Goal: Feedback & Contribution: Contribute content

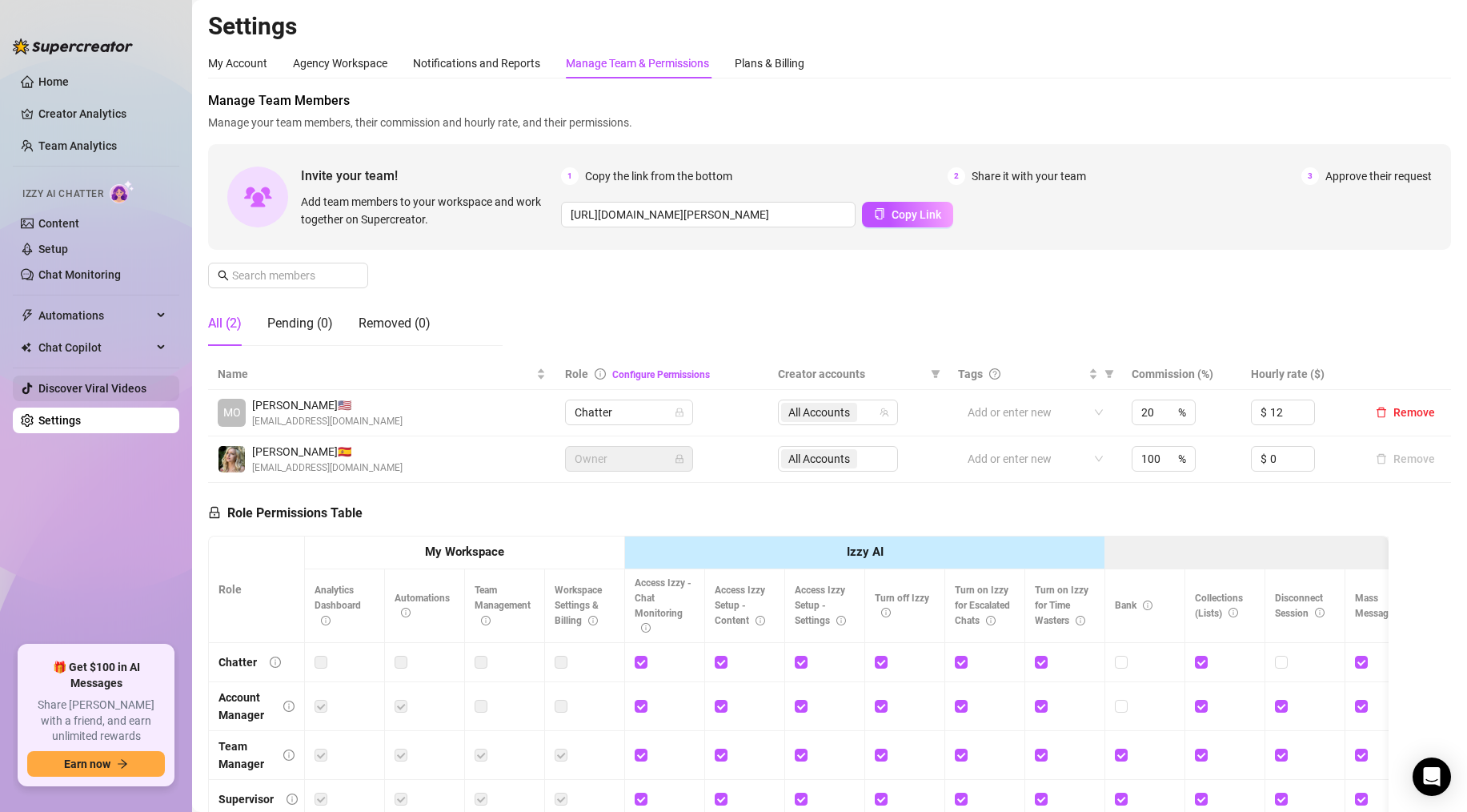
scroll to position [192, 0]
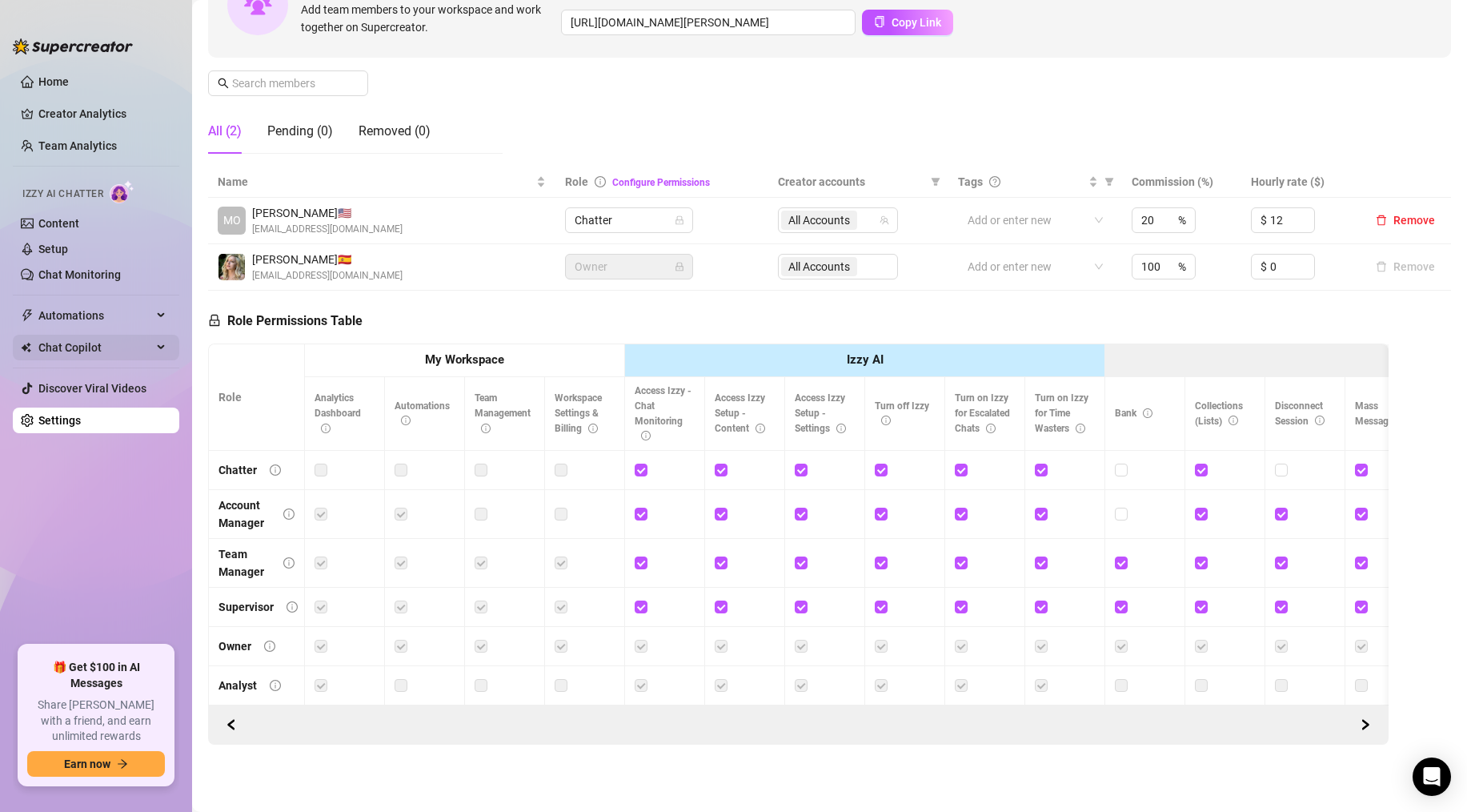
click at [57, 343] on span "Chat Copilot" at bounding box center [95, 347] width 113 height 26
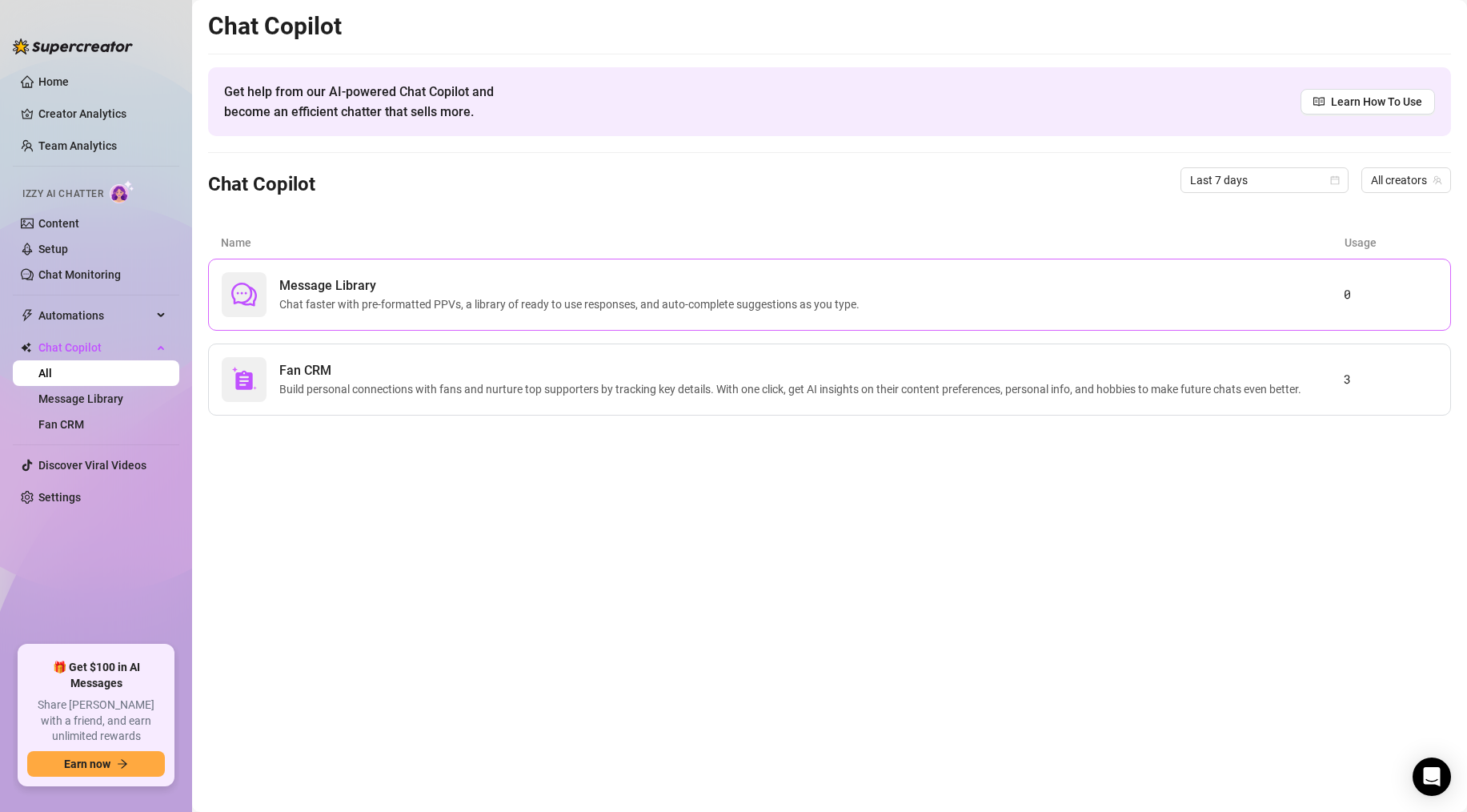
click at [506, 320] on div "Message Library Chat faster with pre-formatted PPVs, a library of ready to use …" at bounding box center [830, 295] width 1243 height 72
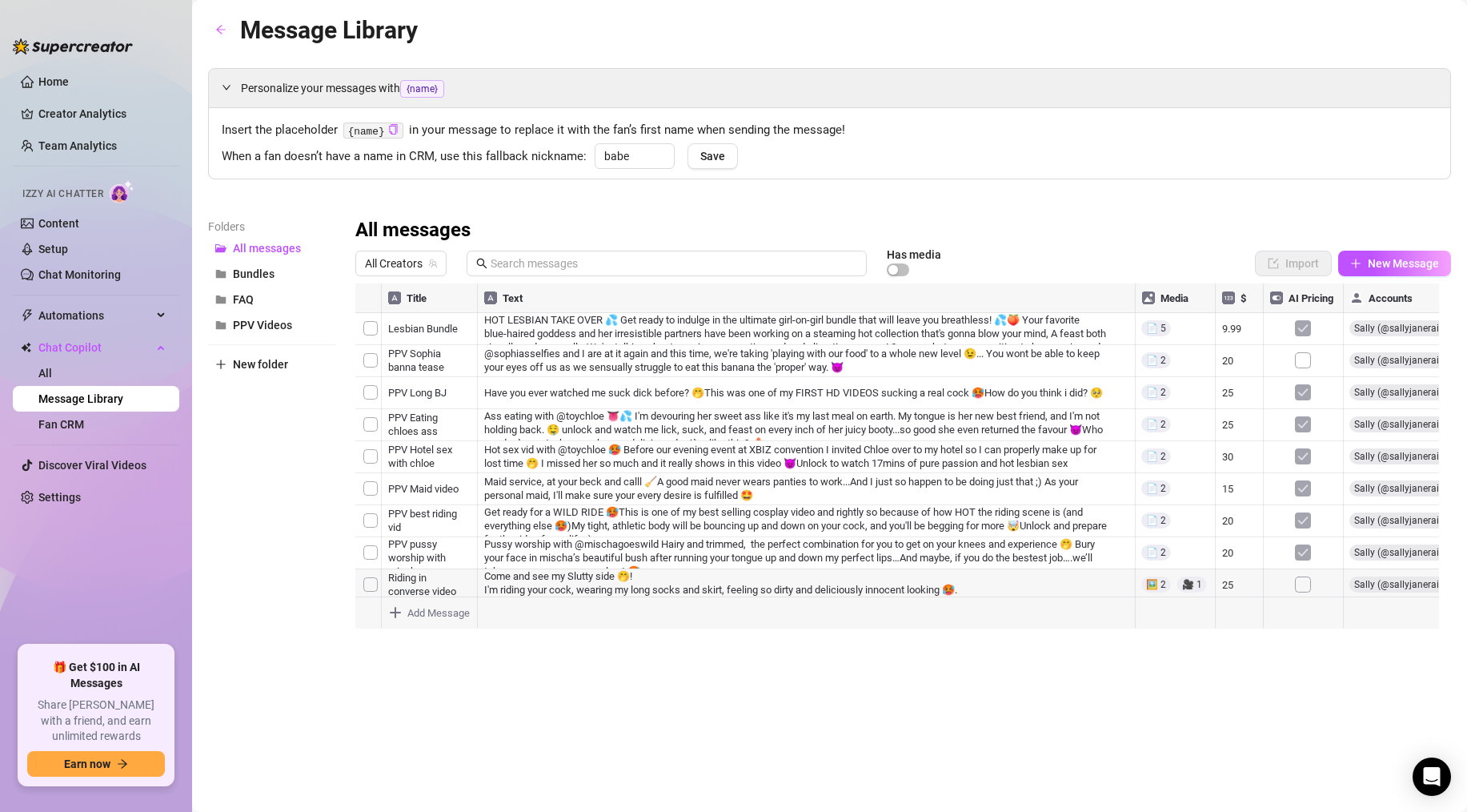
click at [371, 328] on div at bounding box center [903, 462] width 1096 height 357
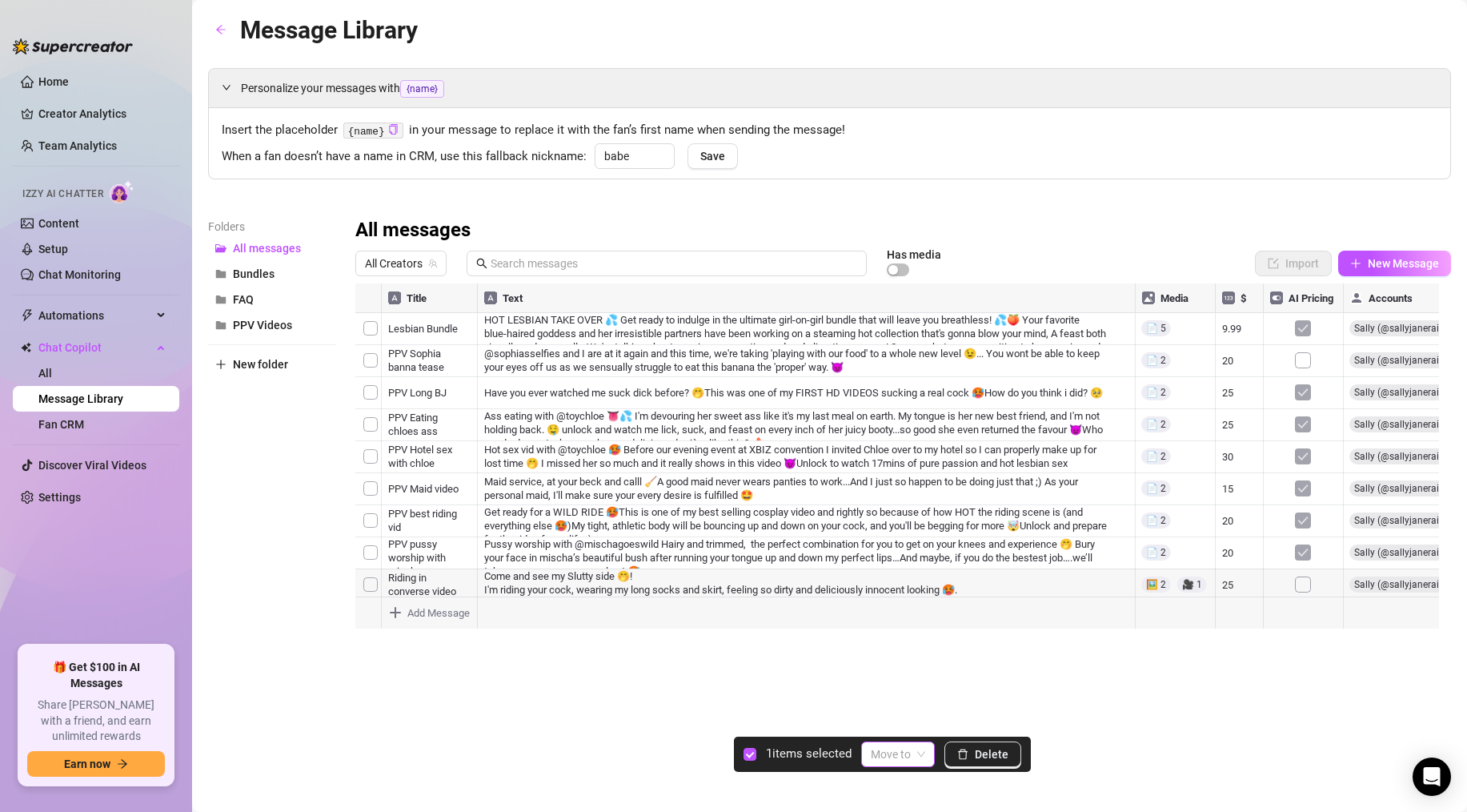
click at [881, 766] on div "Move to" at bounding box center [898, 754] width 74 height 26
click at [902, 669] on div "Bundles" at bounding box center [908, 670] width 64 height 17
click at [370, 391] on div at bounding box center [903, 462] width 1096 height 357
click at [891, 756] on input "search" at bounding box center [891, 754] width 40 height 24
click at [882, 720] on div "PPV Videos" at bounding box center [908, 722] width 64 height 17
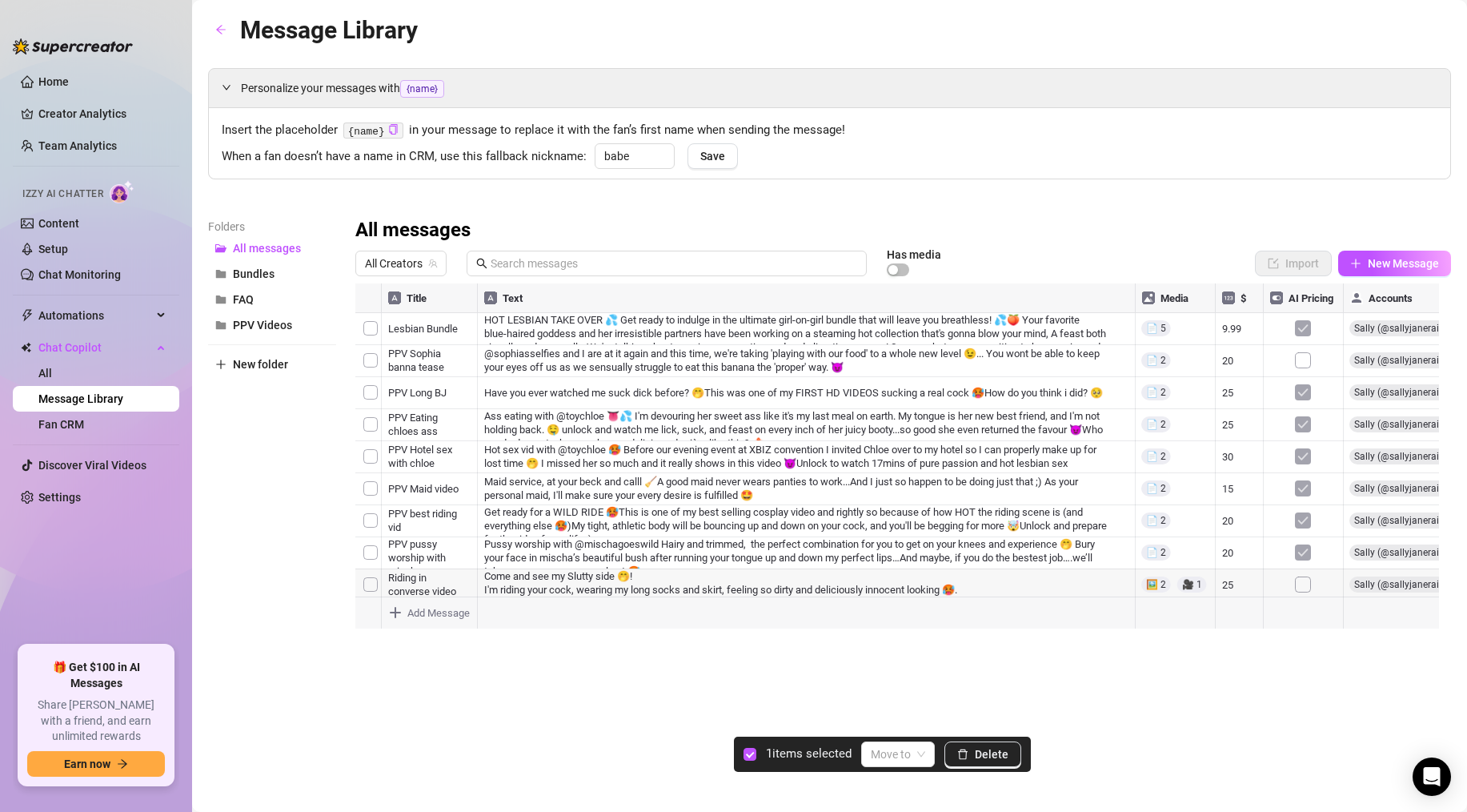
click at [376, 423] on div at bounding box center [903, 462] width 1096 height 357
click at [916, 760] on span at bounding box center [898, 754] width 54 height 24
click at [899, 718] on div "PPV Videos" at bounding box center [908, 722] width 64 height 17
click at [375, 457] on div at bounding box center [903, 462] width 1096 height 357
click at [884, 749] on input "search" at bounding box center [891, 754] width 40 height 24
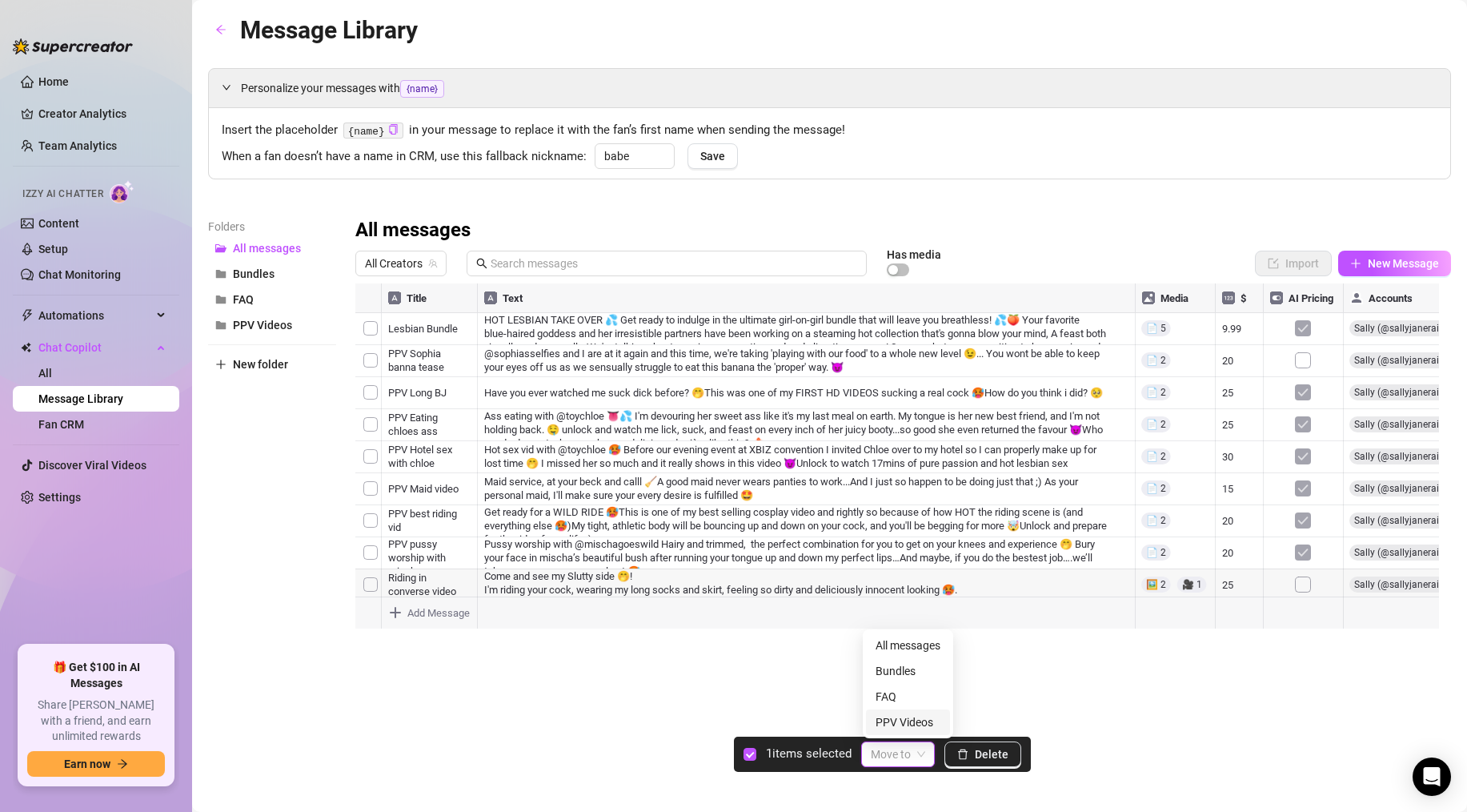
click at [891, 721] on div "PPV Videos" at bounding box center [908, 722] width 64 height 17
click at [377, 491] on div at bounding box center [903, 462] width 1096 height 357
click at [375, 524] on div at bounding box center [903, 462] width 1096 height 357
click at [374, 559] on div at bounding box center [903, 462] width 1096 height 357
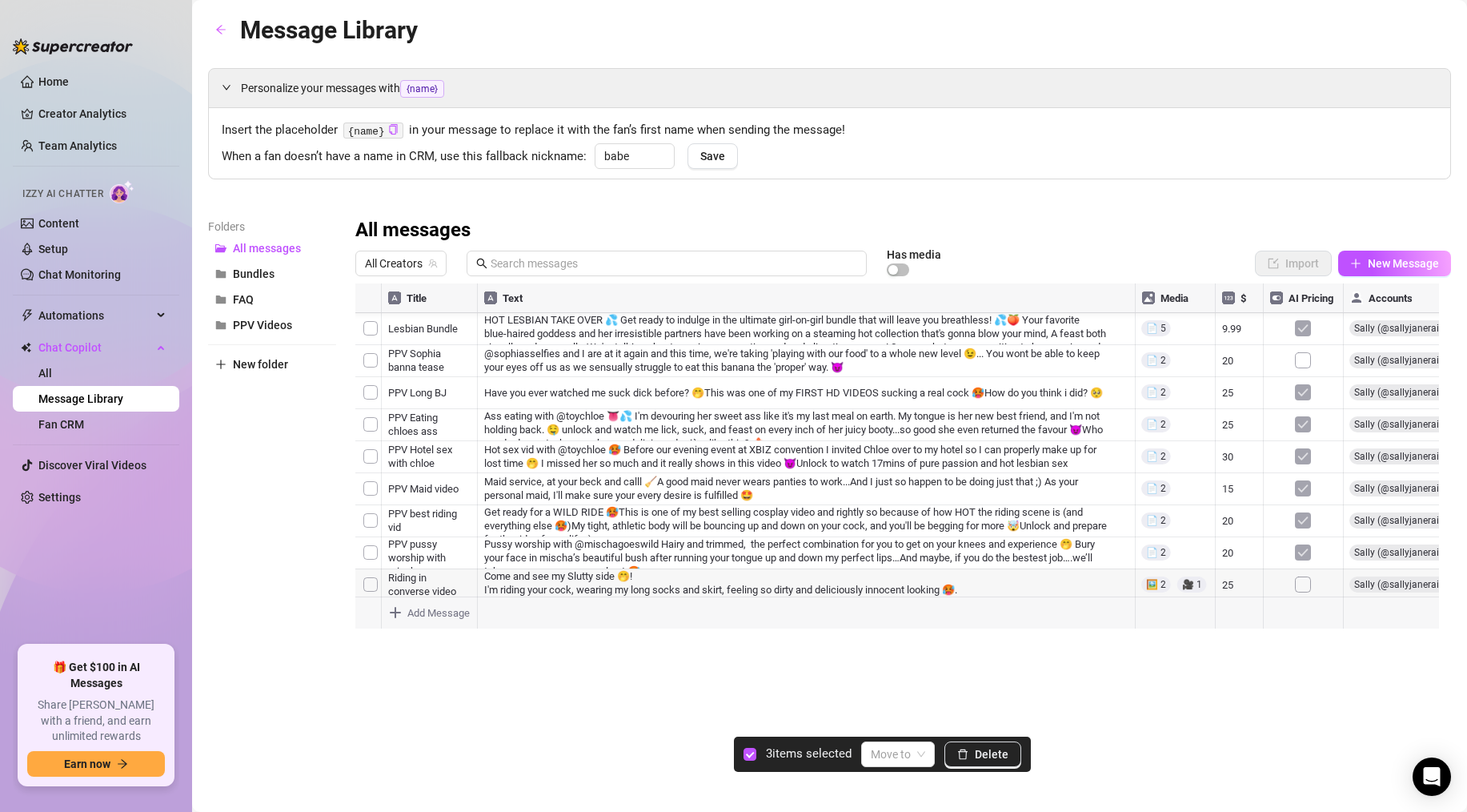
scroll to position [76, 0]
click at [891, 752] on input "search" at bounding box center [891, 754] width 40 height 24
click at [891, 725] on div "PPV Videos" at bounding box center [908, 722] width 64 height 17
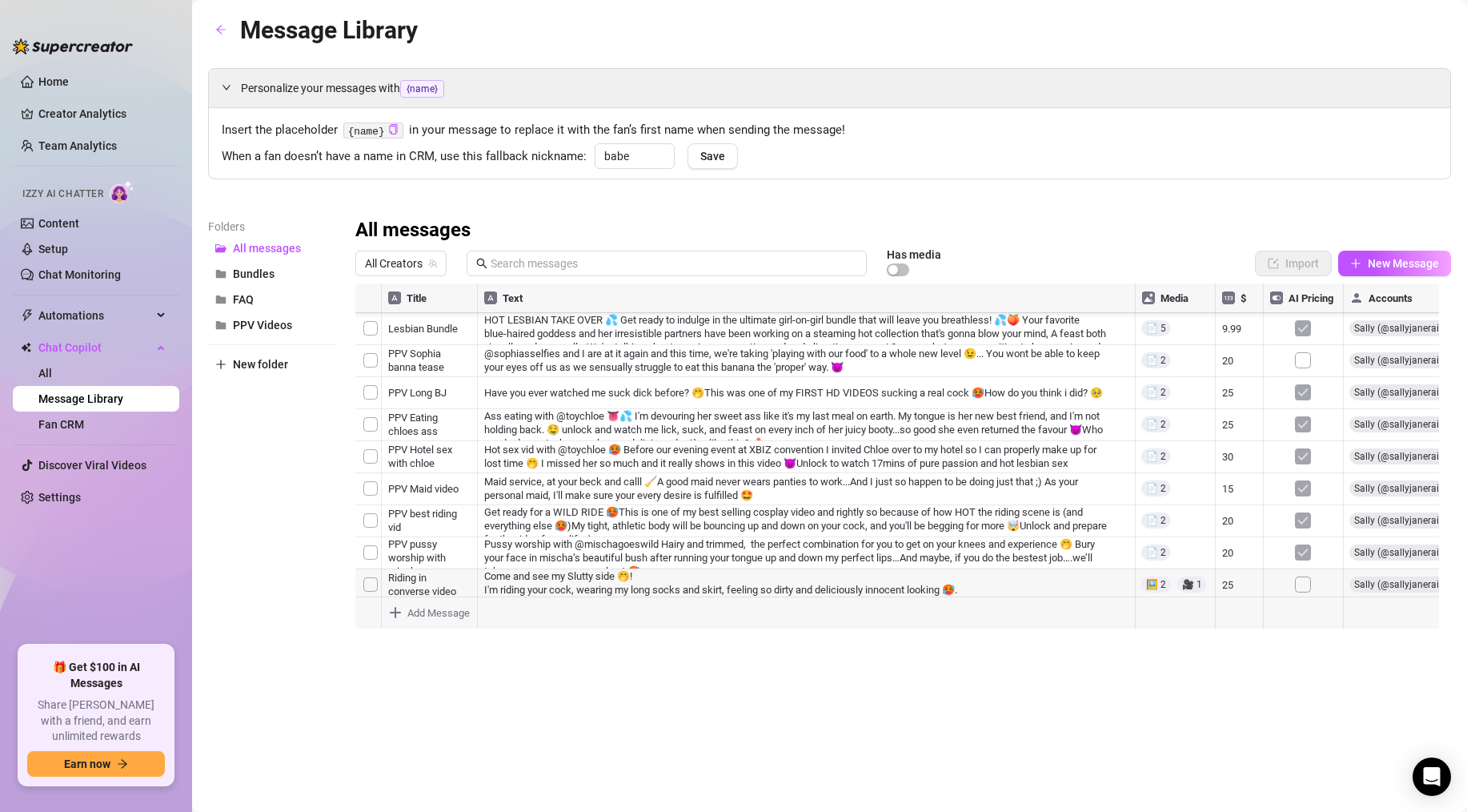
click at [378, 542] on div at bounding box center [903, 462] width 1096 height 357
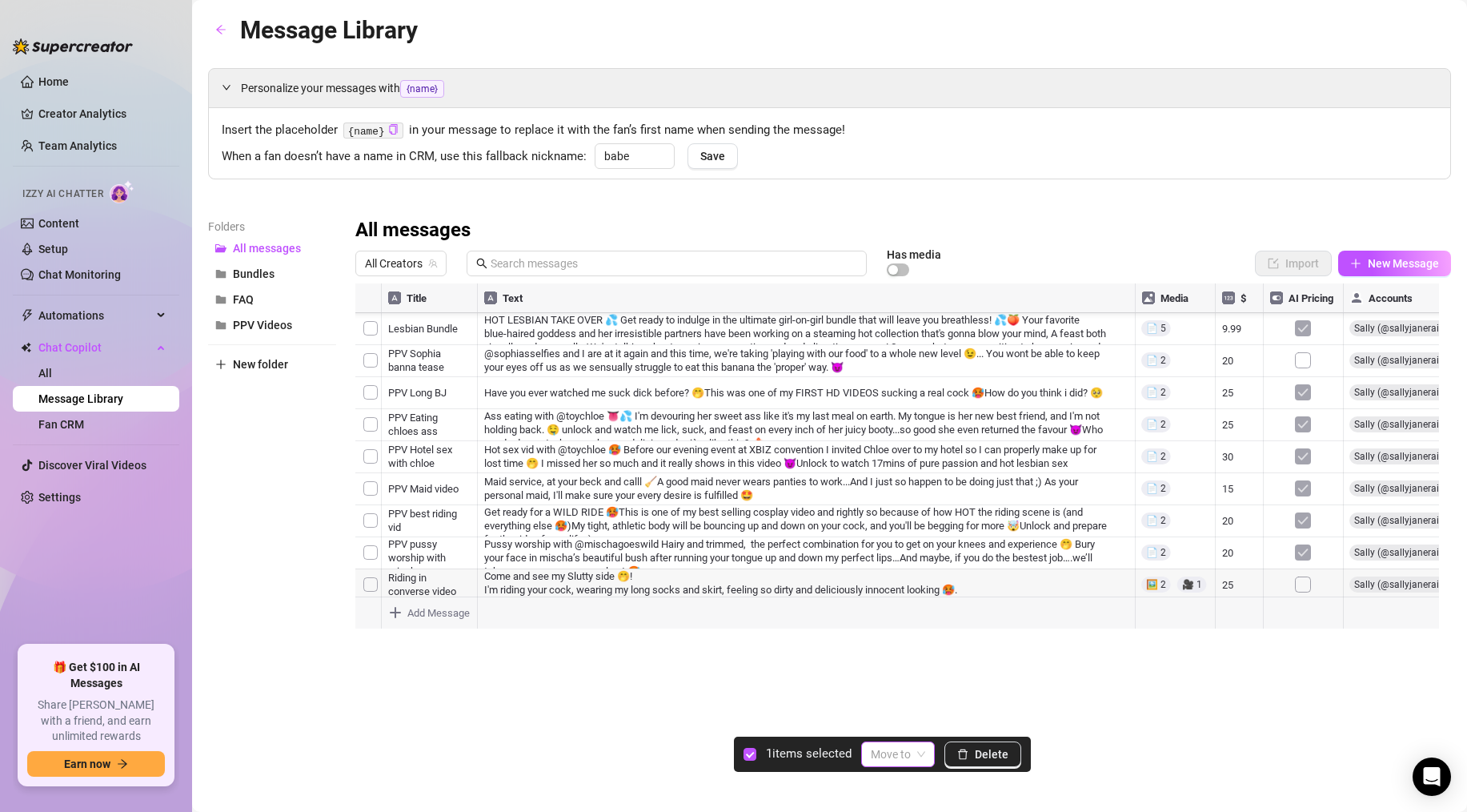
click at [910, 757] on input "search" at bounding box center [891, 754] width 40 height 24
click at [902, 719] on div "PPV Videos" at bounding box center [908, 722] width 64 height 17
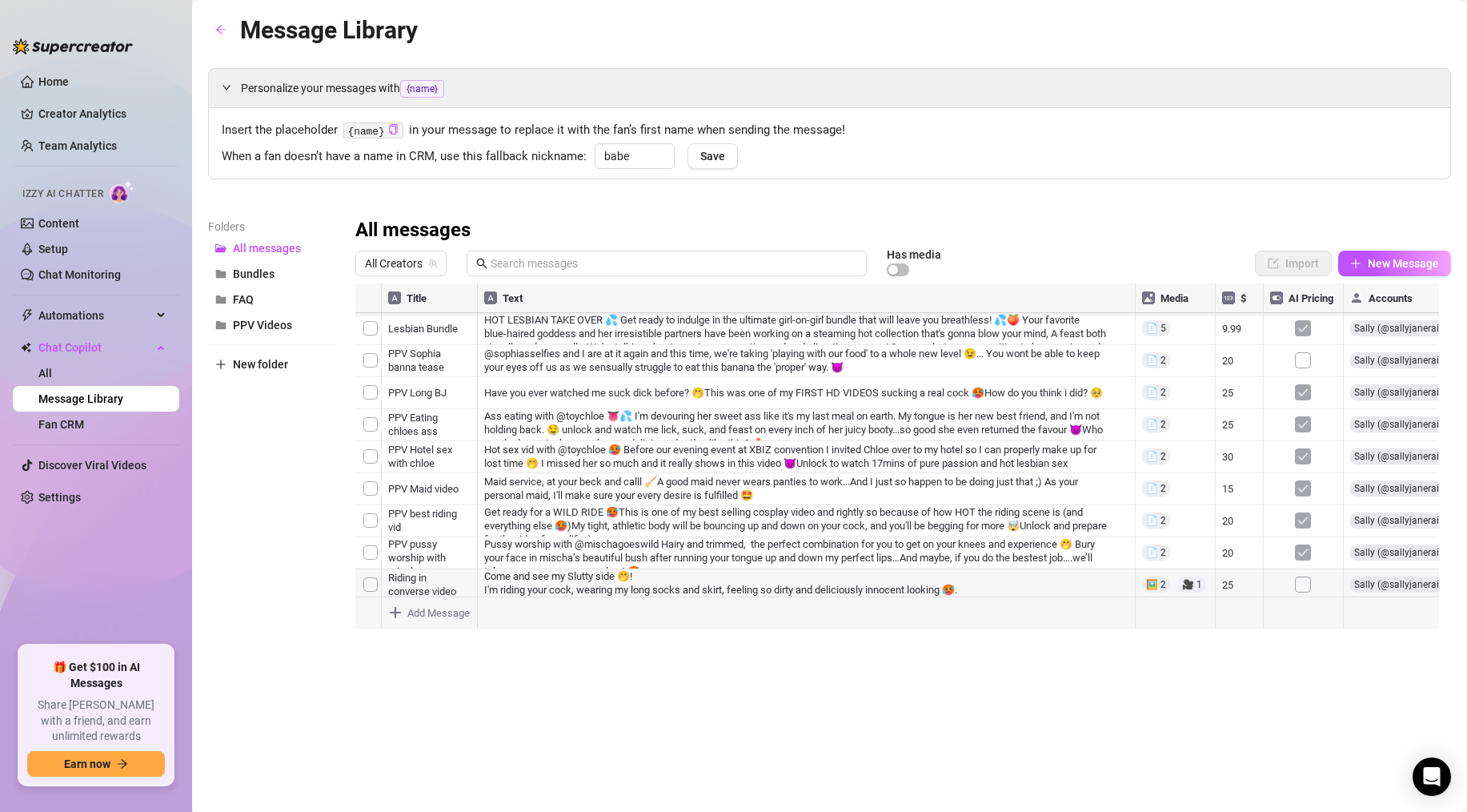
click at [633, 696] on div "Message Library Personalize your messages with {name} Insert the placeholder {n…" at bounding box center [830, 387] width 1243 height 752
click at [1143, 535] on div at bounding box center [903, 462] width 1096 height 357
click at [1148, 539] on div at bounding box center [903, 462] width 1096 height 357
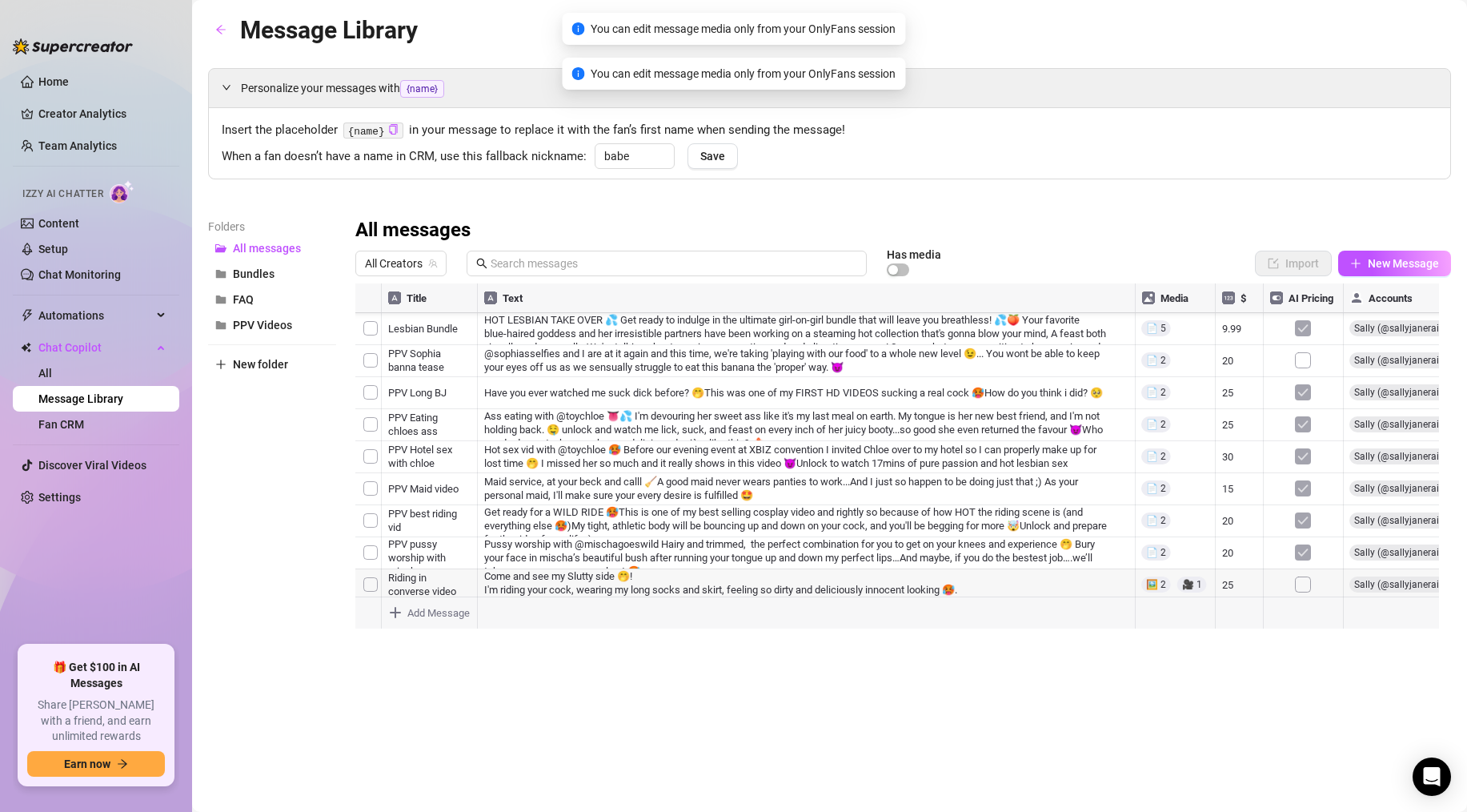
scroll to position [0, 0]
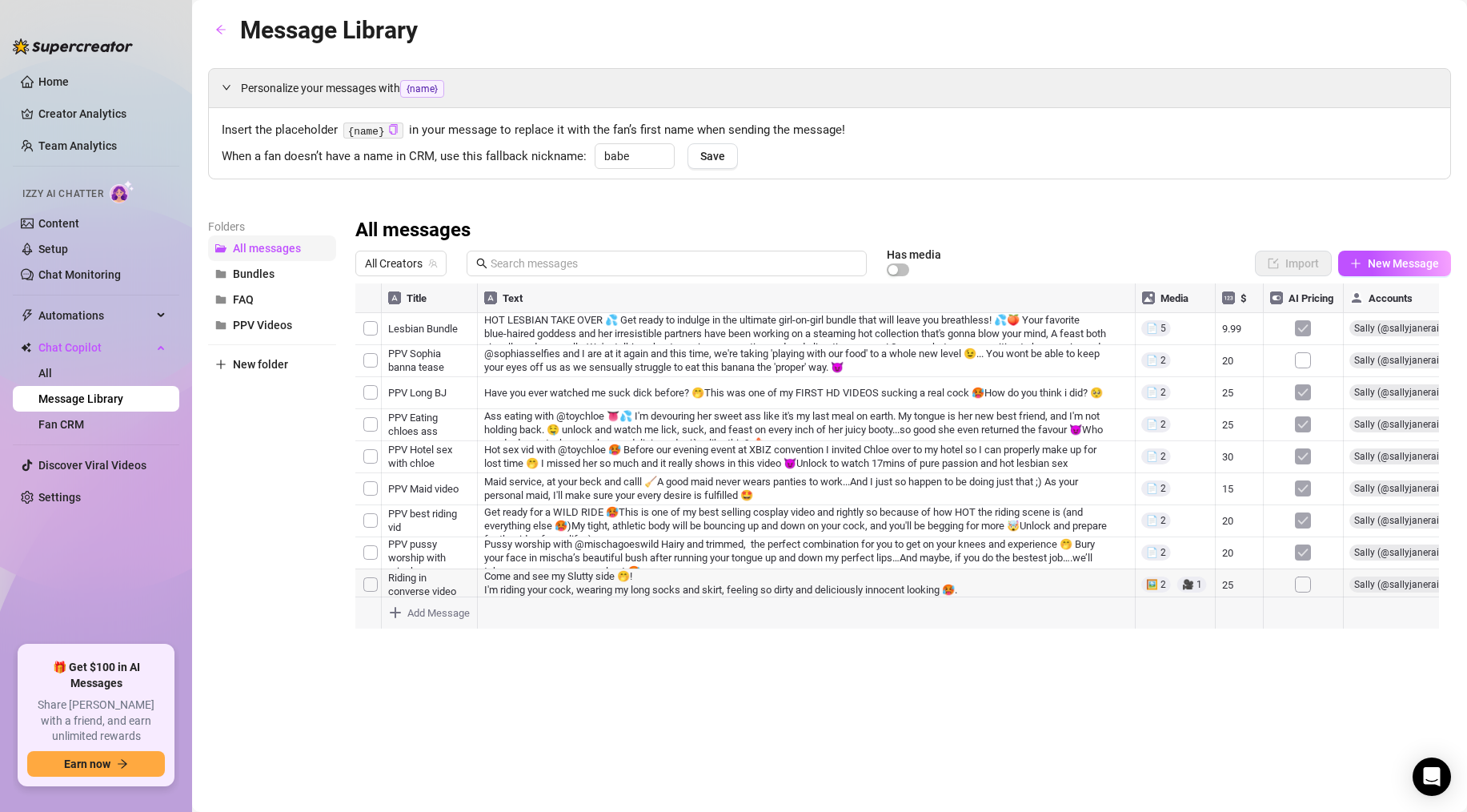
click at [266, 242] on button "All messages" at bounding box center [272, 249] width 128 height 26
click at [230, 272] on button "Bundles" at bounding box center [272, 273] width 128 height 26
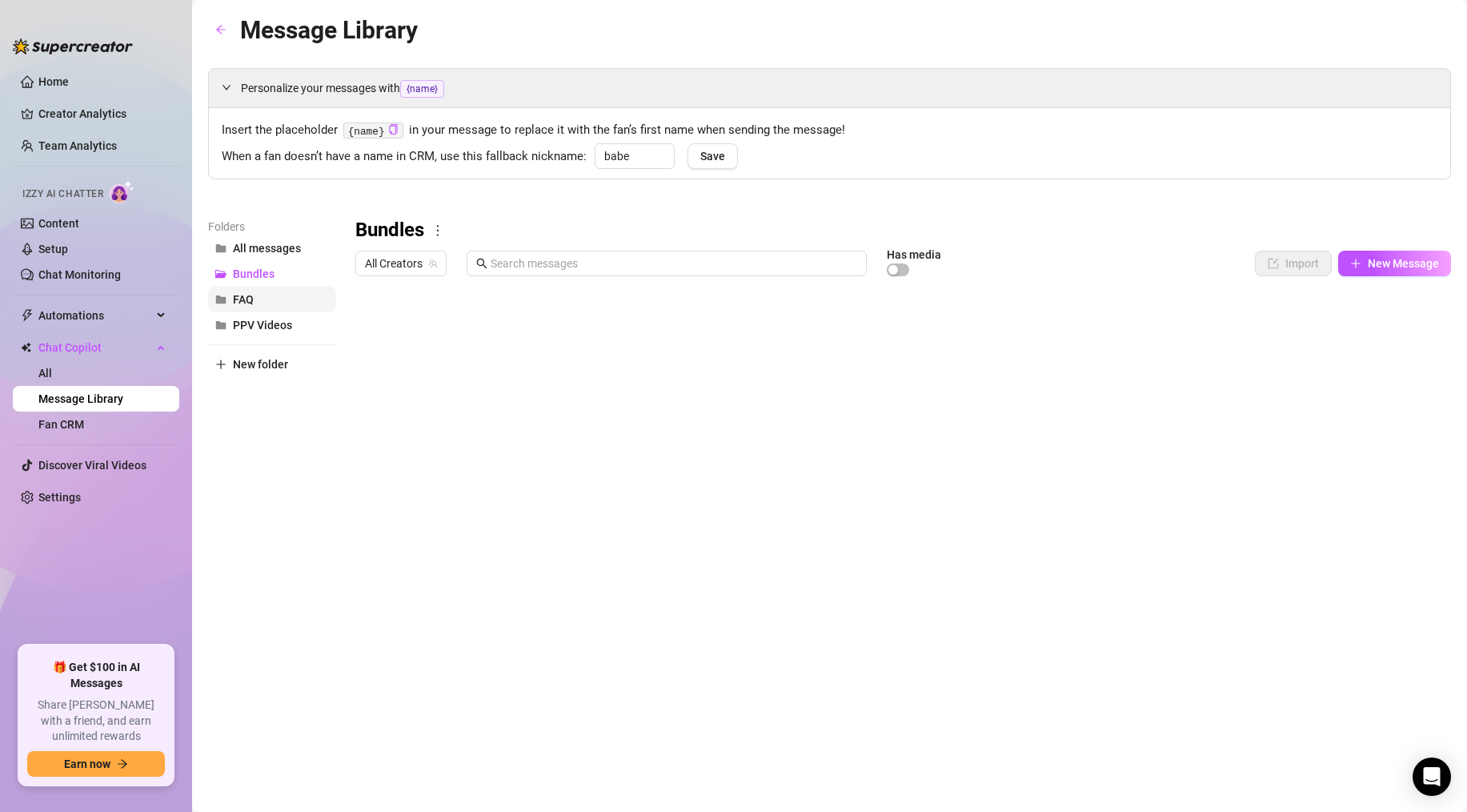
click at [247, 296] on span "FAQ" at bounding box center [243, 299] width 21 height 13
click at [257, 321] on span "PPV Videos" at bounding box center [262, 325] width 59 height 13
click at [258, 302] on button "FAQ" at bounding box center [272, 299] width 128 height 26
click at [399, 228] on icon "more" at bounding box center [404, 231] width 15 height 15
click at [424, 252] on link "Rename" at bounding box center [437, 257] width 58 height 13
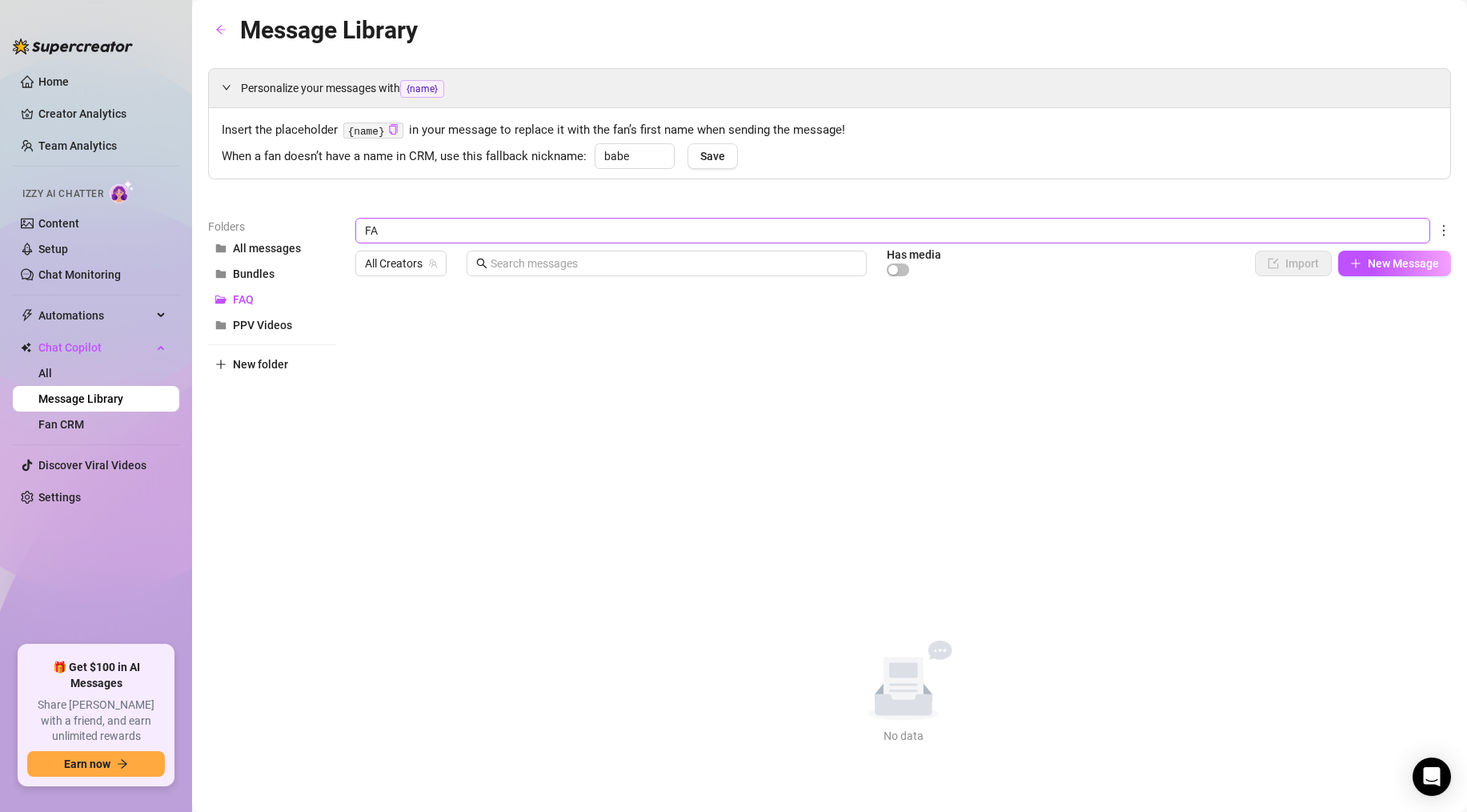
type input "FAQ"
click at [931, 427] on div "FAQ All Creators Has media Import New Message Title Text Media $ AI Pricing Acc…" at bounding box center [903, 481] width 1096 height 527
click at [378, 227] on h3 "FAQ" at bounding box center [373, 230] width 35 height 26
click at [400, 228] on icon "more" at bounding box center [404, 231] width 15 height 15
click at [414, 250] on link "Rename" at bounding box center [437, 257] width 58 height 13
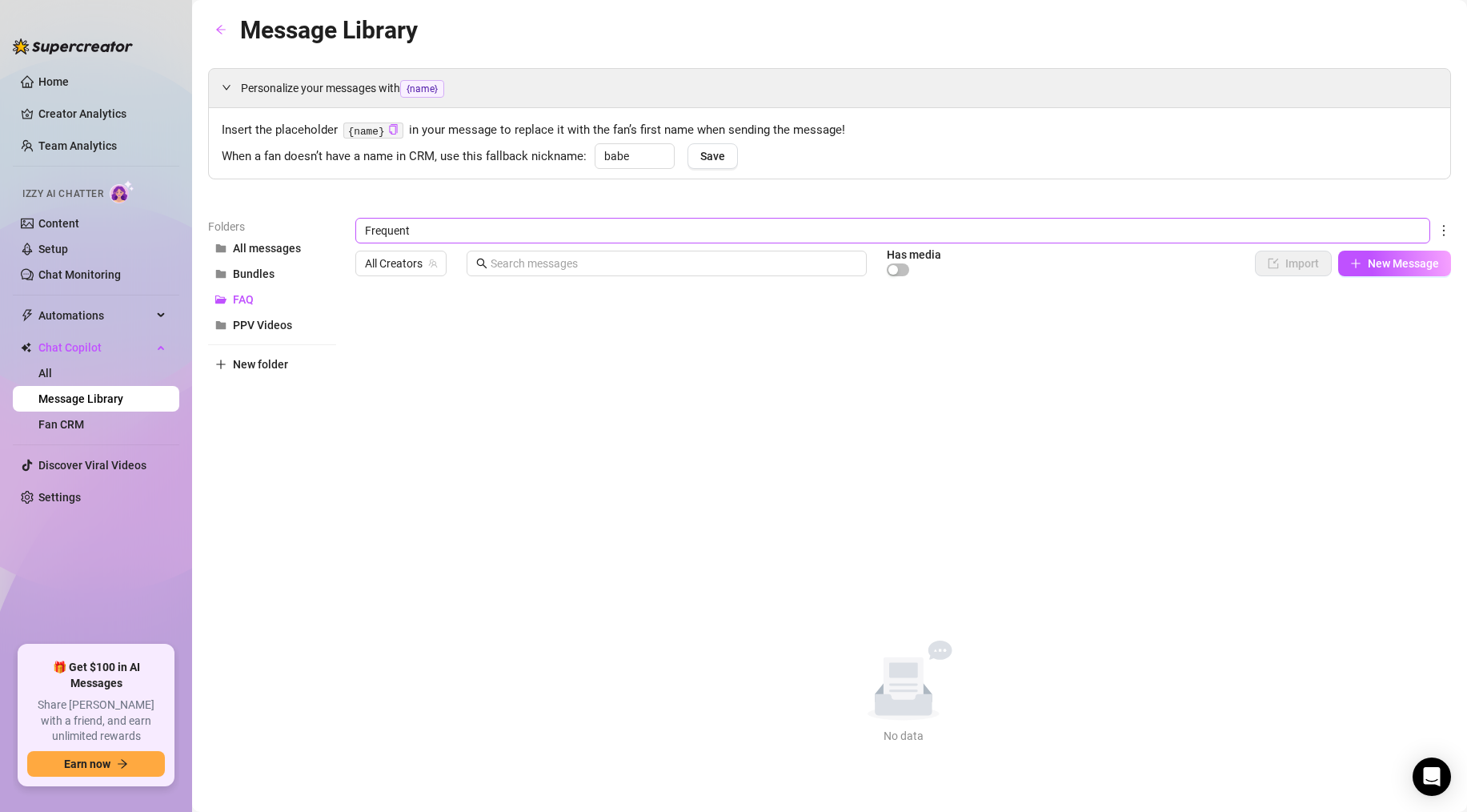
type input "Frequent"
click at [400, 311] on div "Frequent All Creators Has media Import New Message Title Text Media $ AI Pricin…" at bounding box center [903, 481] width 1096 height 527
click at [1375, 253] on button "New Message" at bounding box center [1395, 263] width 113 height 26
type textarea "Type your message here..."
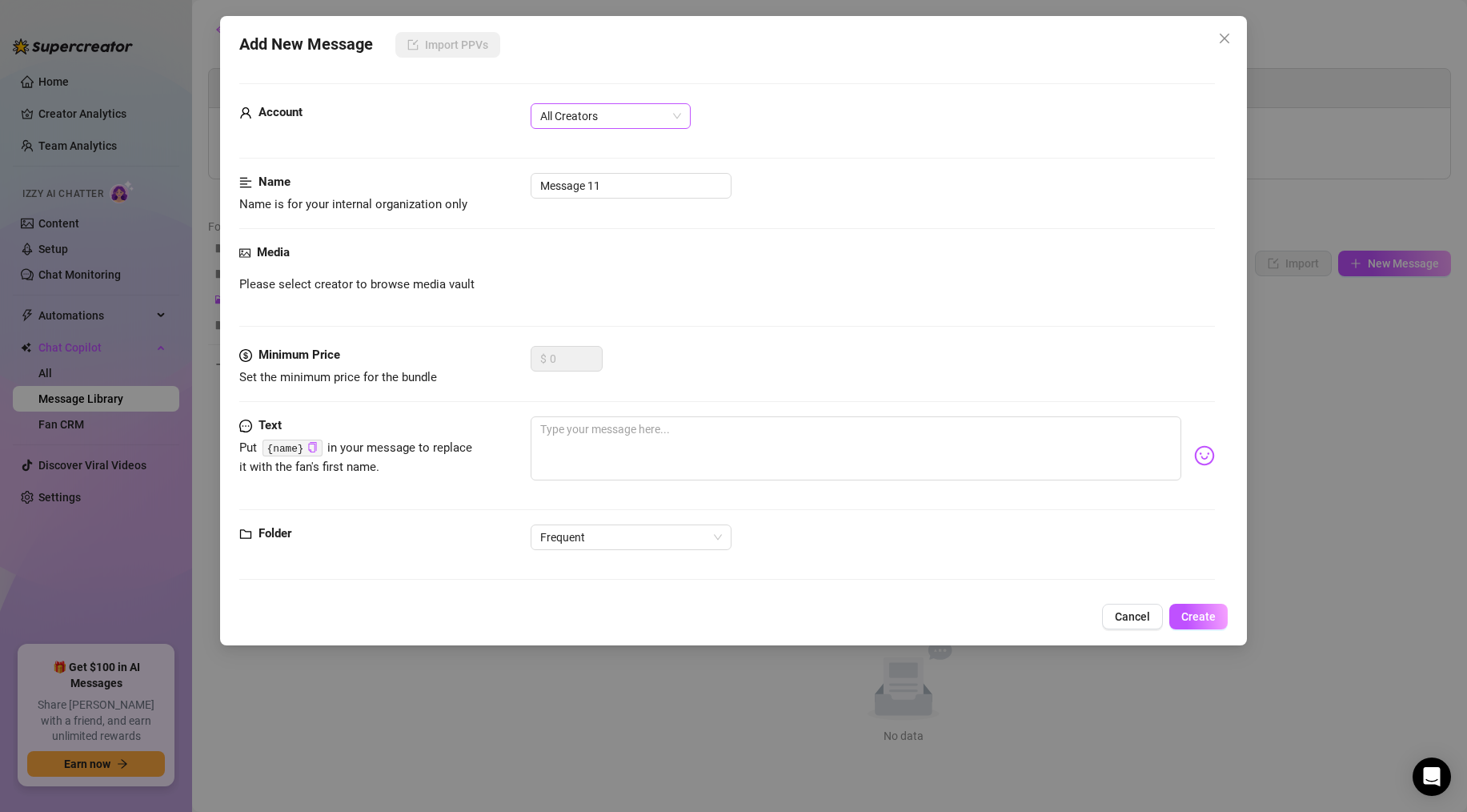
click at [595, 119] on span "All Creators" at bounding box center [611, 116] width 141 height 24
click at [591, 143] on div "All Creators" at bounding box center [611, 147] width 134 height 17
click at [598, 110] on span "All Creators" at bounding box center [611, 116] width 141 height 24
click at [603, 202] on div "[PERSON_NAME] (@sallyjanerain)" at bounding box center [611, 199] width 134 height 17
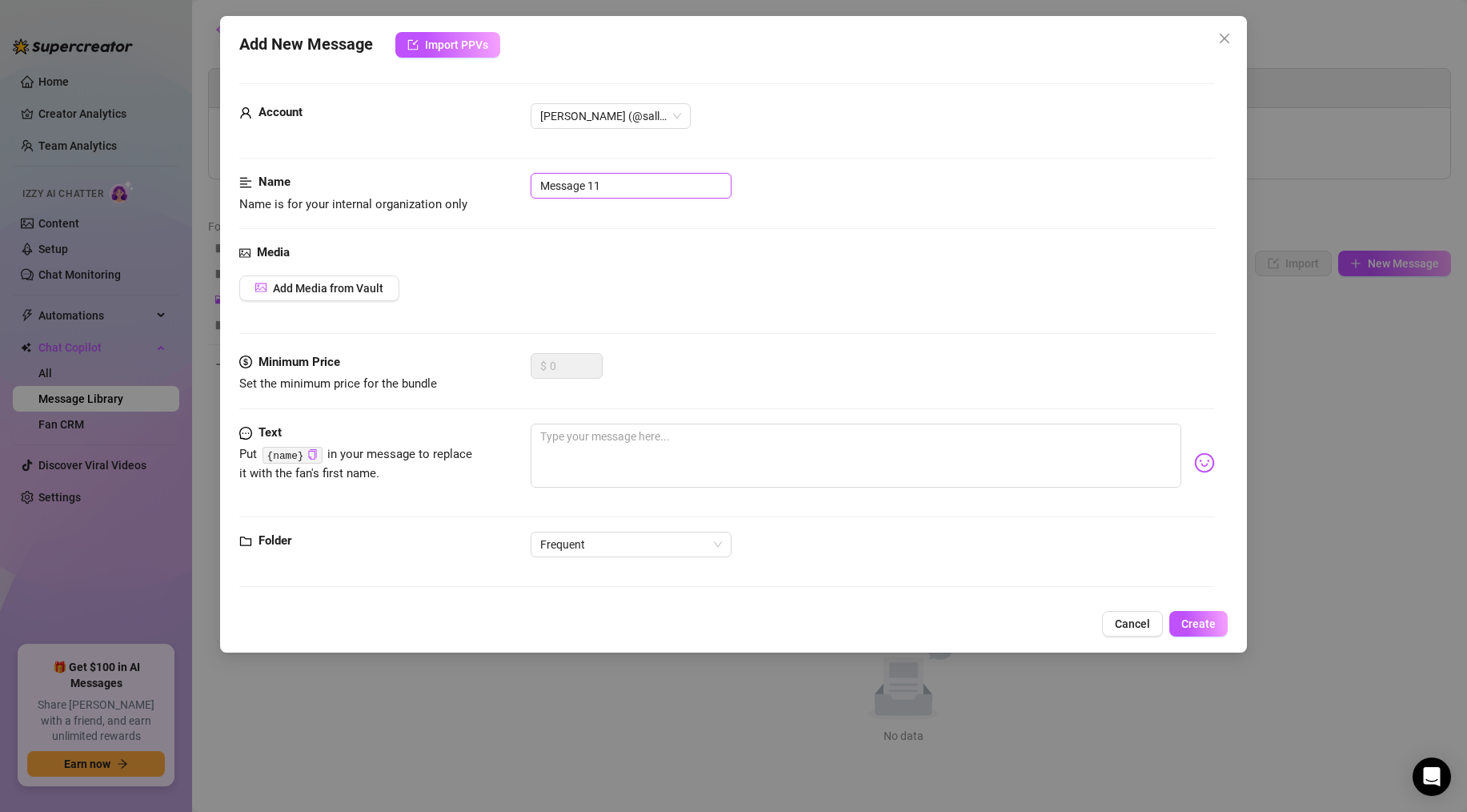
click at [611, 192] on input "Message 11" at bounding box center [631, 186] width 201 height 26
drag, startPoint x: 611, startPoint y: 192, endPoint x: 334, endPoint y: 171, distance: 277.8
click at [334, 171] on form "Account [PERSON_NAME] (@sallyjanerain) Name Name is for your internal organizat…" at bounding box center [728, 342] width 976 height 517
type input "Femdom group"
click at [622, 461] on textarea at bounding box center [856, 456] width 651 height 64
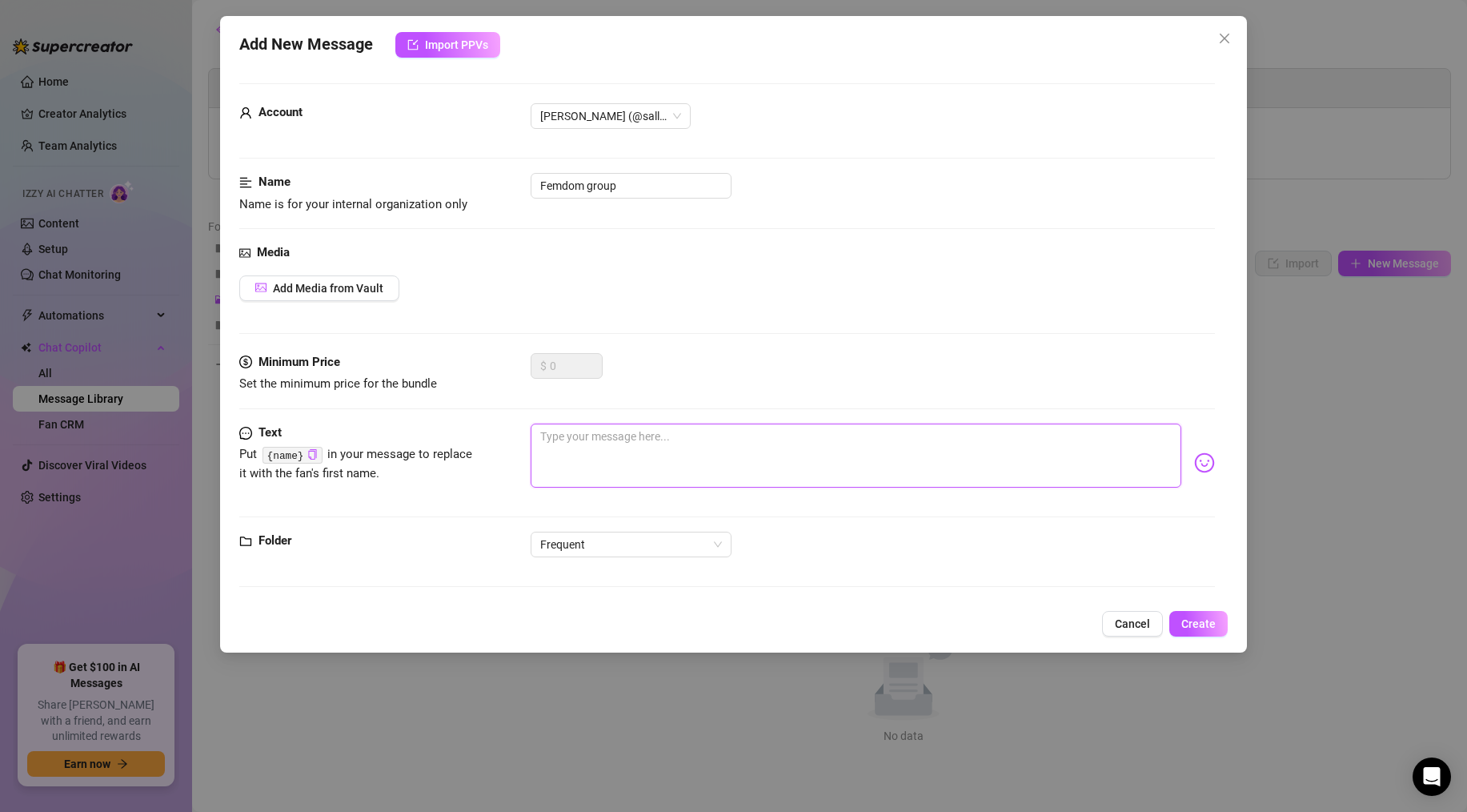
paste textarea "I have added you to my femdom mailing list :D Id love to know what turns you on…"
type textarea "I have added you to my femdom mailing list :D Id love to know what turns you on…"
click at [541, 520] on div "Text Put {name} in your message to replace it with the fan's first name. I have…" at bounding box center [728, 477] width 976 height 108
click at [864, 481] on textarea "I have added you to my femdom mailing list :D Id love to know what turns you on…" at bounding box center [856, 456] width 651 height 64
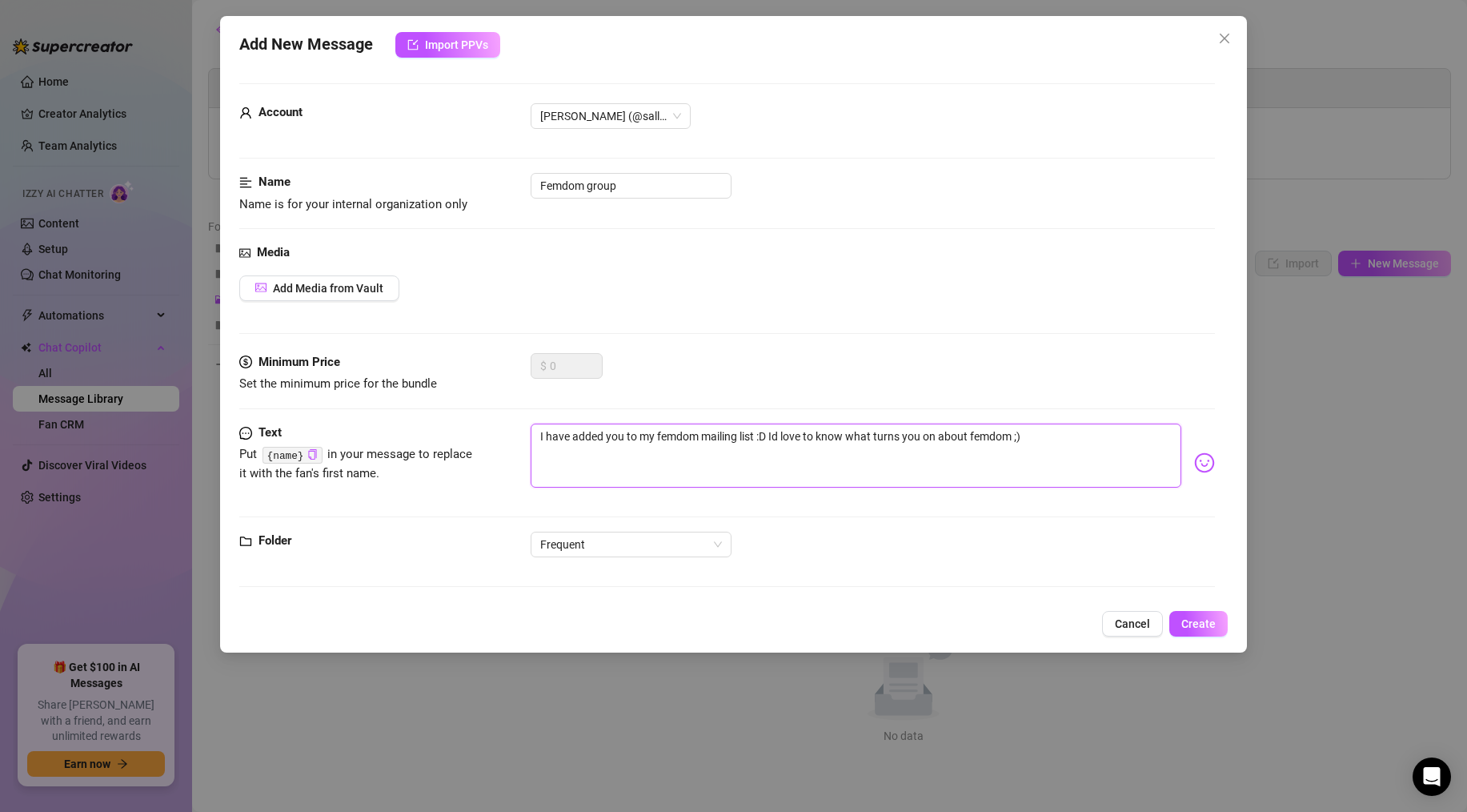
click at [774, 436] on textarea "I have added you to my femdom mailing list :D Id love to know what turns you on…" at bounding box center [856, 456] width 651 height 64
type textarea "I have added you to my femdom mailing list :D I'd love to know what turns you o…"
click at [891, 488] on div "I have added you to my femdom mailing list :D I'd love to know what turns you o…" at bounding box center [872, 462] width 684 height 78
click at [545, 542] on span "Frequent" at bounding box center [631, 544] width 181 height 24
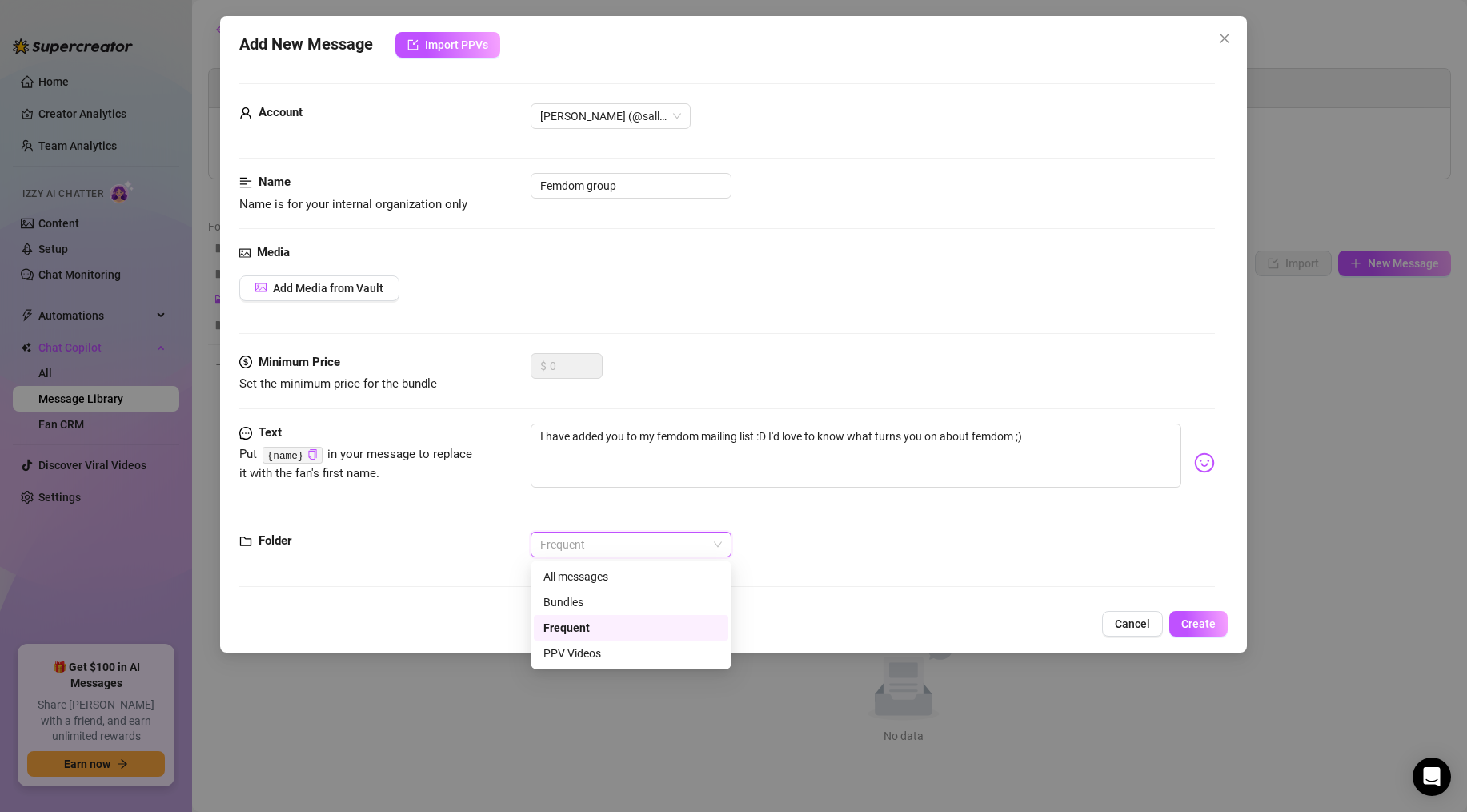
click at [546, 542] on span "Frequent" at bounding box center [631, 544] width 181 height 24
click at [1223, 614] on button "Create" at bounding box center [1198, 623] width 58 height 26
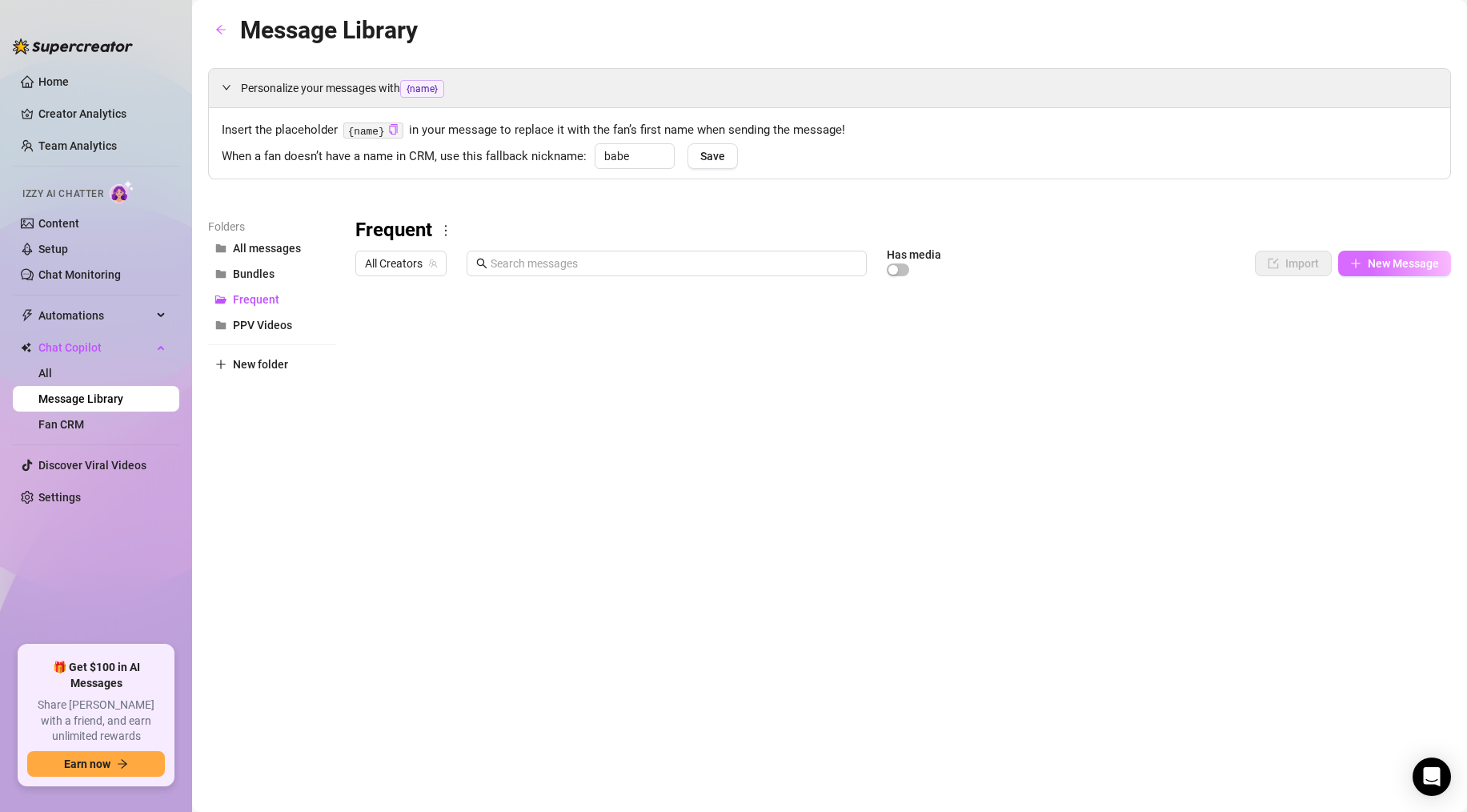
click at [1367, 266] on button "New Message" at bounding box center [1395, 263] width 113 height 26
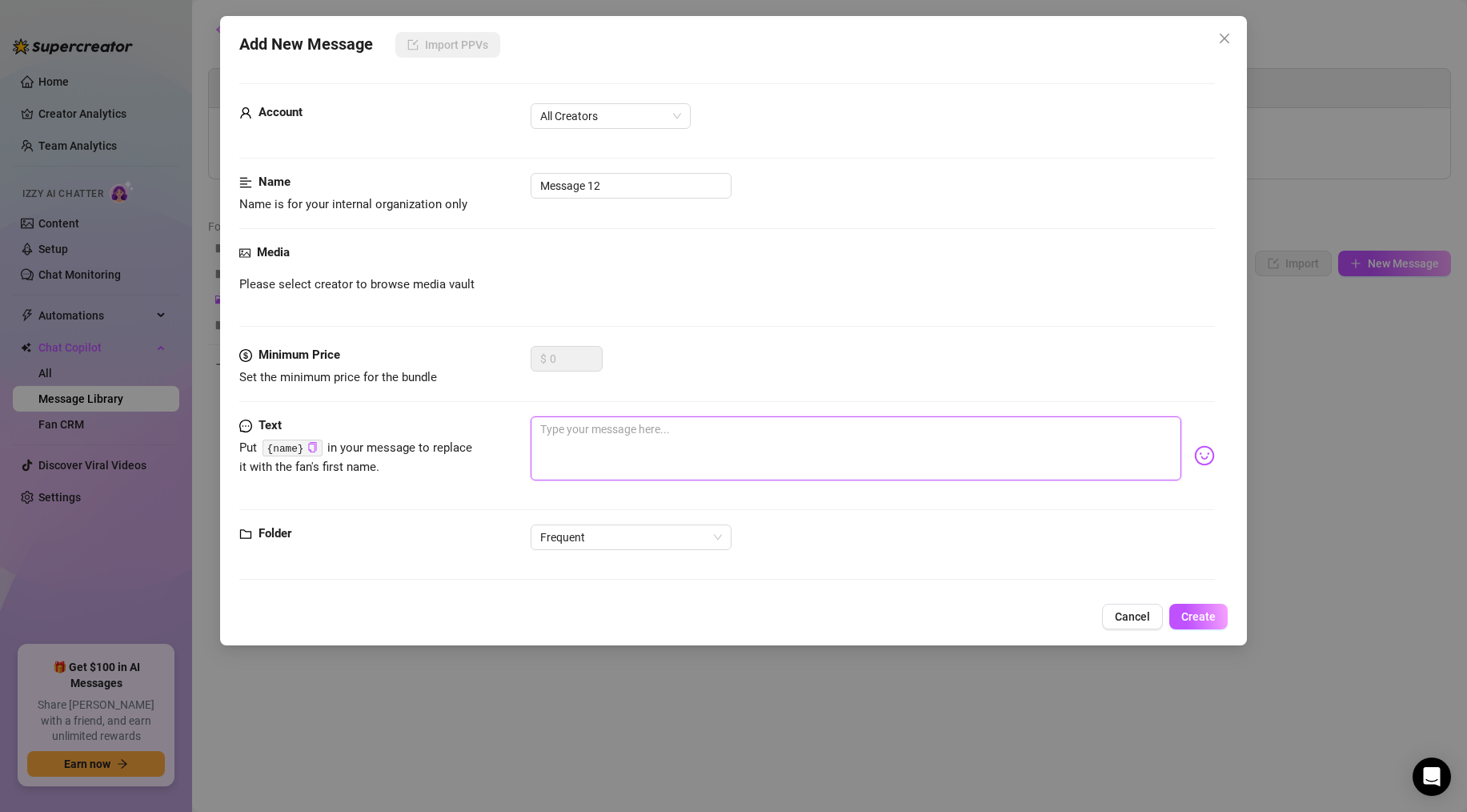
click at [555, 443] on textarea at bounding box center [856, 448] width 651 height 64
paste textarea "Ive noticed that you havnt renewed your sub in a while! i would love to keep ch…"
type textarea "Ive noticed that you havnt renewed your sub in a while! i would love to keep ch…"
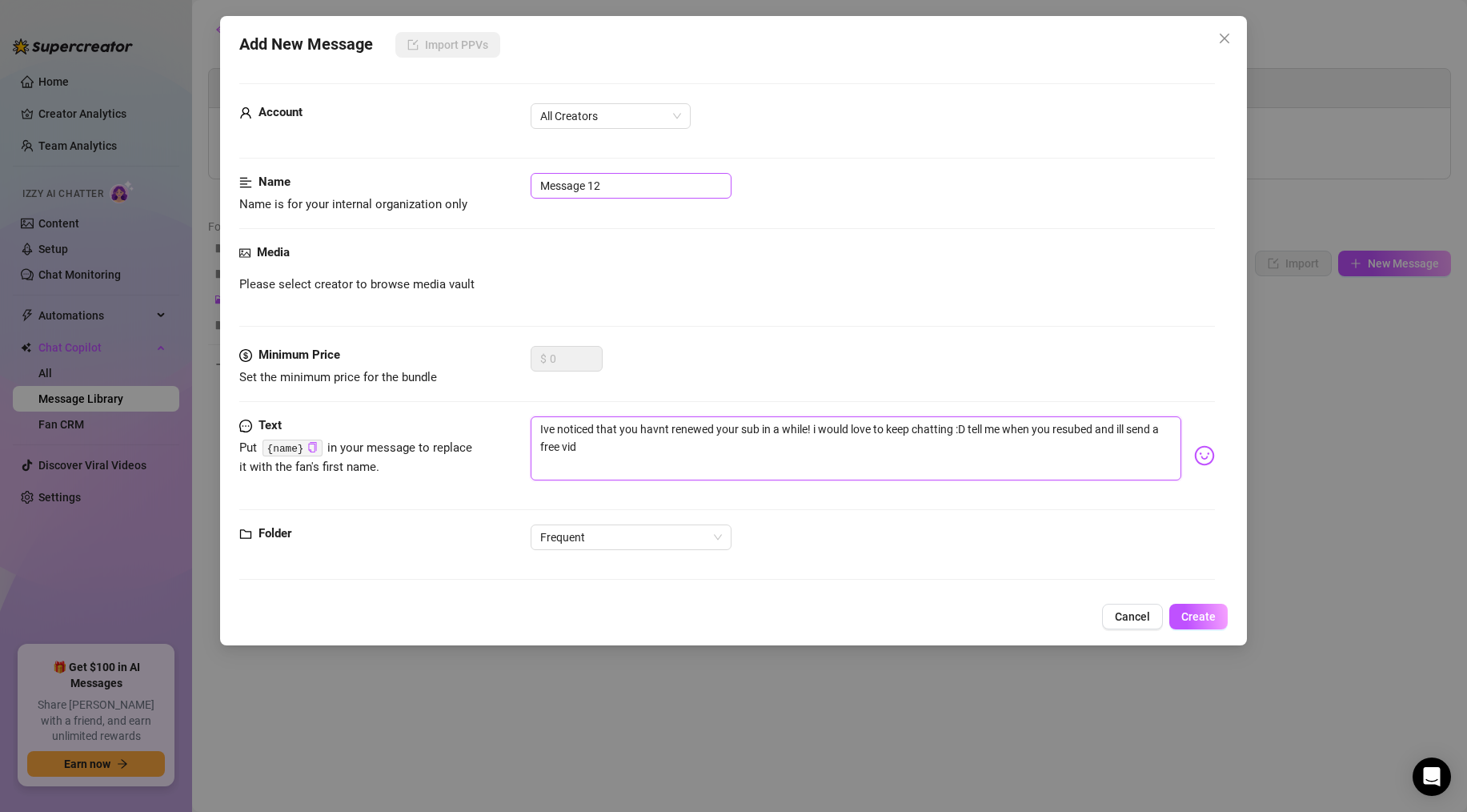
type textarea "Ive noticed that you havnt renewed your sub in a while! i would love to keep ch…"
drag, startPoint x: 658, startPoint y: 179, endPoint x: 321, endPoint y: 189, distance: 337.1
click at [351, 171] on form "Account All Creators Name Name is for your internal organization only Message 1…" at bounding box center [728, 338] width 976 height 511
type input "unsubbed chatter"
click at [662, 431] on textarea "Ive noticed that you havnt renewed your sub in a while! i would love to keep ch…" at bounding box center [856, 448] width 651 height 64
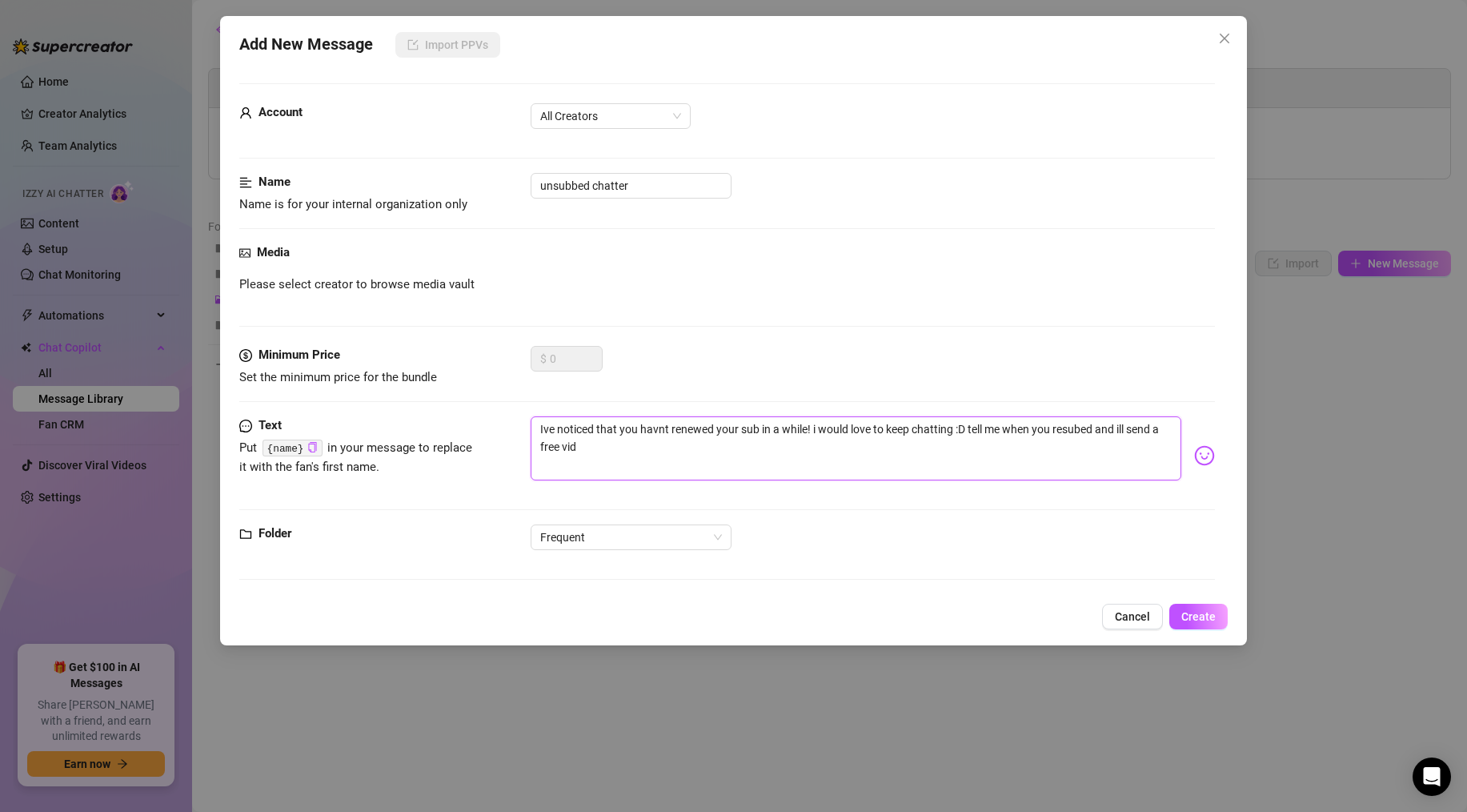
type textarea "Ive noticed that you havn't renewed your sub in a while! i would love to keep c…"
click at [1185, 607] on button "Create" at bounding box center [1198, 616] width 58 height 26
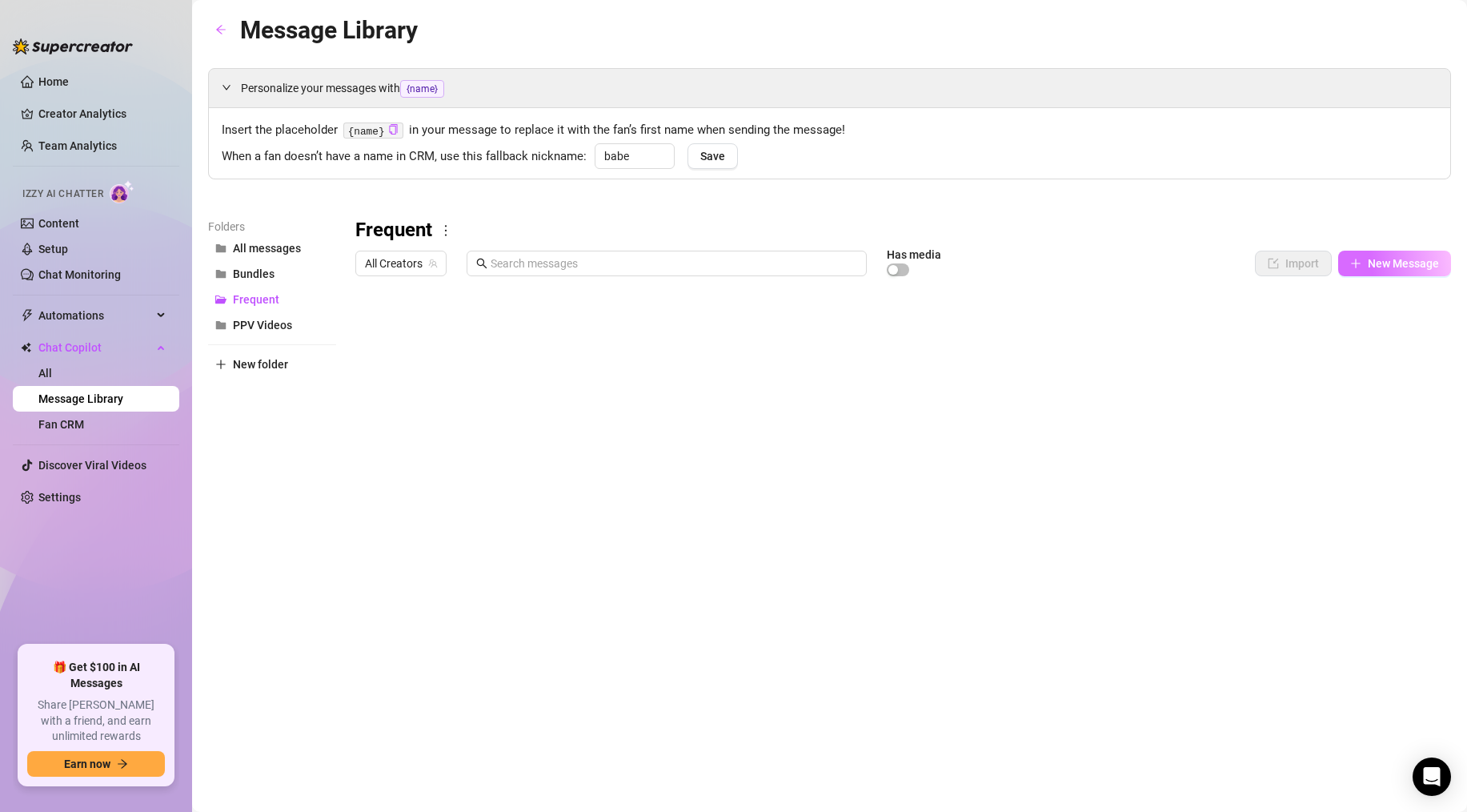
click at [1407, 257] on span "New Message" at bounding box center [1403, 263] width 71 height 13
type textarea "Type your message here..."
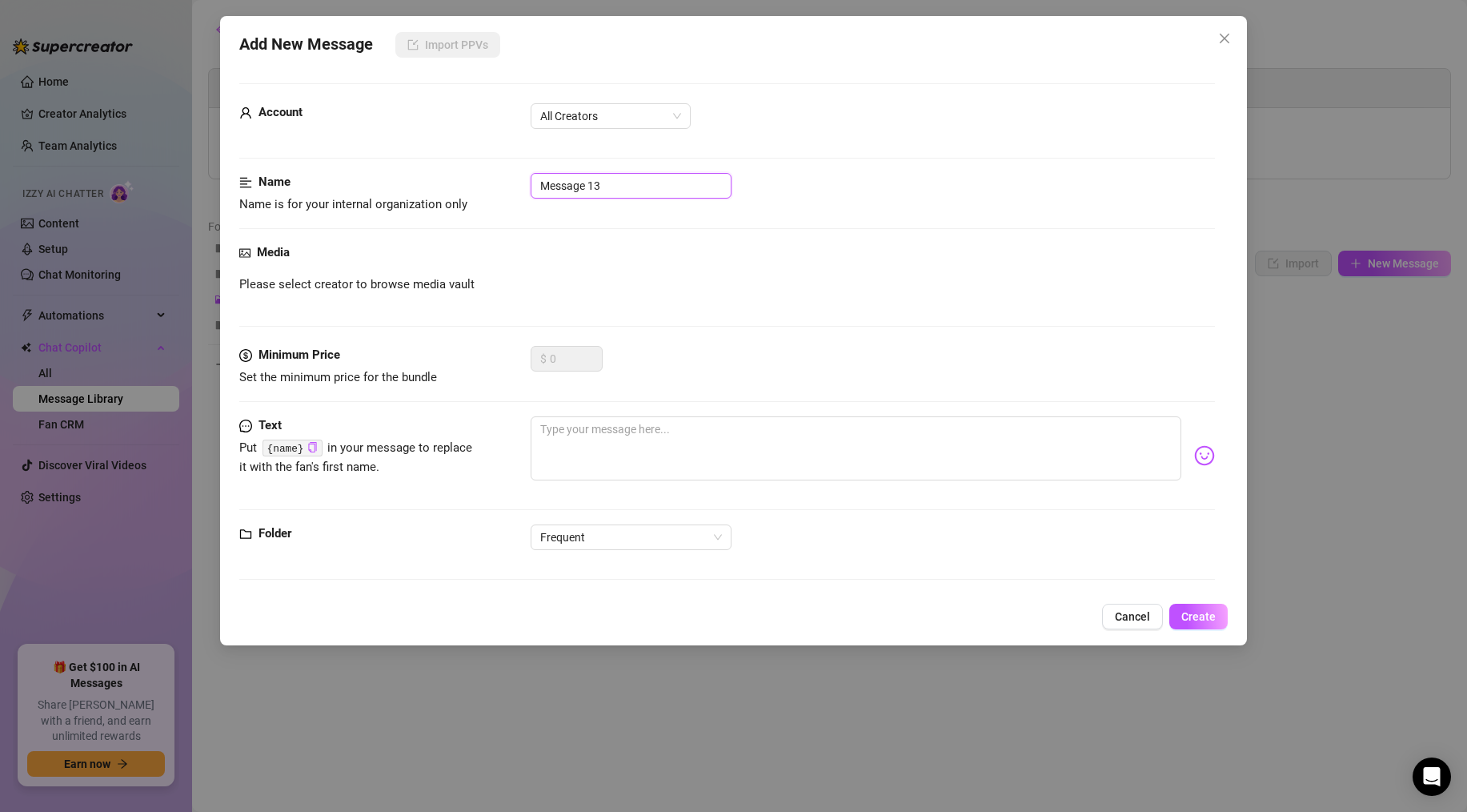
drag, startPoint x: 605, startPoint y: 187, endPoint x: 349, endPoint y: 179, distance: 256.1
click at [362, 179] on div "Name Name is for your internal organization only Message 13" at bounding box center [728, 193] width 976 height 41
type input "annoying DNPS"
click at [588, 438] on textarea at bounding box center [856, 448] width 651 height 64
paste textarea "I wanted to let you know that I've really enjoyed your messages, getting to kno…"
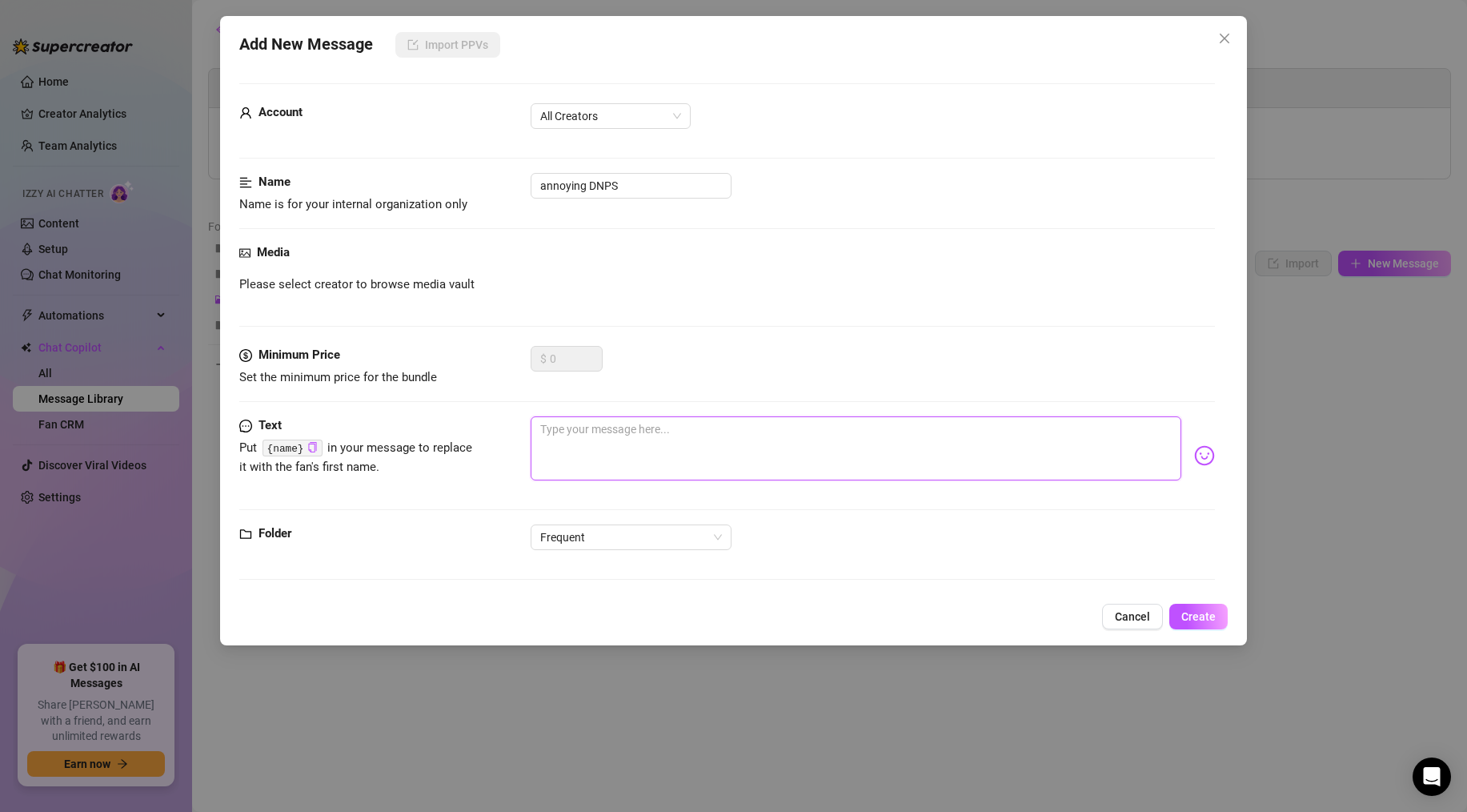
type textarea "I wanted to let you know that I've really enjoyed your messages, getting to kno…"
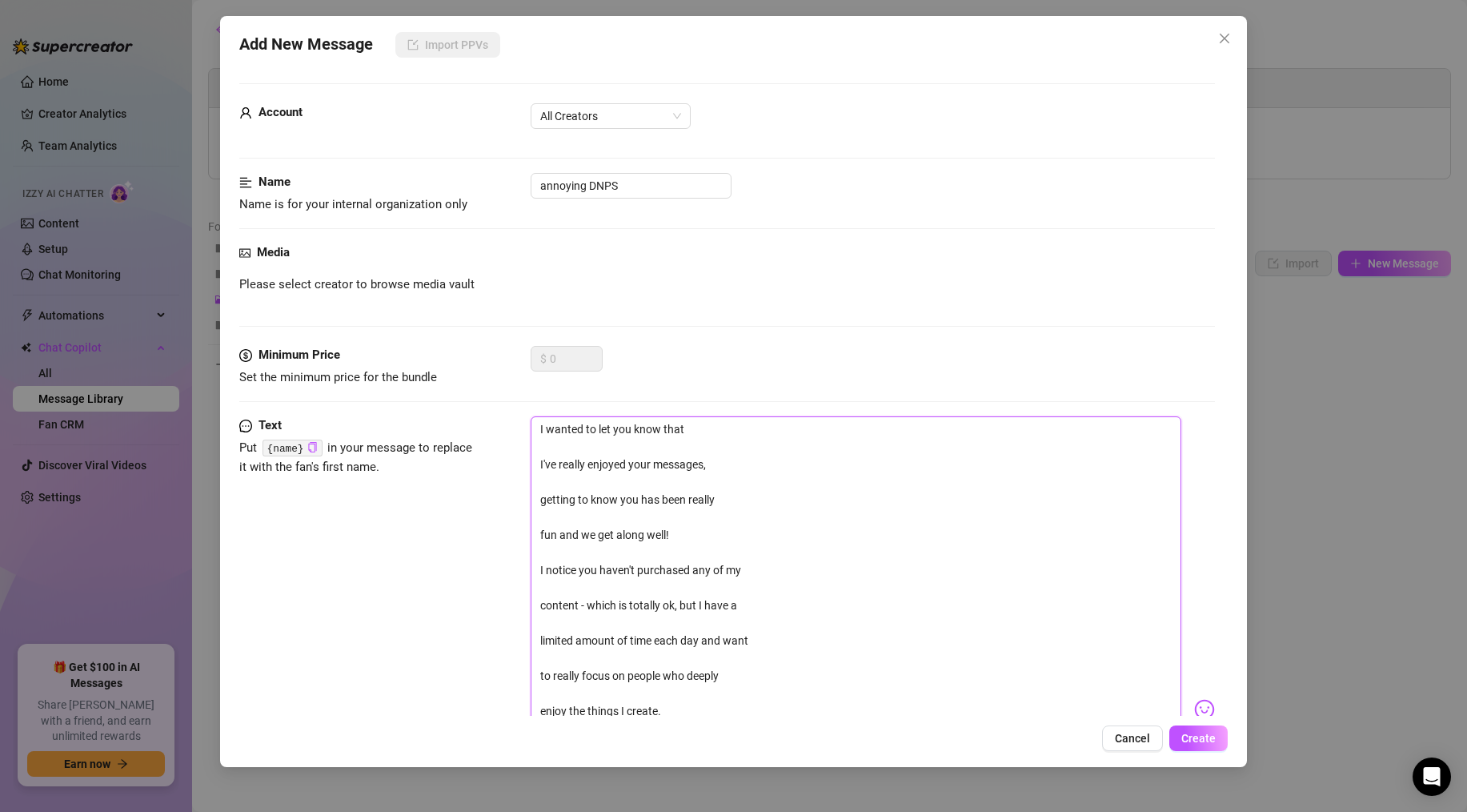
click at [570, 444] on textarea "I wanted to let you know that I've really enjoyed your messages, getting to kno…" at bounding box center [856, 702] width 651 height 572
type textarea "I wanted to let you know that I've really enjoyed your messages, getting to kno…"
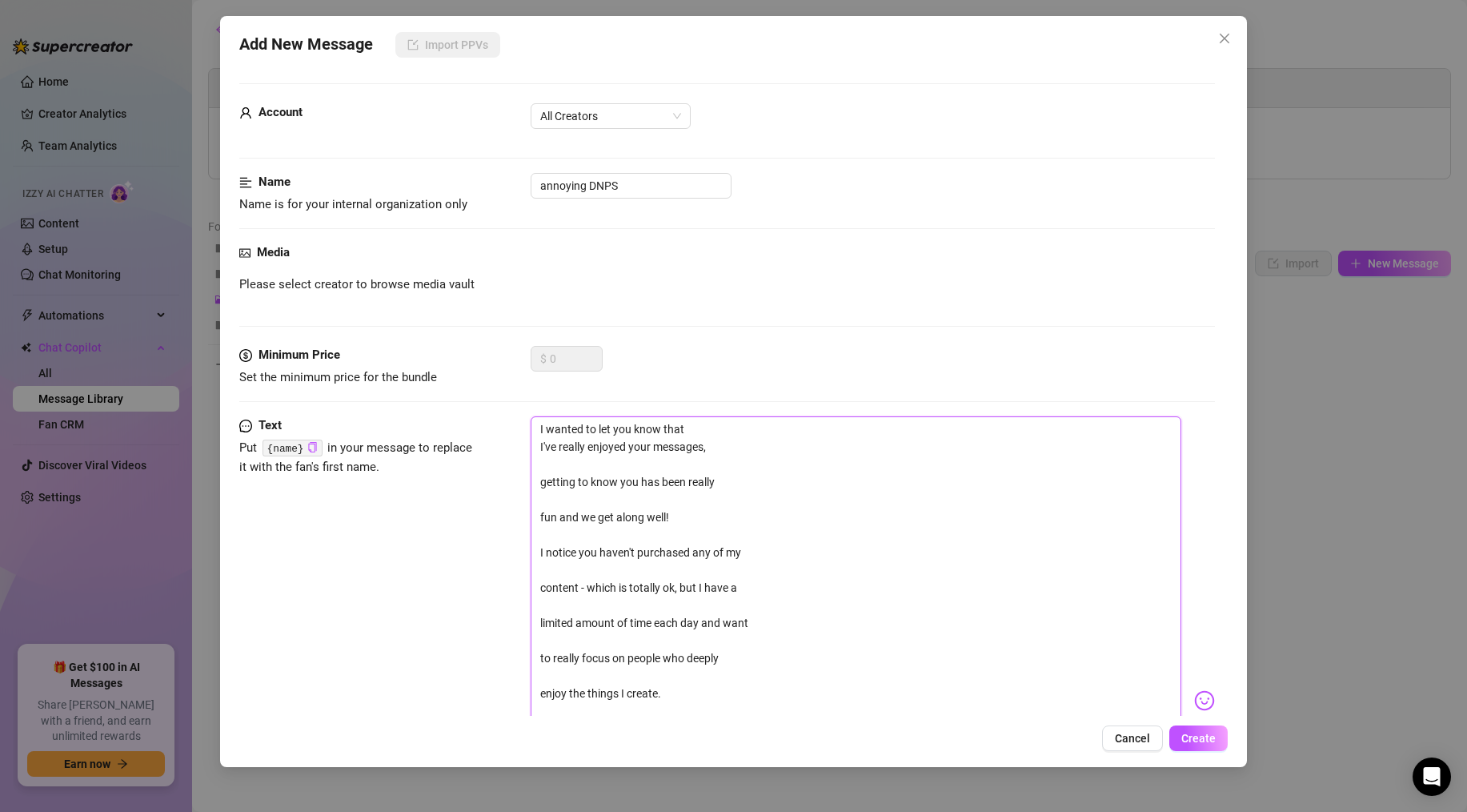
click at [541, 447] on textarea "I wanted to let you know that I've really enjoyed your messages, getting to kno…" at bounding box center [856, 693] width 651 height 554
type textarea "I wanted to let you know thatI've really enjoyed your messages, getting to know…"
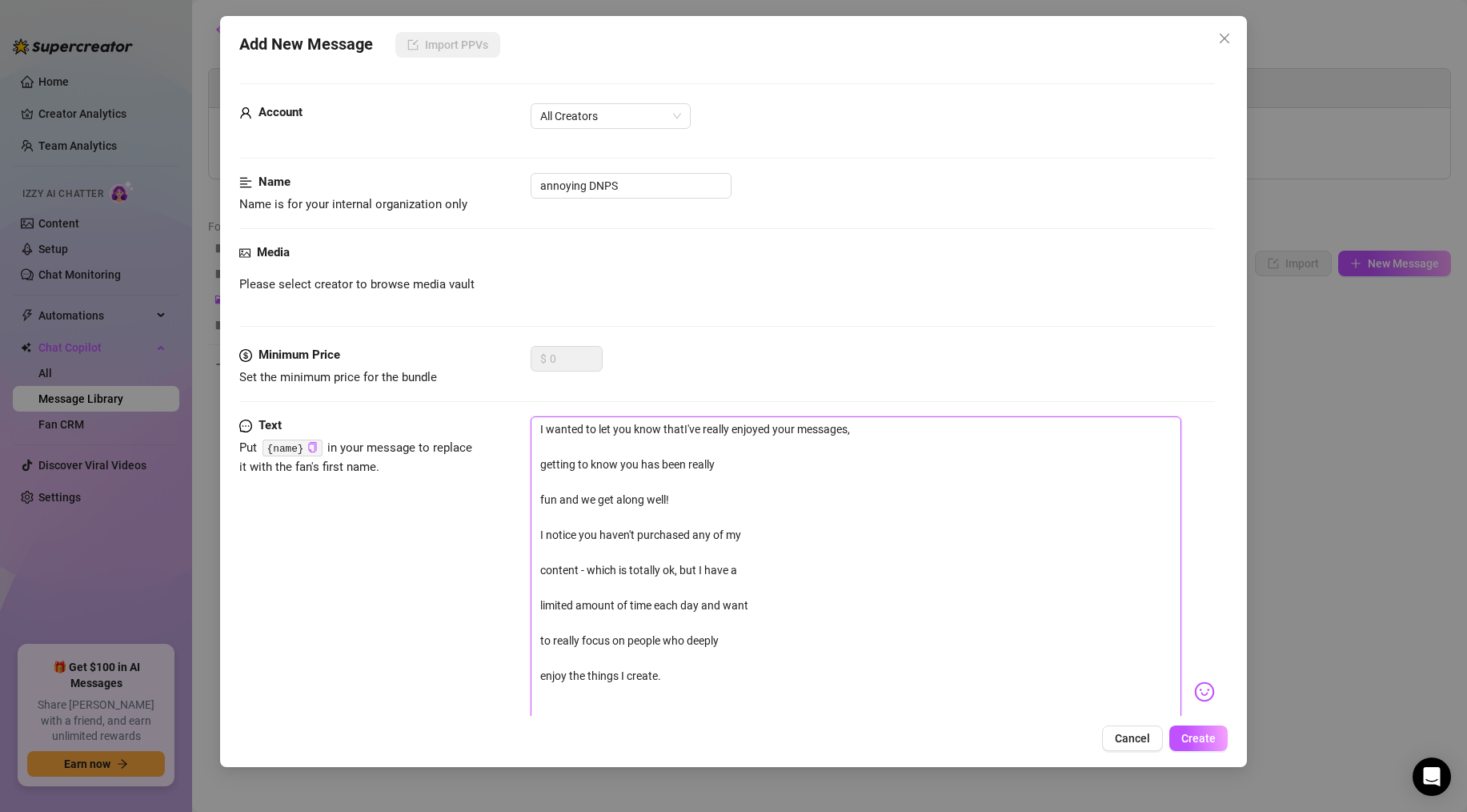
type textarea "I wanted to let you know that I've really enjoyed your messages, getting to kno…"
click at [541, 467] on textarea "I wanted to let you know that I've really enjoyed your messages, getting to kno…" at bounding box center [856, 684] width 651 height 536
type textarea "I wanted to let you know that I've really enjoyed your messages, getting to kno…"
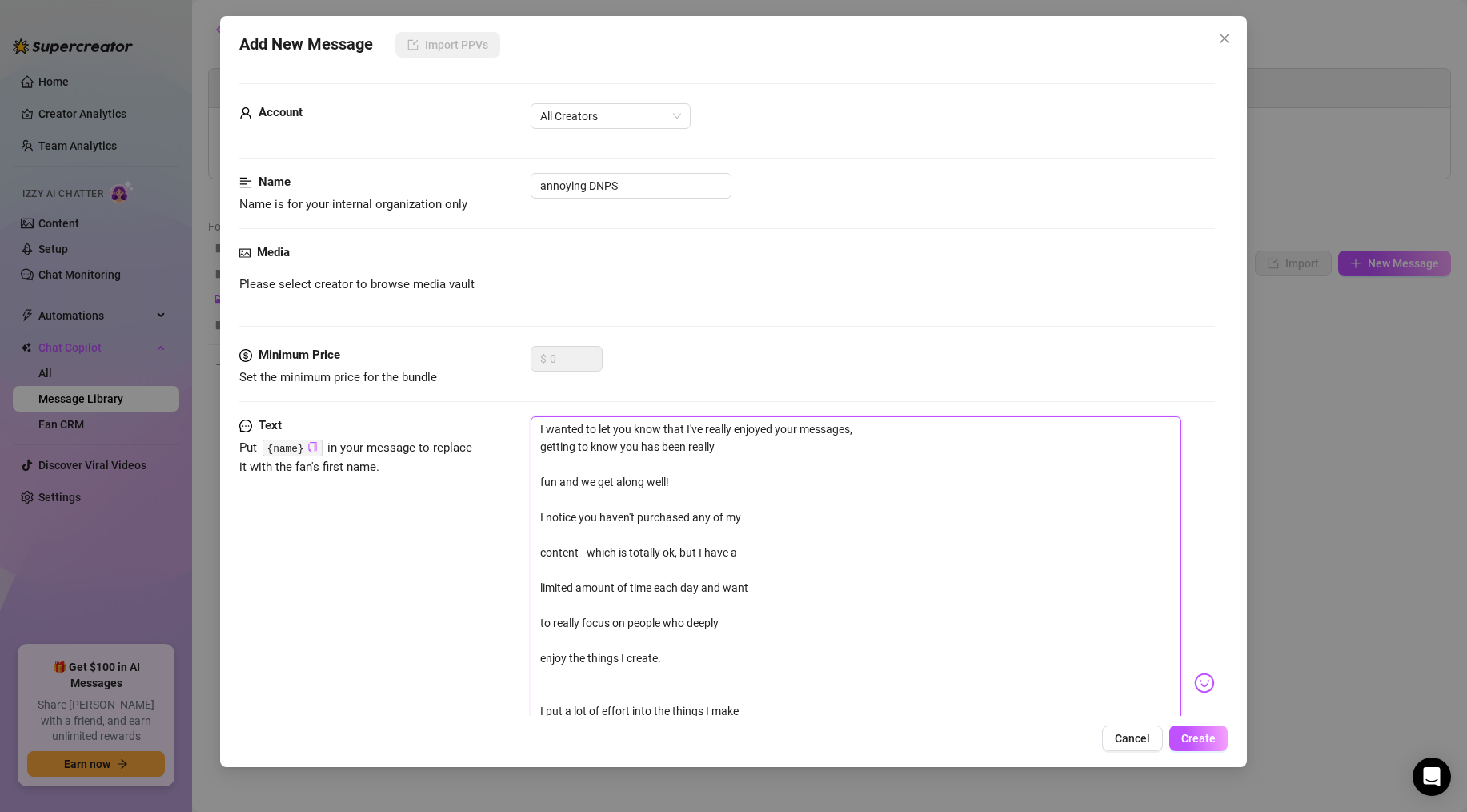
type textarea "I wanted to let you know that I've really enjoyed your messages,getting to know…"
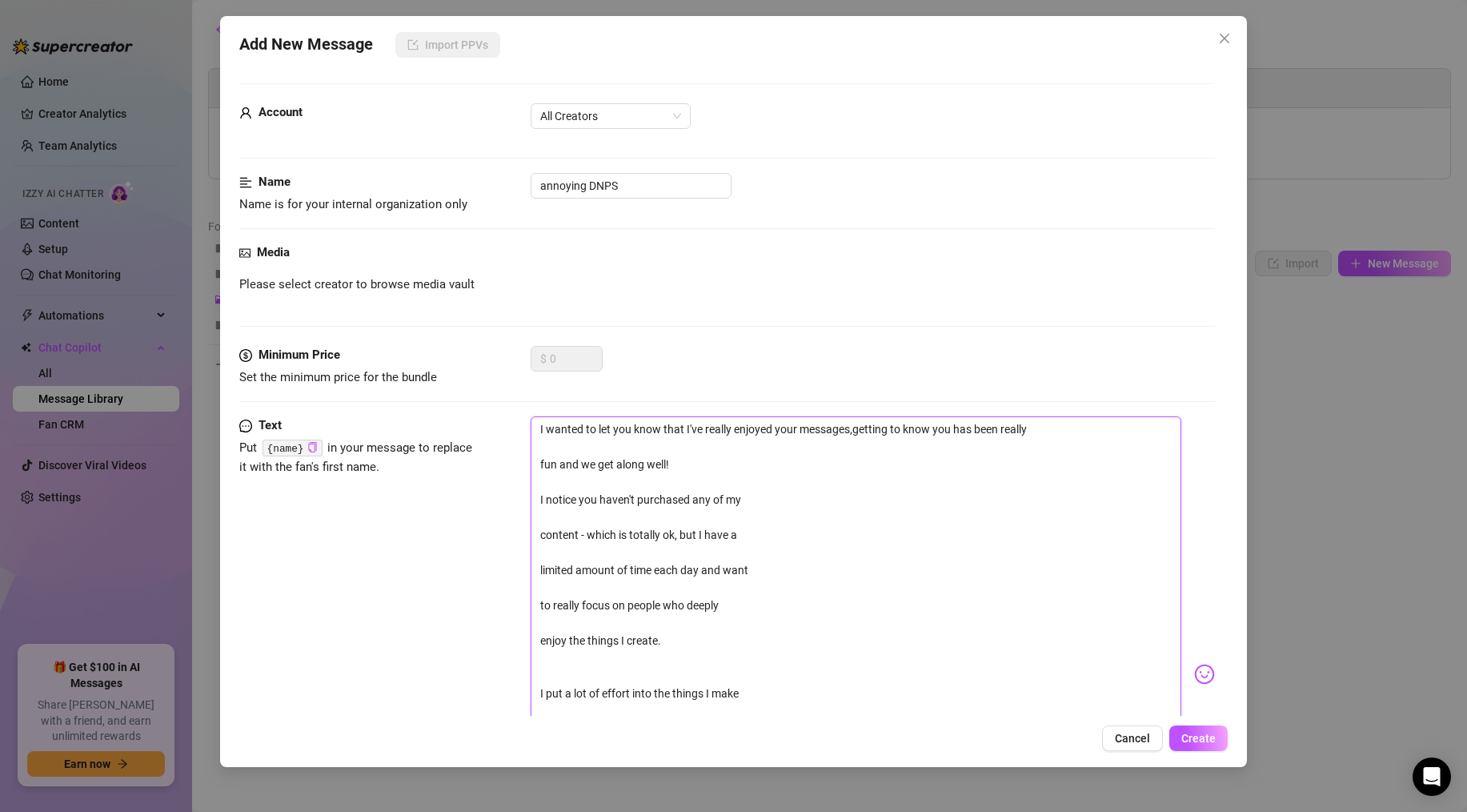
type textarea "I wanted to let you know that I've really enjoyed your messages, getting to kno…"
click at [538, 469] on textarea "I wanted to let you know that I've really enjoyed your messages, getting to kno…" at bounding box center [856, 667] width 651 height 501
type textarea "I wanted to let you know that I've really enjoyed your messages, getting to kno…"
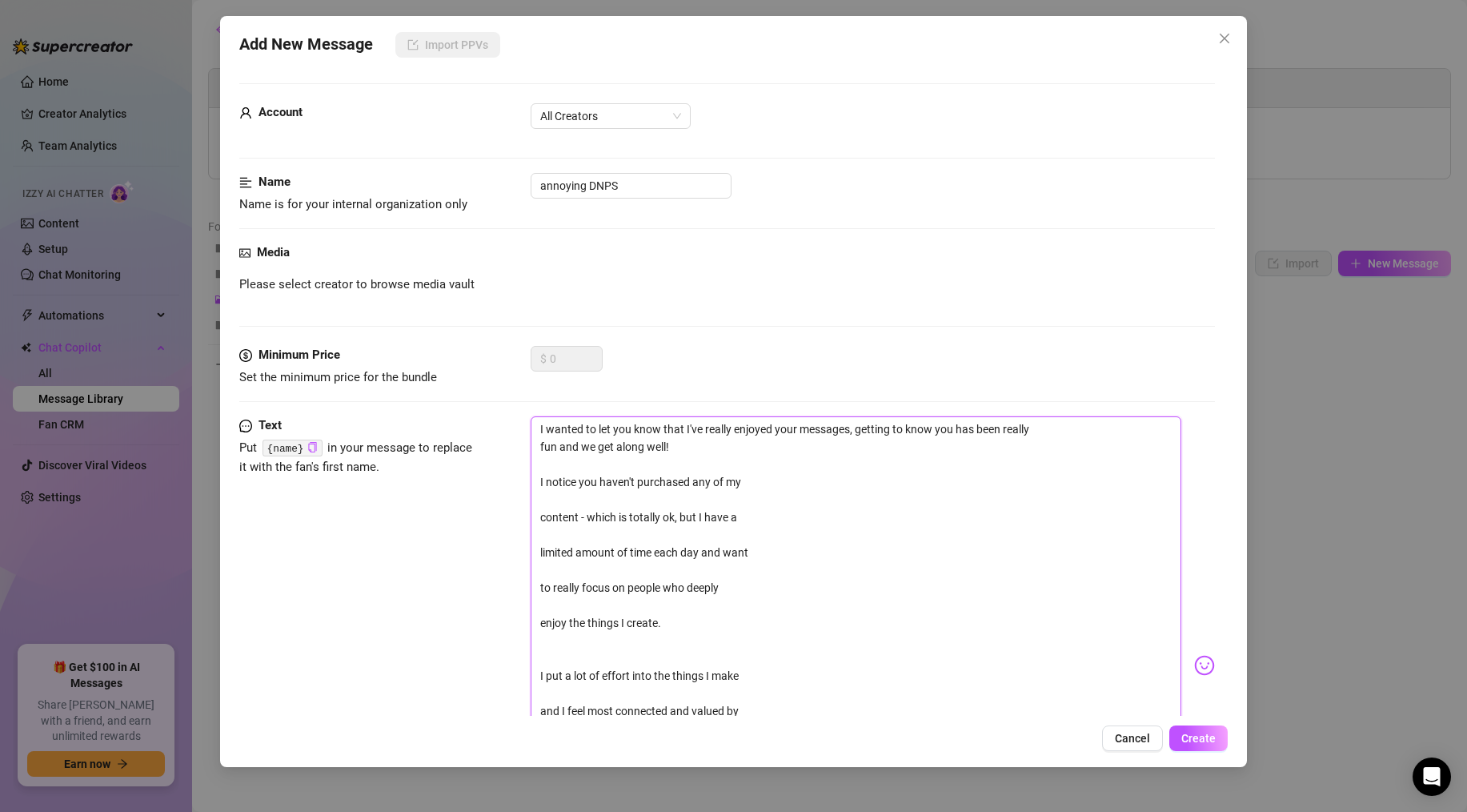
type textarea "I wanted to let you know that I've really enjoyed your messages, getting to kno…"
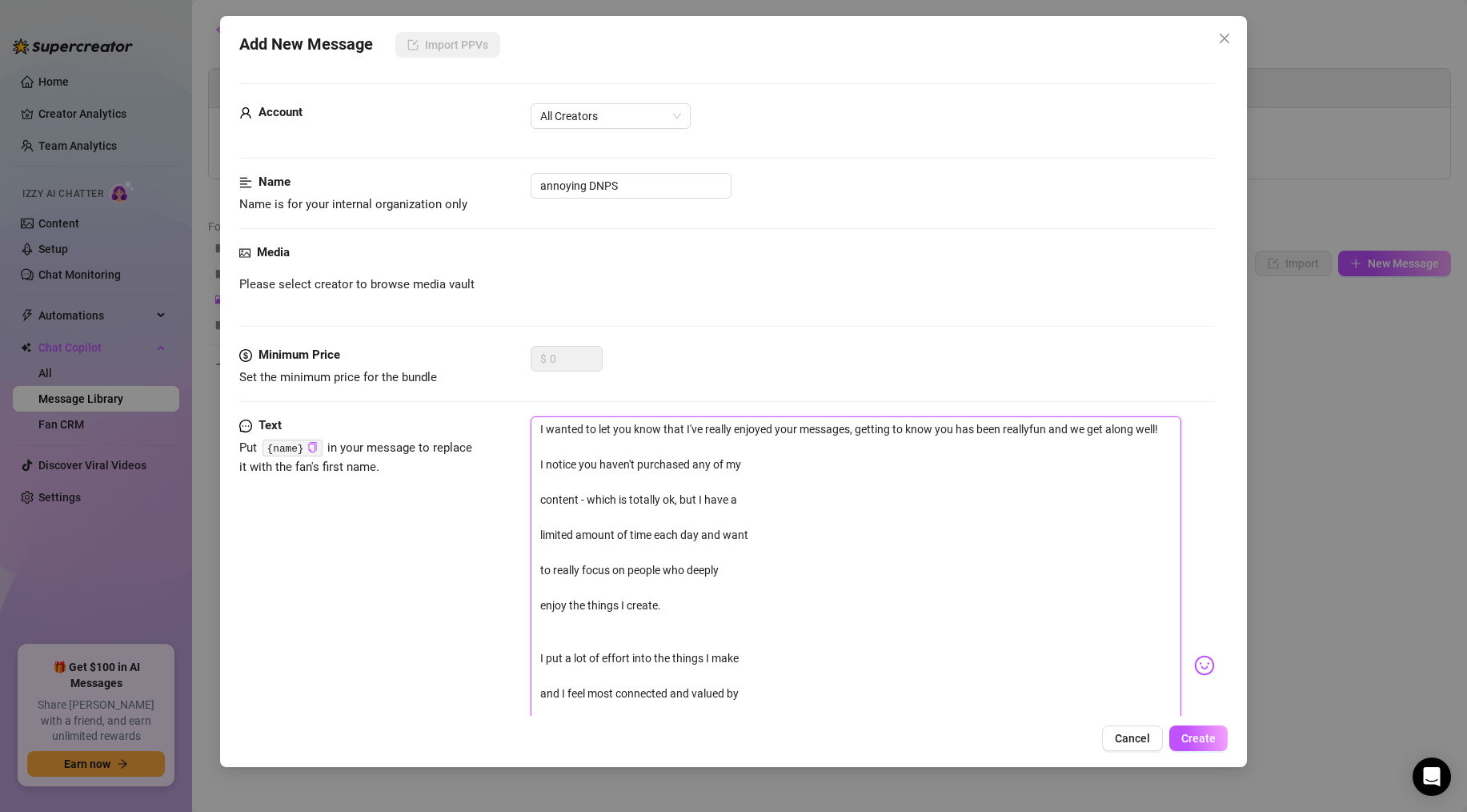
click at [540, 479] on textarea "I wanted to let you know that I've really enjoyed your messages, getting to kno…" at bounding box center [856, 657] width 651 height 483
type textarea "I wanted to let you know that I've really enjoyed your messages, getting to kno…"
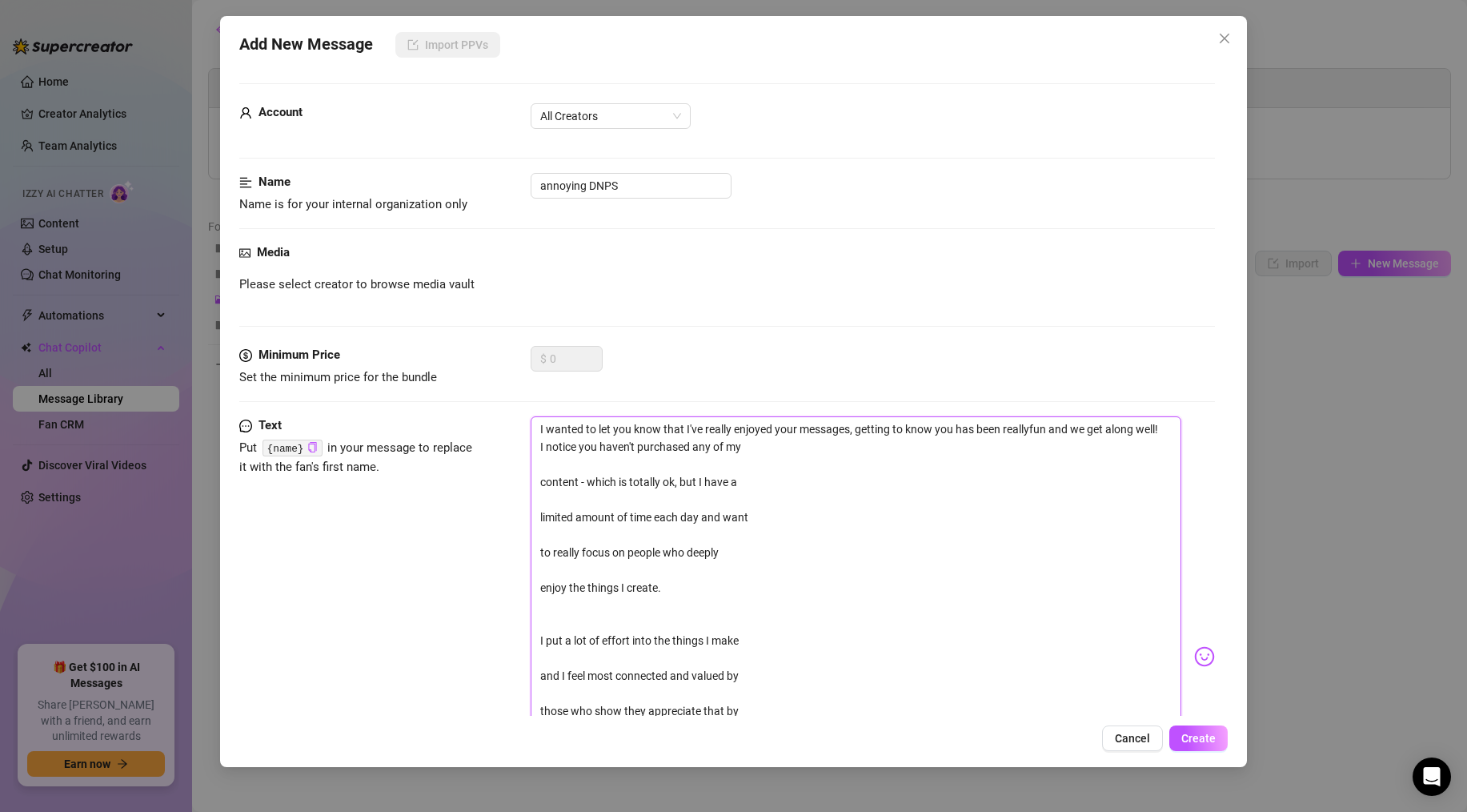
type textarea "I wanted to let you know that I've really enjoyed your messages, getting to kno…"
click at [539, 483] on textarea "I wanted to let you know that I've really enjoyed your messages, getting to kno…" at bounding box center [856, 640] width 651 height 448
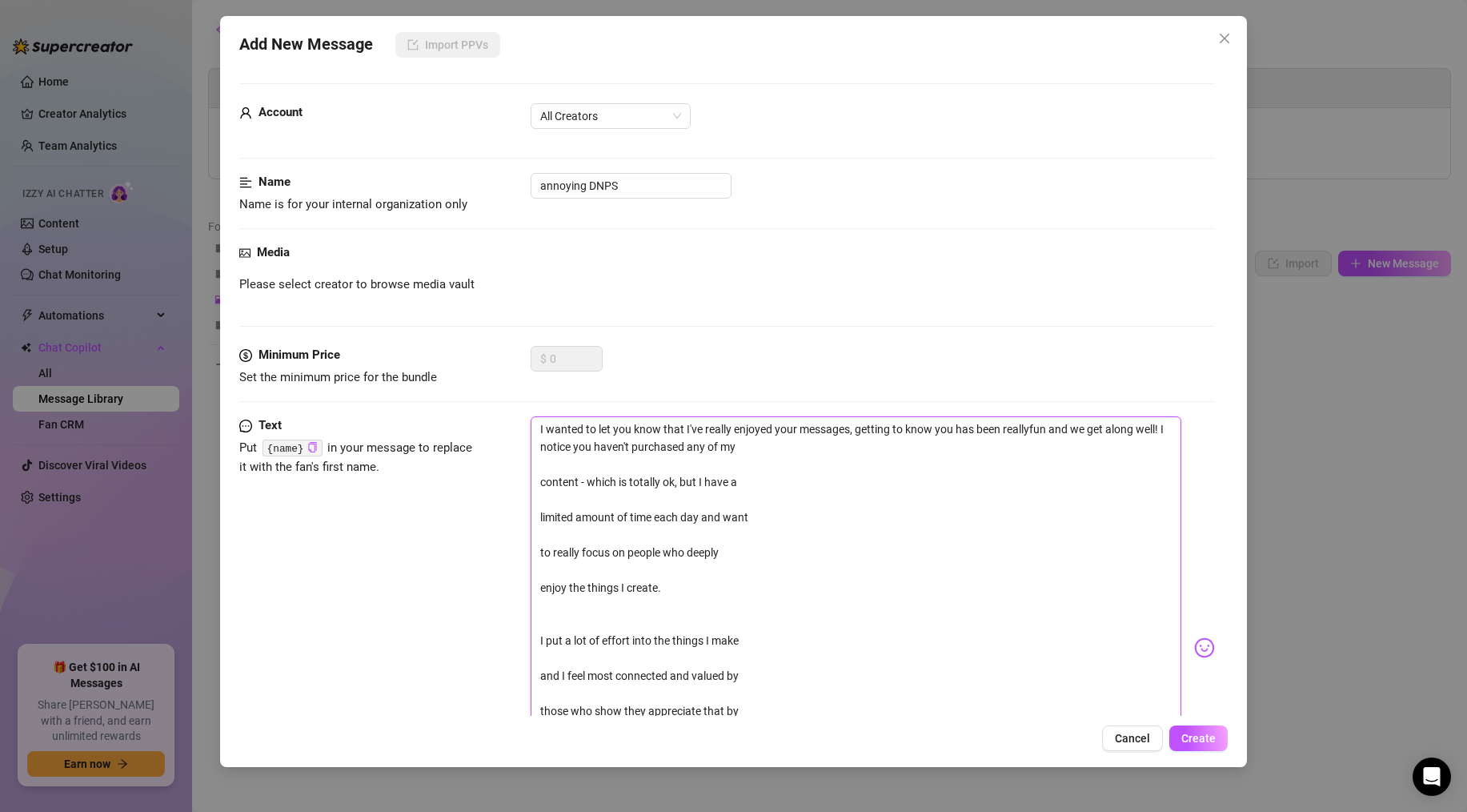
type textarea "I wanted to let you know that I've really enjoyed your messages, getting to kno…"
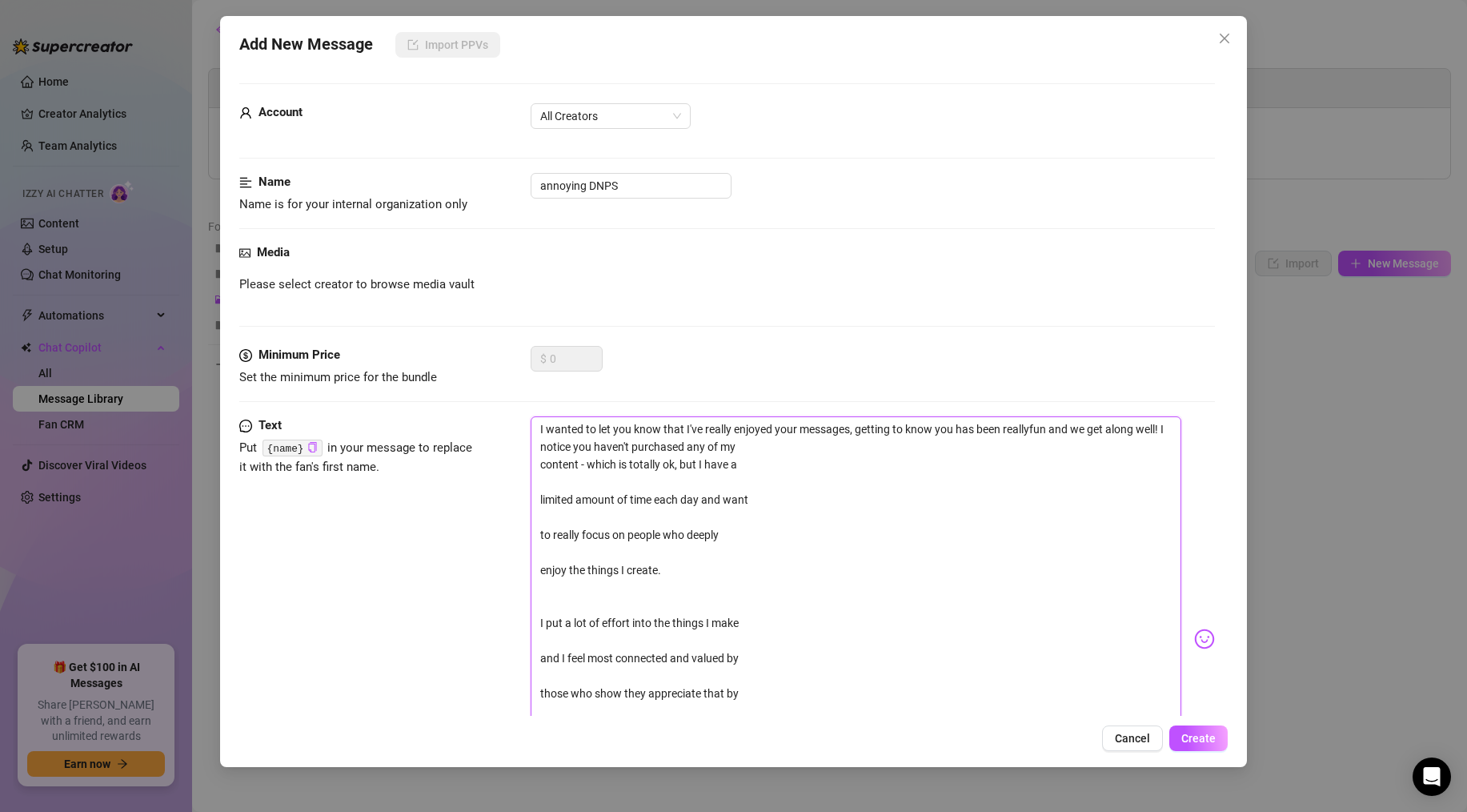
type textarea "I wanted to let you know that I've really enjoyed your messages, getting to kno…"
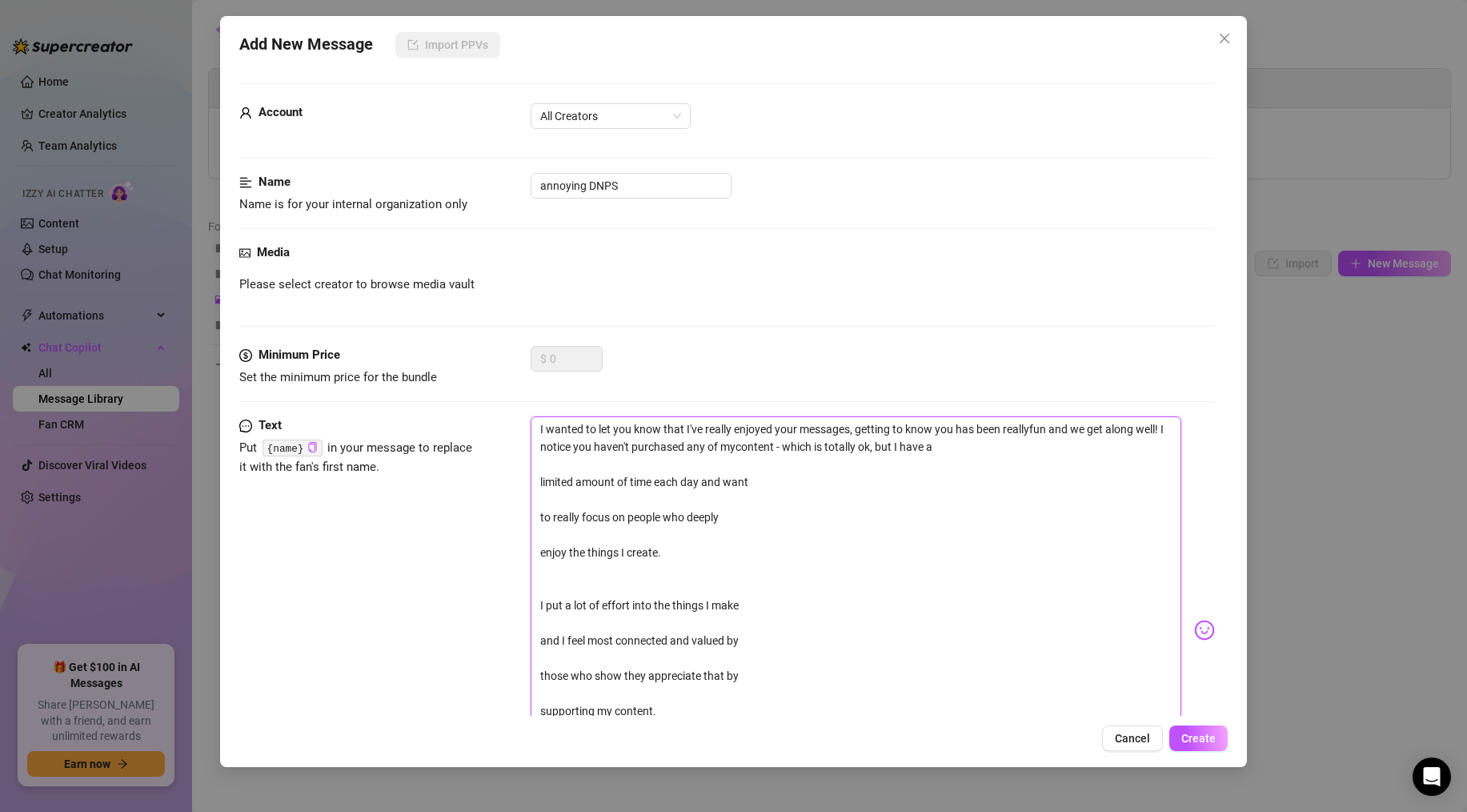
type textarea "I wanted to let you know that I've really enjoyed your messages, getting to kno…"
click at [540, 483] on textarea "I wanted to let you know that I've really enjoyed your messages, getting to kno…" at bounding box center [856, 622] width 651 height 413
type textarea "I wanted to let you know that I've really enjoyed your messages, getting to kno…"
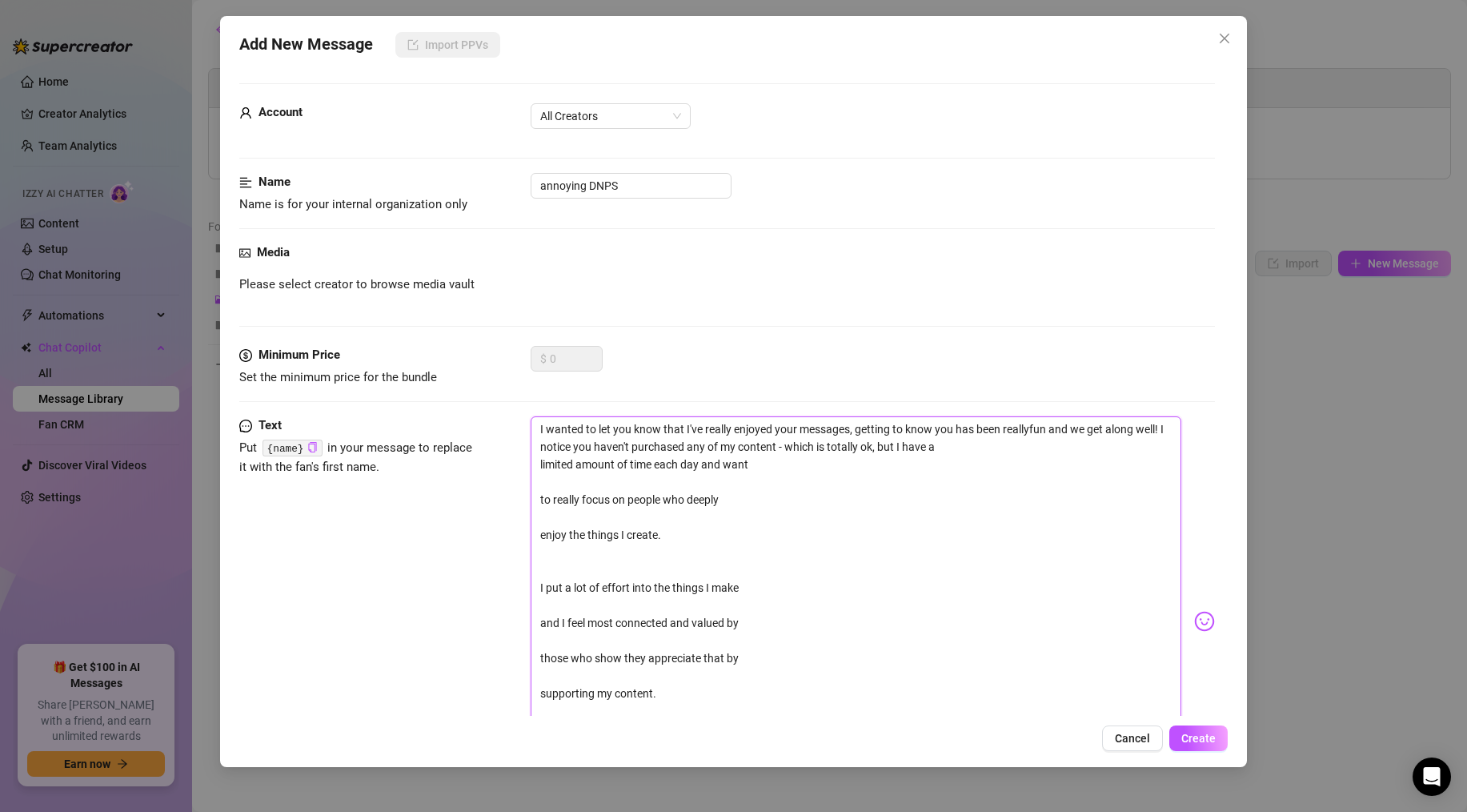
type textarea "I wanted to let you know that I've really enjoyed your messages, getting to kno…"
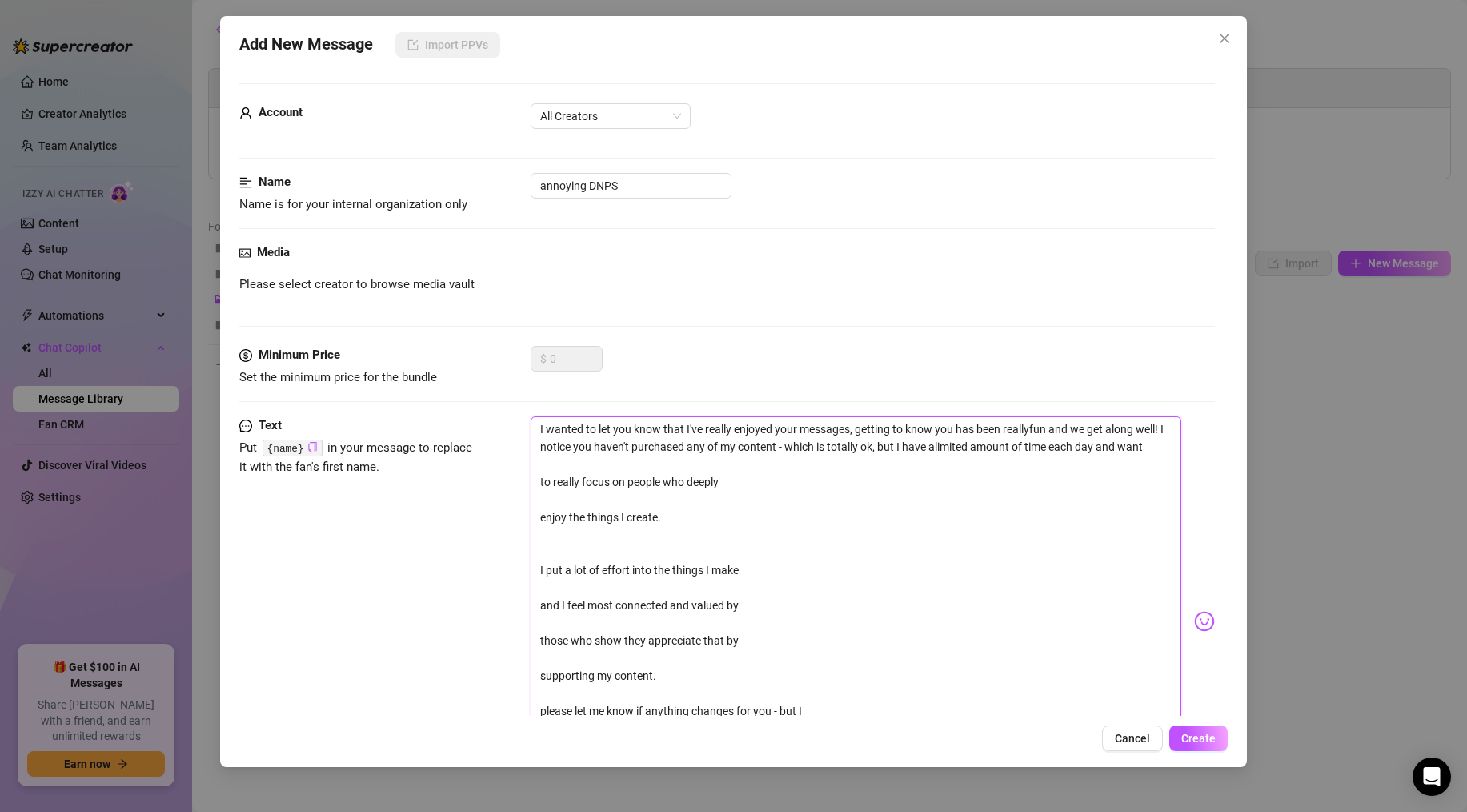
type textarea "I wanted to let you know that I've really enjoyed your messages, getting to kno…"
click at [541, 498] on textarea "I wanted to let you know that I've really enjoyed your messages, getting to kno…" at bounding box center [856, 613] width 651 height 395
type textarea "I wanted to let you know that I've really enjoyed your messages, getting to kno…"
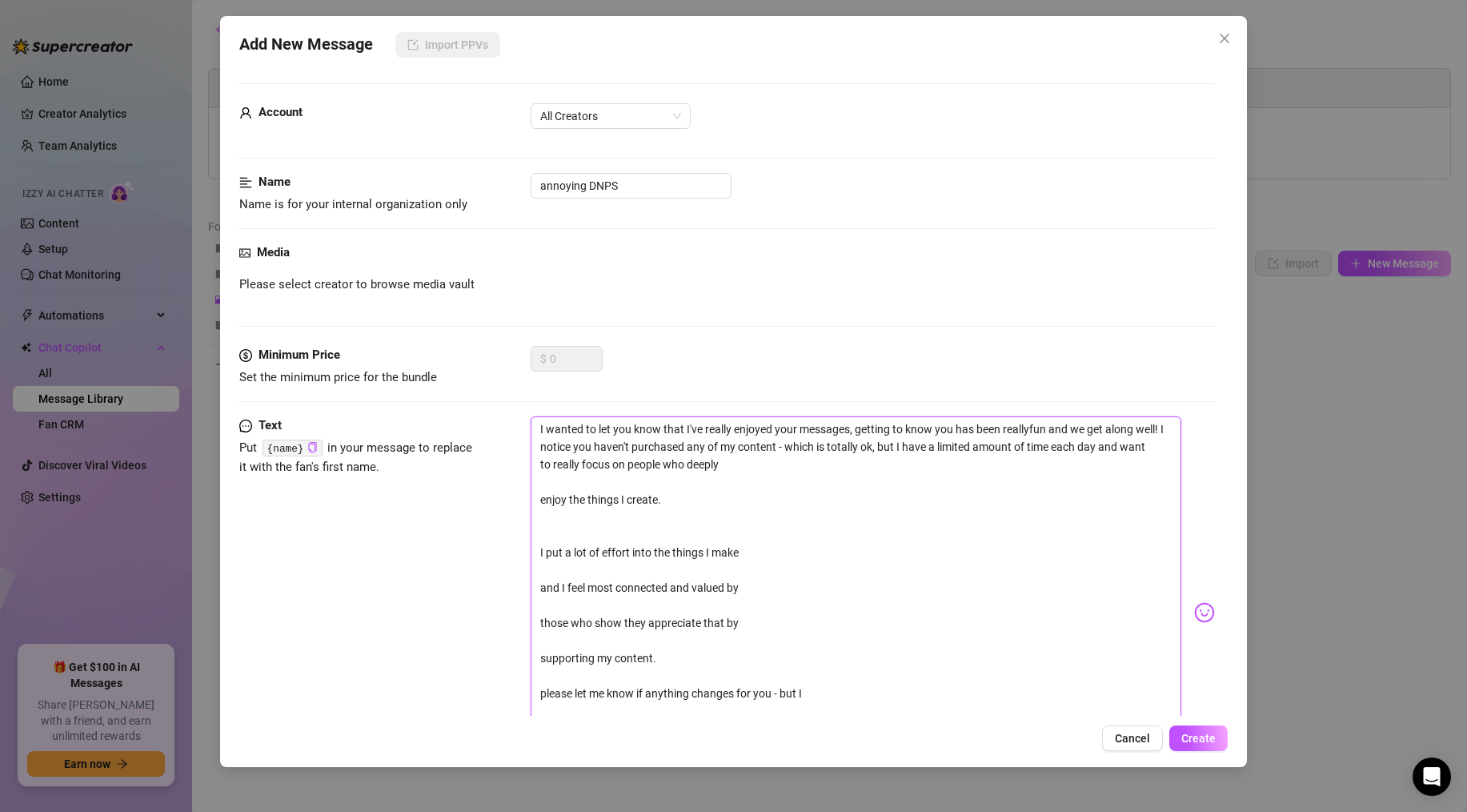
type textarea "I wanted to let you know that I've really enjoyed your messages, getting to kno…"
click at [542, 499] on textarea "I wanted to let you know that I've really enjoyed your messages, getting to kno…" at bounding box center [856, 596] width 651 height 360
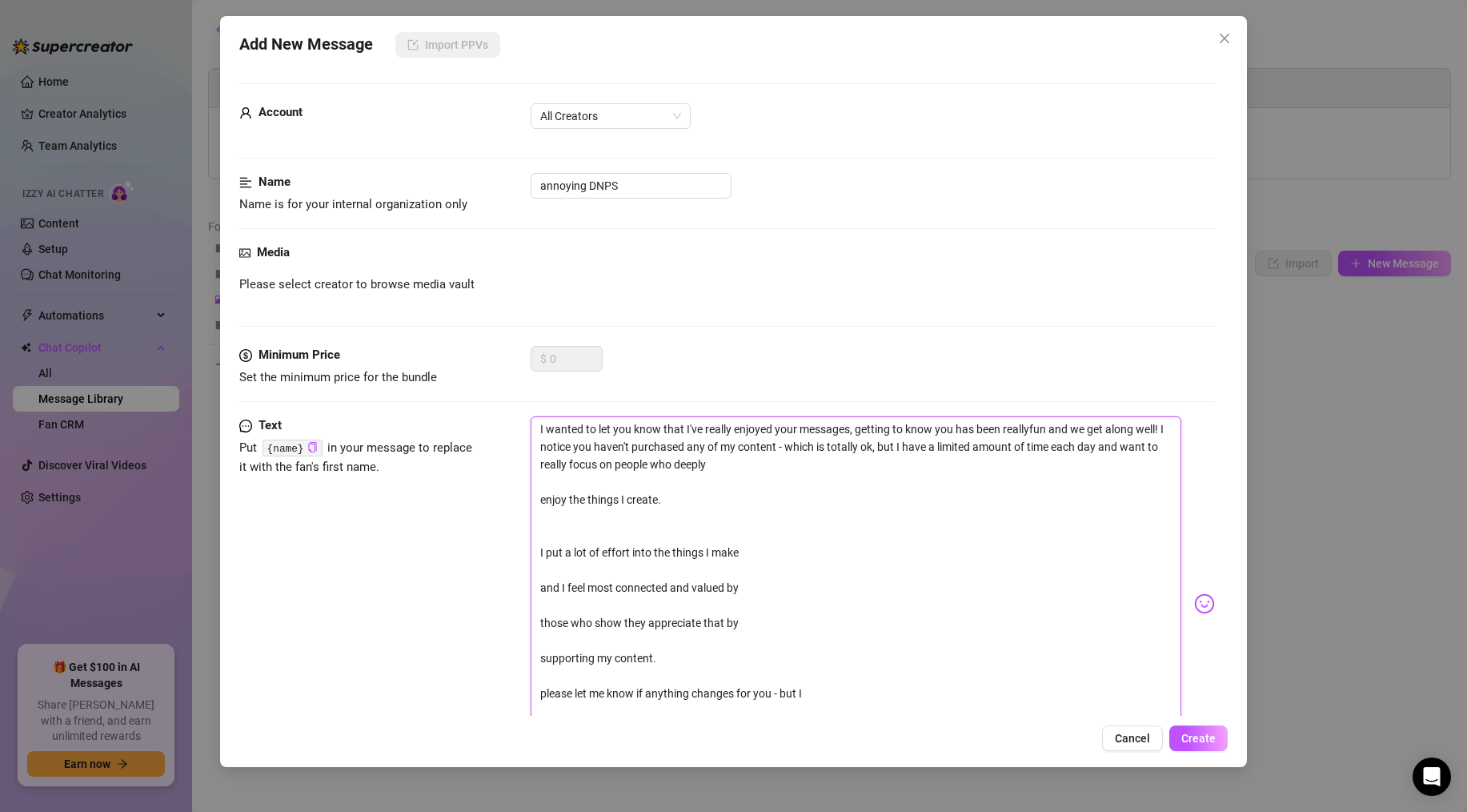
type textarea "I wanted to let you know that I've really enjoyed your messages, getting to kno…"
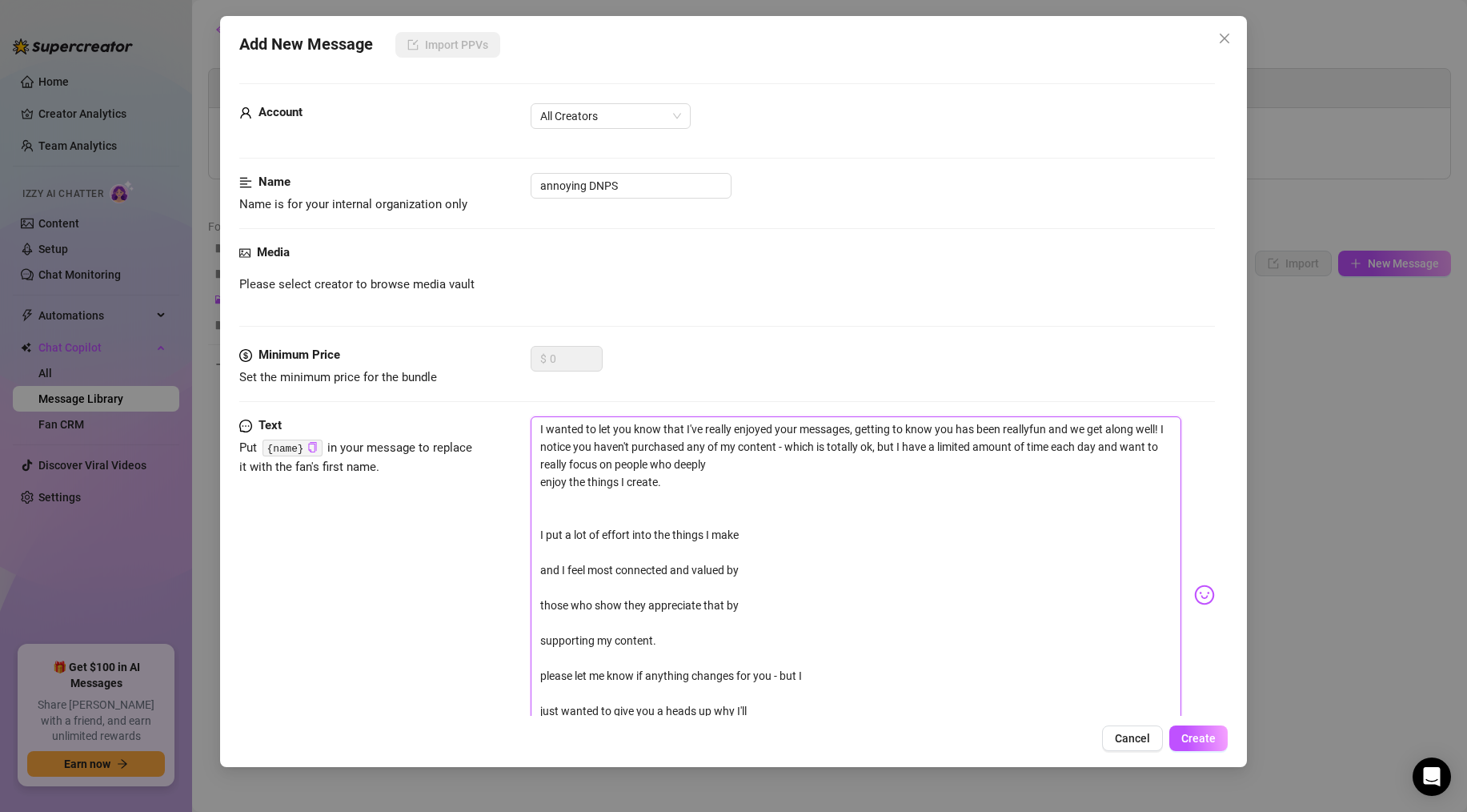
type textarea "I wanted to let you know that I've really enjoyed your messages, getting to kno…"
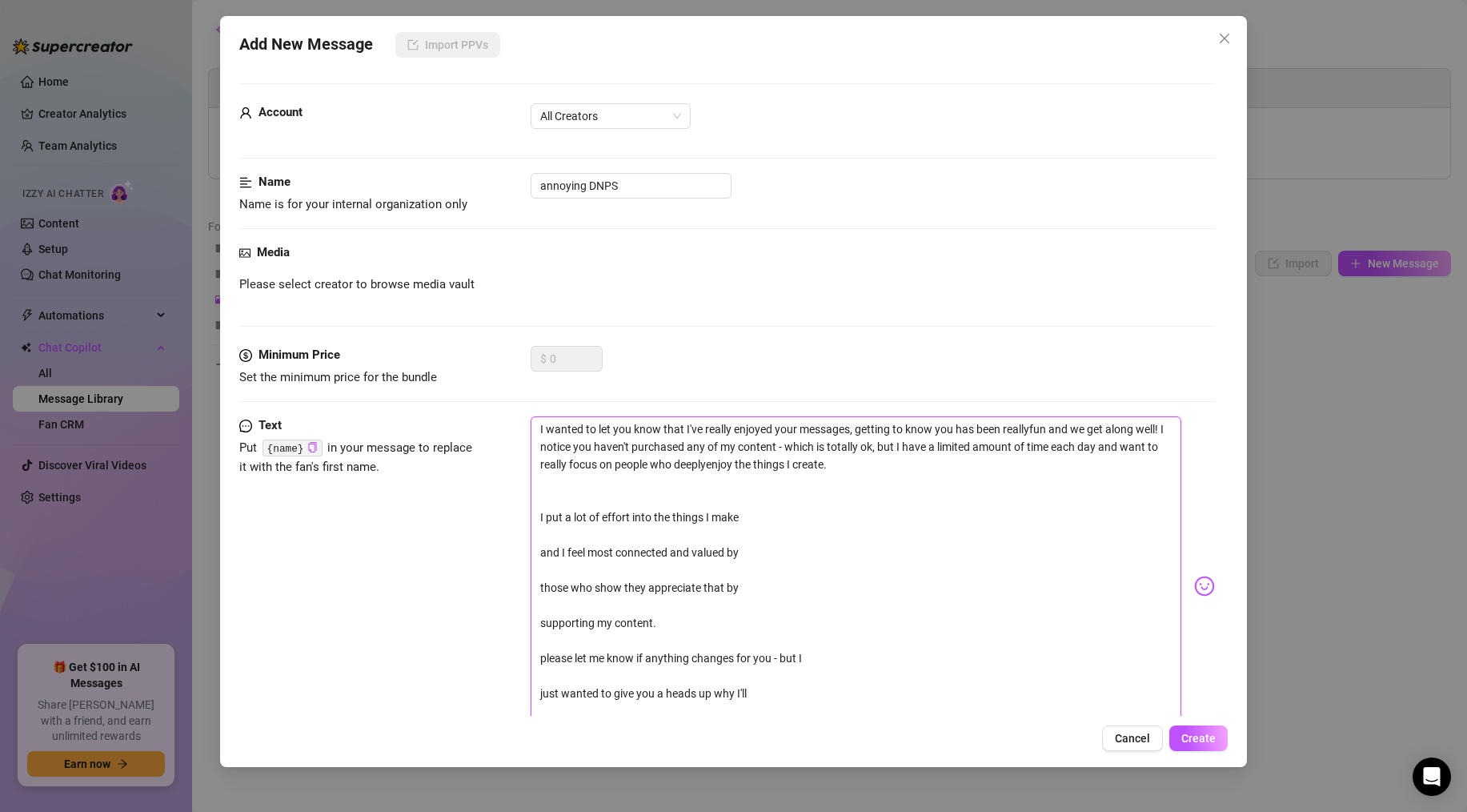
type textarea "I wanted to let you know that I've really enjoyed your messages, getting to kno…"
click at [538, 515] on textarea "I wanted to let you know that I've really enjoyed your messages, getting to kno…" at bounding box center [856, 578] width 651 height 325
type textarea "I wanted to let you know that I've really enjoyed your messages, getting to kno…"
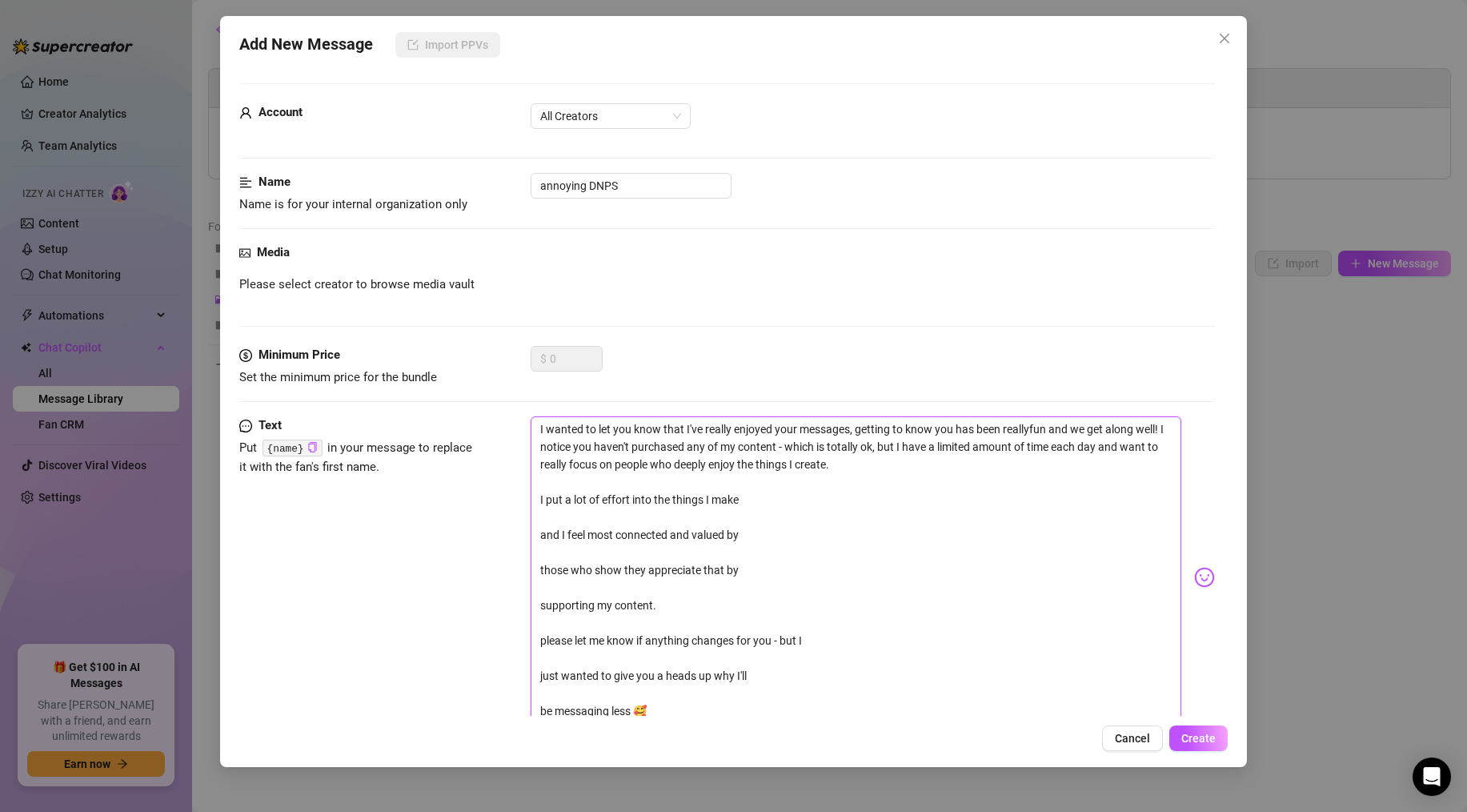
click at [540, 533] on textarea "I wanted to let you know that I've really enjoyed your messages, getting to kno…" at bounding box center [856, 570] width 651 height 307
type textarea "I wanted to let you know that I've really enjoyed your messages, getting to kno…"
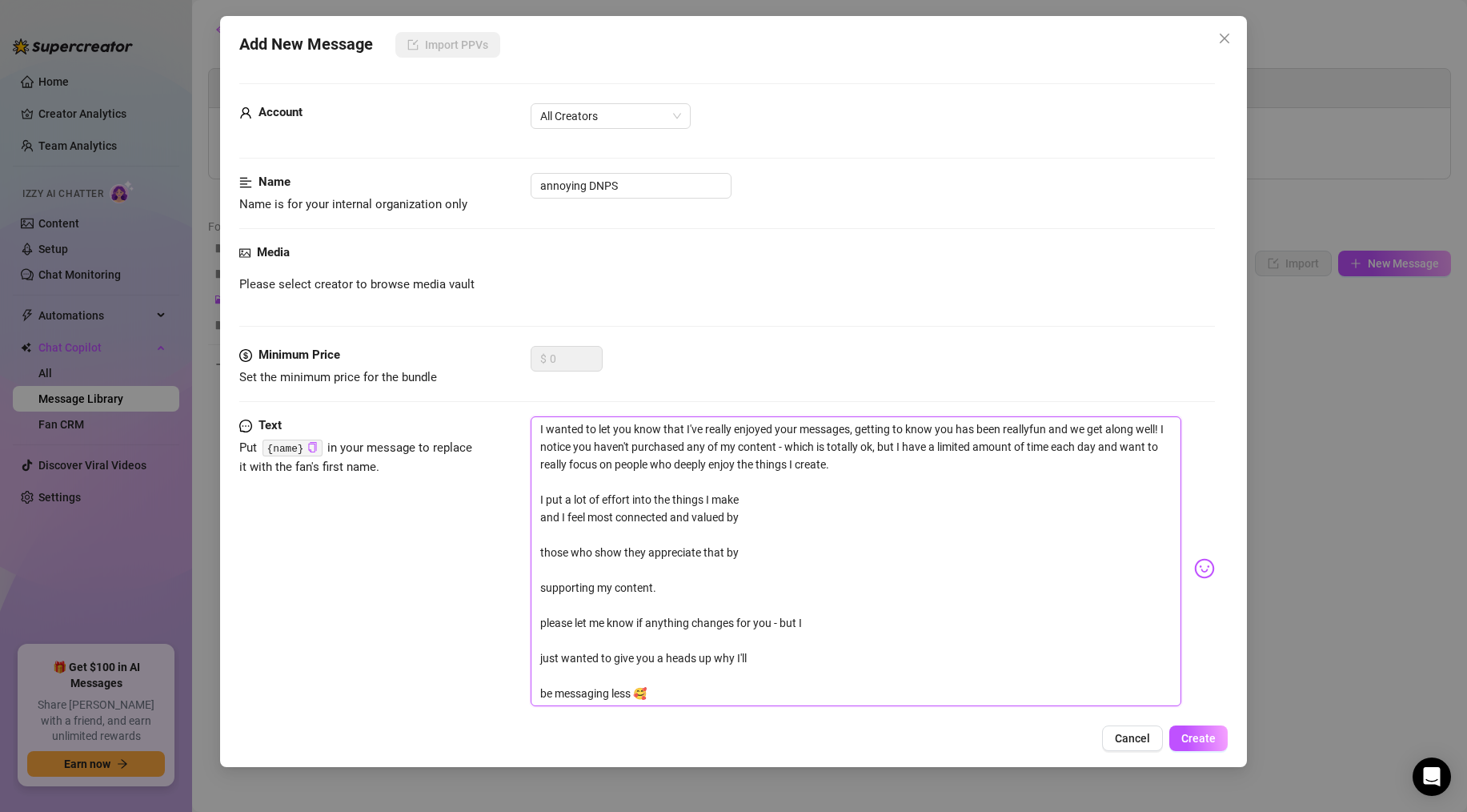
type textarea "I wanted to let you know that I've really enjoyed your messages, getting to kno…"
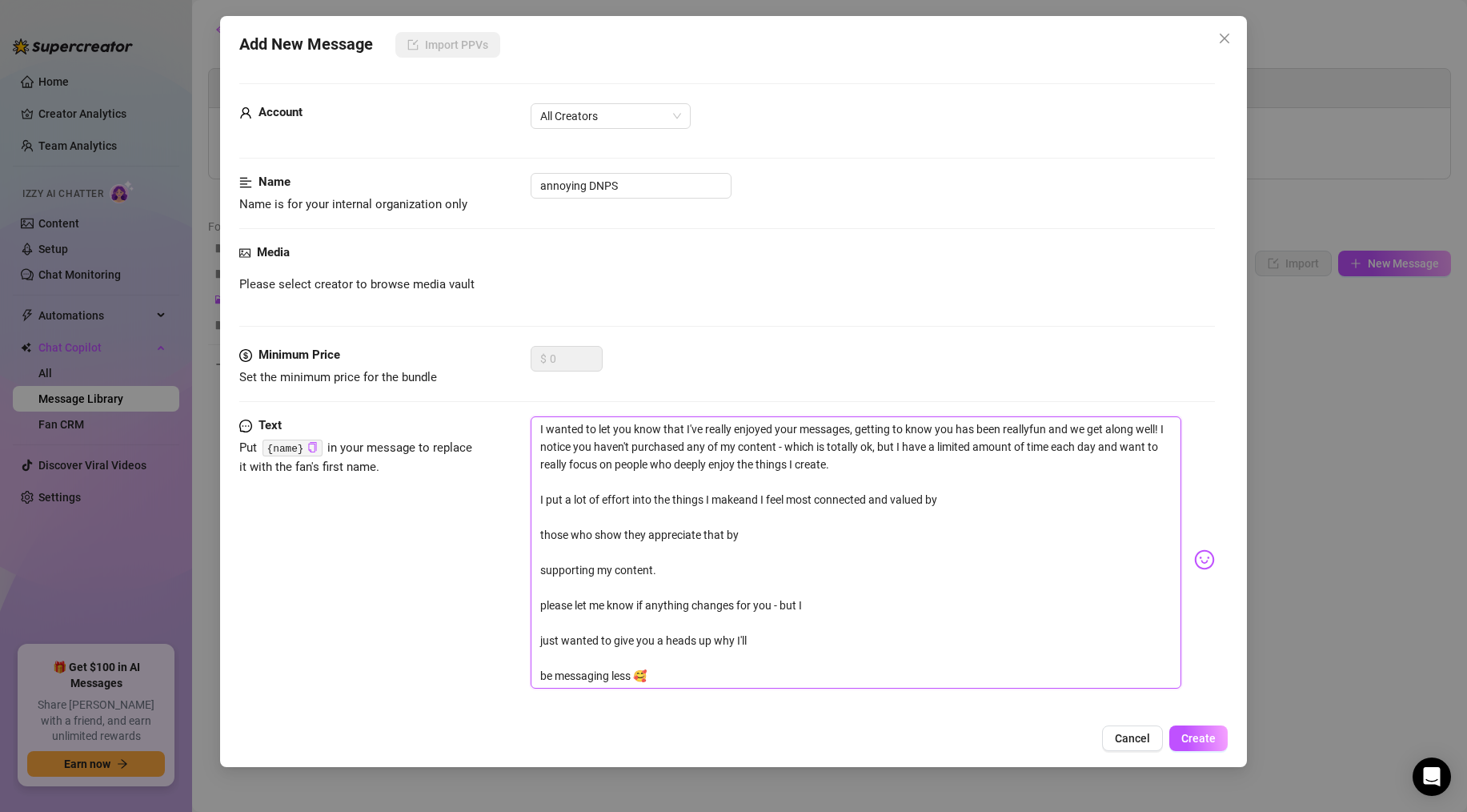
type textarea "I wanted to let you know that I've really enjoyed your messages, getting to kno…"
click at [539, 536] on textarea "I wanted to let you know that I've really enjoyed your messages, getting to kno…" at bounding box center [856, 552] width 651 height 273
type textarea "I wanted to let you know that I've really enjoyed your messages, getting to kno…"
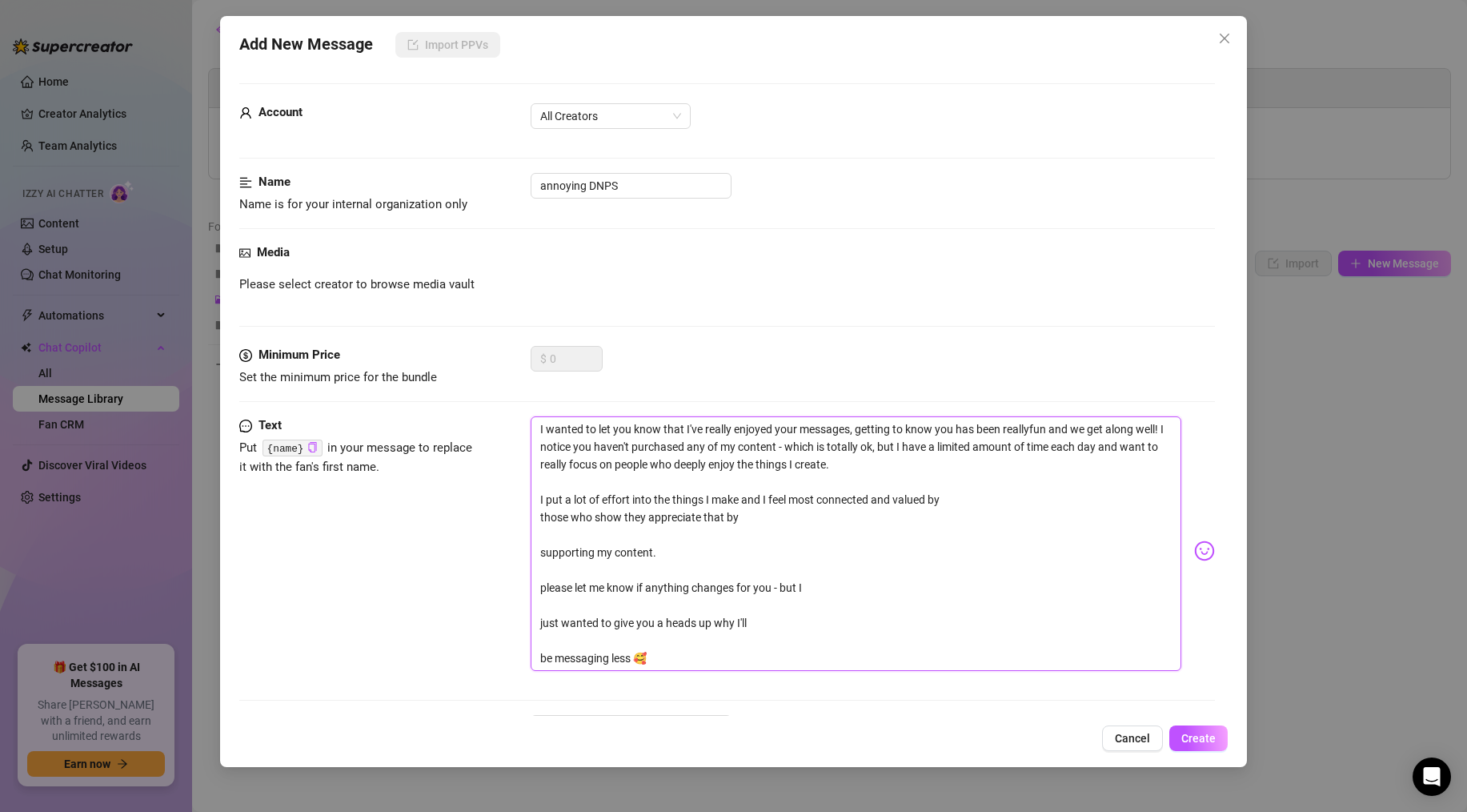
type textarea "I wanted to let you know that I've really enjoyed your messages, getting to kno…"
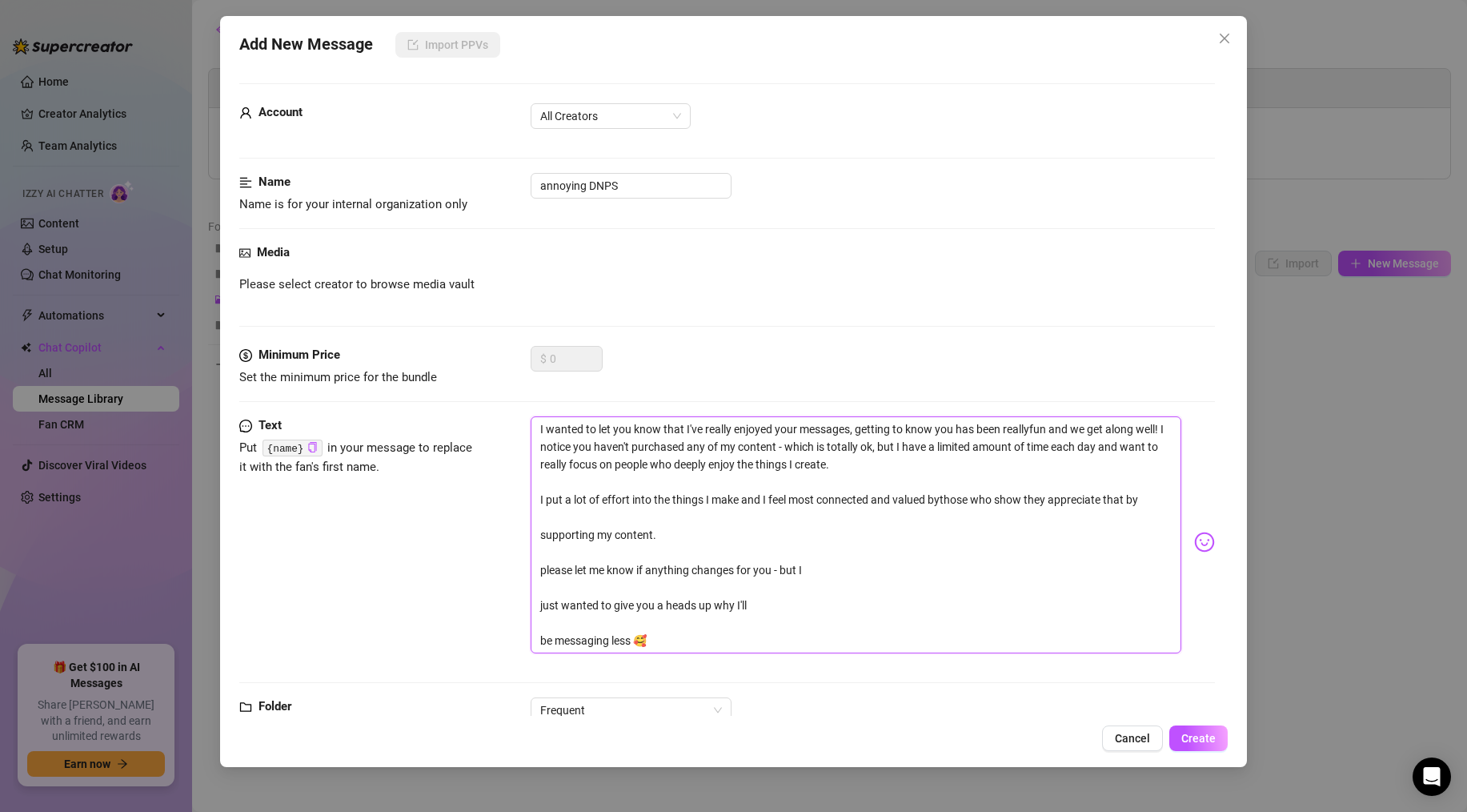
type textarea "I wanted to let you know that I've really enjoyed your messages, getting to kno…"
click at [540, 536] on textarea "I wanted to let you know that I've really enjoyed your messages, getting to kno…" at bounding box center [856, 534] width 651 height 237
type textarea "I wanted to let you know that I've really enjoyed your messages, getting to kno…"
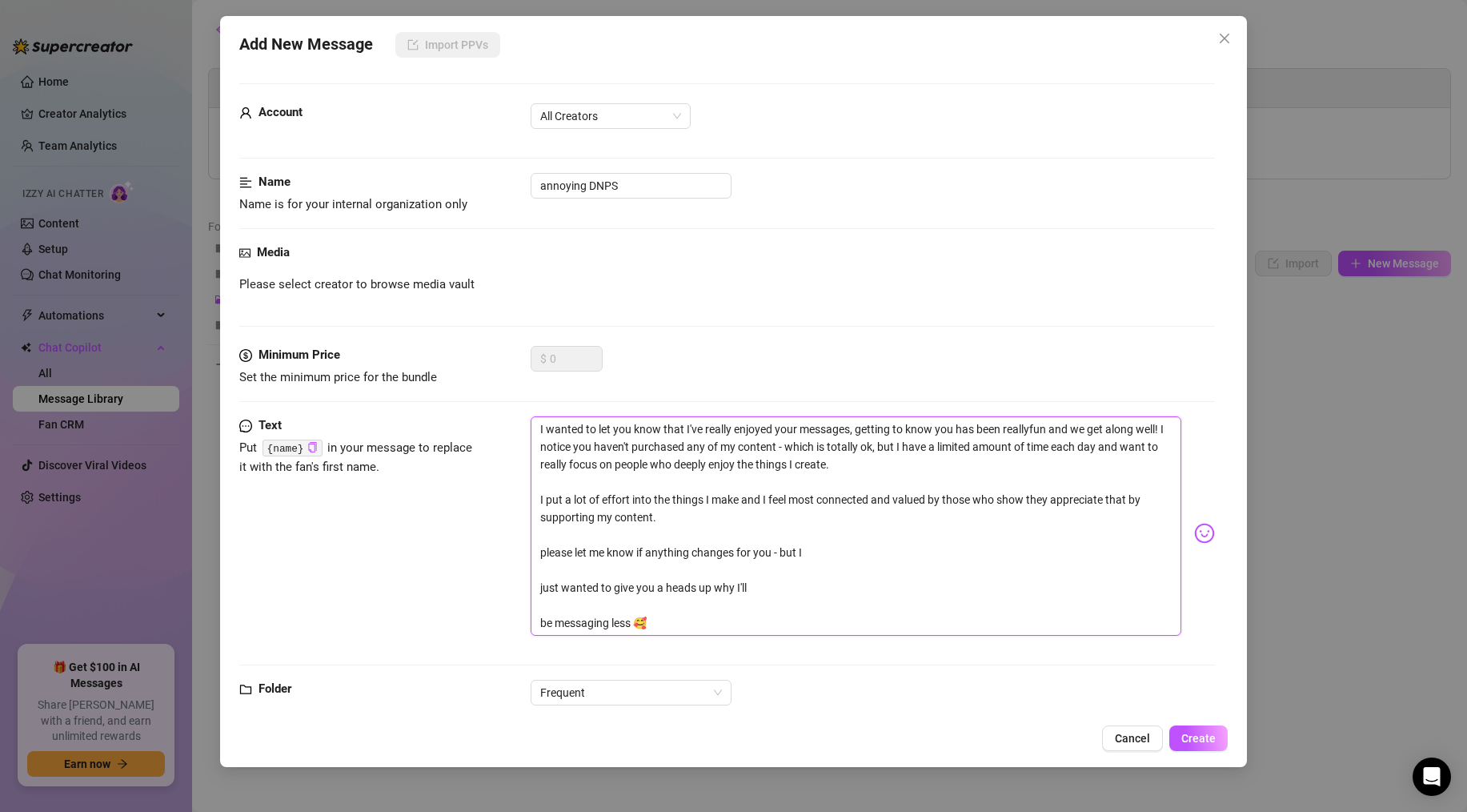
type textarea "I wanted to let you know that I've really enjoyed your messages, getting to kno…"
click at [539, 547] on textarea "I wanted to let you know that I've really enjoyed your messages, getting to kno…" at bounding box center [856, 526] width 651 height 219
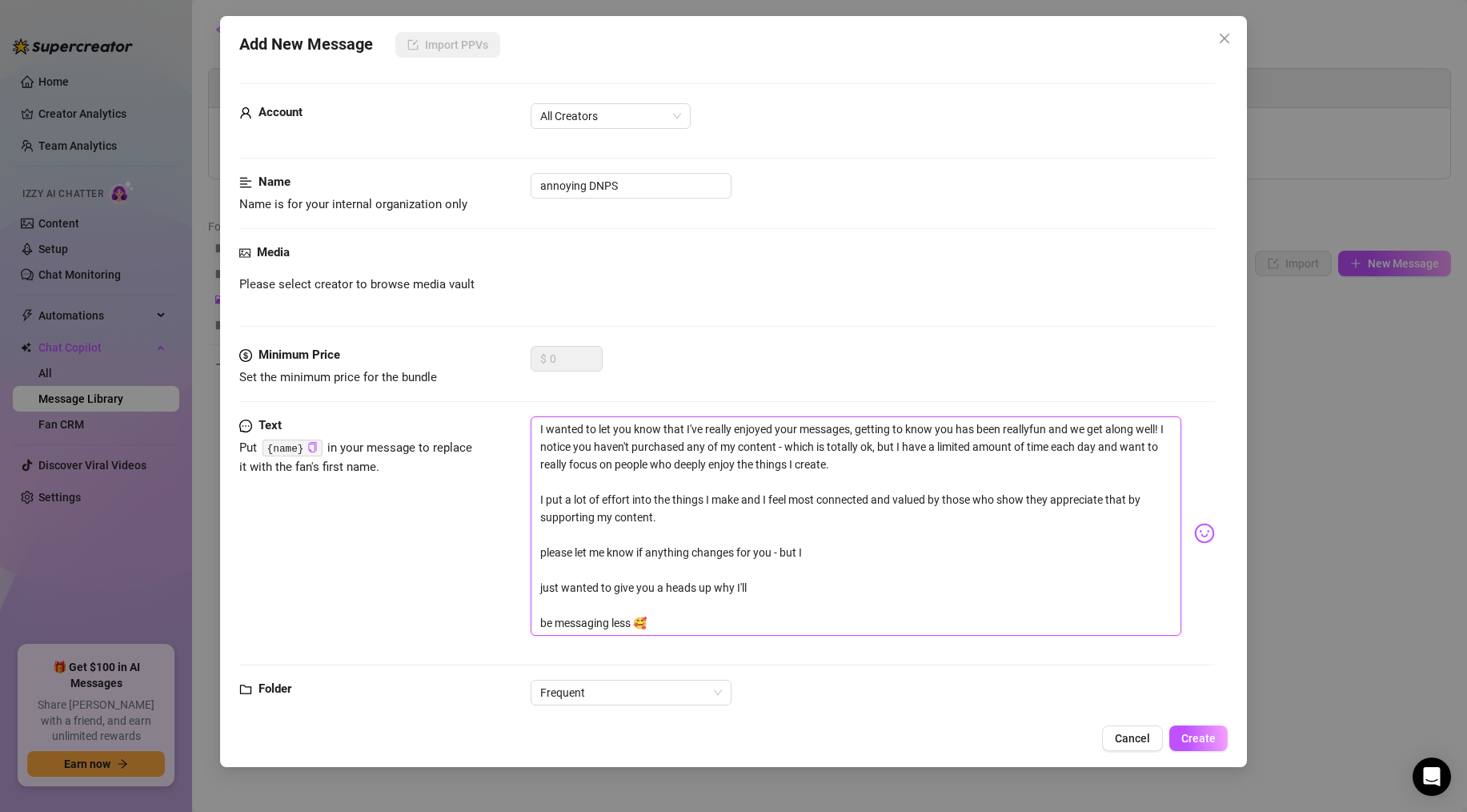
type textarea "I wanted to let you know that I've really enjoyed your messages, getting to kno…"
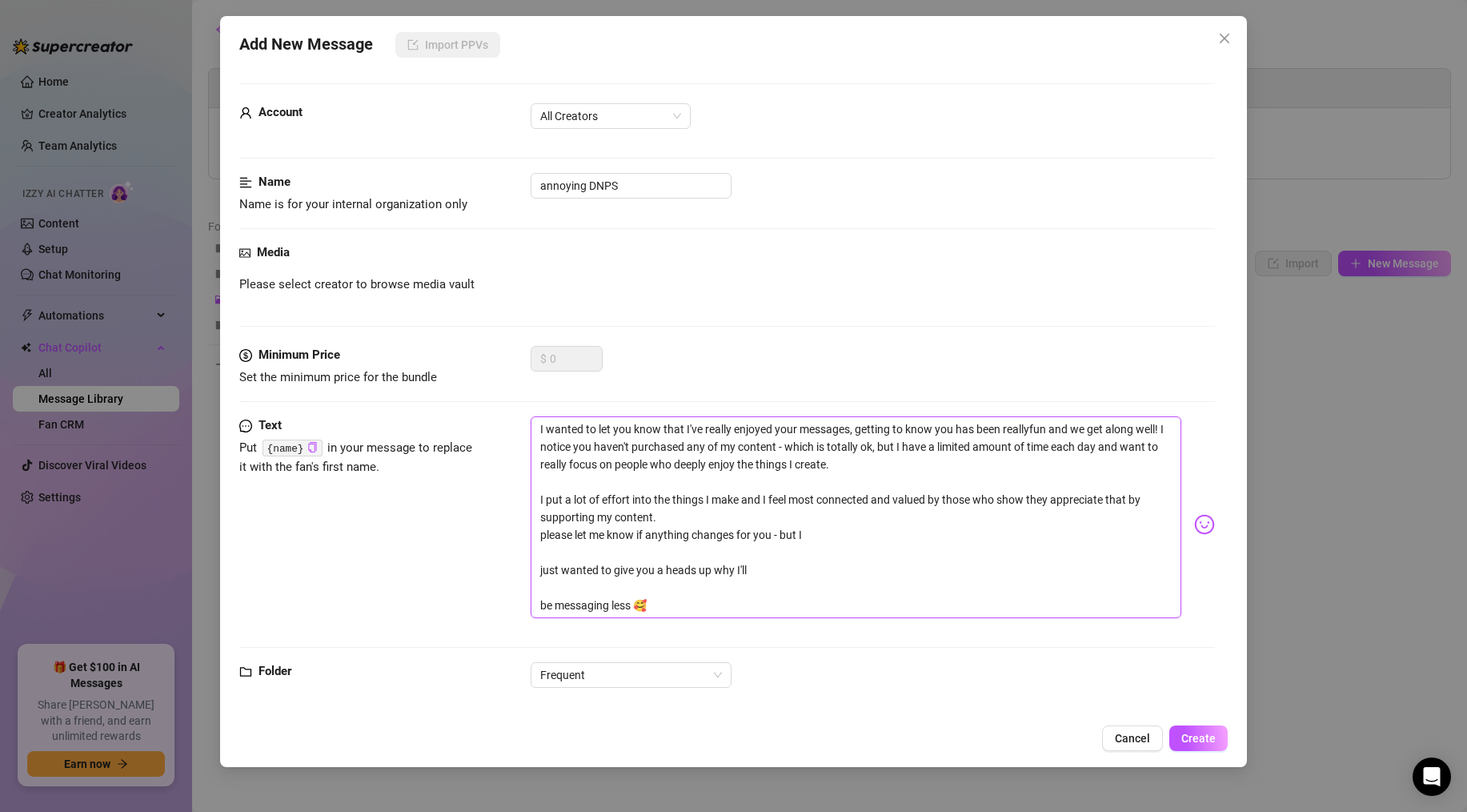
type textarea "I wanted to let you know that I've really enjoyed your messages, getting to kno…"
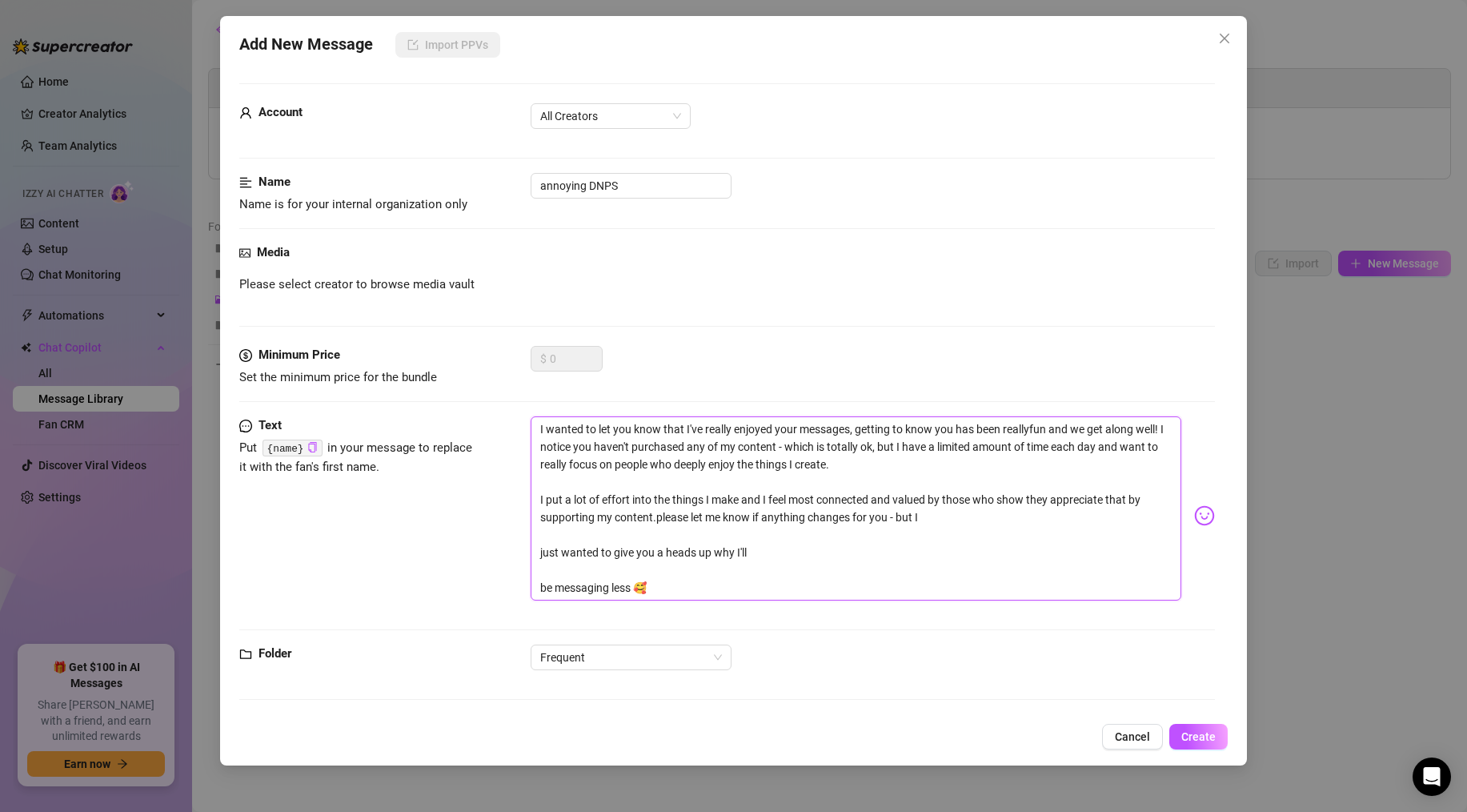
type textarea "I wanted to let you know that I've really enjoyed your messages, getting to kno…"
click at [541, 553] on textarea "I wanted to let you know that I've really enjoyed your messages, getting to kno…" at bounding box center [856, 508] width 651 height 184
type textarea "I wanted to let you know that I've really enjoyed your messages, getting to kno…"
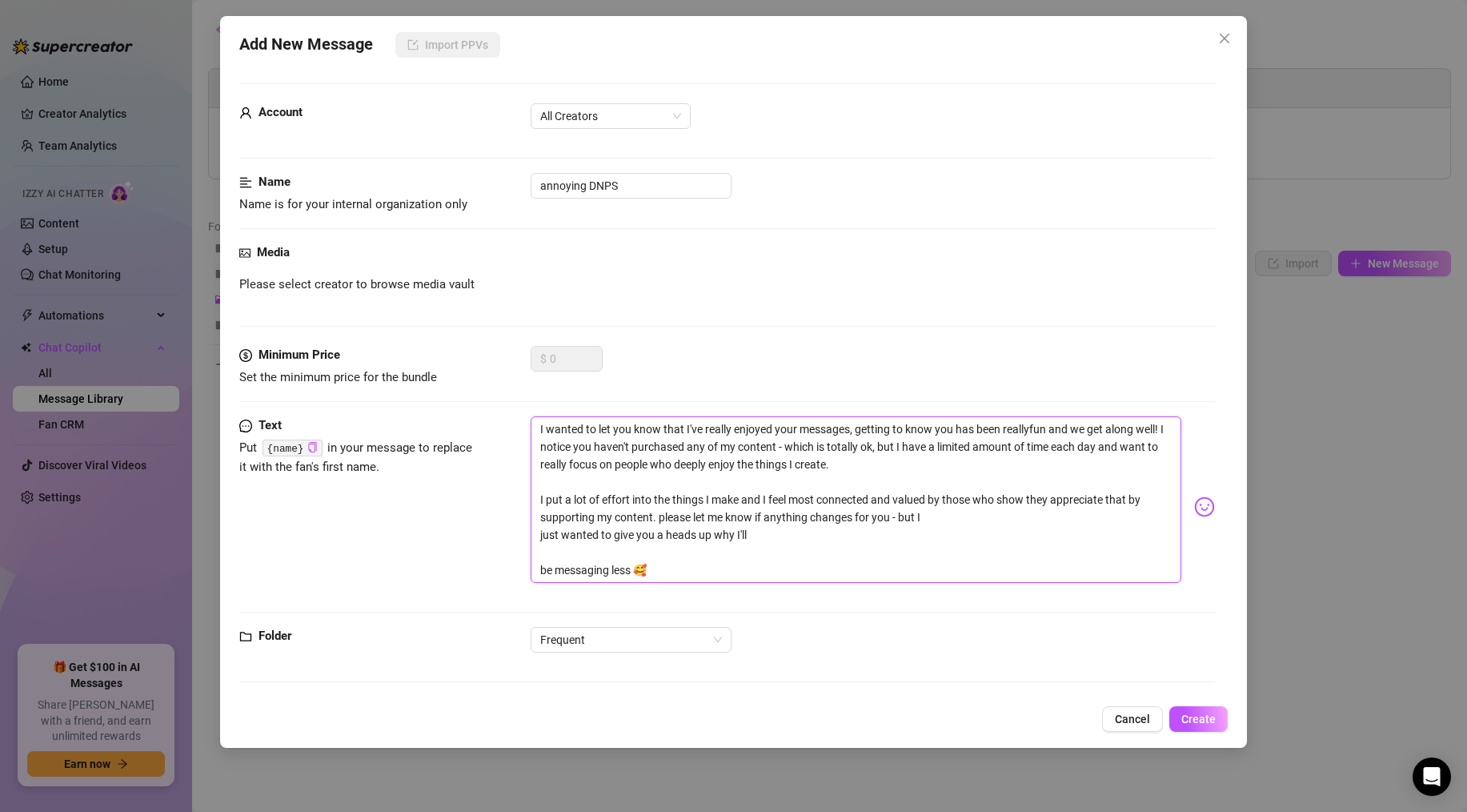
type textarea "I wanted to let you know that I've really enjoyed your messages, getting to kno…"
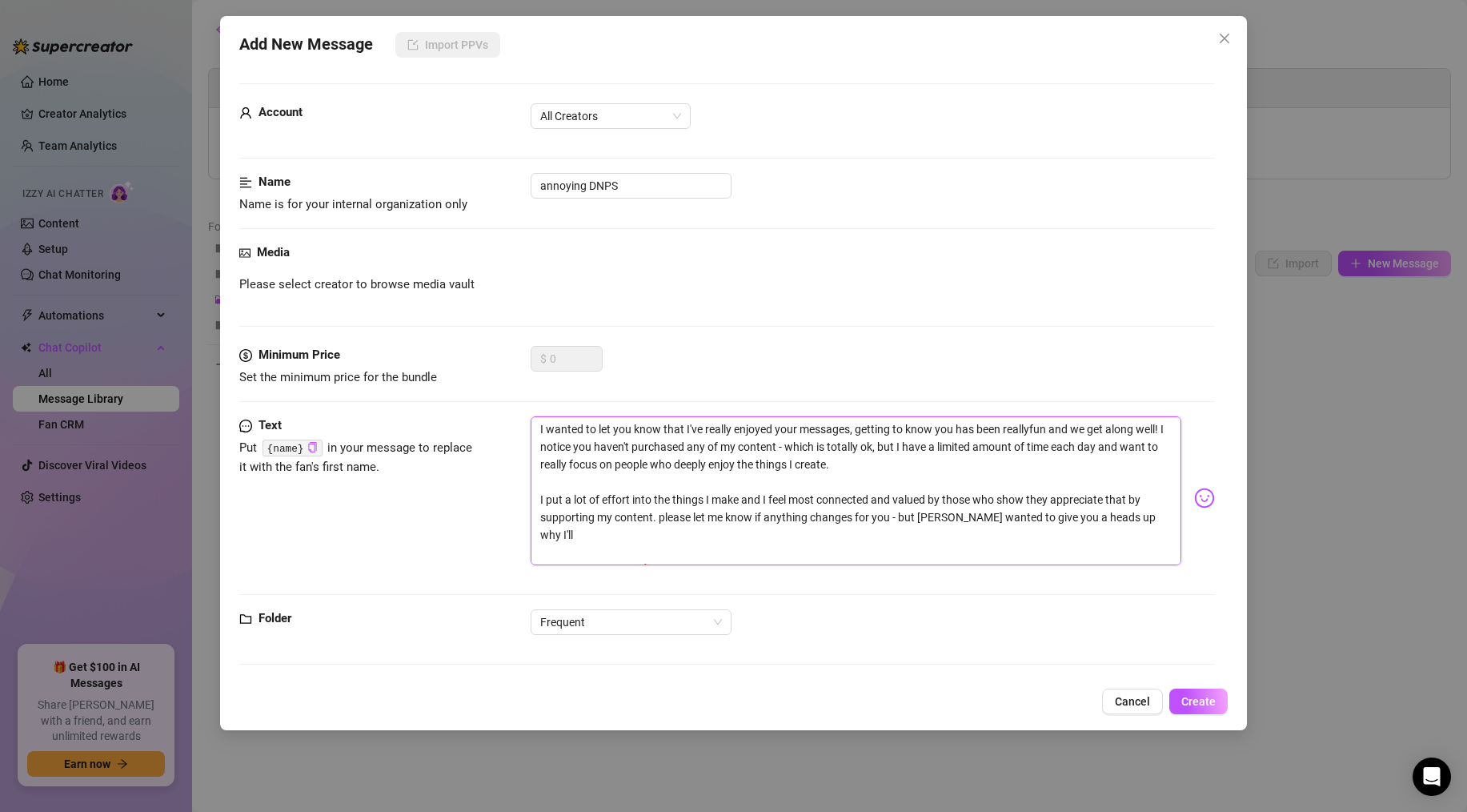
type textarea "I wanted to let you know that I've really enjoyed your messages, getting to kno…"
click at [538, 557] on textarea "I wanted to let you know that I've really enjoyed your messages, getting to kno…" at bounding box center [856, 491] width 651 height 149
type textarea "I wanted to let you know that I've really enjoyed your messages, getting to kno…"
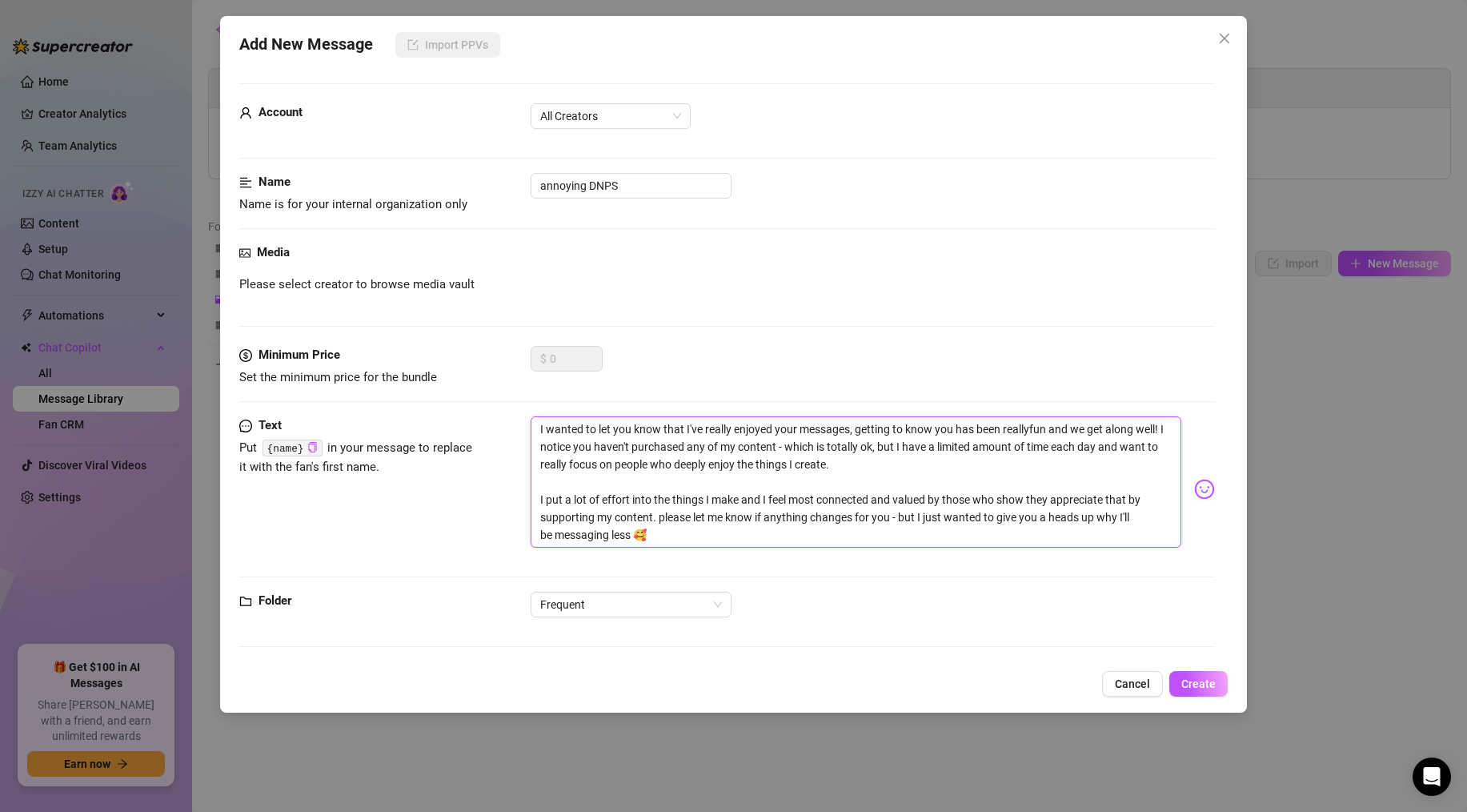
type textarea "I wanted to let you know that I've really enjoyed your messages, getting to kno…"
click at [1178, 677] on button "Create" at bounding box center [1198, 684] width 58 height 26
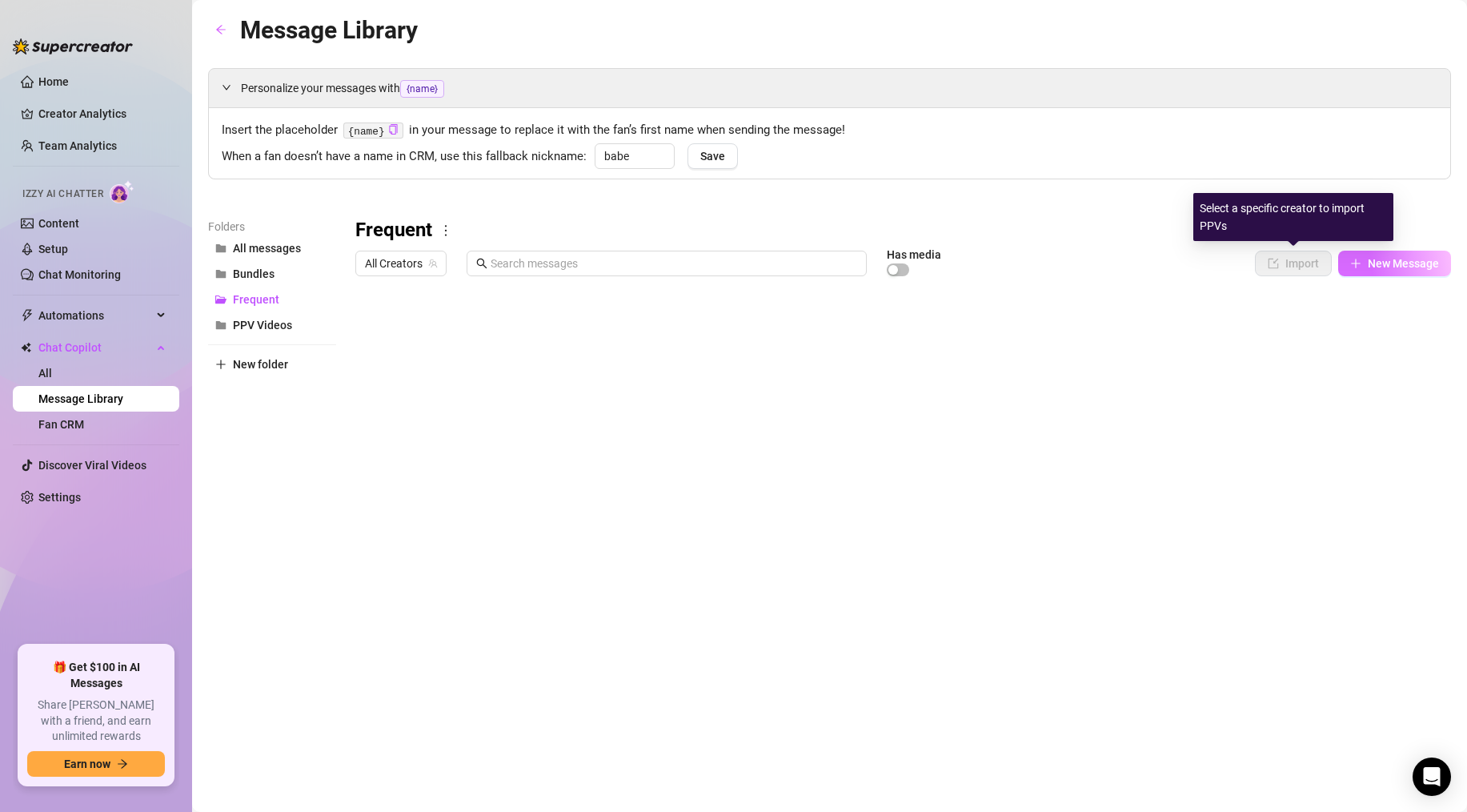
click at [1359, 261] on icon "plus" at bounding box center [1356, 263] width 11 height 11
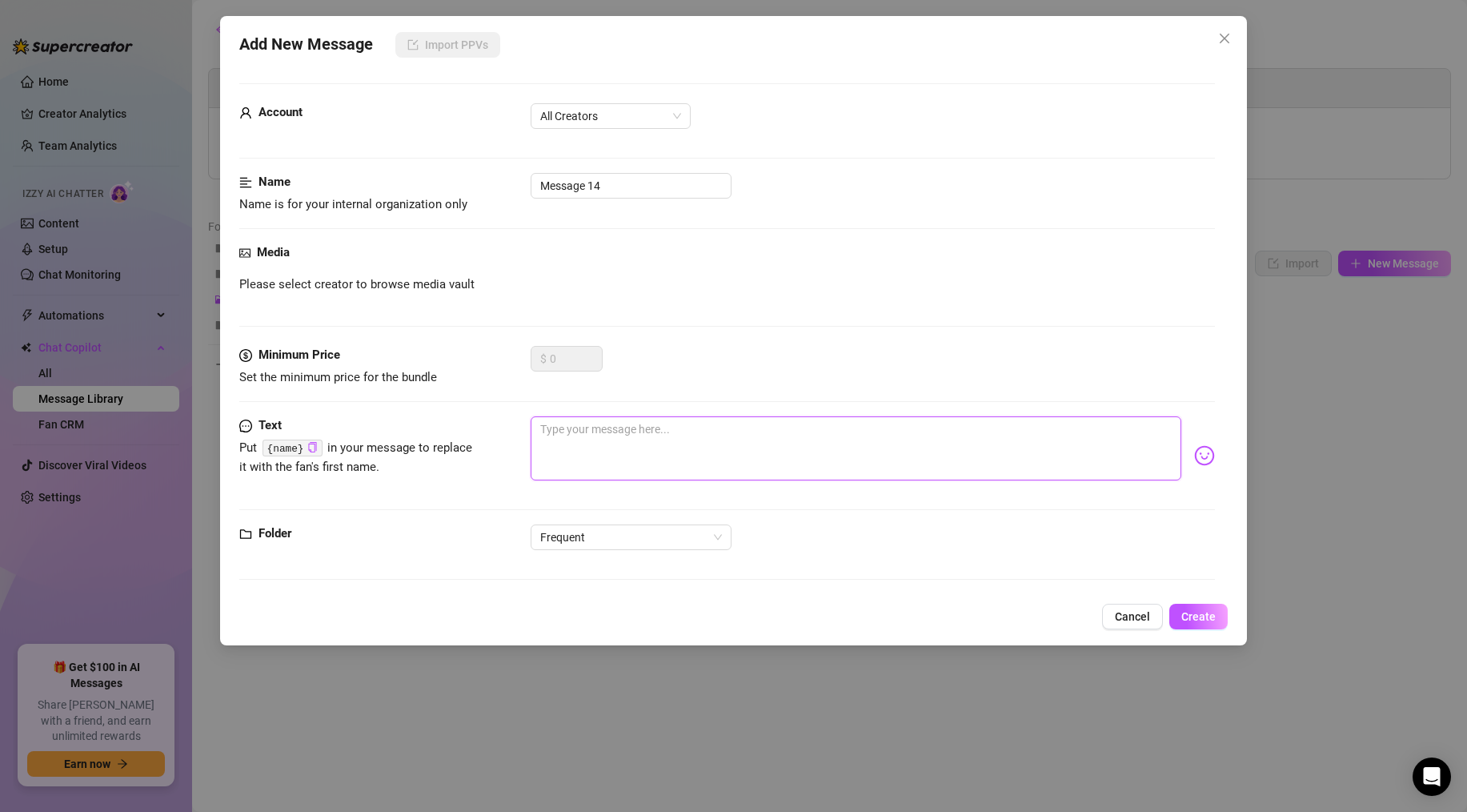
click at [695, 438] on textarea at bounding box center [856, 448] width 651 height 64
paste textarea "I do bundles of my own videos :D just tell me what you like and ill send you wh…"
type textarea "I do bundles of my own videos :D just tell me what you like and ill send you wh…"
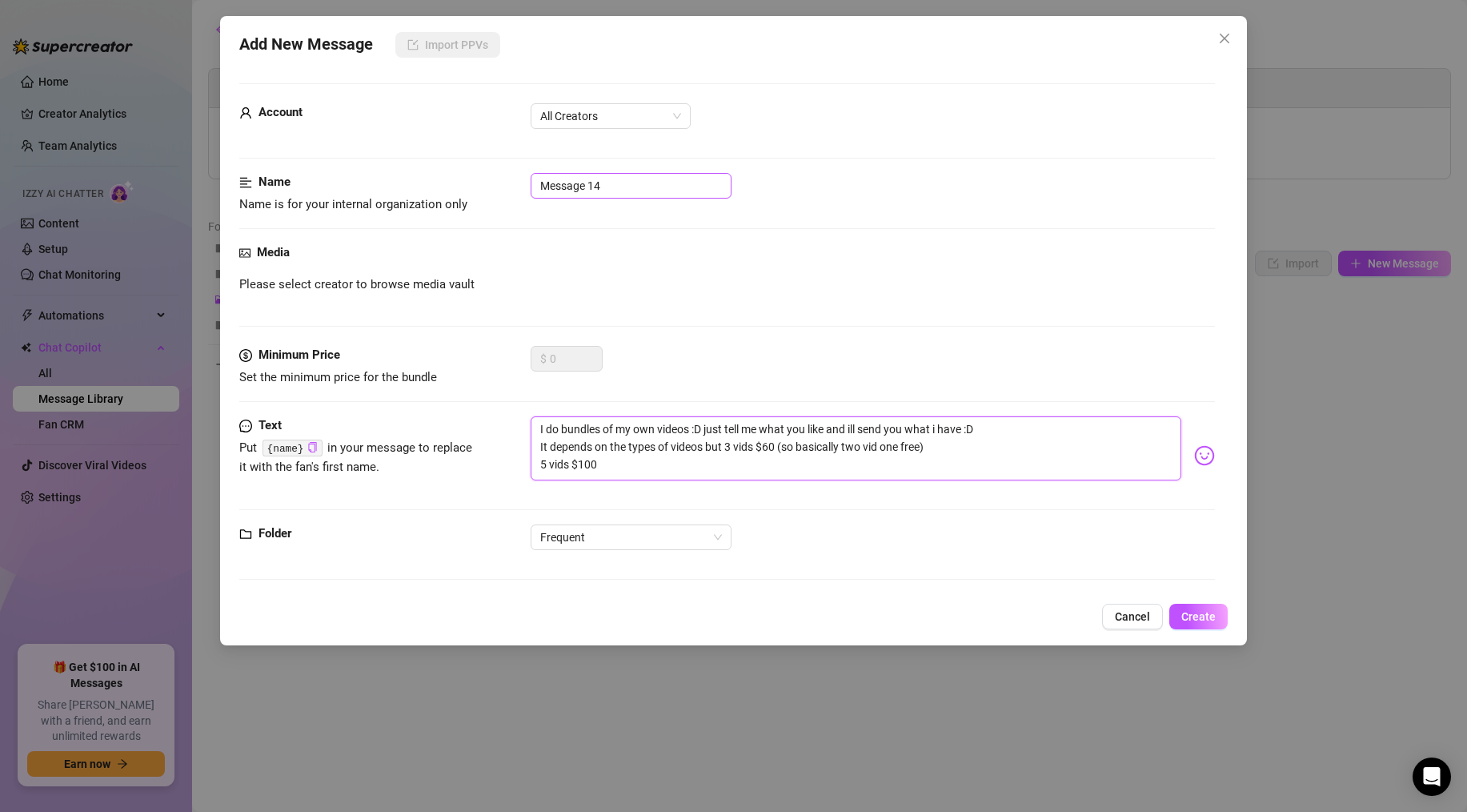
type textarea "I do bundles of my own videos :D just tell me what you like and ill send you wh…"
drag, startPoint x: 616, startPoint y: 187, endPoint x: 463, endPoint y: 244, distance: 163.3
click at [333, 168] on form "Account All Creators Name Name is for your internal organization only Message 1…" at bounding box center [728, 338] width 976 height 511
drag, startPoint x: 545, startPoint y: 186, endPoint x: 567, endPoint y: 208, distance: 31.1
click at [545, 187] on input "solo bundles" at bounding box center [631, 186] width 201 height 26
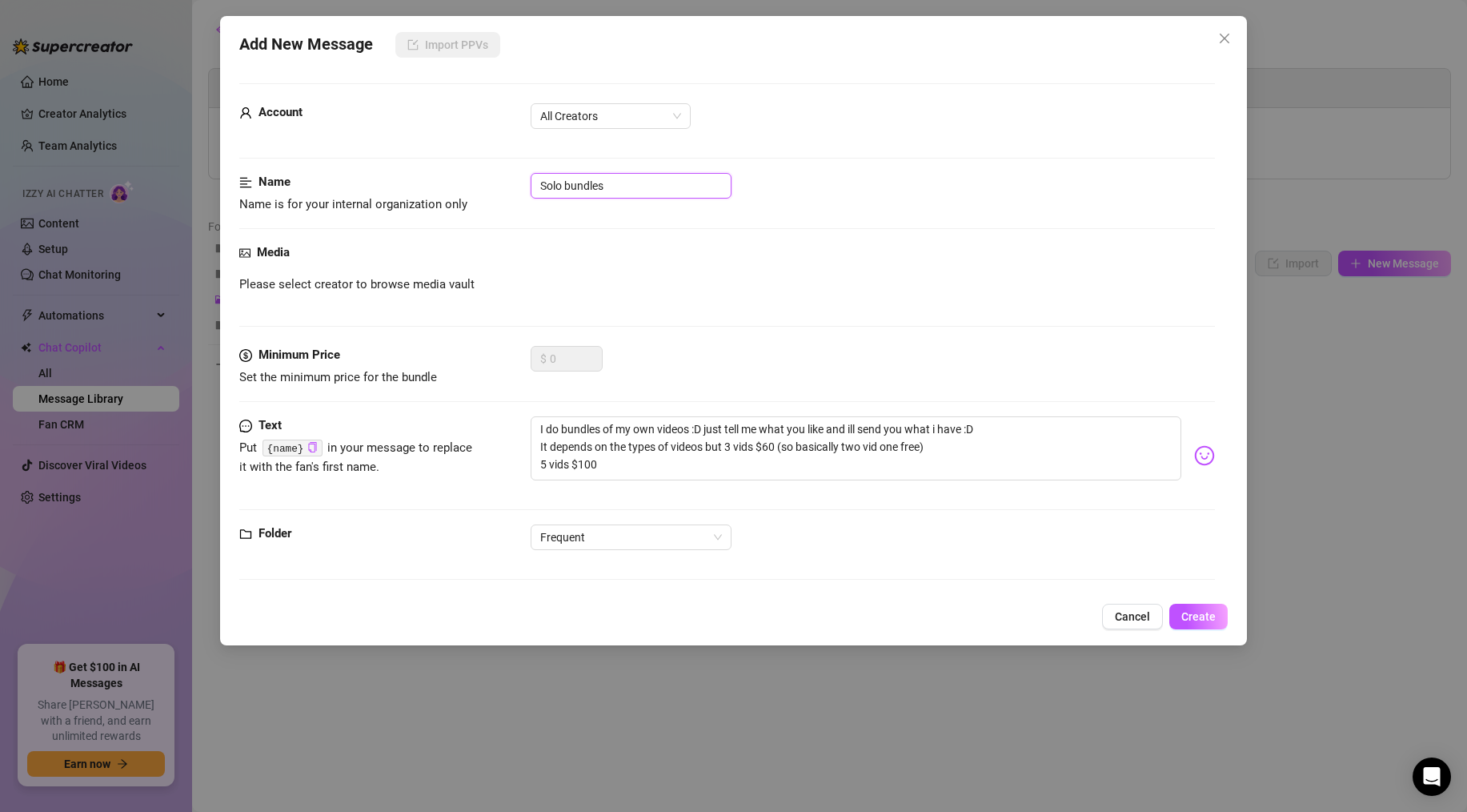
type input "Solo bundles"
click at [689, 316] on div "Media Please select creator to browse media vault" at bounding box center [728, 294] width 976 height 102
click at [1201, 621] on span "Create" at bounding box center [1198, 616] width 34 height 13
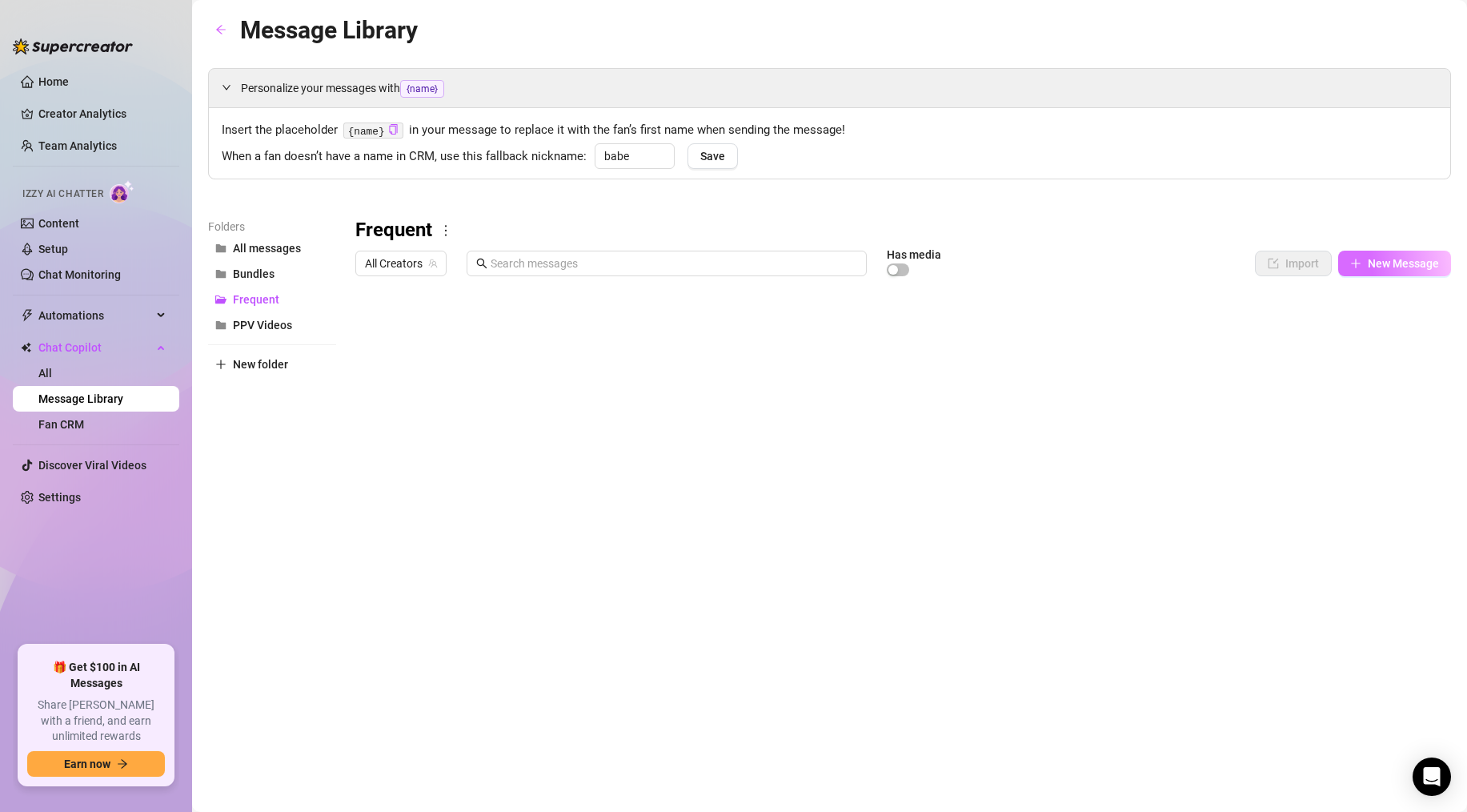
click at [1362, 261] on button "New Message" at bounding box center [1395, 263] width 113 height 26
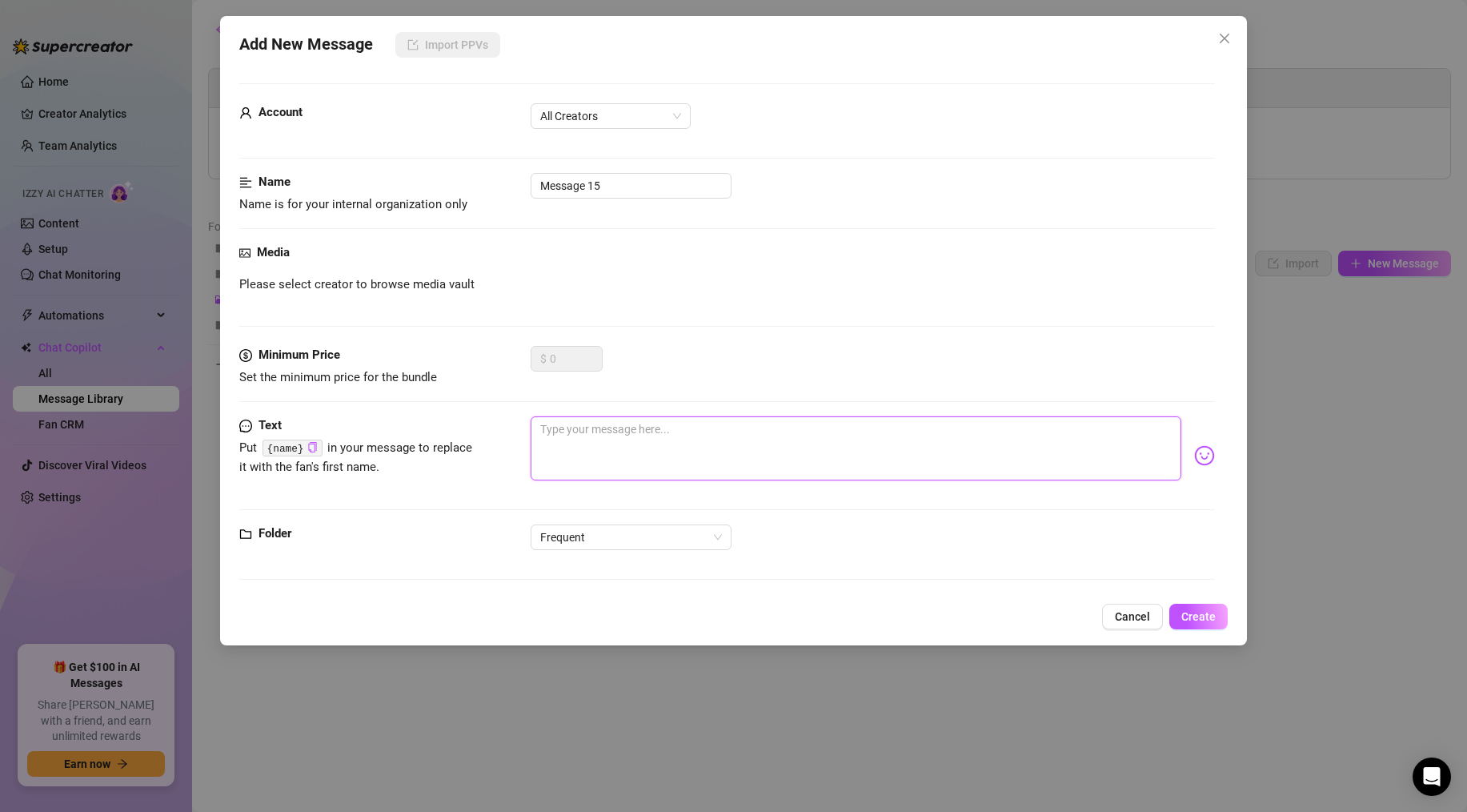
click at [712, 419] on textarea at bounding box center [856, 448] width 651 height 64
paste textarea "I do video dick ratings for $80. $150 if you would like dirty talk and your nam…"
type textarea "I do video dick ratings for $80. $150 if you would like dirty talk and your nam…"
click at [704, 446] on textarea "I do video dick ratings for $80. $150 if you would like dirty talk and your nam…" at bounding box center [856, 448] width 651 height 64
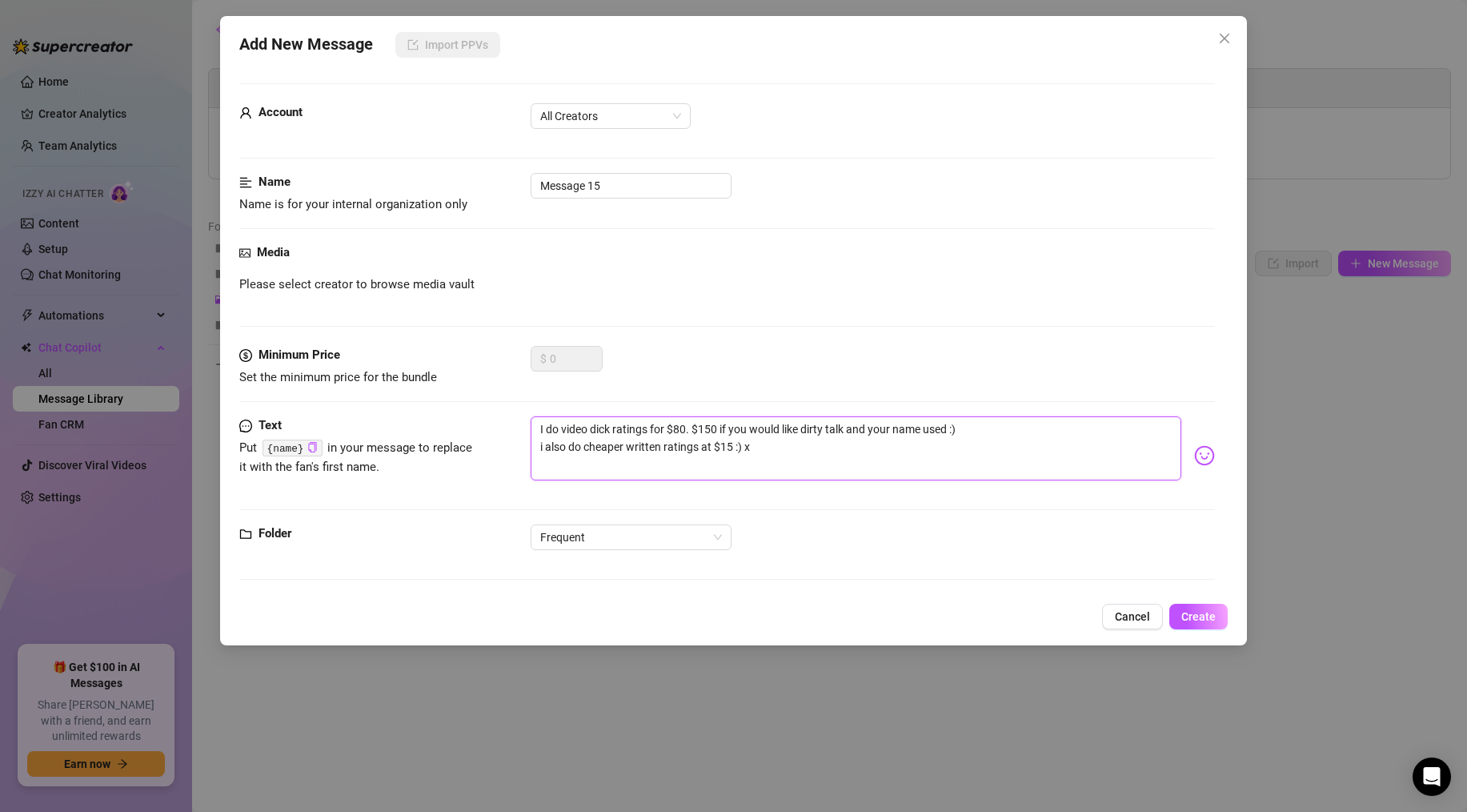
click at [731, 449] on textarea "I do video dick ratings for $80. $150 if you would like dirty talk and your nam…" at bounding box center [856, 448] width 651 height 64
drag, startPoint x: 733, startPoint y: 448, endPoint x: 720, endPoint y: 444, distance: 13.6
click at [729, 449] on textarea "I do video dick ratings for $80. $150 if you would like dirty talk and your nam…" at bounding box center [856, 448] width 651 height 64
click at [665, 448] on textarea "I do video dick ratings for $80. $150 if you would like dirty talk and your nam…" at bounding box center [856, 448] width 651 height 64
type textarea "I do video dick ratings for $80. $150 if you would like dirty talk and your nam…"
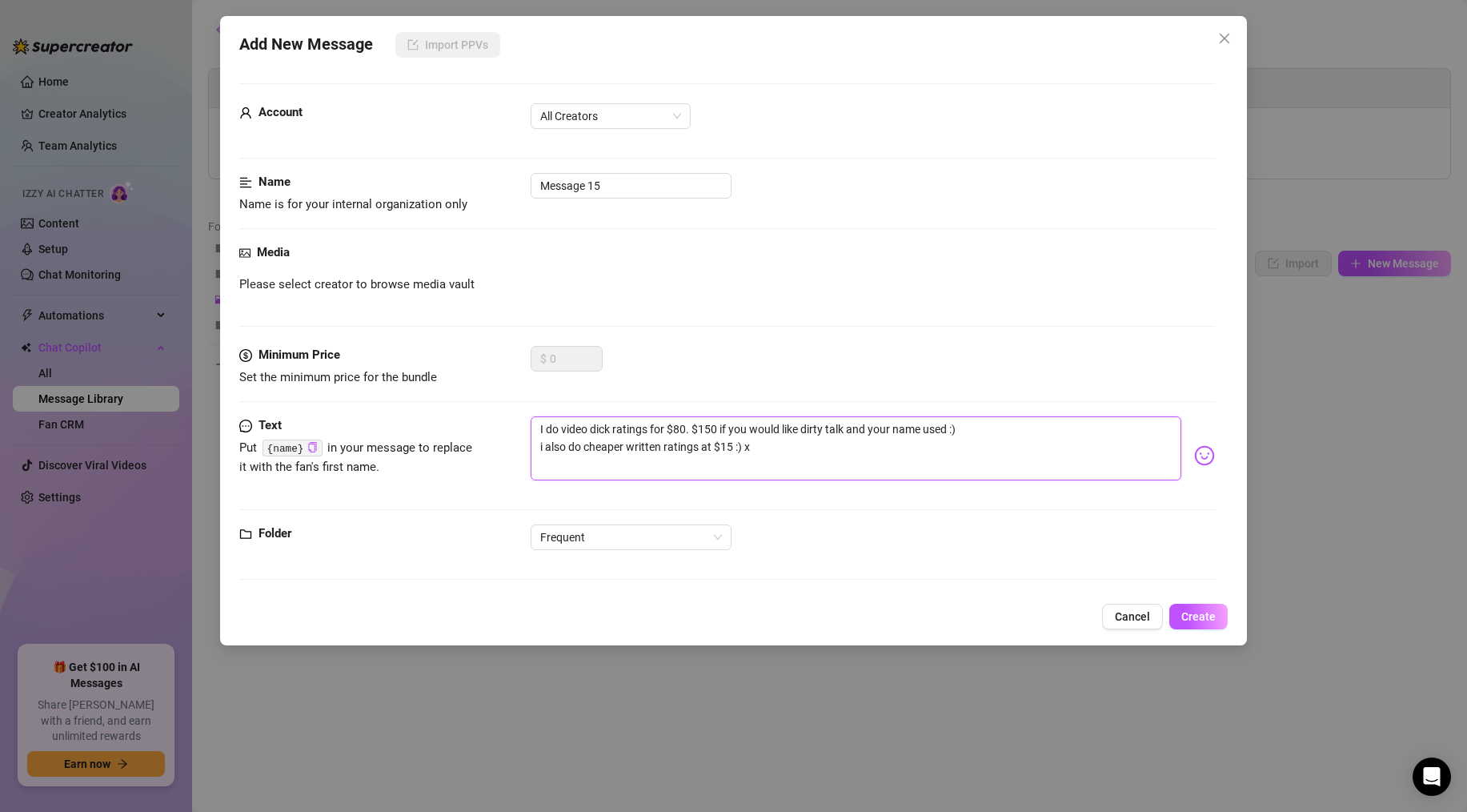
type textarea "I do video dick ratings for $80. $150 if you would like dirty talk and your nam…"
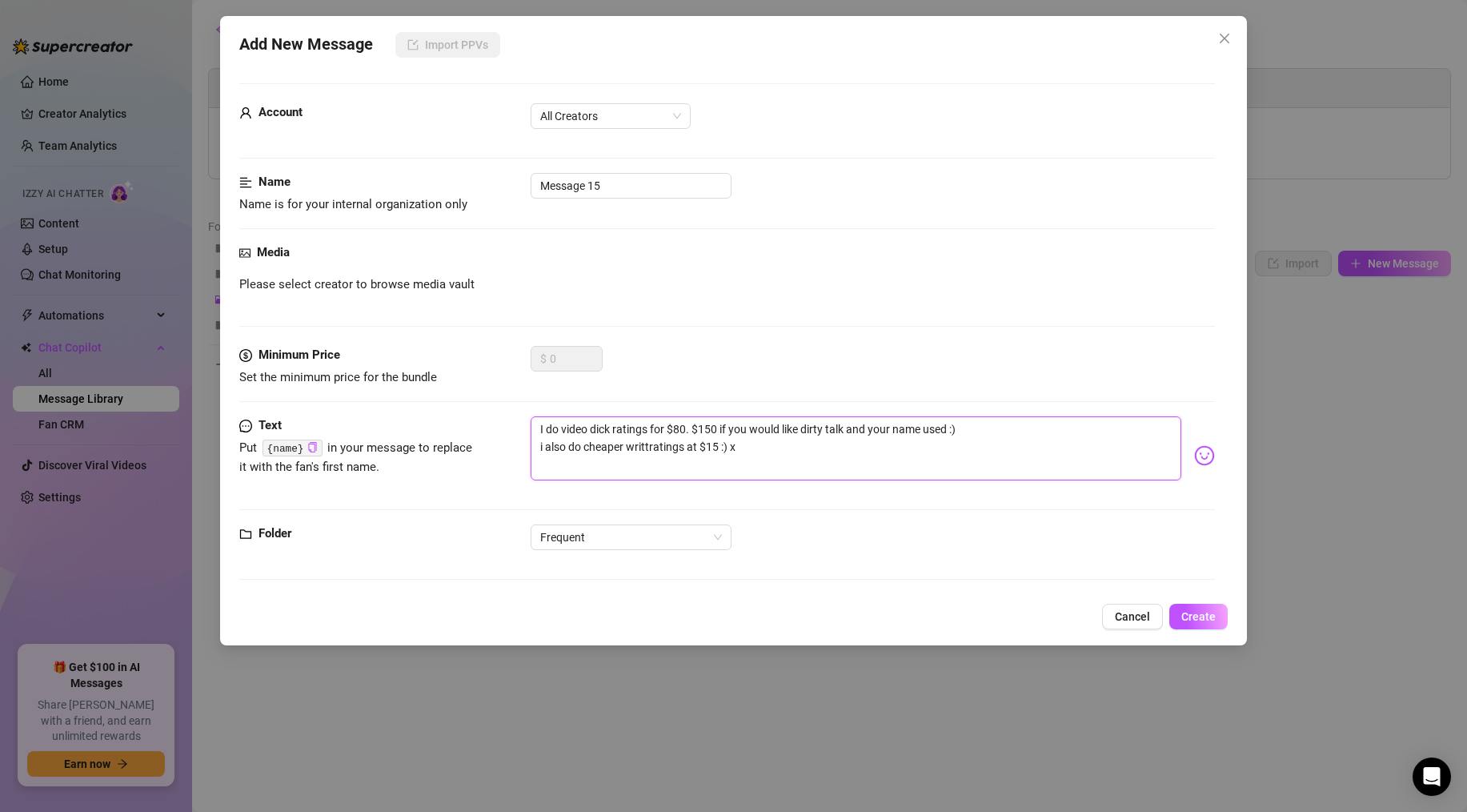
type textarea "I do video dick ratings for $80. $150 if you would like dirty talk and your nam…"
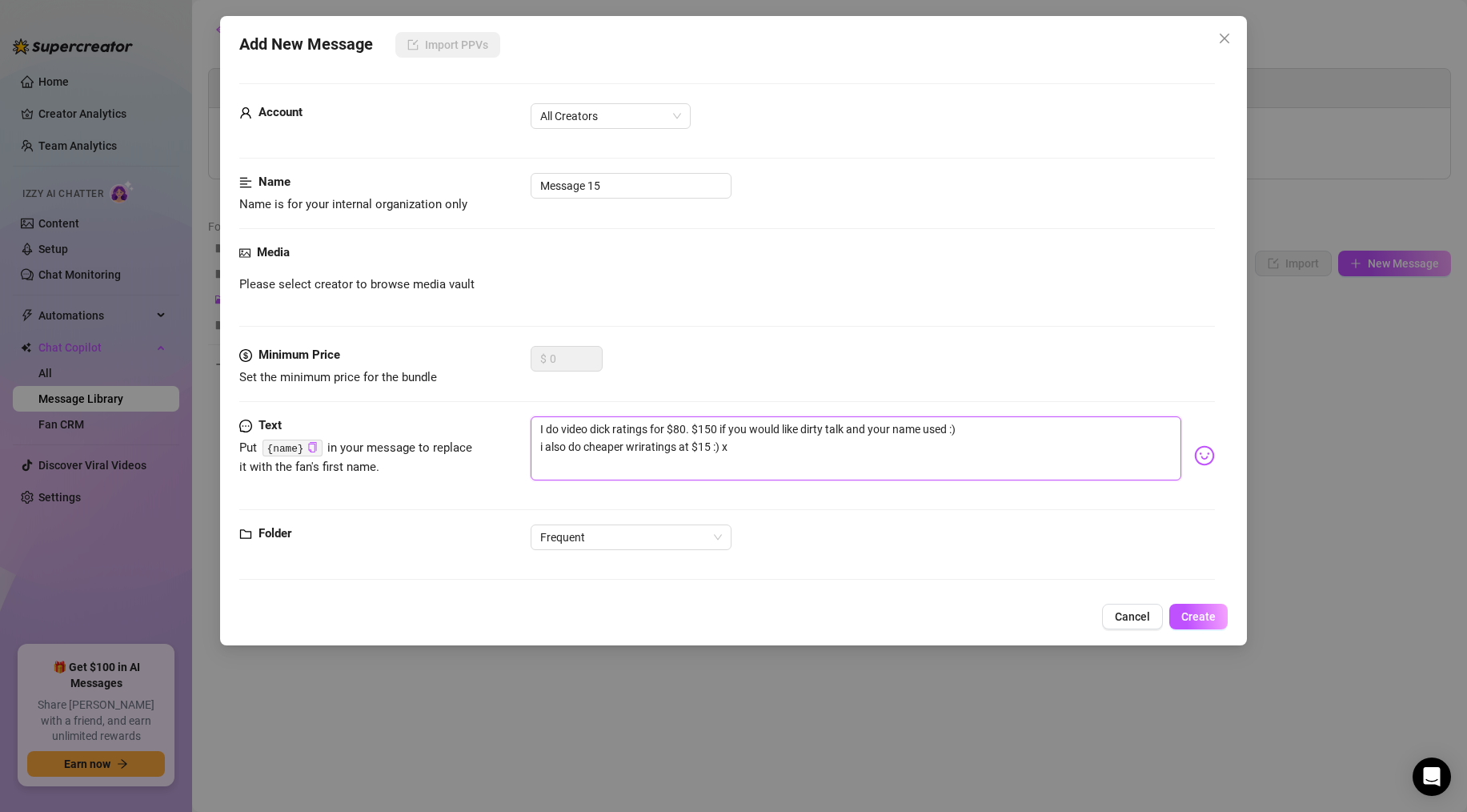
type textarea "I do video dick ratings for $80. $150 if you would like dirty talk and your nam…"
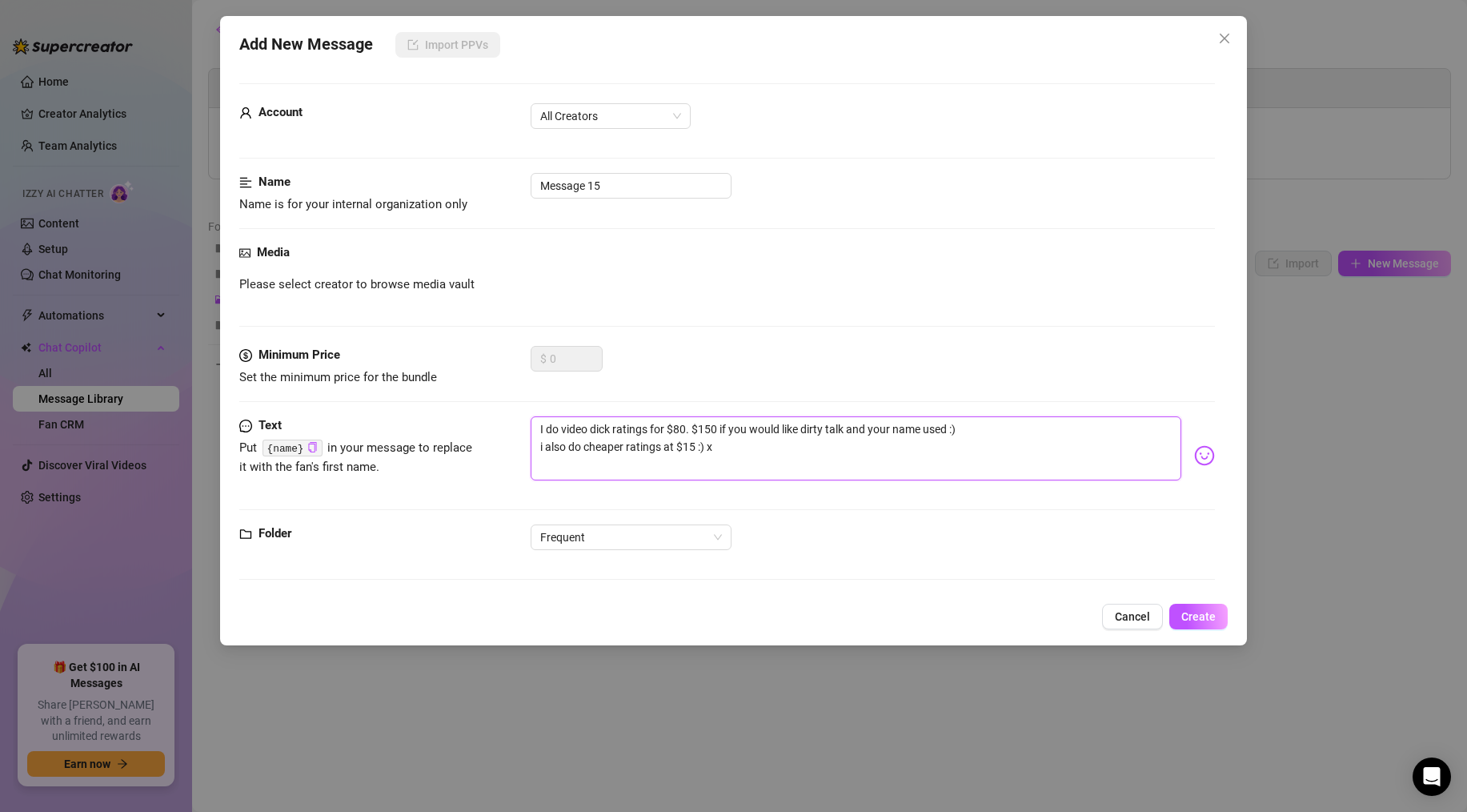
type textarea "I do video dick ratings for $80. $150 if you would like dirty talk and your nam…"
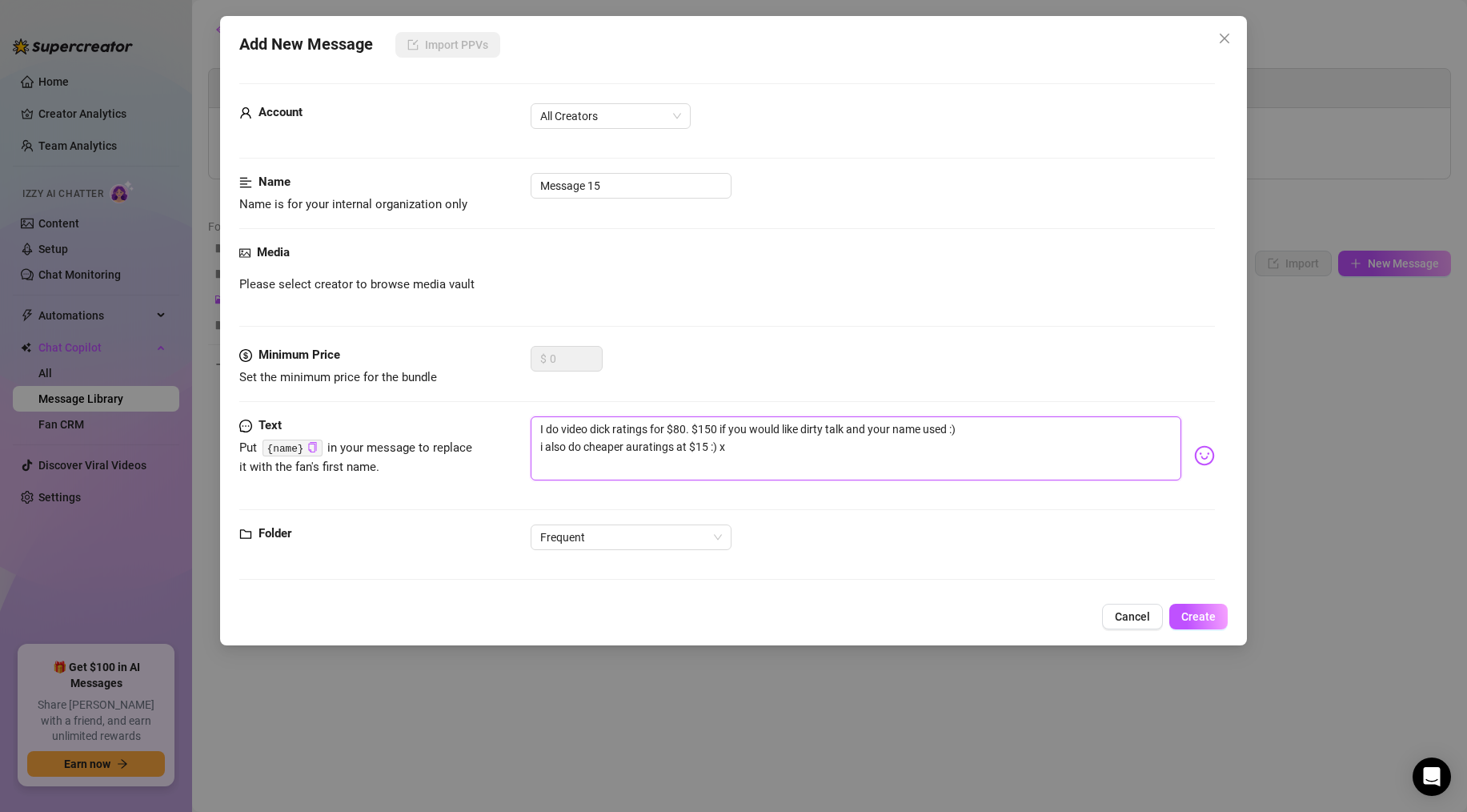
type textarea "I do video dick ratings for $80. $150 if you would like dirty talk and your nam…"
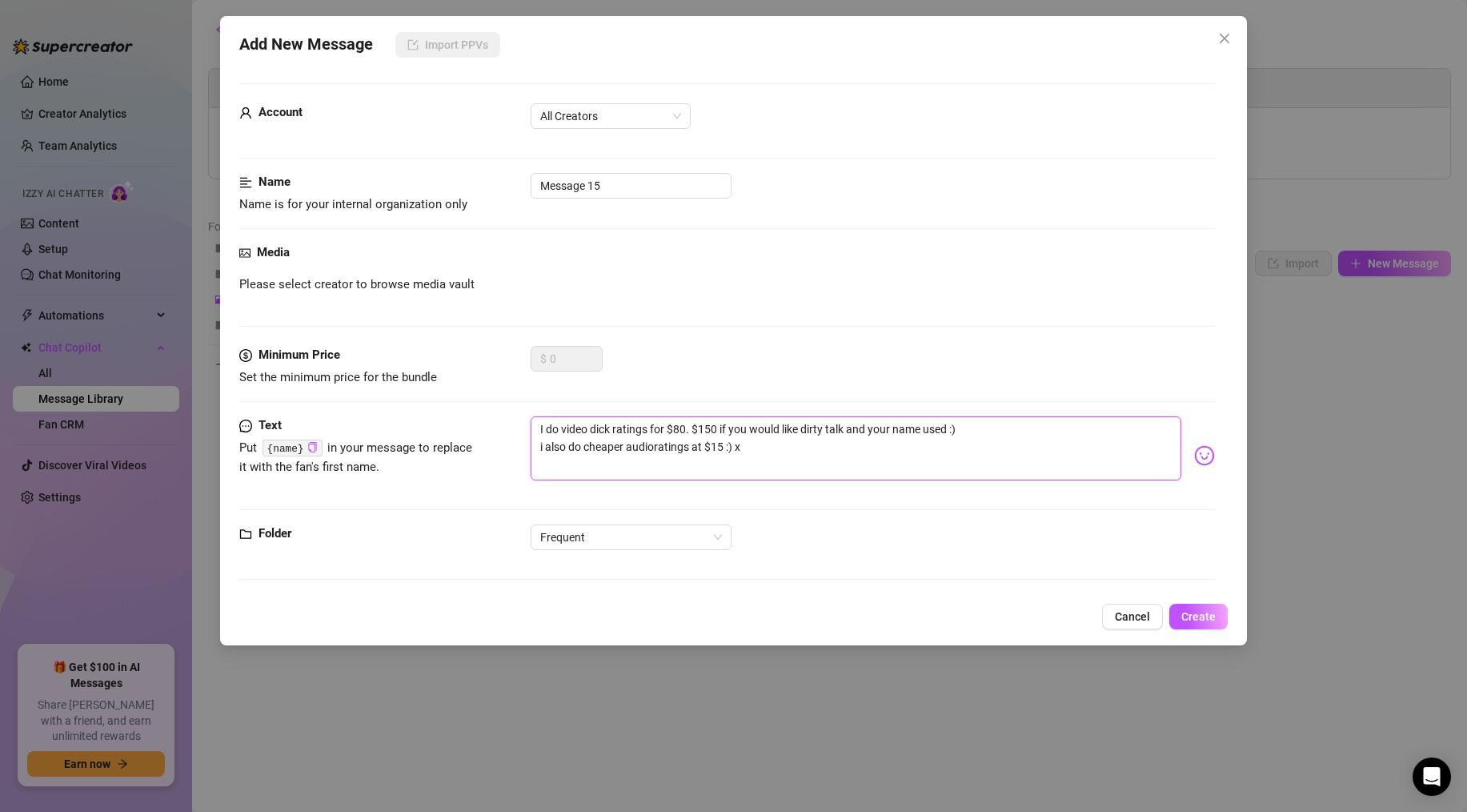
type textarea "I do video dick ratings for $80. $150 if you would like dirty talk and your nam…"
click at [716, 447] on textarea "I do video dick ratings for $80. $150 if you would like dirty talk and your nam…" at bounding box center [856, 448] width 651 height 64
type textarea "I do video dick ratings for $80. $150 if you would like dirty talk and your nam…"
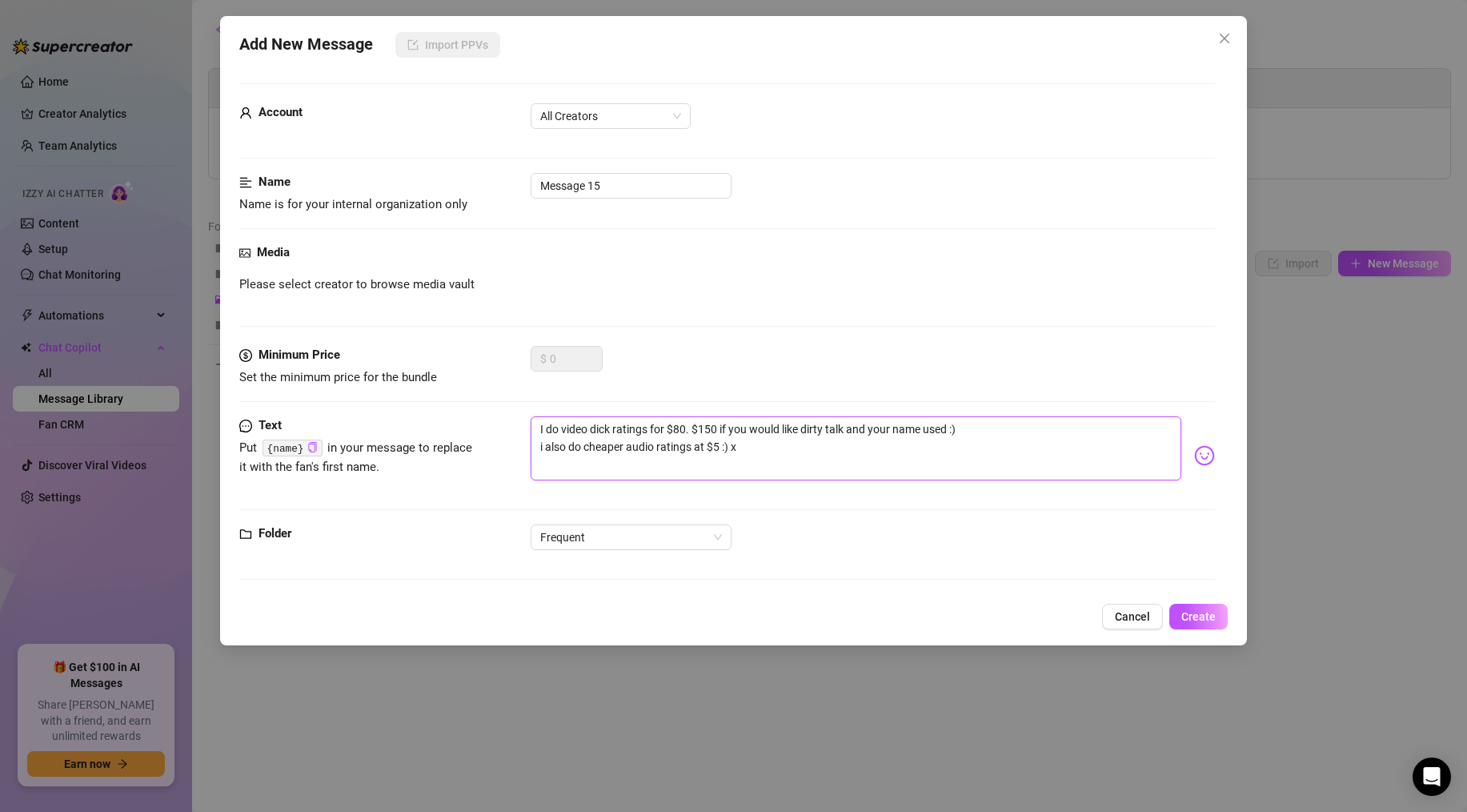
type textarea "I do video dick ratings for $80. $150 if you would like dirty talk and your nam…"
drag, startPoint x: 531, startPoint y: 176, endPoint x: 170, endPoint y: 132, distance: 363.7
click at [209, 133] on div "Add New Message Import PPVs Account All Creators Name Name is for your internal…" at bounding box center [733, 406] width 1467 height 812
type input "Dick ratings"
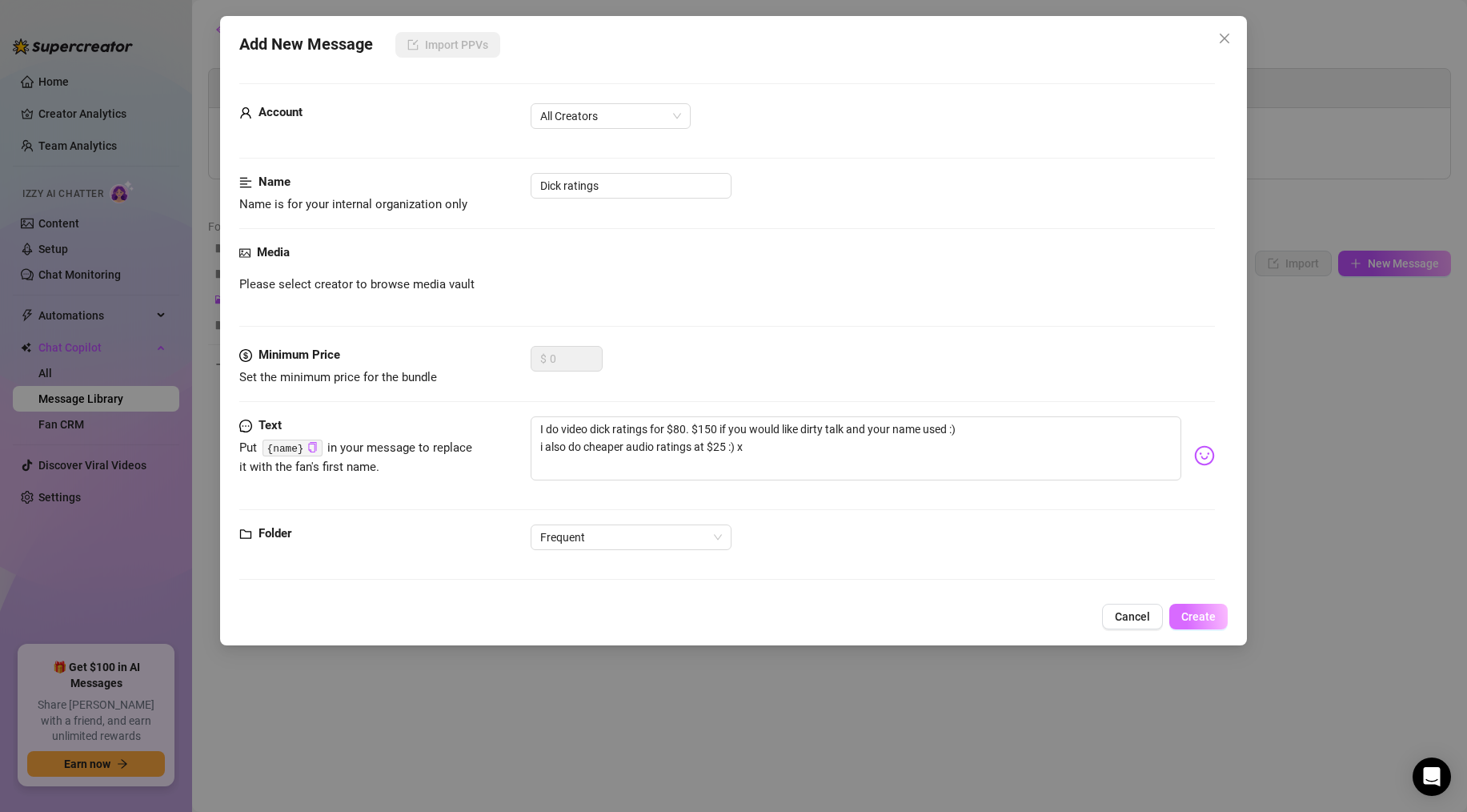
click at [1215, 616] on span "Create" at bounding box center [1198, 616] width 34 height 13
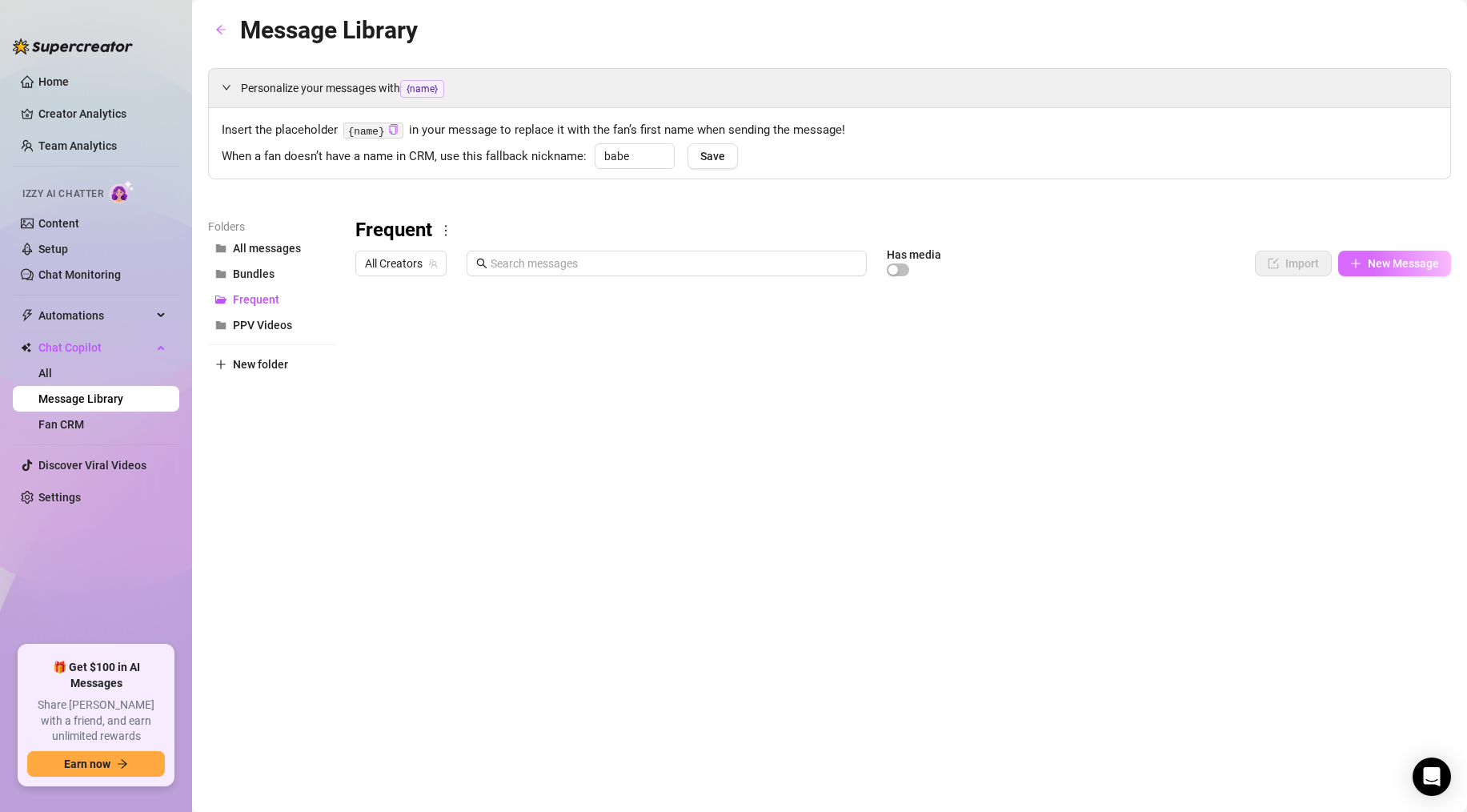
click at [1369, 269] on span "New Message" at bounding box center [1403, 263] width 71 height 13
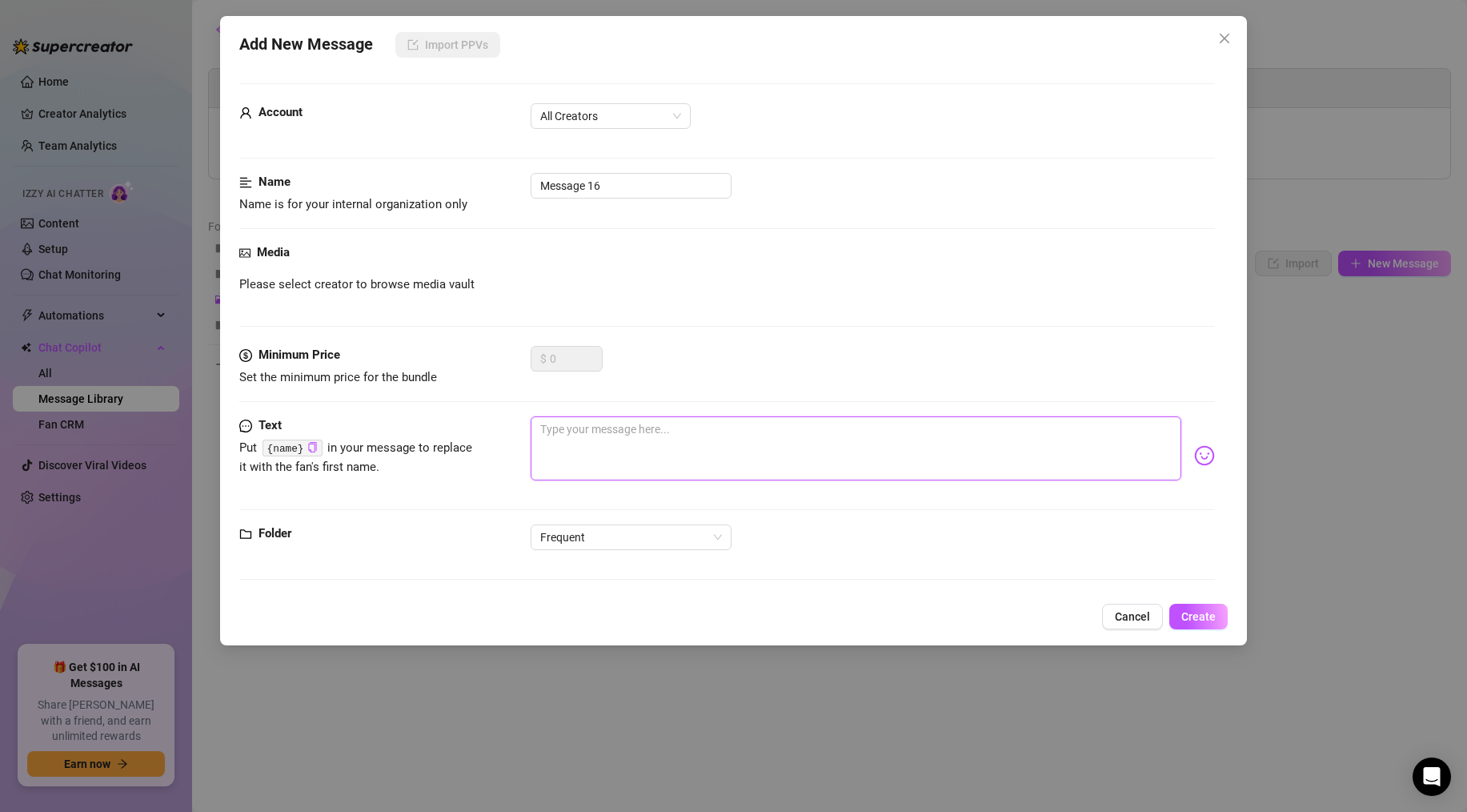
click at [637, 471] on textarea at bounding box center [856, 448] width 651 height 64
paste textarea "Thank you! Here are your vids :) I would love to know which one is our favourit…"
type textarea "Thank you! Here are your vids :) I would love to know which one is our favourit…"
drag, startPoint x: 640, startPoint y: 187, endPoint x: 288, endPoint y: 167, distance: 352.6
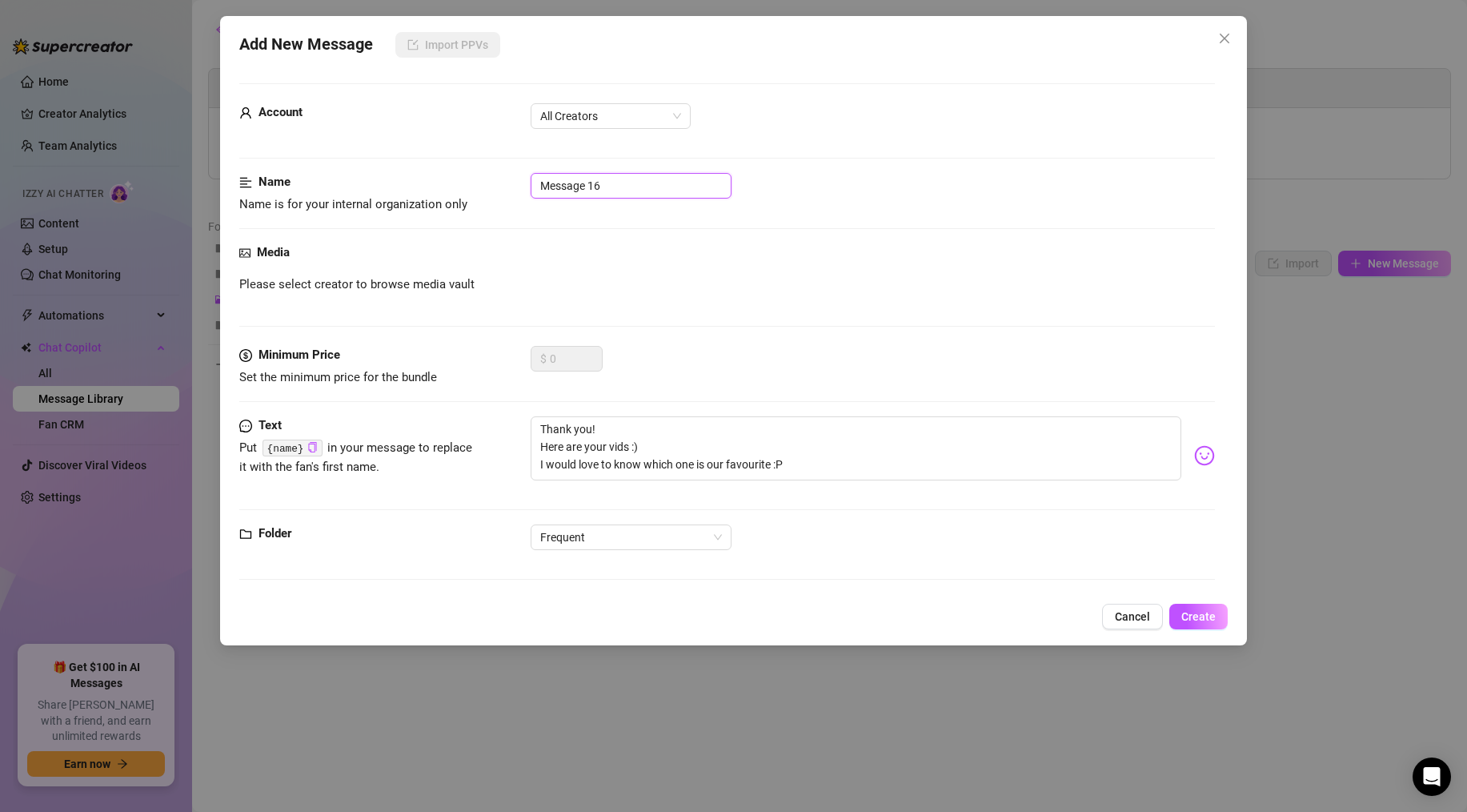
click at [292, 167] on form "Account All Creators Name Name is for your internal organization only Message 1…" at bounding box center [728, 338] width 976 height 511
click at [635, 266] on div "Media Please select creator to browse media vault" at bounding box center [728, 294] width 976 height 102
click at [541, 180] on input "5 vids for 9.99" at bounding box center [631, 186] width 201 height 26
click at [548, 180] on input "new sub bundle - 5 vids for 9.99" at bounding box center [631, 186] width 201 height 26
type input "New sub bundle - 5 vids for 9.99"
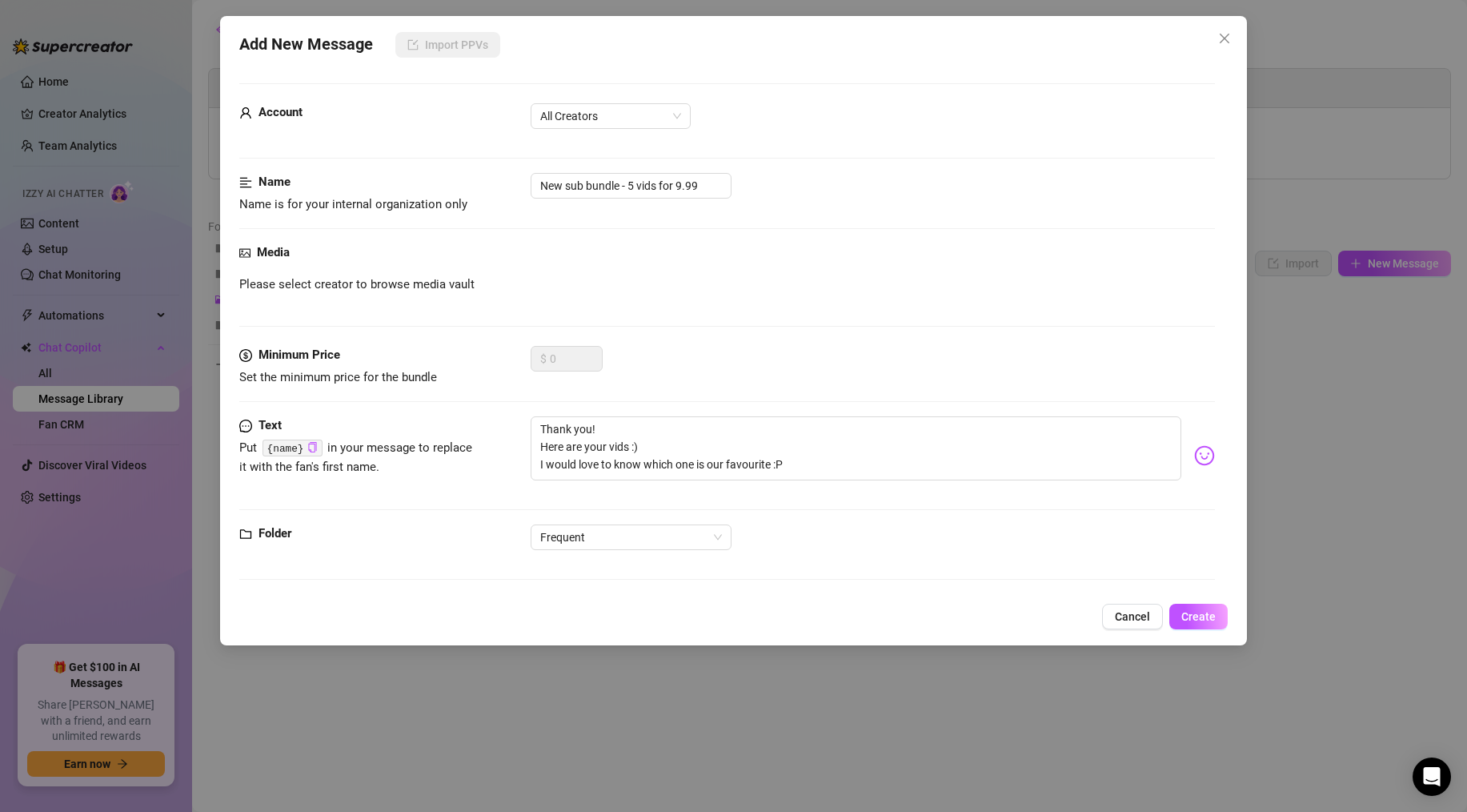
click at [566, 214] on div "Name Name is for your internal organization only New sub bundle - 5 vids for 9.…" at bounding box center [728, 208] width 976 height 71
click at [480, 308] on div "Media Please select creator to browse media vault" at bounding box center [728, 294] width 976 height 102
drag, startPoint x: 538, startPoint y: 370, endPoint x: 550, endPoint y: 358, distance: 17.0
click at [539, 369] on div "$ 0" at bounding box center [566, 359] width 72 height 26
click at [475, 508] on div "Text Put {name} in your message to replace it with the fan's first name. Thank …" at bounding box center [728, 470] width 976 height 108
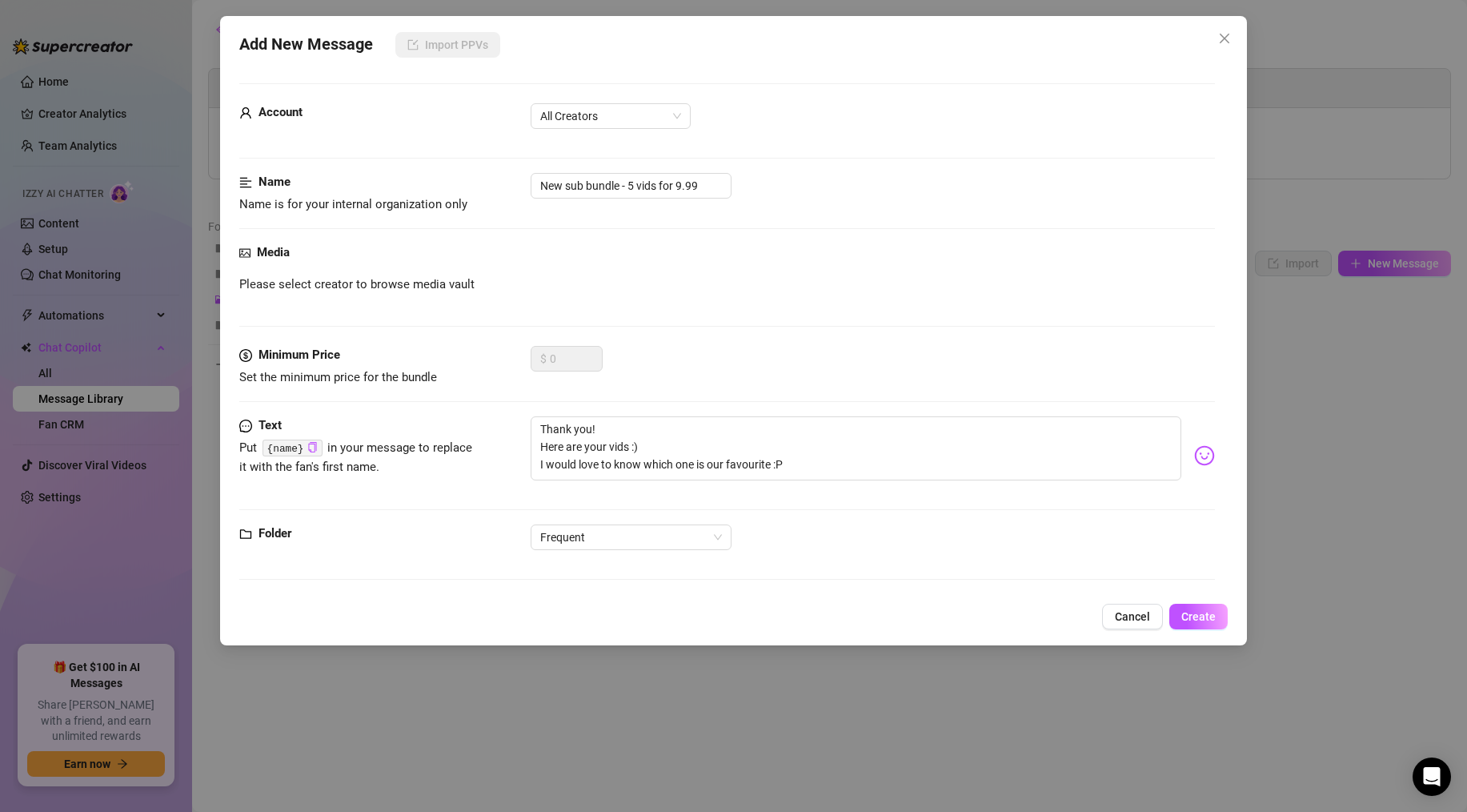
click at [358, 281] on span "Please select creator to browse media vault" at bounding box center [357, 284] width 236 height 19
drag, startPoint x: 315, startPoint y: 291, endPoint x: 685, endPoint y: 294, distance: 370.0
click at [316, 291] on span "Please select creator to browse media vault" at bounding box center [357, 284] width 236 height 19
click at [1102, 315] on div "Media Please select creator to browse media vault" at bounding box center [728, 294] width 976 height 102
click at [291, 289] on span "Please select creator to browse media vault" at bounding box center [357, 284] width 236 height 19
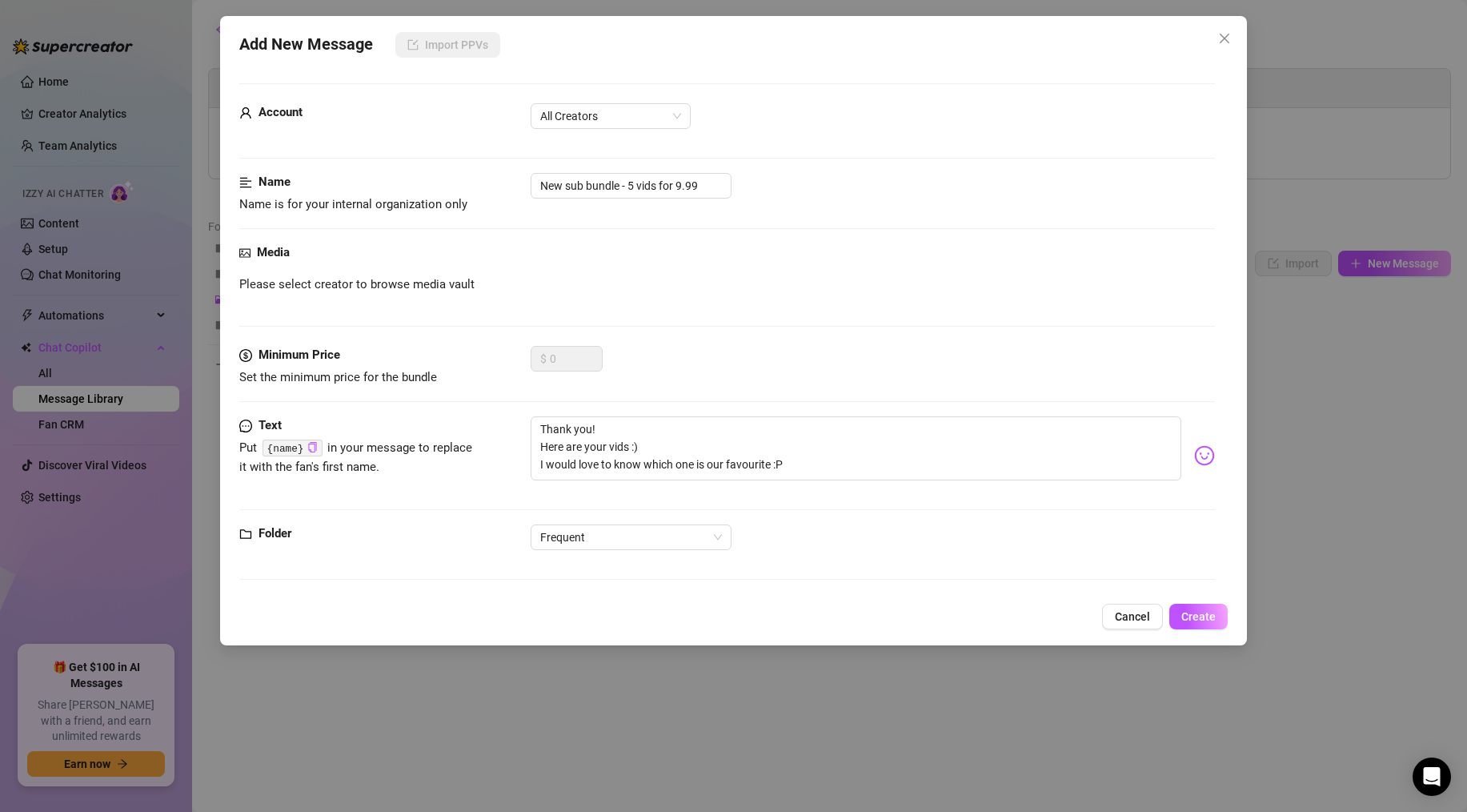
click at [1013, 499] on div "Text Put {name} in your message to replace it with the fan's first name. Thank …" at bounding box center [728, 470] width 976 height 108
click at [568, 188] on input "New sub bundle - 5 vids for 9.99" at bounding box center [631, 186] width 201 height 26
click at [570, 115] on span "All Creators" at bounding box center [611, 116] width 141 height 24
click at [429, 212] on span "Name is for your internal organization only" at bounding box center [359, 204] width 240 height 19
click at [374, 256] on div "Media" at bounding box center [728, 252] width 976 height 19
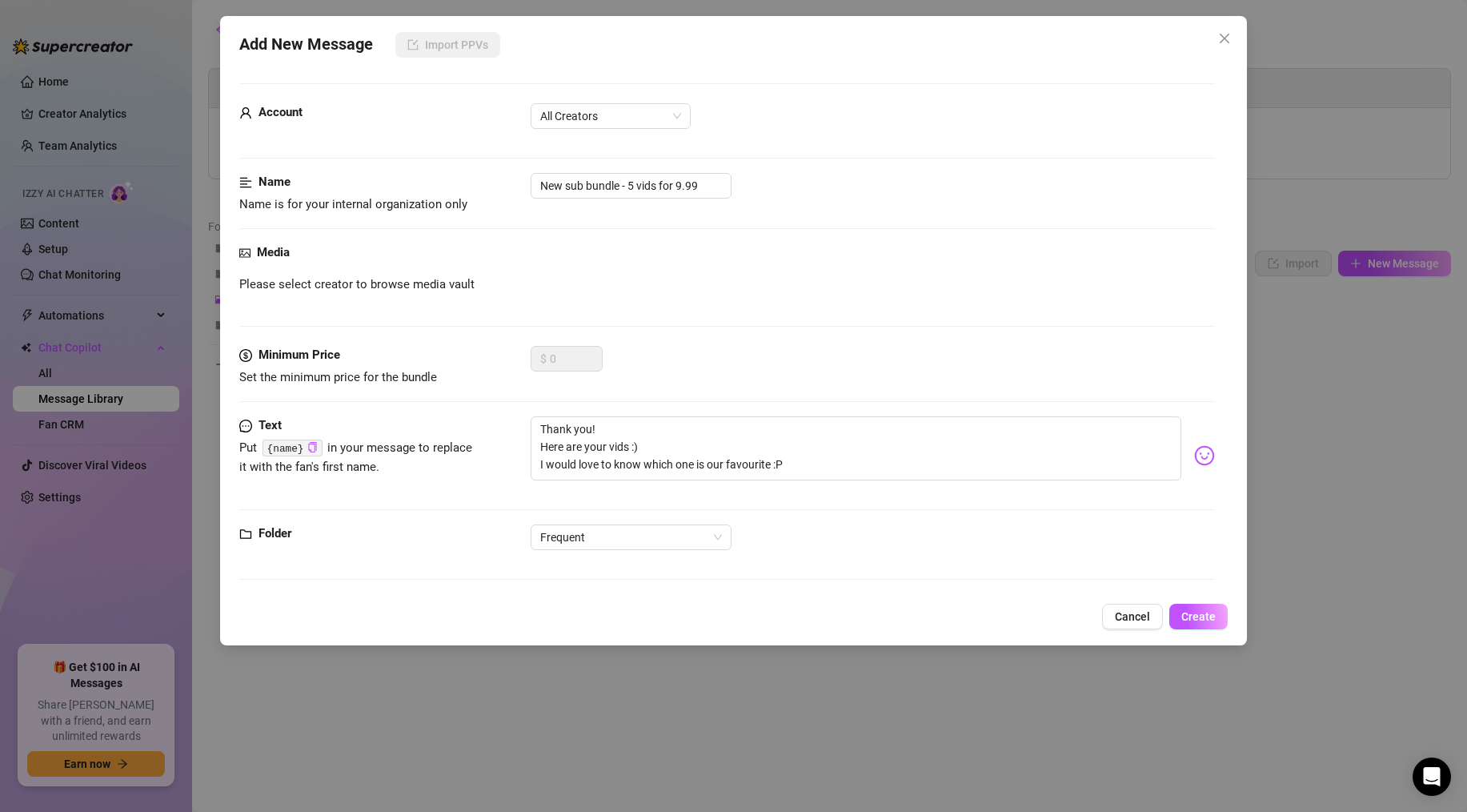
drag, startPoint x: 285, startPoint y: 176, endPoint x: 279, endPoint y: 183, distance: 9.2
click at [285, 180] on strong "Name" at bounding box center [274, 182] width 32 height 15
click at [262, 284] on span "Please select creator to browse media vault" at bounding box center [357, 284] width 236 height 19
click at [263, 284] on span "Please select creator to browse media vault" at bounding box center [357, 284] width 236 height 19
click at [383, 216] on div "Name Name is for your internal organization only New sub bundle - 5 vids for 9.…" at bounding box center [728, 208] width 976 height 71
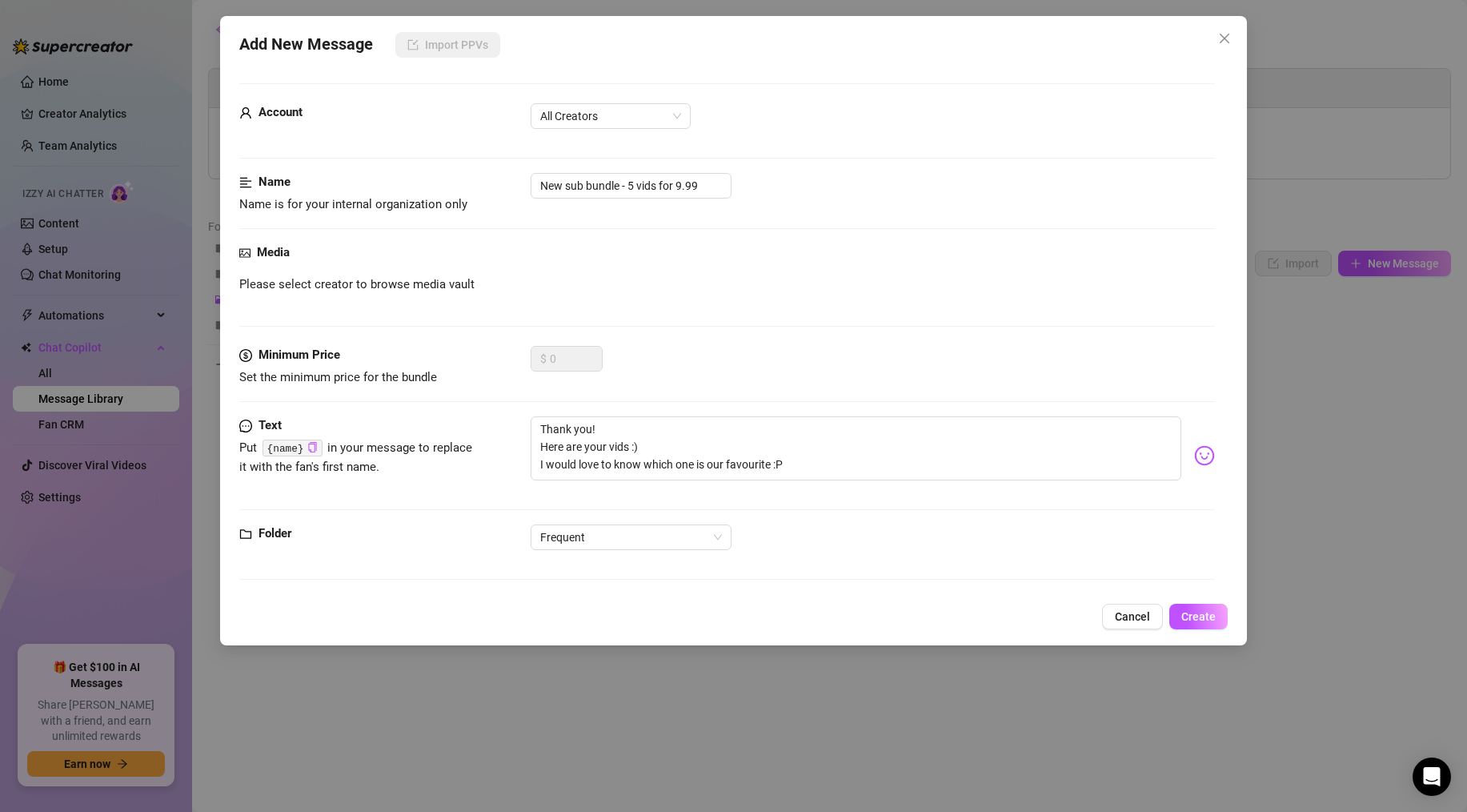
click at [606, 216] on div "Name Name is for your internal organization only New sub bundle - 5 vids for 9.…" at bounding box center [728, 208] width 976 height 71
click at [327, 261] on div "Media" at bounding box center [728, 252] width 976 height 19
click at [1262, 254] on div "Add New Message Import PPVs Account All Creators Name Name is for your internal…" at bounding box center [733, 406] width 1467 height 812
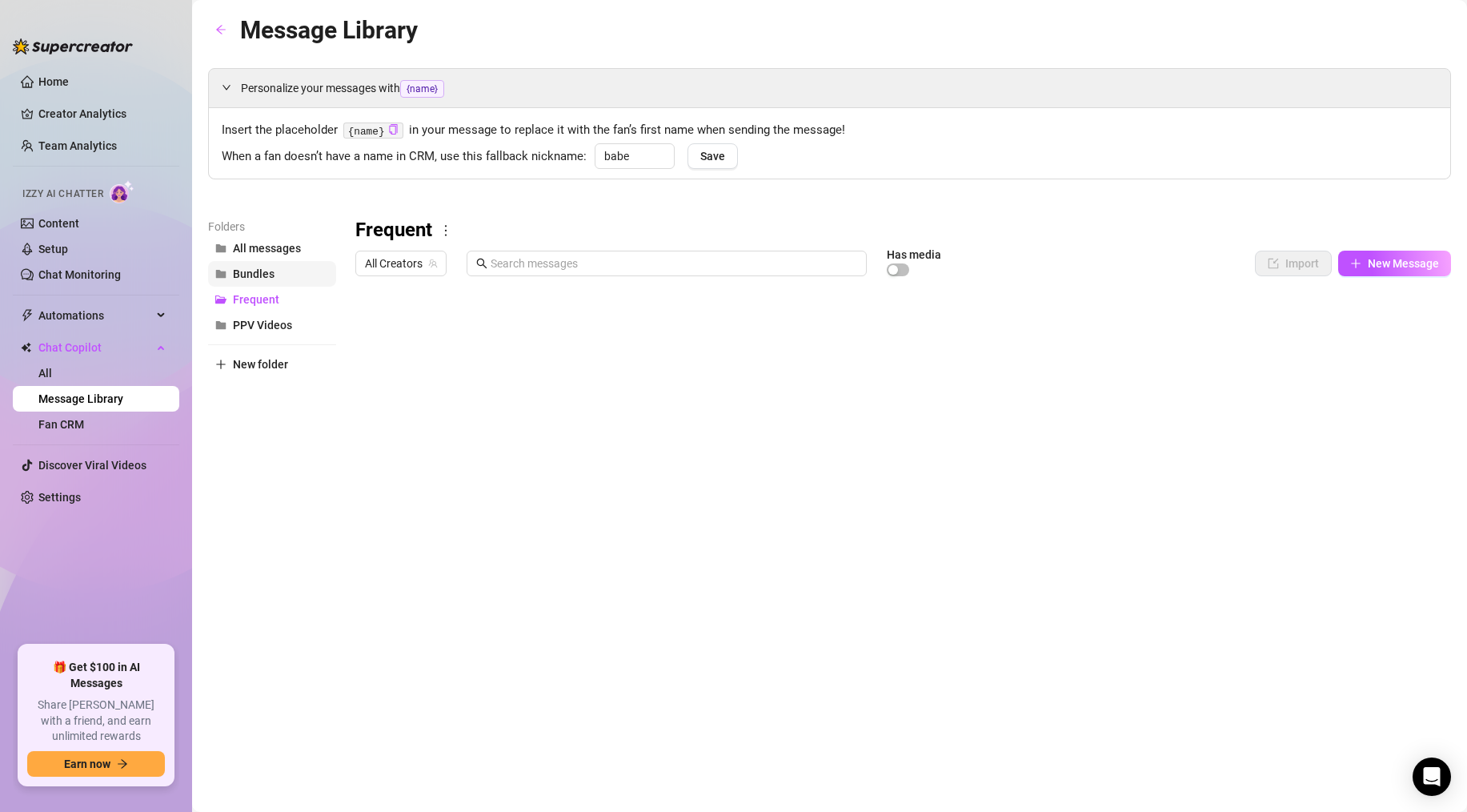
click at [249, 273] on span "Bundles" at bounding box center [253, 273] width 41 height 13
click at [264, 291] on button "Frequent" at bounding box center [272, 299] width 128 height 26
click at [1392, 261] on span "New Message" at bounding box center [1403, 263] width 71 height 13
type textarea "Type your message here..."
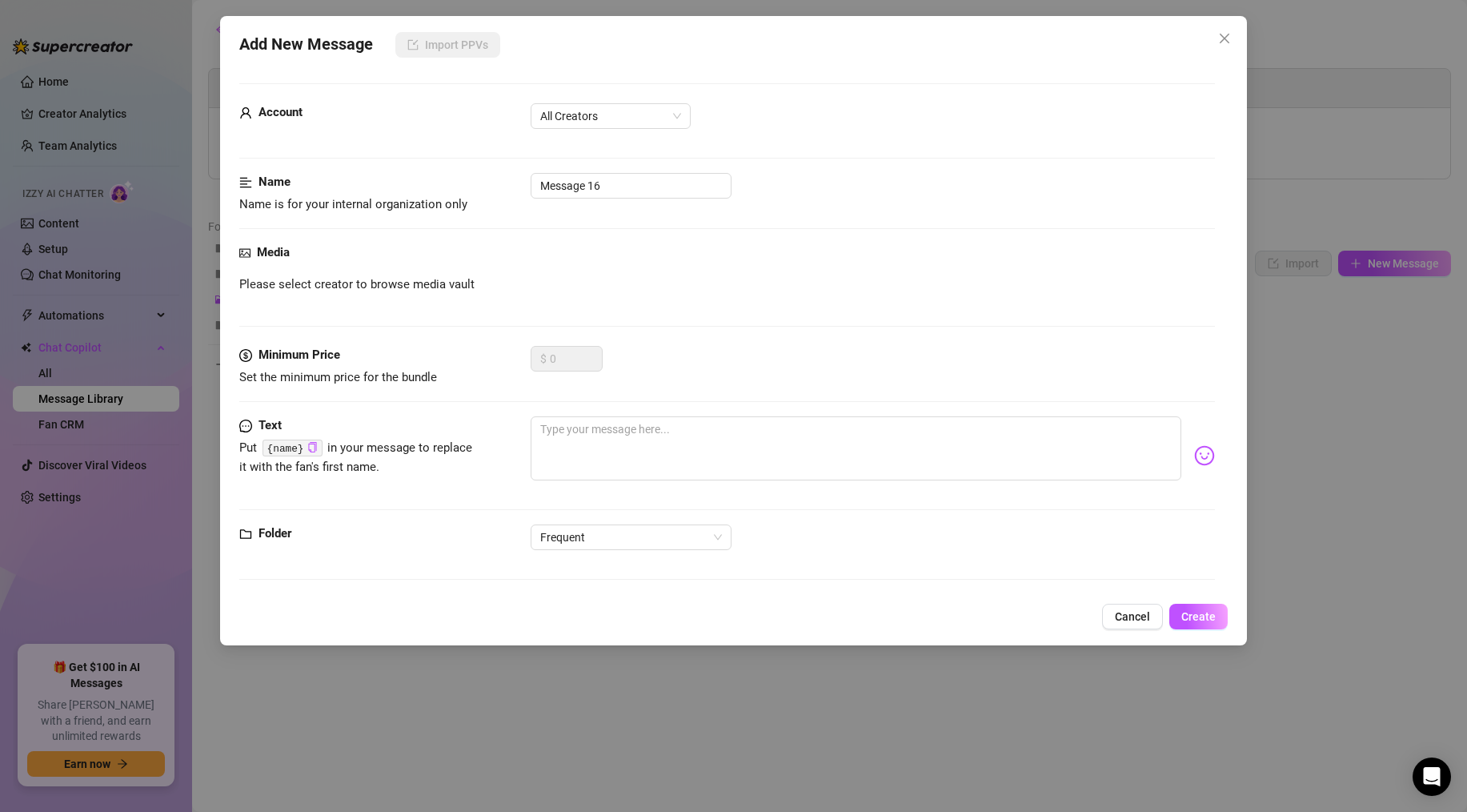
click at [1119, 625] on button "Cancel" at bounding box center [1133, 616] width 61 height 26
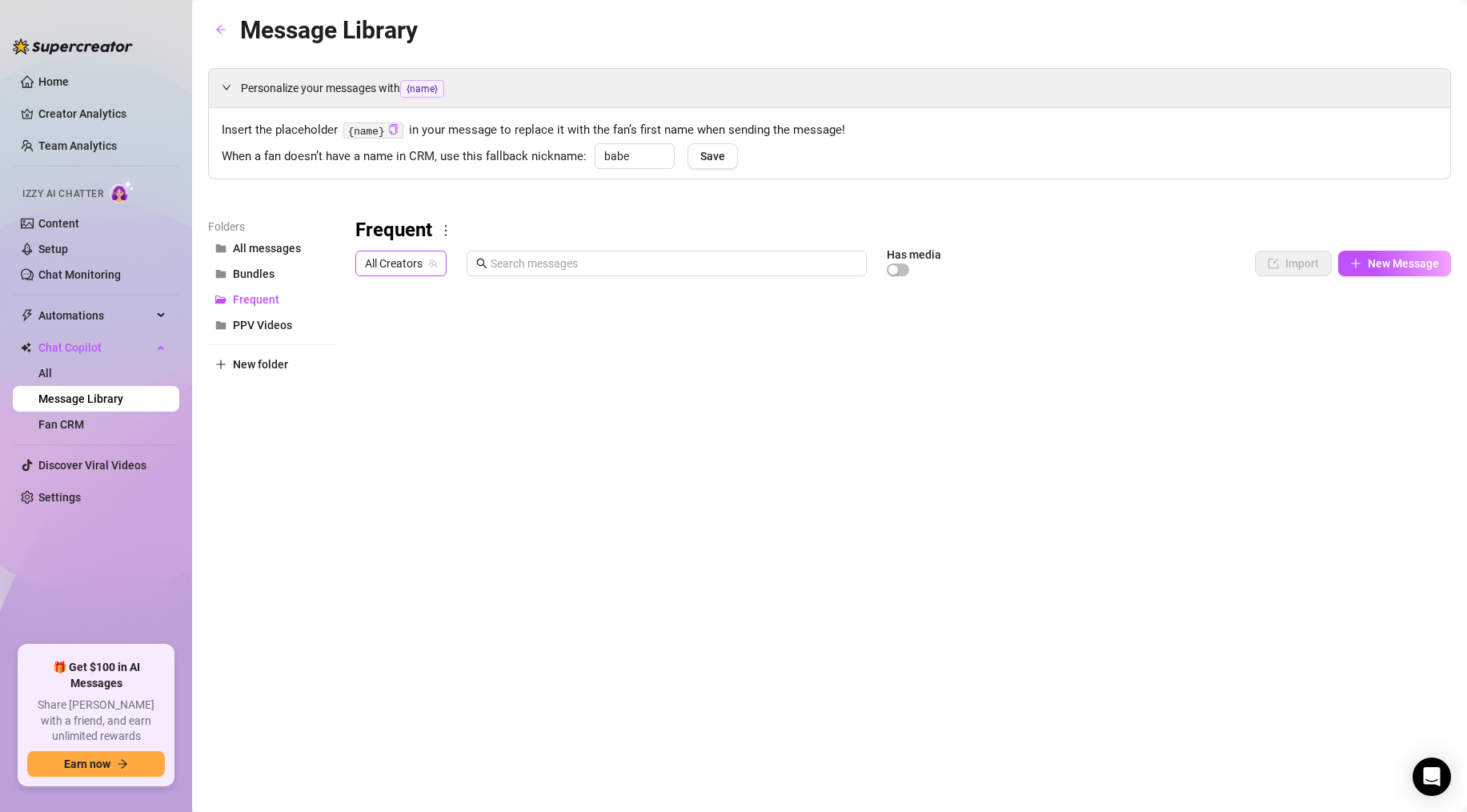
click at [386, 258] on span "All Creators" at bounding box center [401, 263] width 72 height 24
click at [407, 342] on span "[PERSON_NAME]" at bounding box center [437, 348] width 86 height 17
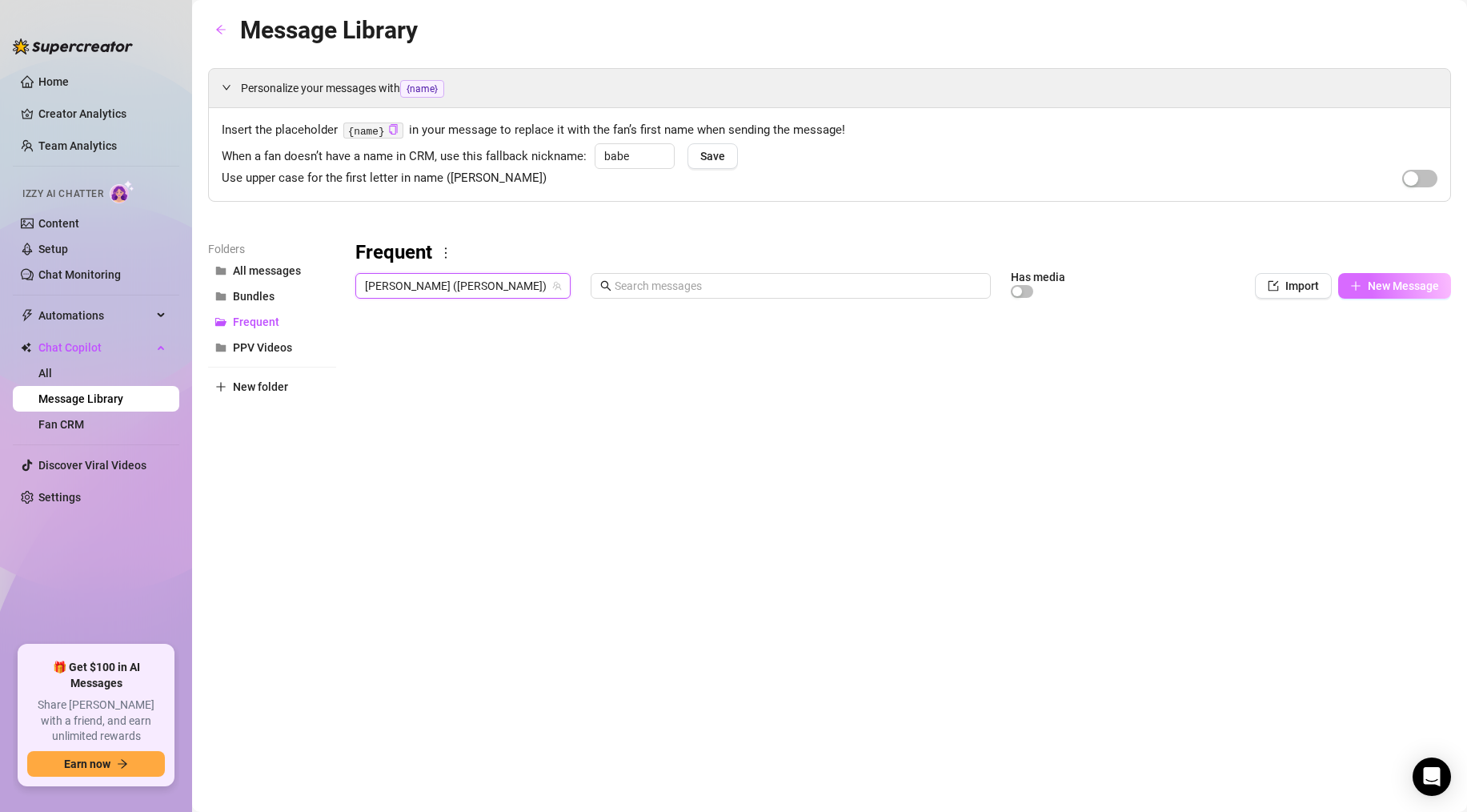
click at [1356, 284] on icon "plus" at bounding box center [1356, 285] width 11 height 11
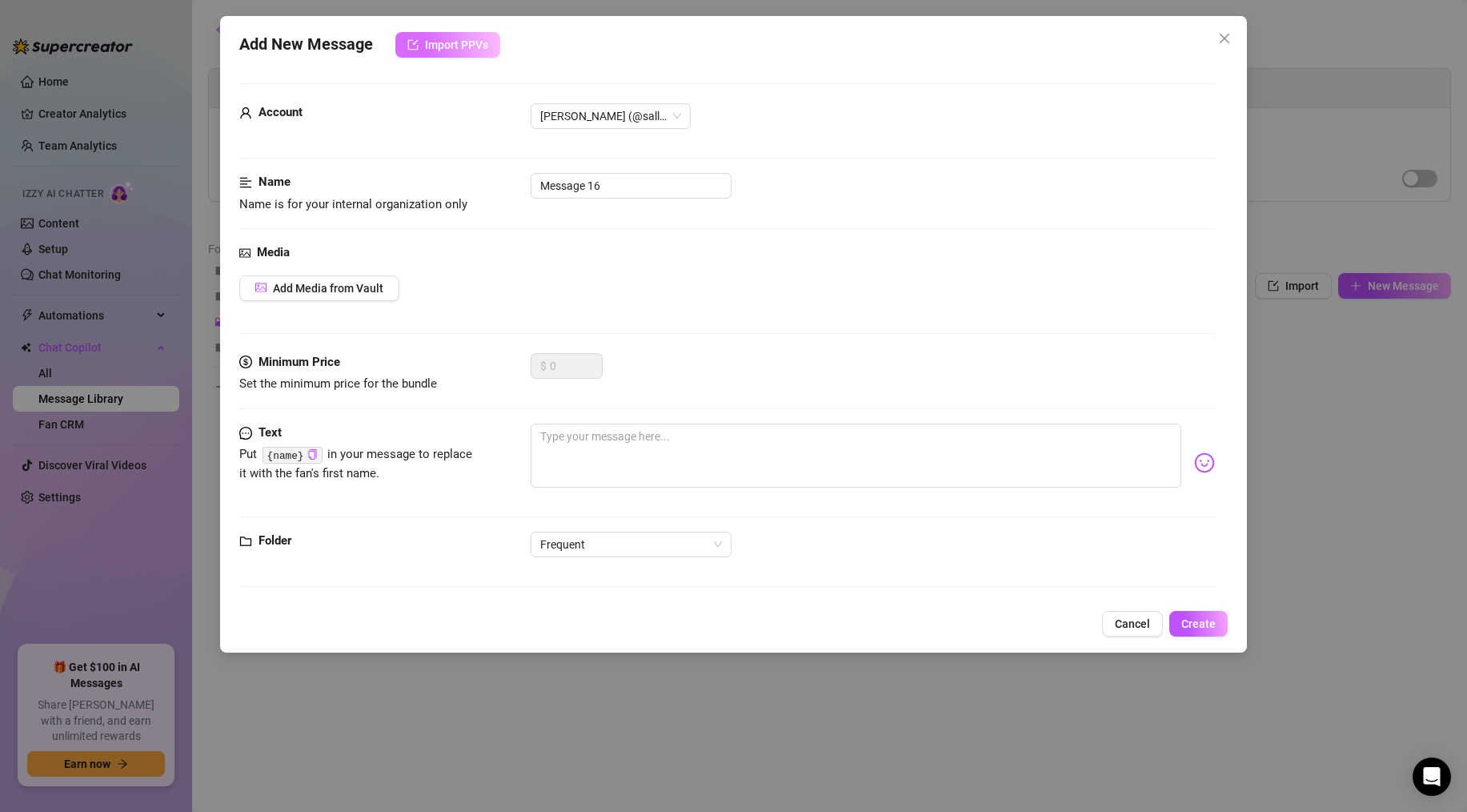
click at [449, 46] on span "Import PPVs" at bounding box center [457, 45] width 64 height 13
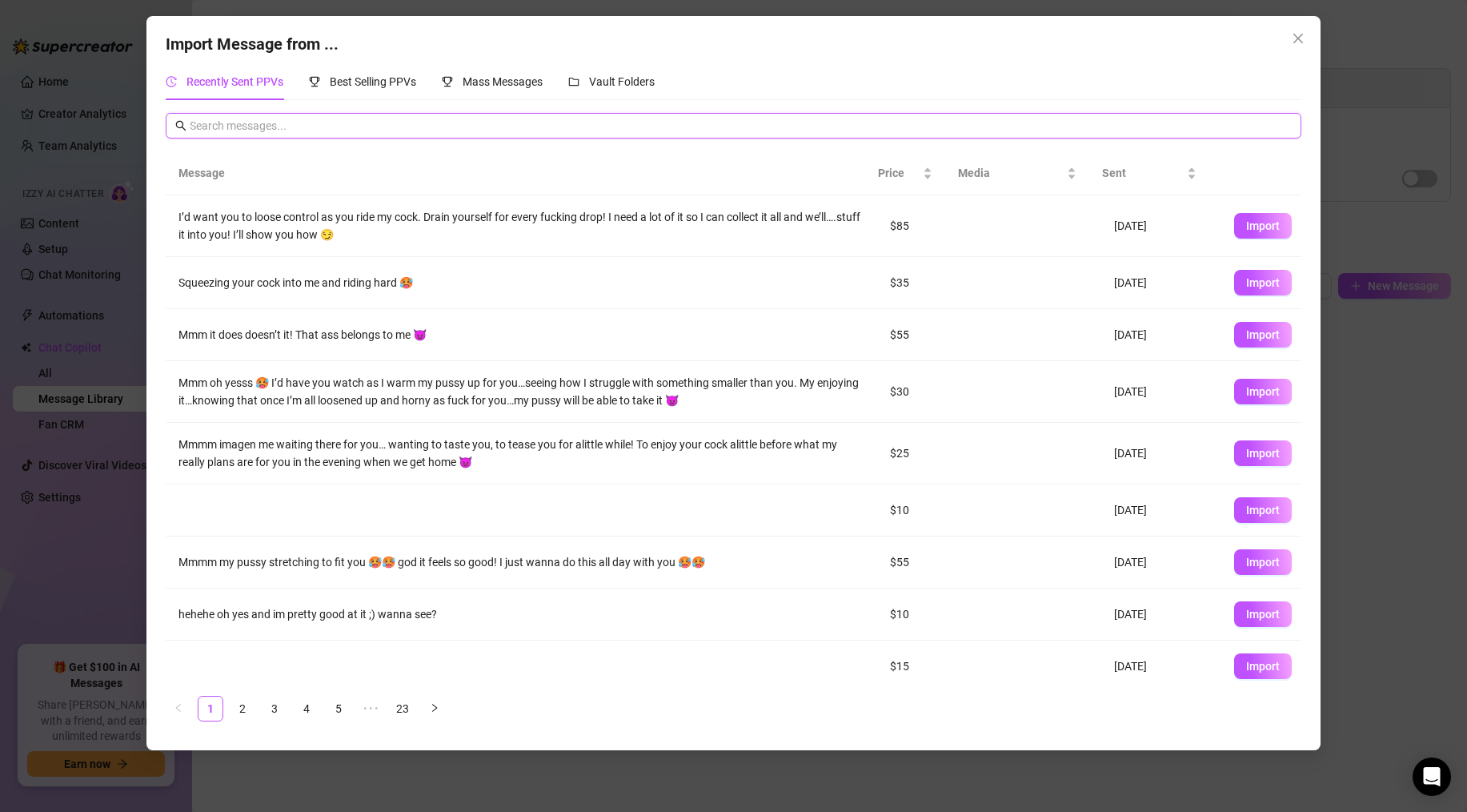
click at [202, 117] on input "text" at bounding box center [740, 125] width 1101 height 17
type input "9.99"
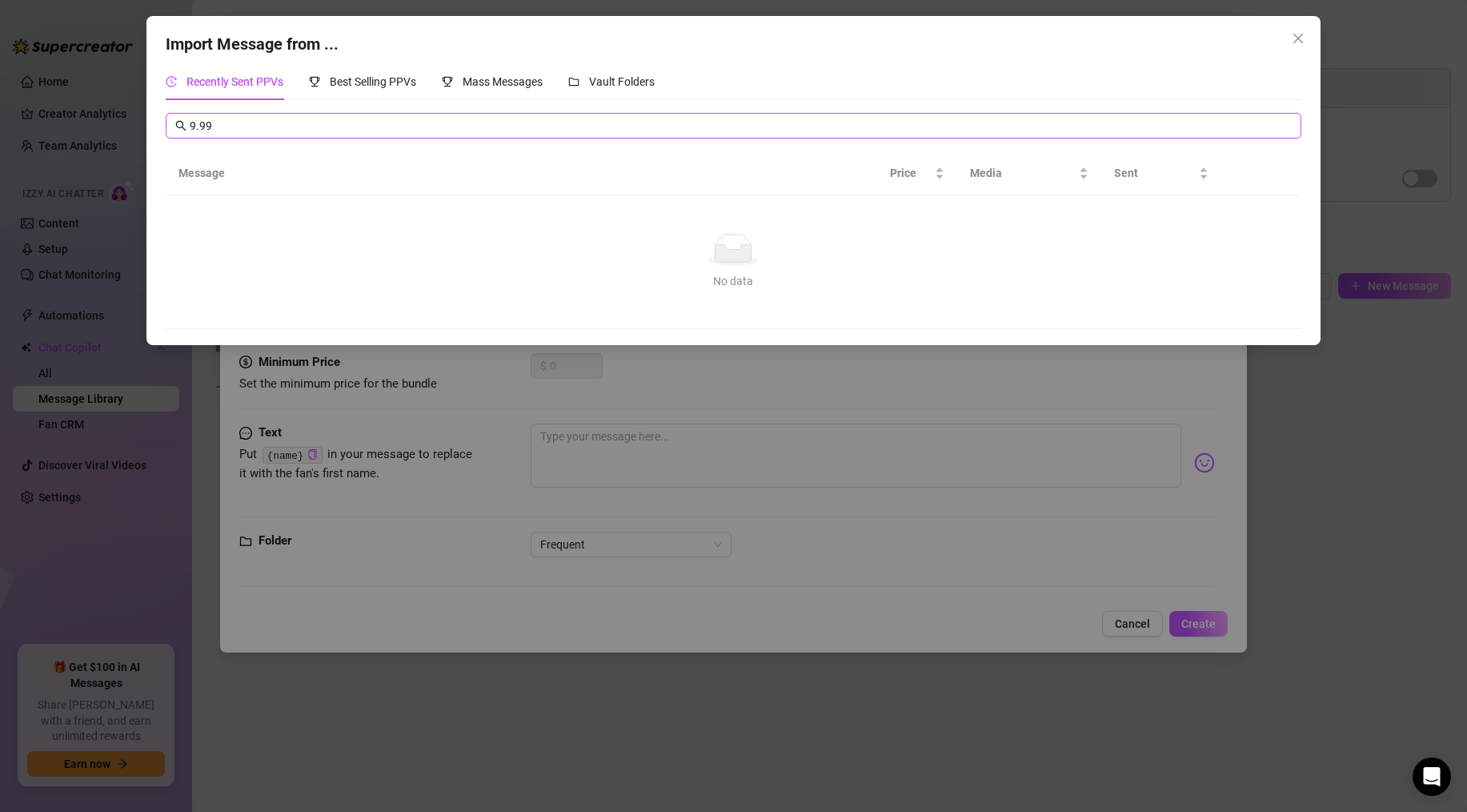
drag, startPoint x: 223, startPoint y: 122, endPoint x: 58, endPoint y: 111, distance: 165.4
click at [58, 111] on div "Import Message from ... Recently Sent PPVs Best Selling PPVs Mass Messages Vaul…" at bounding box center [733, 406] width 1467 height 812
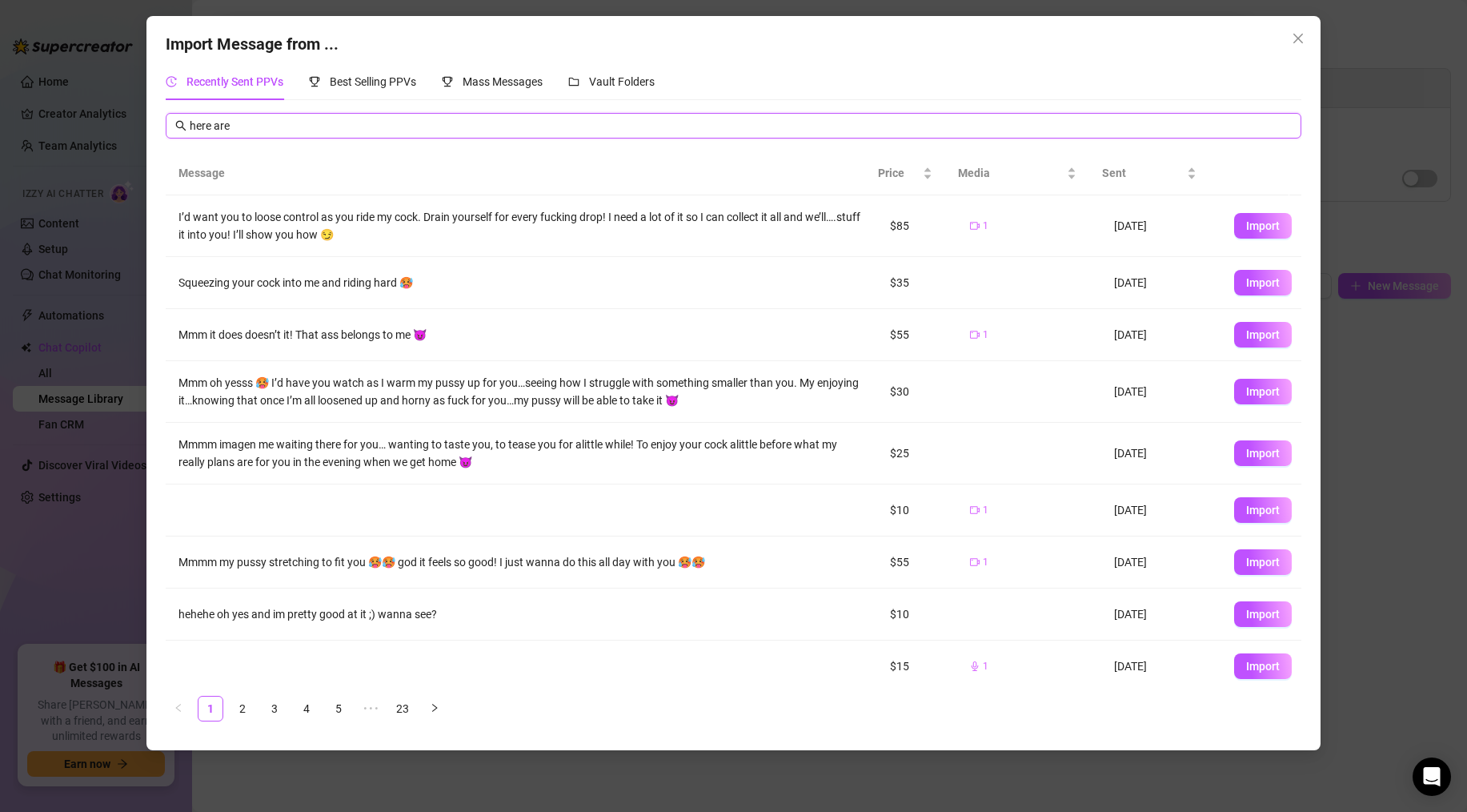
type input "here are"
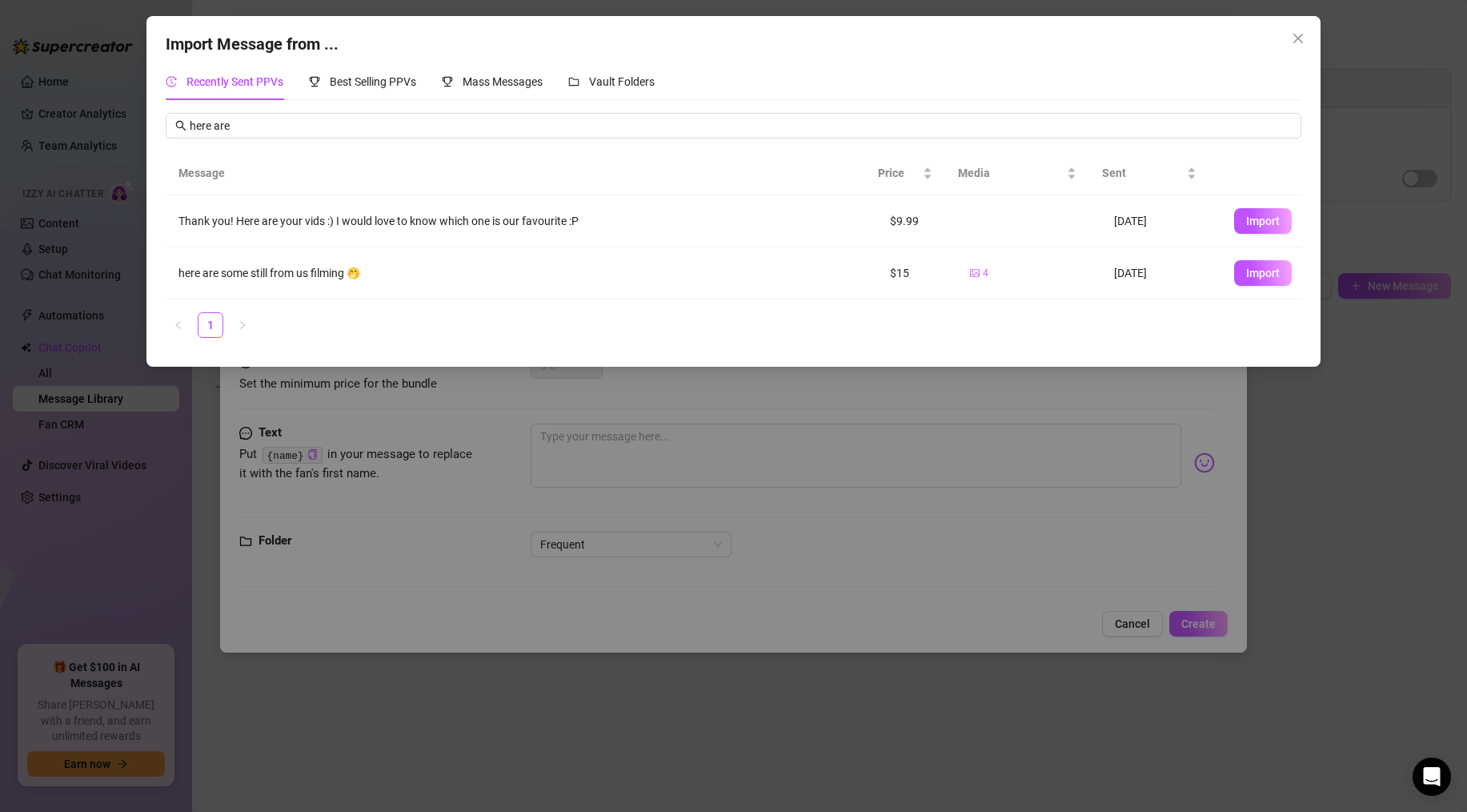
click at [995, 234] on td at bounding box center [1030, 221] width 144 height 52
click at [1259, 217] on span "Import" at bounding box center [1263, 221] width 34 height 13
type textarea "Thank you! Here are your vids :) I would love to know which one is our favourit…"
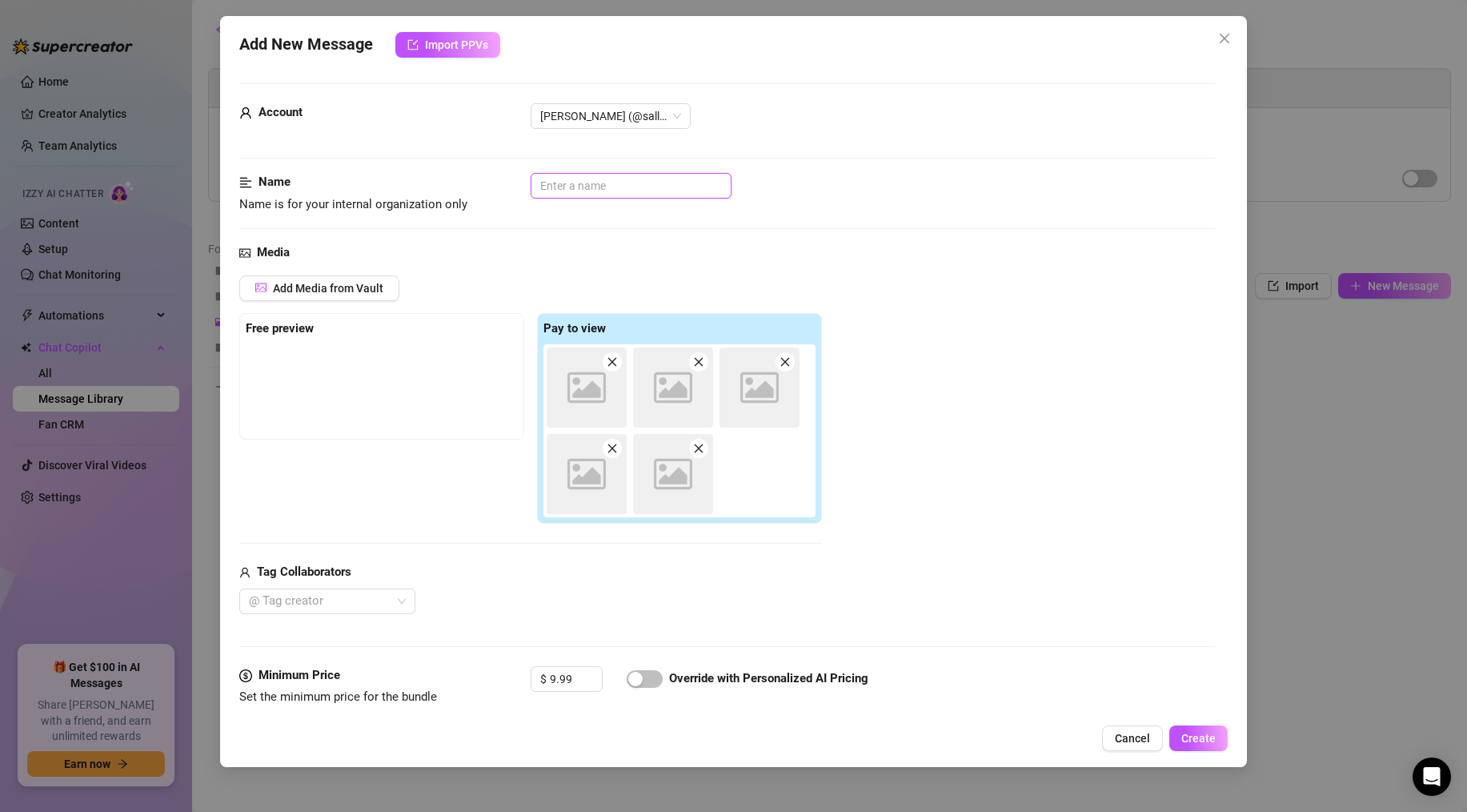
click at [542, 182] on input "text" at bounding box center [631, 186] width 201 height 26
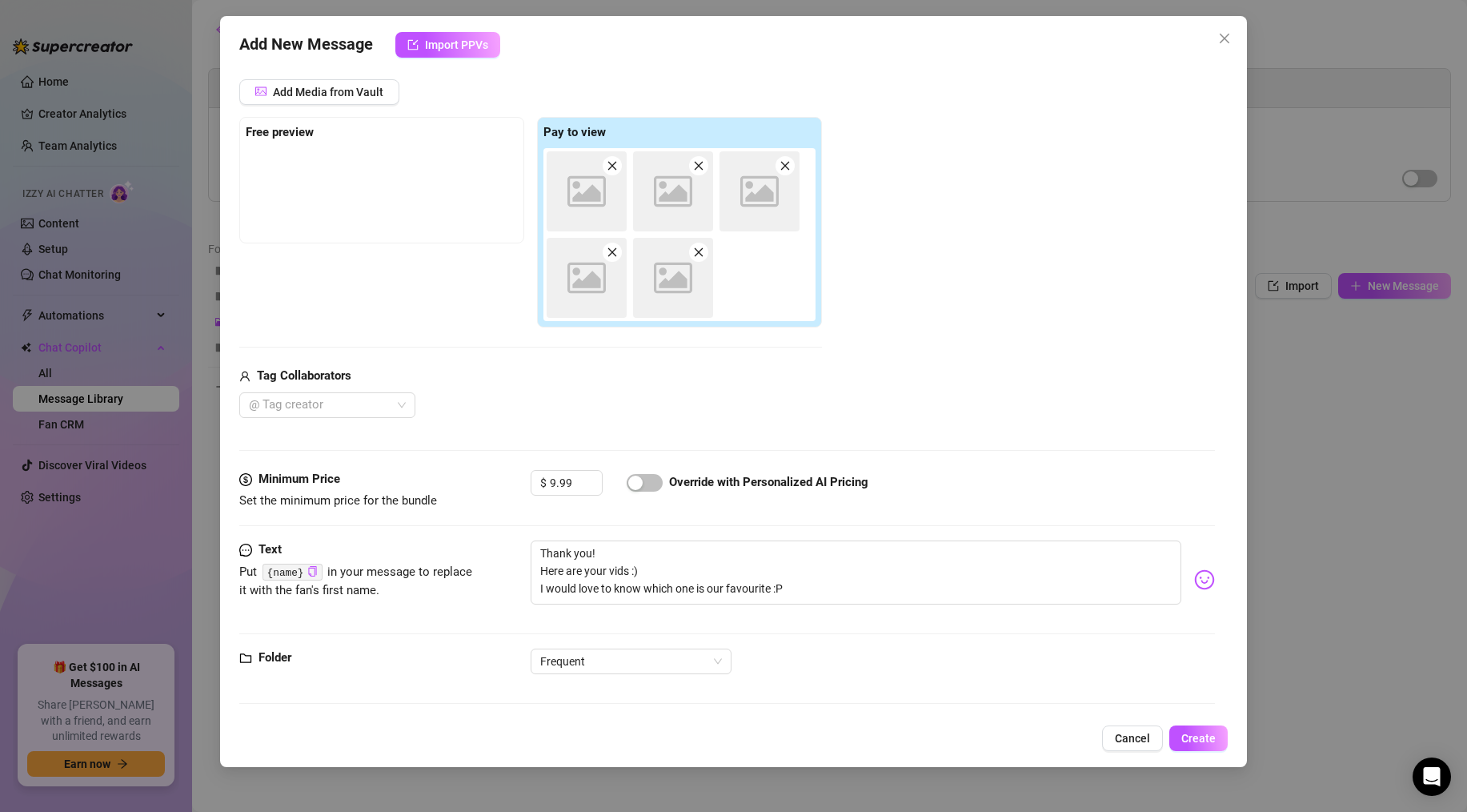
scroll to position [199, 0]
type input "5 vids for 9.99"
click at [608, 591] on textarea "Thank you! Here are your vids :) I would love to know which one is our favourit…" at bounding box center [856, 570] width 651 height 64
click at [677, 579] on textarea "Thank you! Here are your vids :) I would love to know which one is our favourit…" at bounding box center [856, 570] width 651 height 64
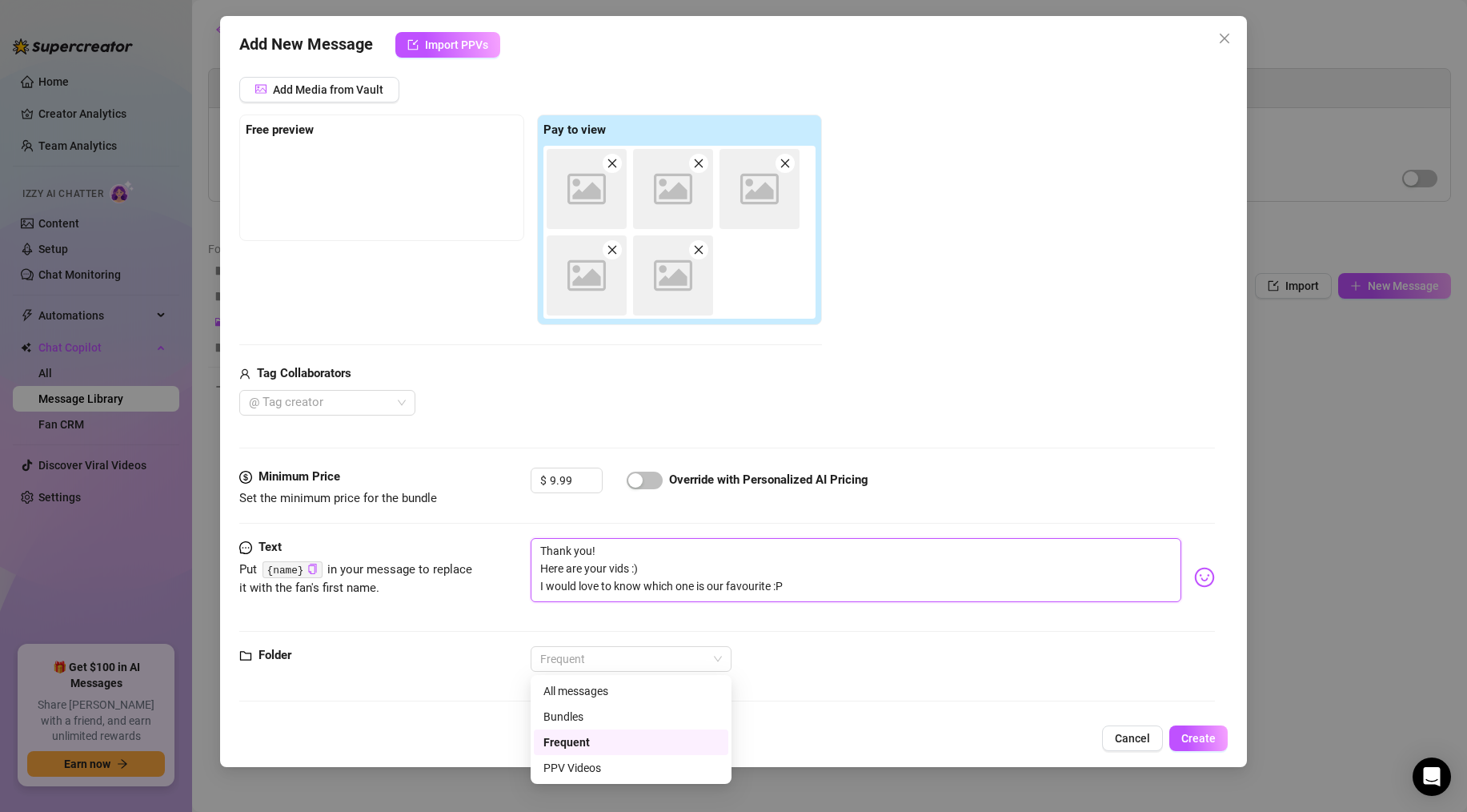
drag, startPoint x: 669, startPoint y: 663, endPoint x: 661, endPoint y: 678, distance: 17.0
click at [669, 664] on span "Frequent" at bounding box center [631, 658] width 181 height 24
click at [592, 714] on div "Bundles" at bounding box center [631, 715] width 175 height 17
click at [1200, 732] on span "Create" at bounding box center [1198, 738] width 34 height 13
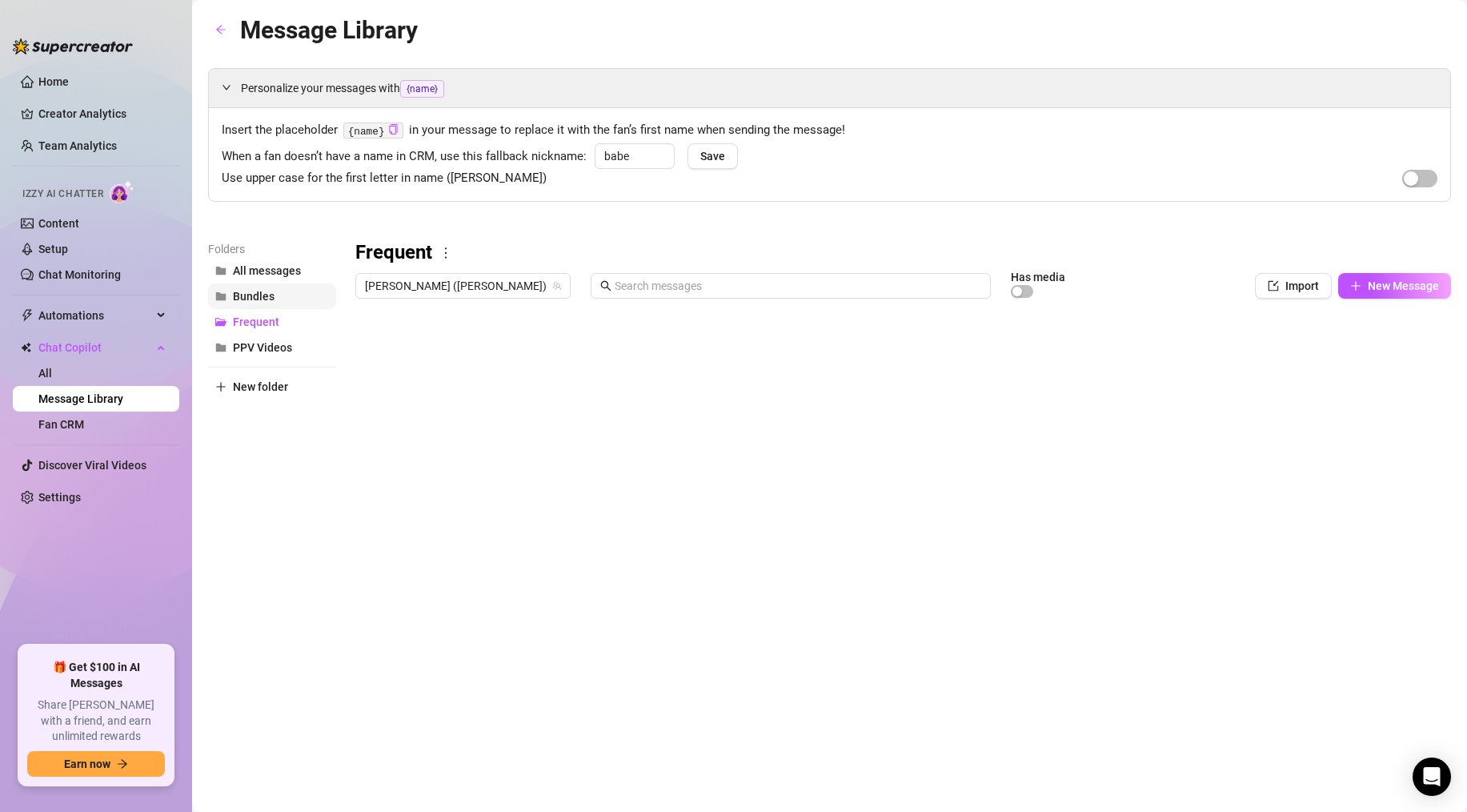
click at [259, 291] on span "Bundles" at bounding box center [253, 296] width 41 height 13
click at [1177, 380] on div at bounding box center [903, 484] width 1096 height 357
click at [1175, 384] on div at bounding box center [903, 484] width 1096 height 357
click at [1096, 424] on div at bounding box center [903, 484] width 1096 height 357
click at [259, 277] on button "All messages" at bounding box center [272, 271] width 128 height 26
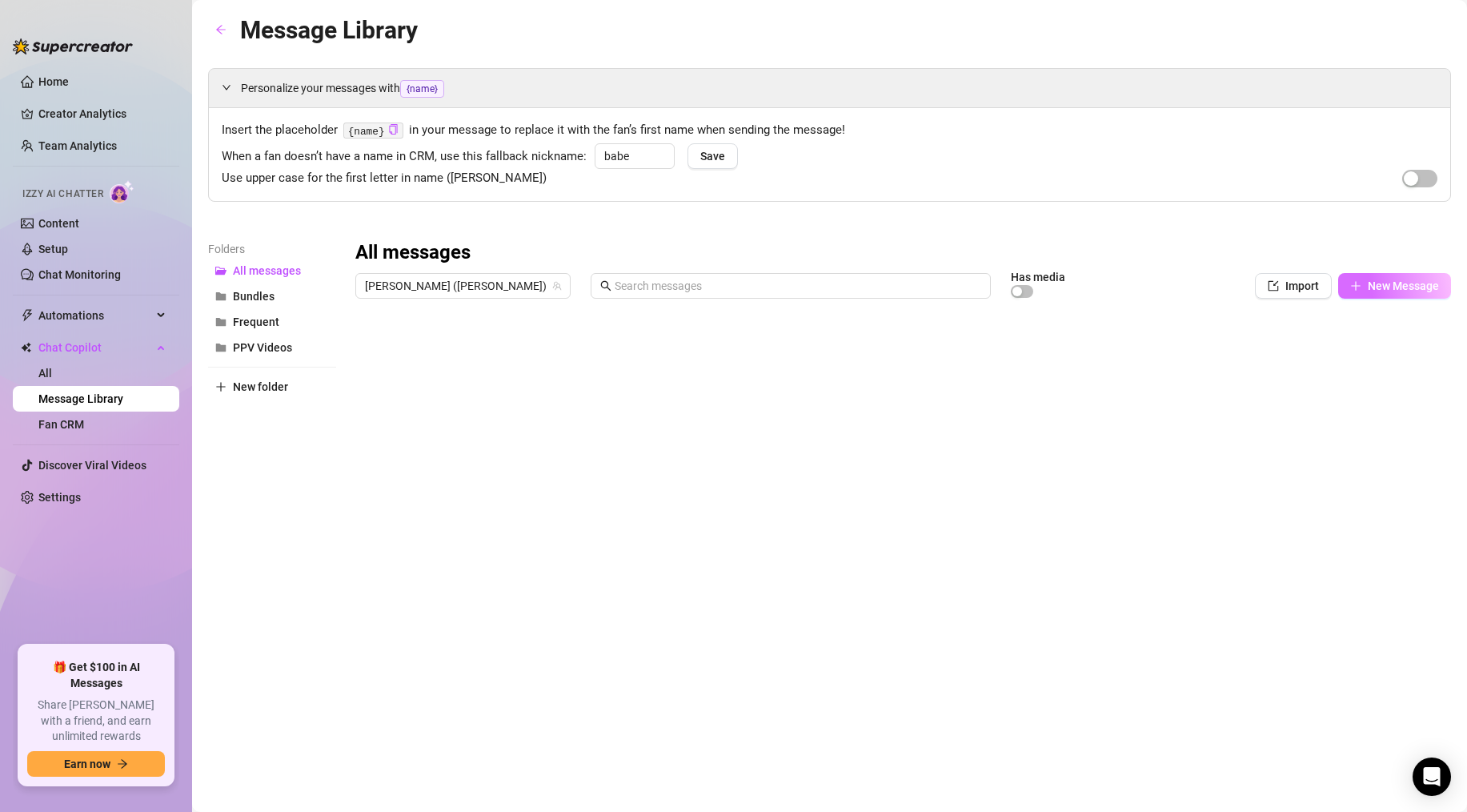
click at [1409, 291] on span "New Message" at bounding box center [1403, 285] width 71 height 13
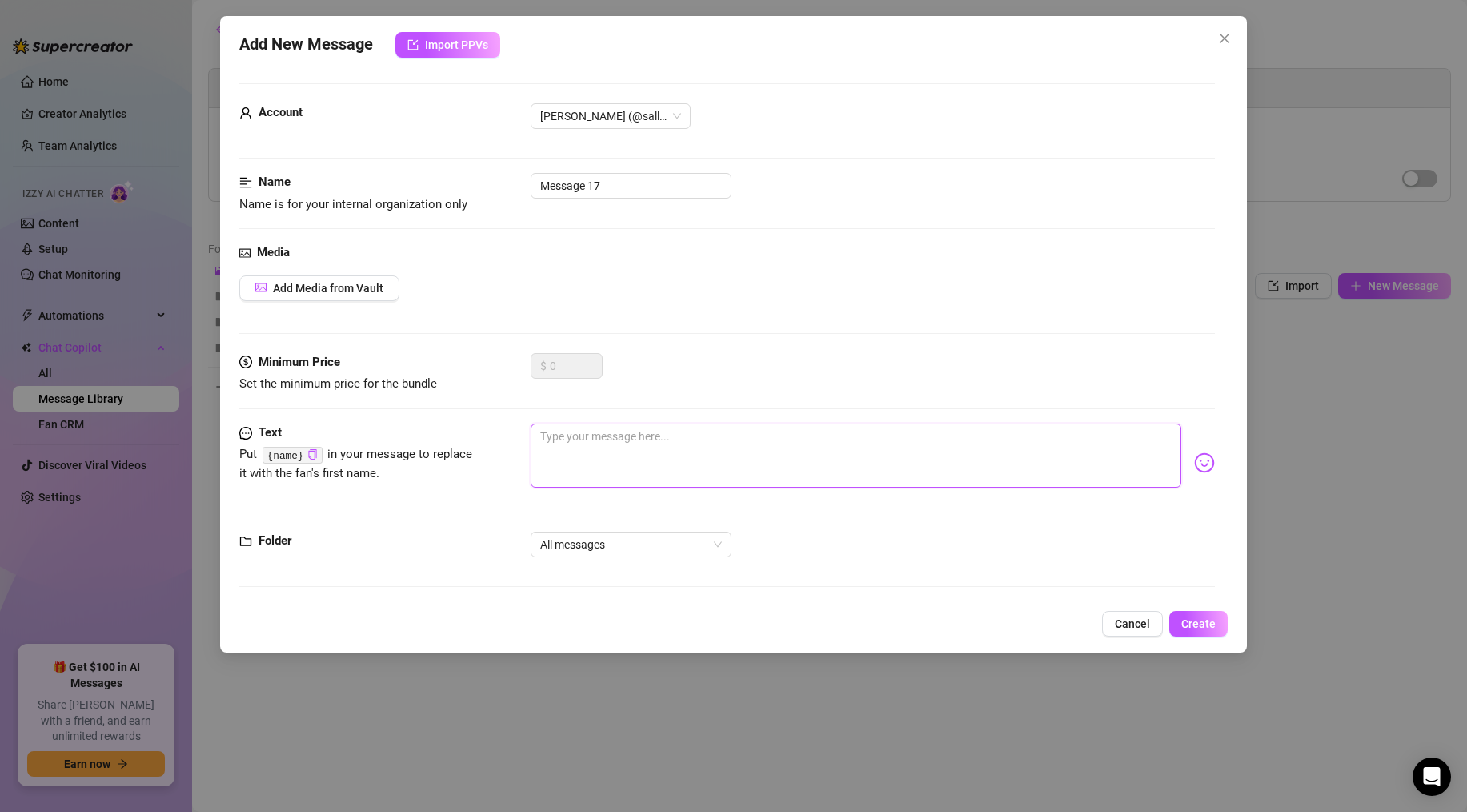
click at [614, 437] on textarea at bounding box center [856, 456] width 651 height 64
paste textarea "I prefer to go with the flow and send media as PPV so we are not rushed for tim…"
type textarea "I prefer to go with the flow and send media as PPV so we are not rushed for tim…"
drag, startPoint x: 640, startPoint y: 180, endPoint x: 248, endPoint y: 160, distance: 392.5
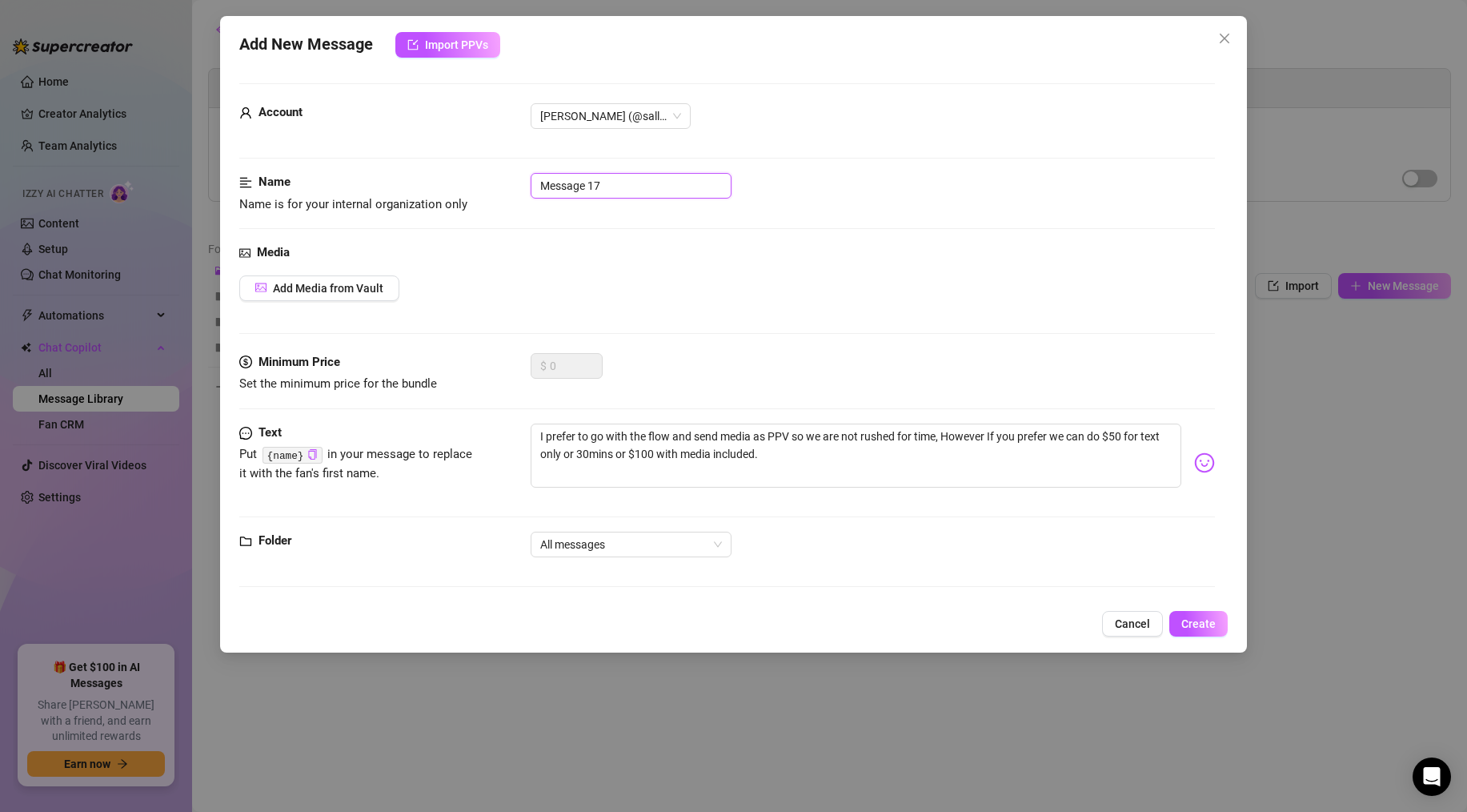
click at [289, 160] on form "Account [PERSON_NAME] (@sallyjanerain) Name Name is for your internal organizat…" at bounding box center [728, 342] width 976 height 517
click at [614, 554] on span "All messages" at bounding box center [631, 544] width 181 height 24
type input "sexting"
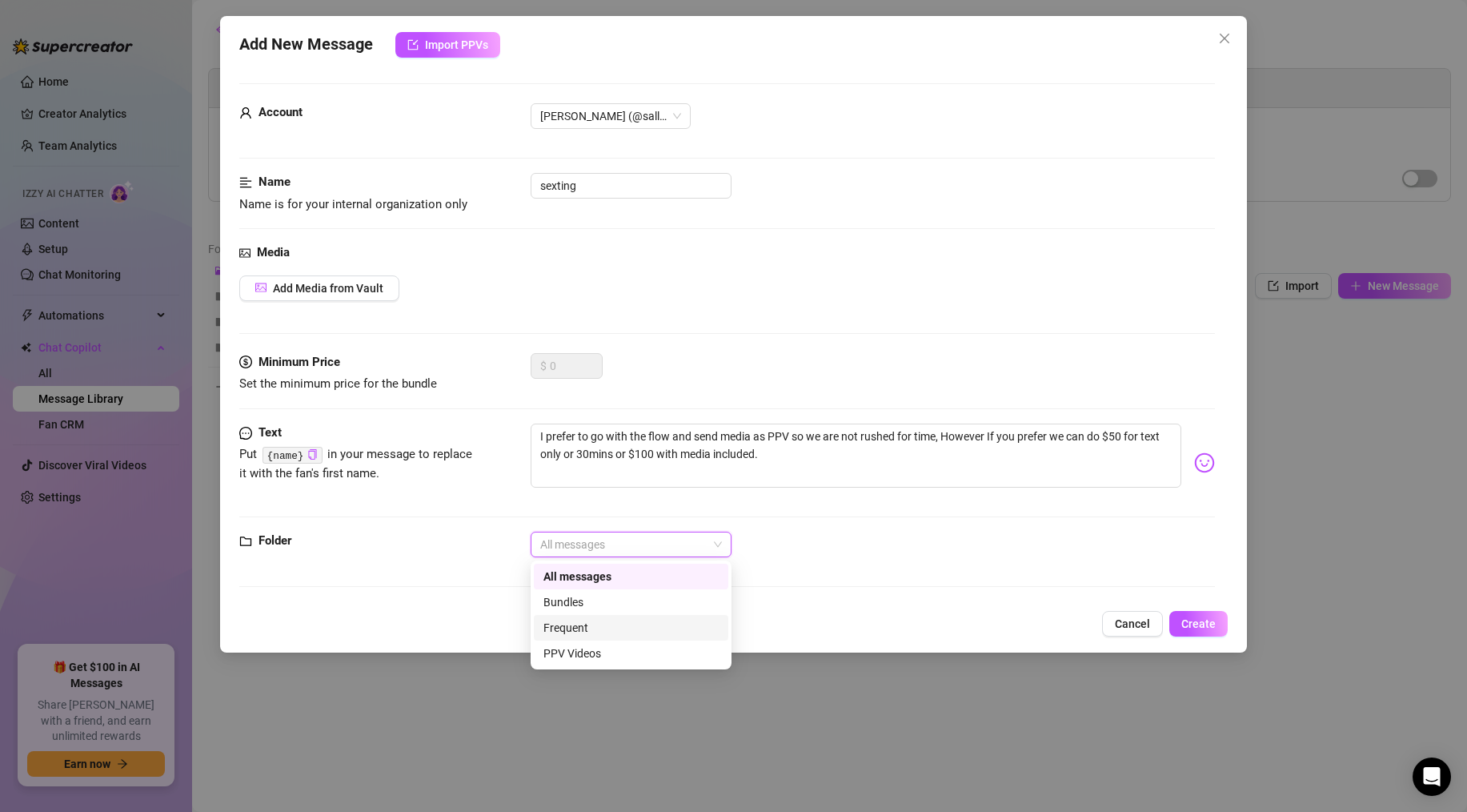
click at [579, 625] on div "Frequent" at bounding box center [631, 627] width 175 height 17
click at [413, 485] on div "Text Put {name} in your message to replace it with the fan's first name. I pref…" at bounding box center [728, 462] width 976 height 78
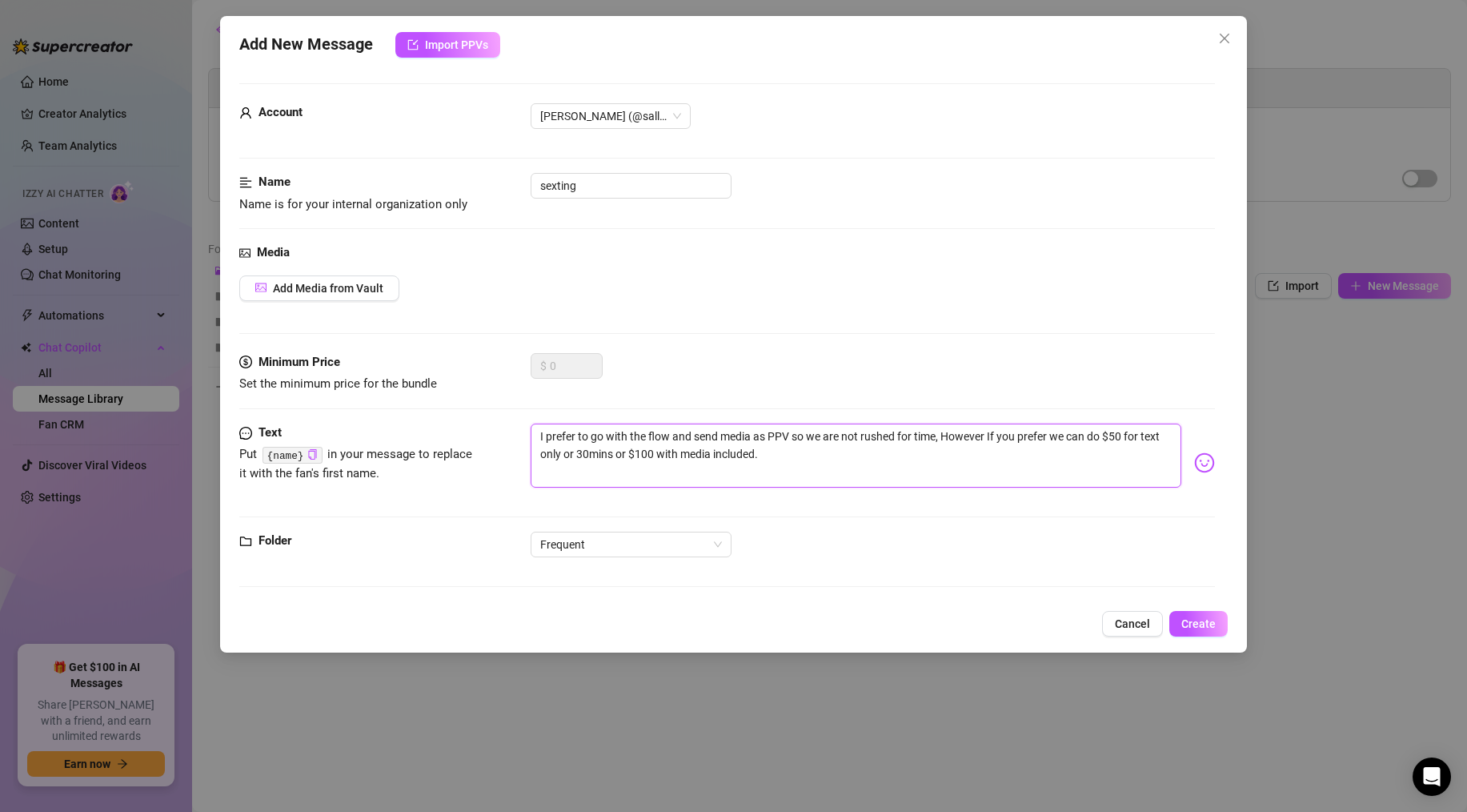
click at [845, 481] on textarea "I prefer to go with the flow and send media as PPV so we are not rushed for tim…" at bounding box center [856, 456] width 651 height 64
click at [708, 451] on textarea "I prefer to go with the flow and send media as PPV so we are not rushed for tim…" at bounding box center [856, 456] width 651 height 64
click at [809, 458] on textarea "I prefer to go with the flow and send media as PPV so we are not rushed for tim…" at bounding box center [856, 456] width 651 height 64
click at [701, 457] on textarea "I prefer to go with the flow and send media as PPV so we are not rushed for tim…" at bounding box center [856, 456] width 651 height 64
type textarea "I prefer to go with the flow and send media as PPV so we are not rushed for tim…"
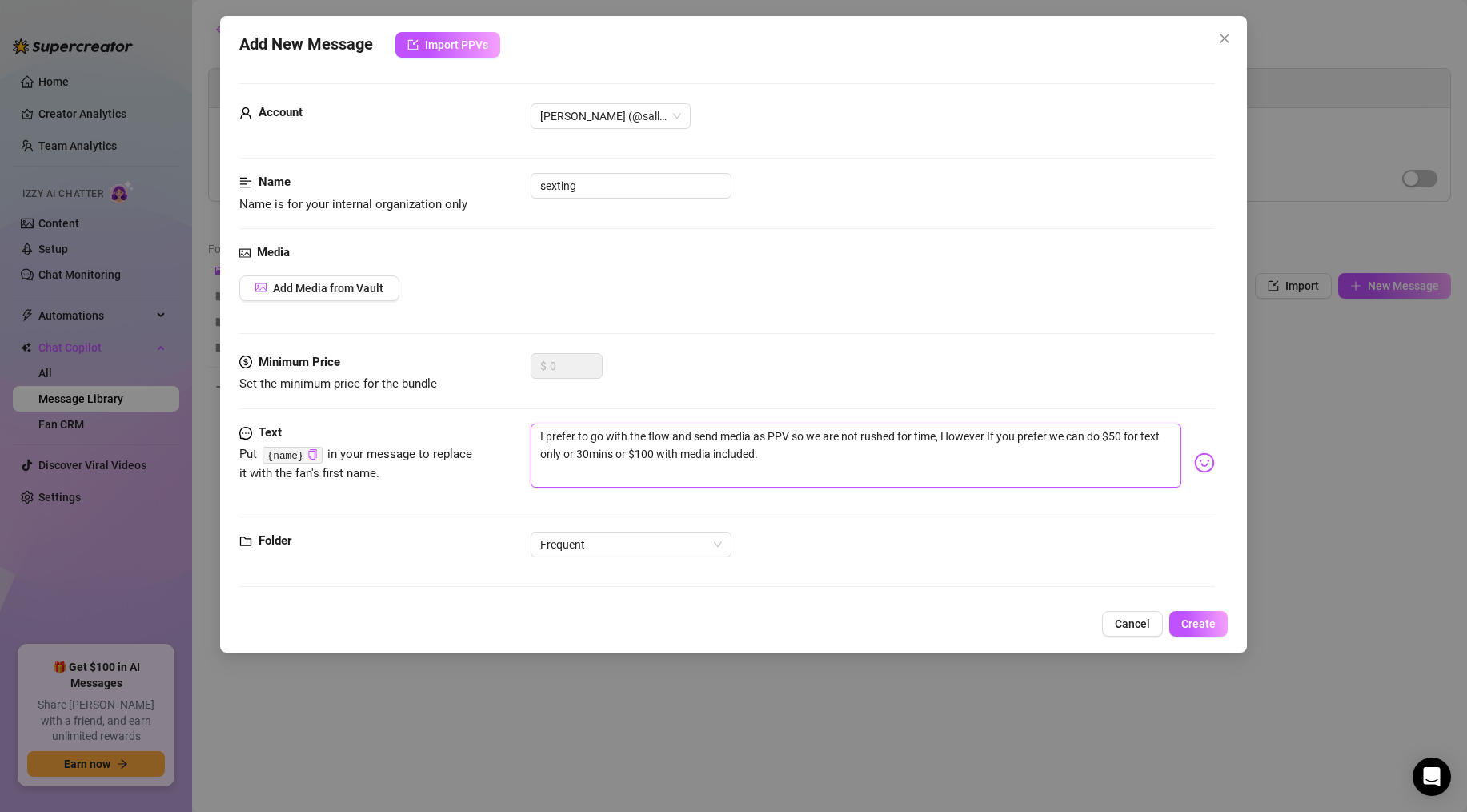
type textarea "I prefer to go with the flow and send media as PPV so we are not rushed for tim…"
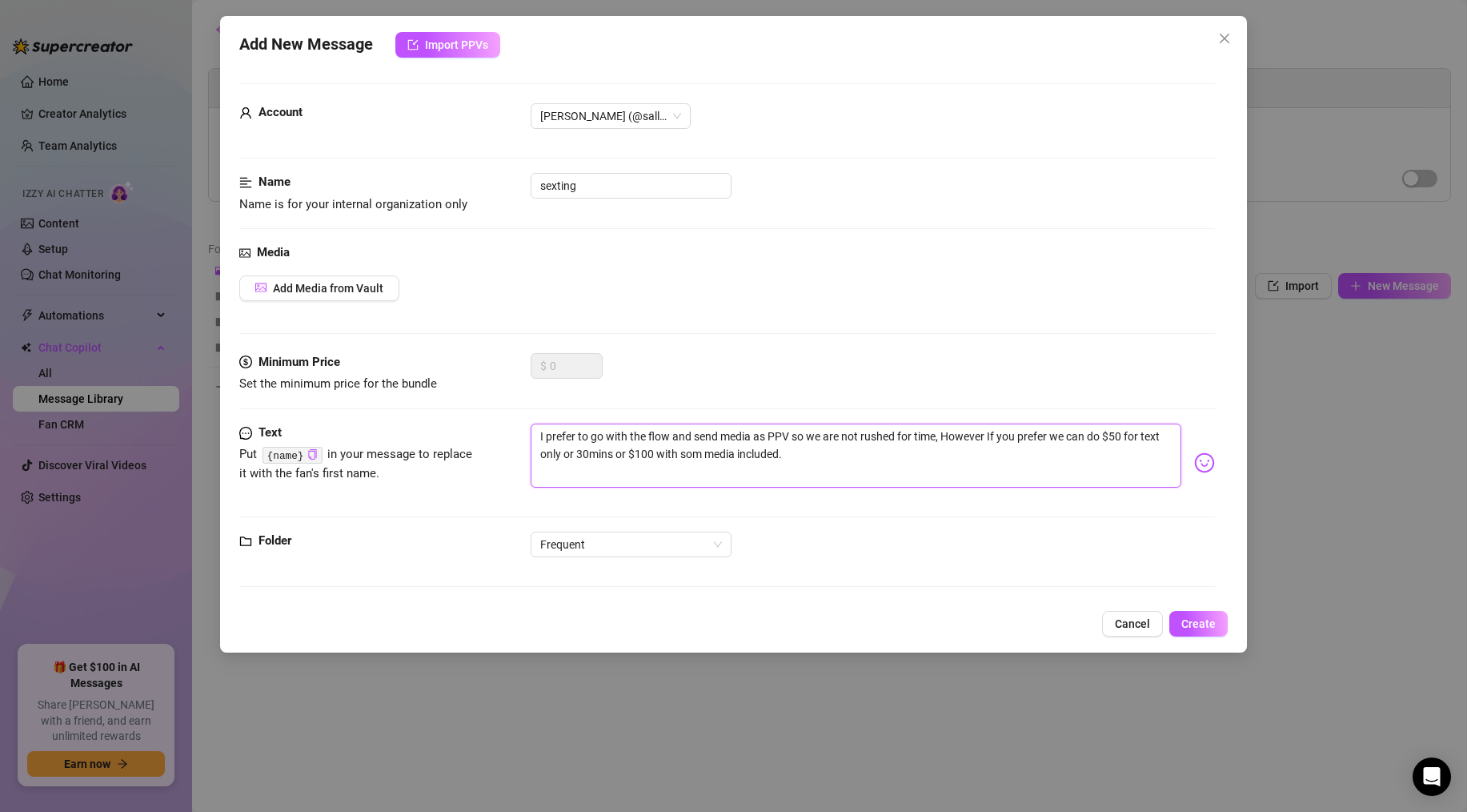
type textarea "I prefer to go with the flow and send media as PPV so we are not rushed for tim…"
click at [1180, 628] on button "Create" at bounding box center [1198, 623] width 58 height 26
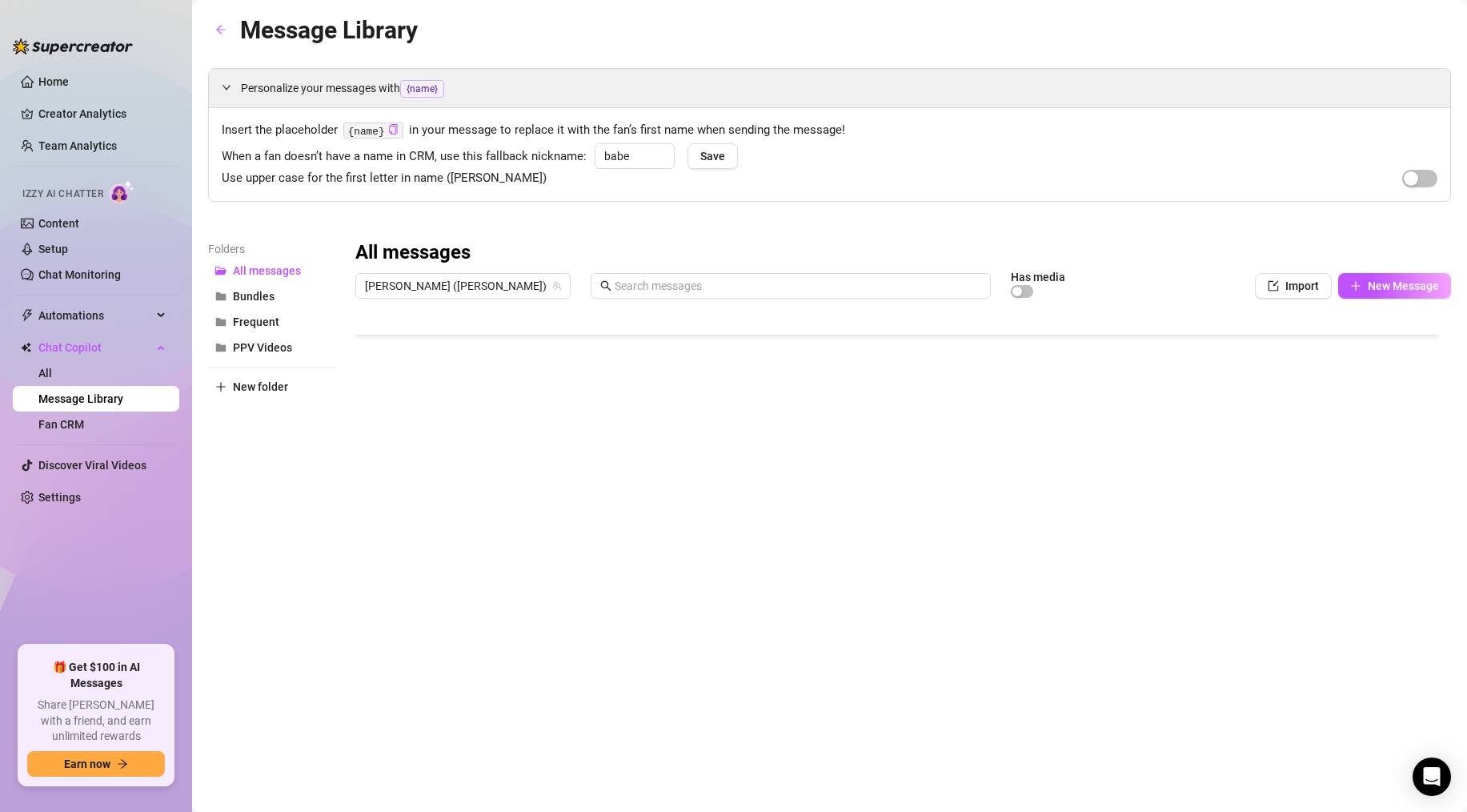
scroll to position [0, 0]
click at [303, 130] on span "Insert the placeholder {name} in your message to replace it with the fan’s firs…" at bounding box center [830, 130] width 1217 height 19
click at [431, 133] on span "Insert the placeholder {name} in your message to replace it with the fan’s firs…" at bounding box center [830, 130] width 1217 height 19
drag, startPoint x: 490, startPoint y: 129, endPoint x: 751, endPoint y: 135, distance: 261.1
click at [735, 135] on span "Insert the placeholder {name} in your message to replace it with the fan’s firs…" at bounding box center [830, 130] width 1217 height 19
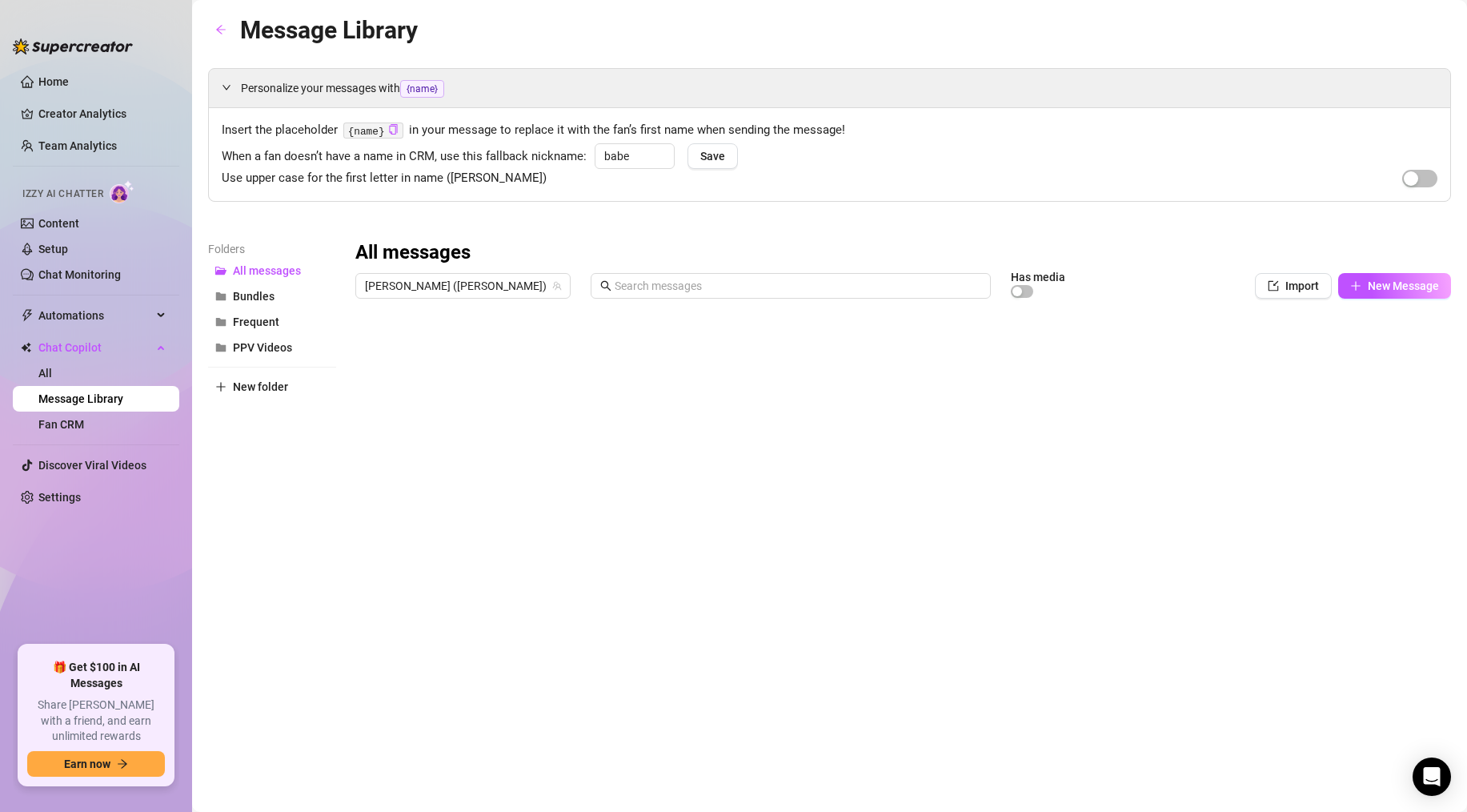
click at [802, 137] on span "Insert the placeholder {name} in your message to replace it with the fan’s firs…" at bounding box center [830, 130] width 1217 height 19
drag, startPoint x: 637, startPoint y: 157, endPoint x: 425, endPoint y: 133, distance: 213.4
click at [430, 132] on div "Insert the placeholder {name} in your message to replace it with the fan’s firs…" at bounding box center [830, 154] width 1217 height 67
type input "sweetie"
click at [696, 151] on button "Save" at bounding box center [713, 157] width 51 height 26
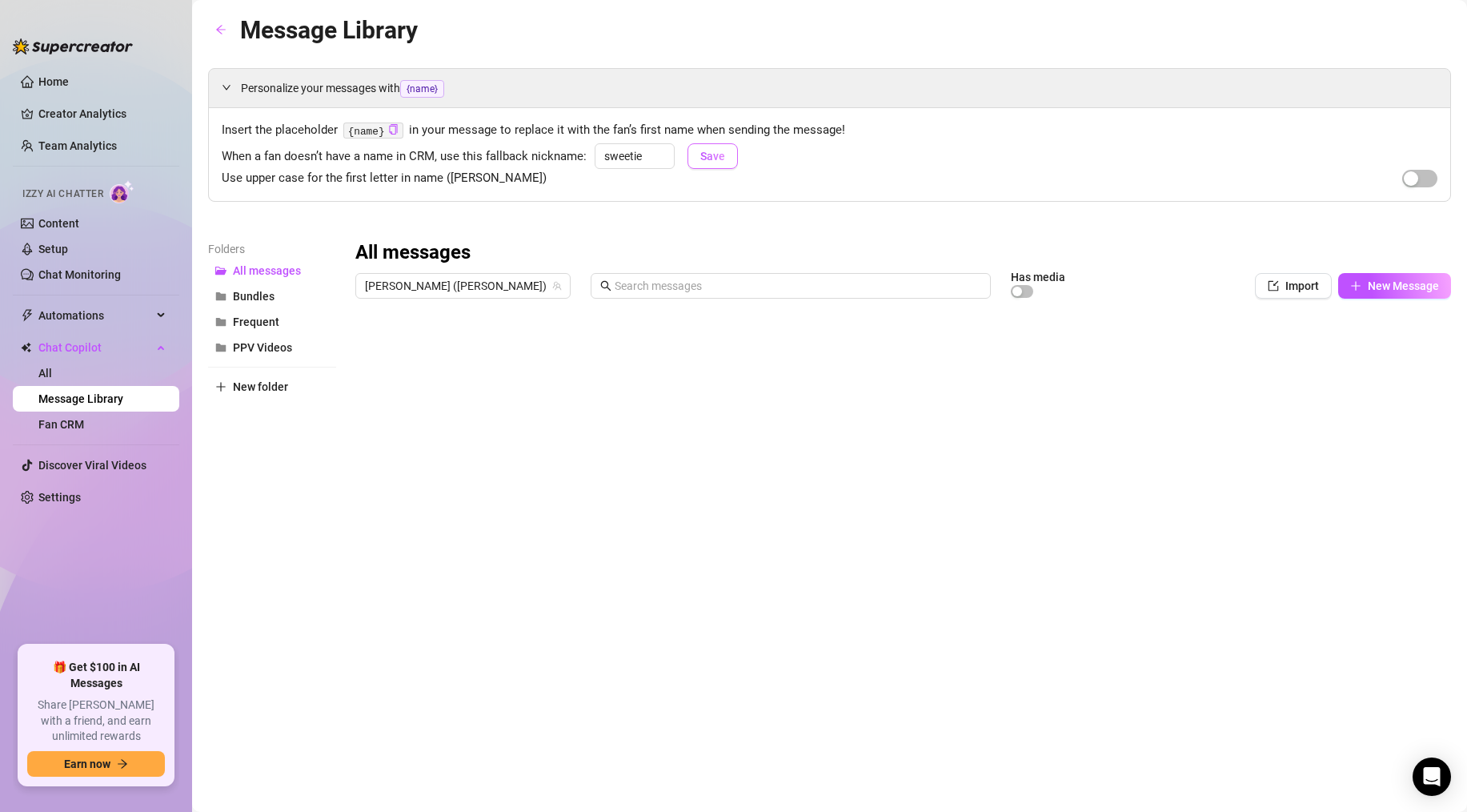
click at [701, 157] on span "Save" at bounding box center [713, 157] width 25 height 13
click at [79, 425] on link "Fan CRM" at bounding box center [62, 424] width 46 height 13
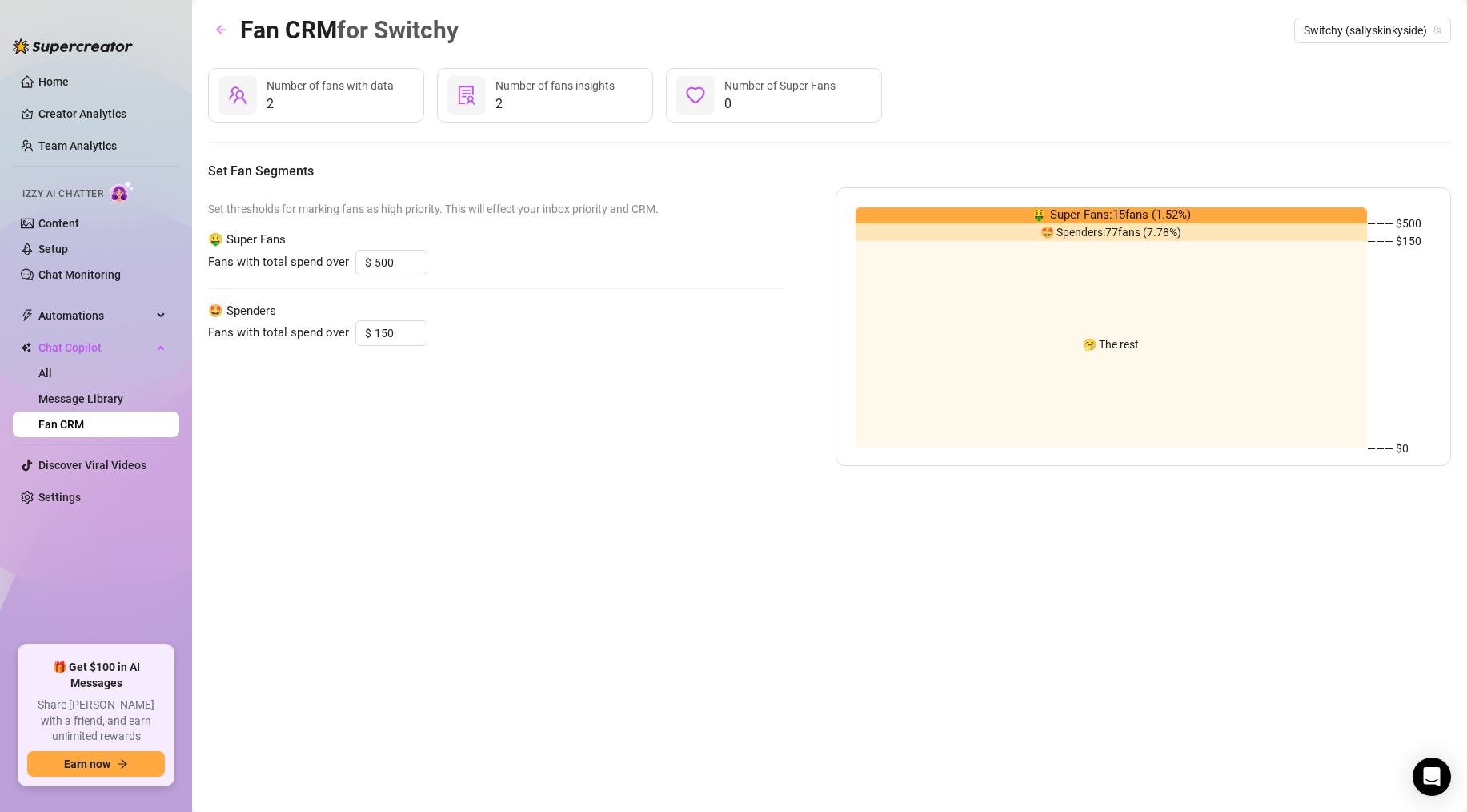
click at [1149, 215] on span "🤑 Super Fans: 15 fans ( 1.52 %)" at bounding box center [1112, 215] width 159 height 19
click at [317, 101] on span "2" at bounding box center [330, 104] width 127 height 19
click at [550, 95] on span "2" at bounding box center [555, 104] width 120 height 19
click at [798, 104] on span "0" at bounding box center [780, 104] width 111 height 19
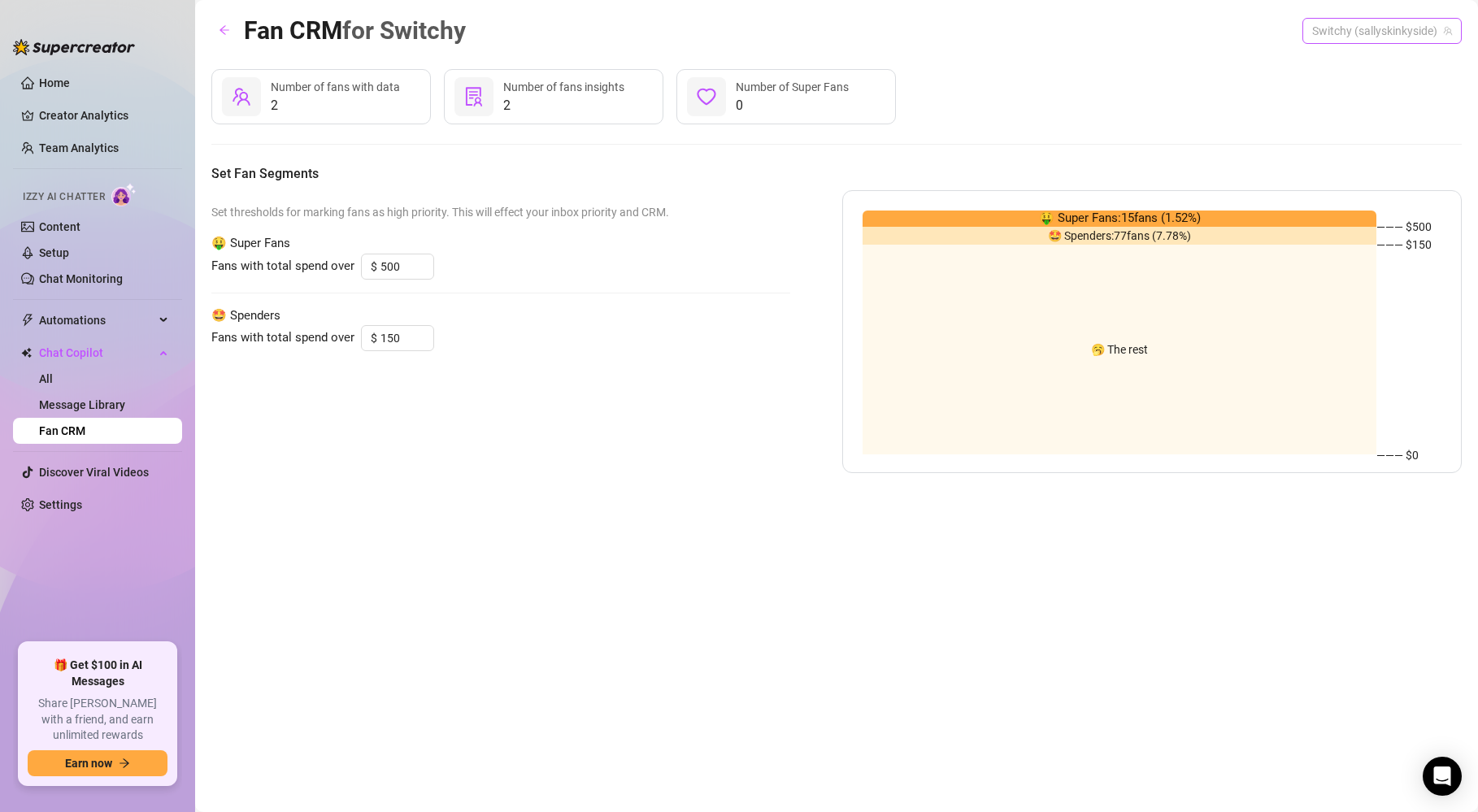
click at [1403, 29] on span "Switchy (sallyskinkyside)" at bounding box center [1383, 31] width 140 height 24
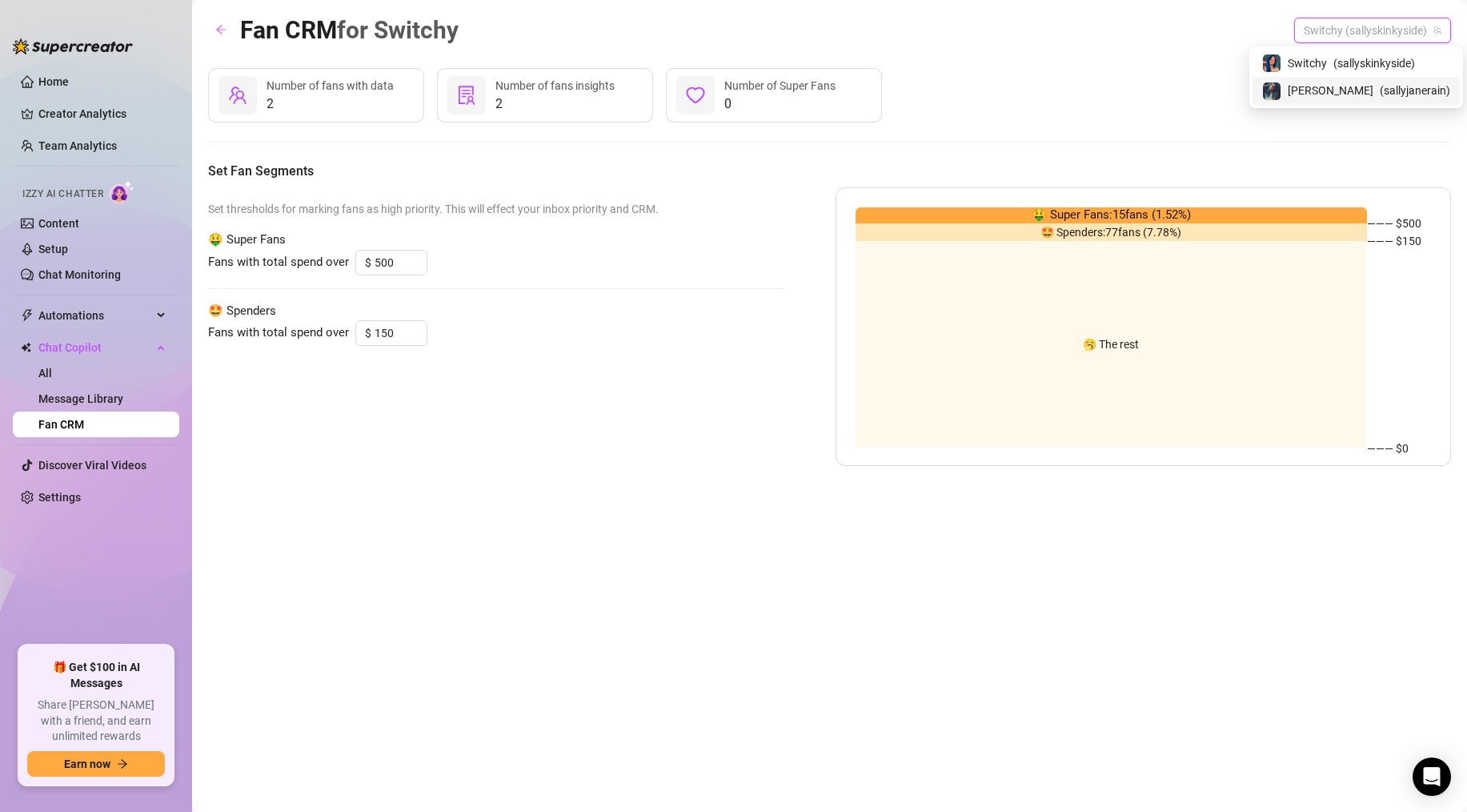
click at [1380, 92] on span "( sallyjanerain )" at bounding box center [1415, 90] width 71 height 17
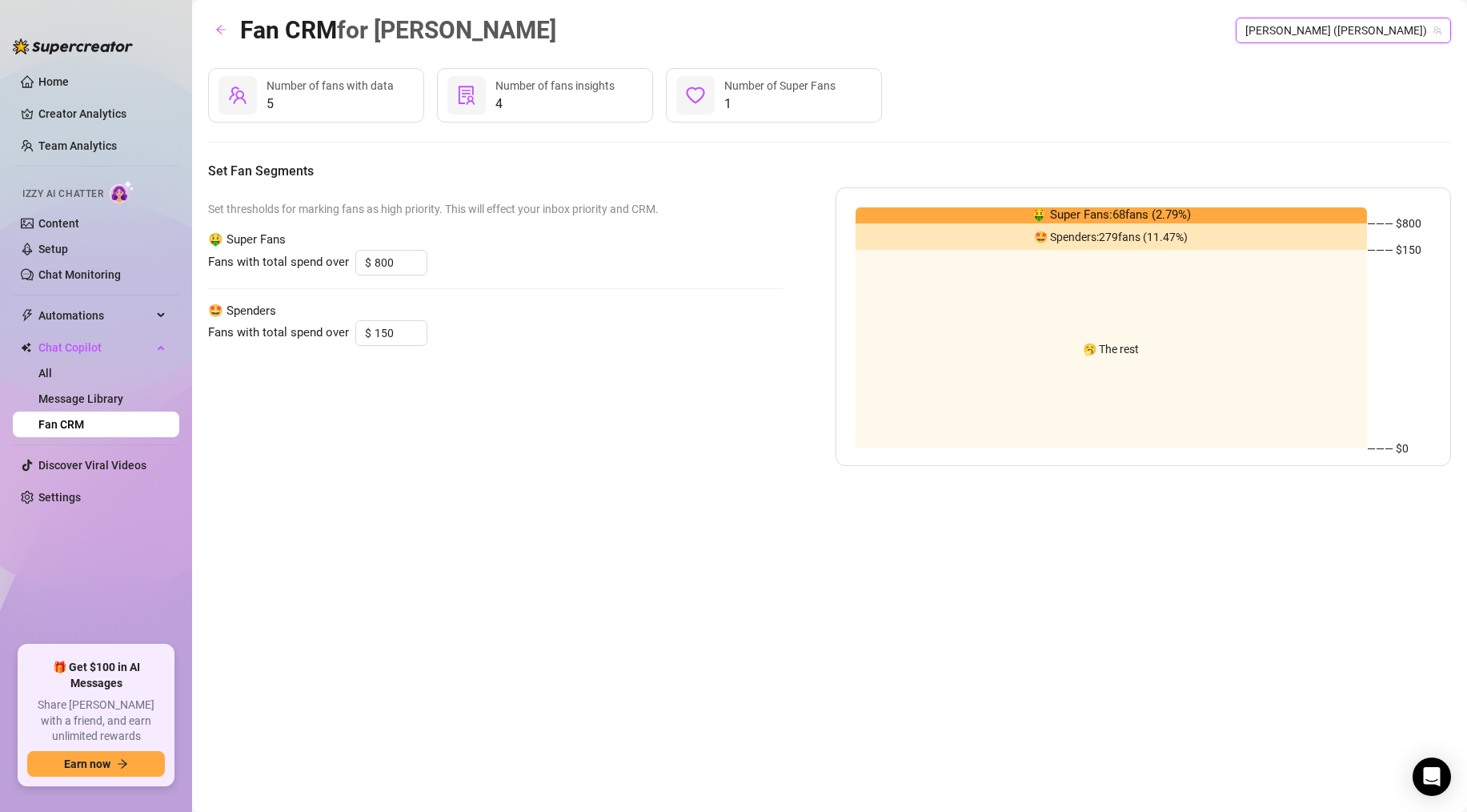
click at [1348, 34] on span "[PERSON_NAME] ([PERSON_NAME])" at bounding box center [1344, 30] width 196 height 24
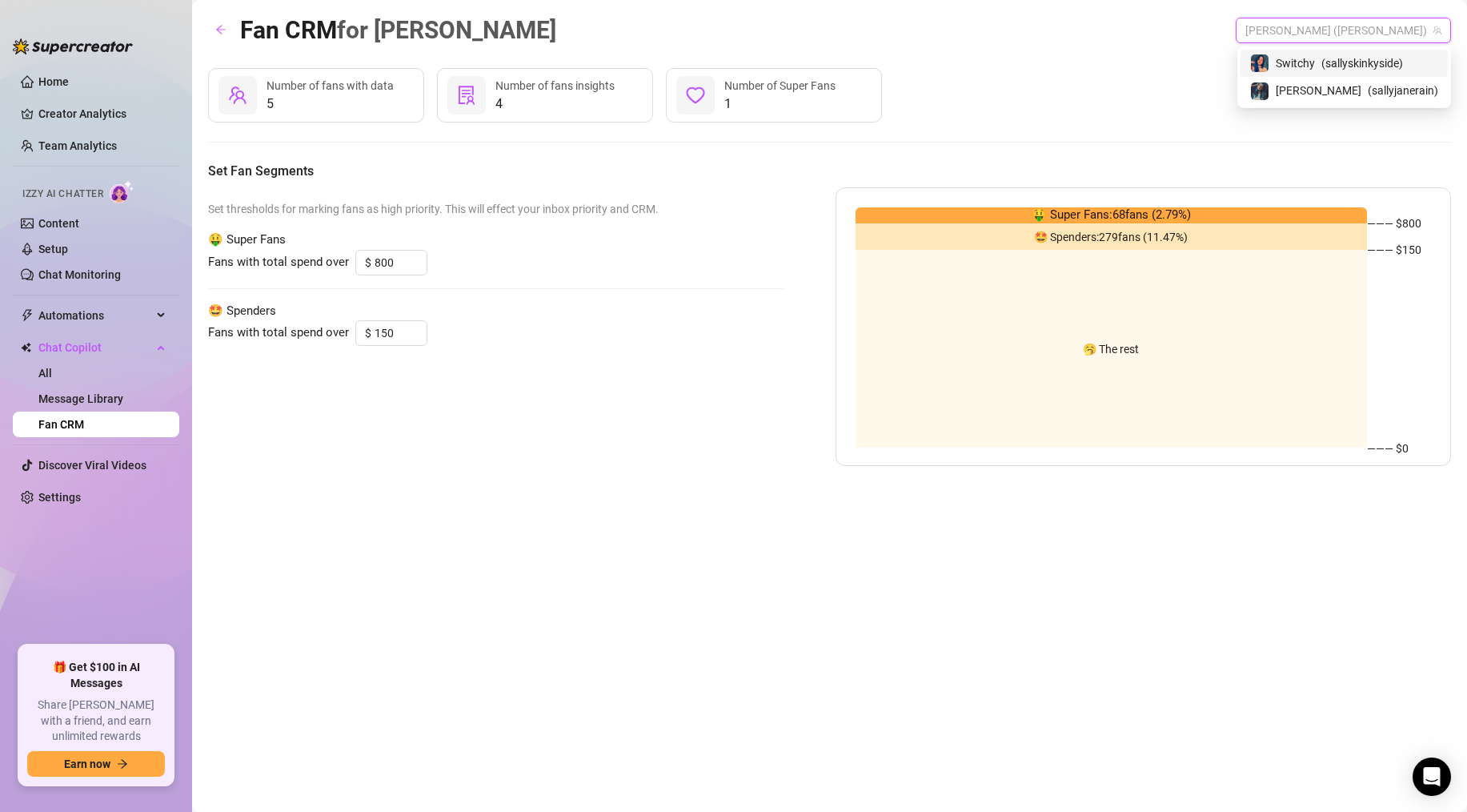
click at [1347, 58] on div "Switchy ( sallyskinkyside )" at bounding box center [1345, 63] width 188 height 19
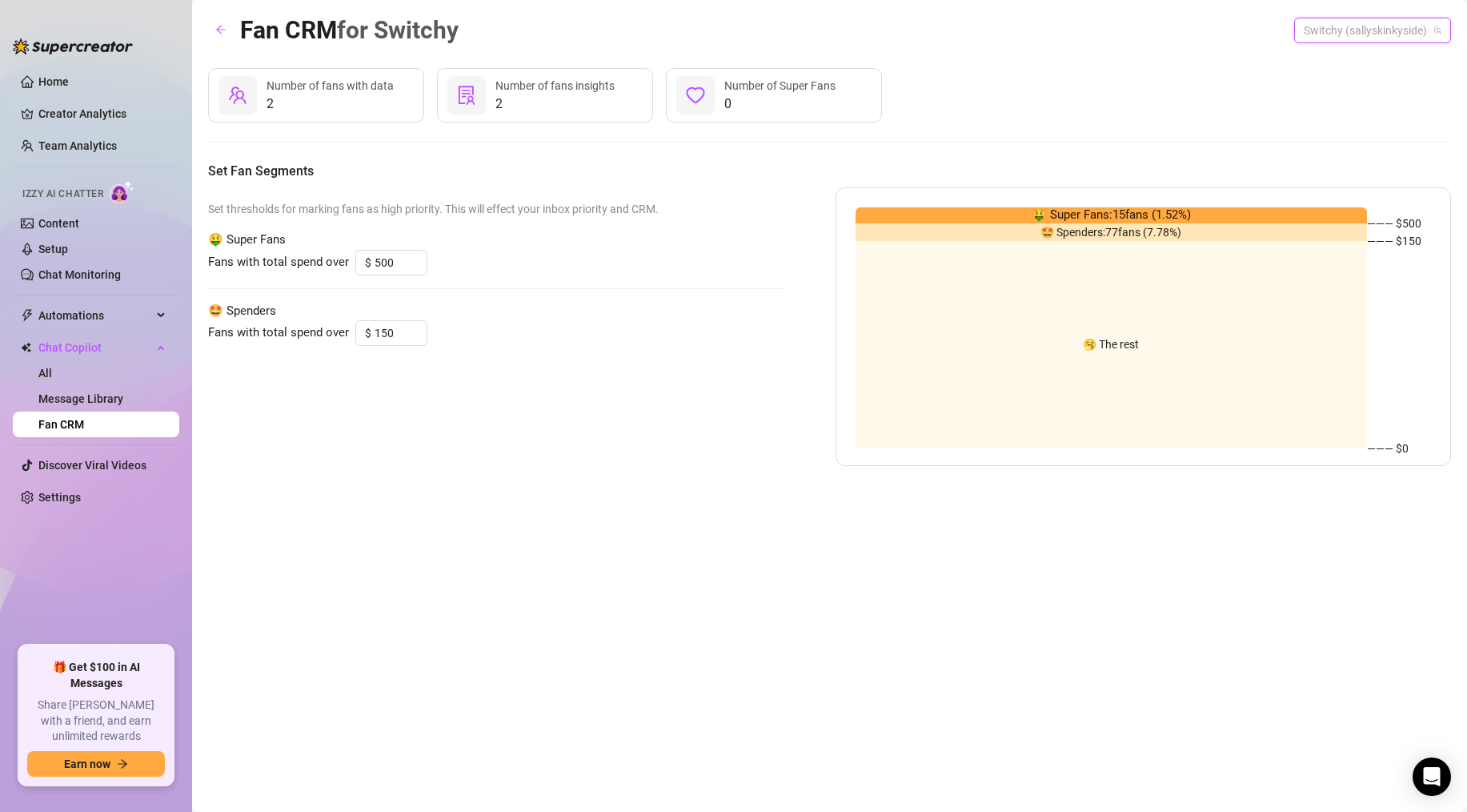
click at [1361, 26] on span "Switchy (sallyskinkyside)" at bounding box center [1373, 30] width 138 height 24
click at [1368, 97] on span "( sallyjanerain )" at bounding box center [1403, 90] width 71 height 17
type input "800"
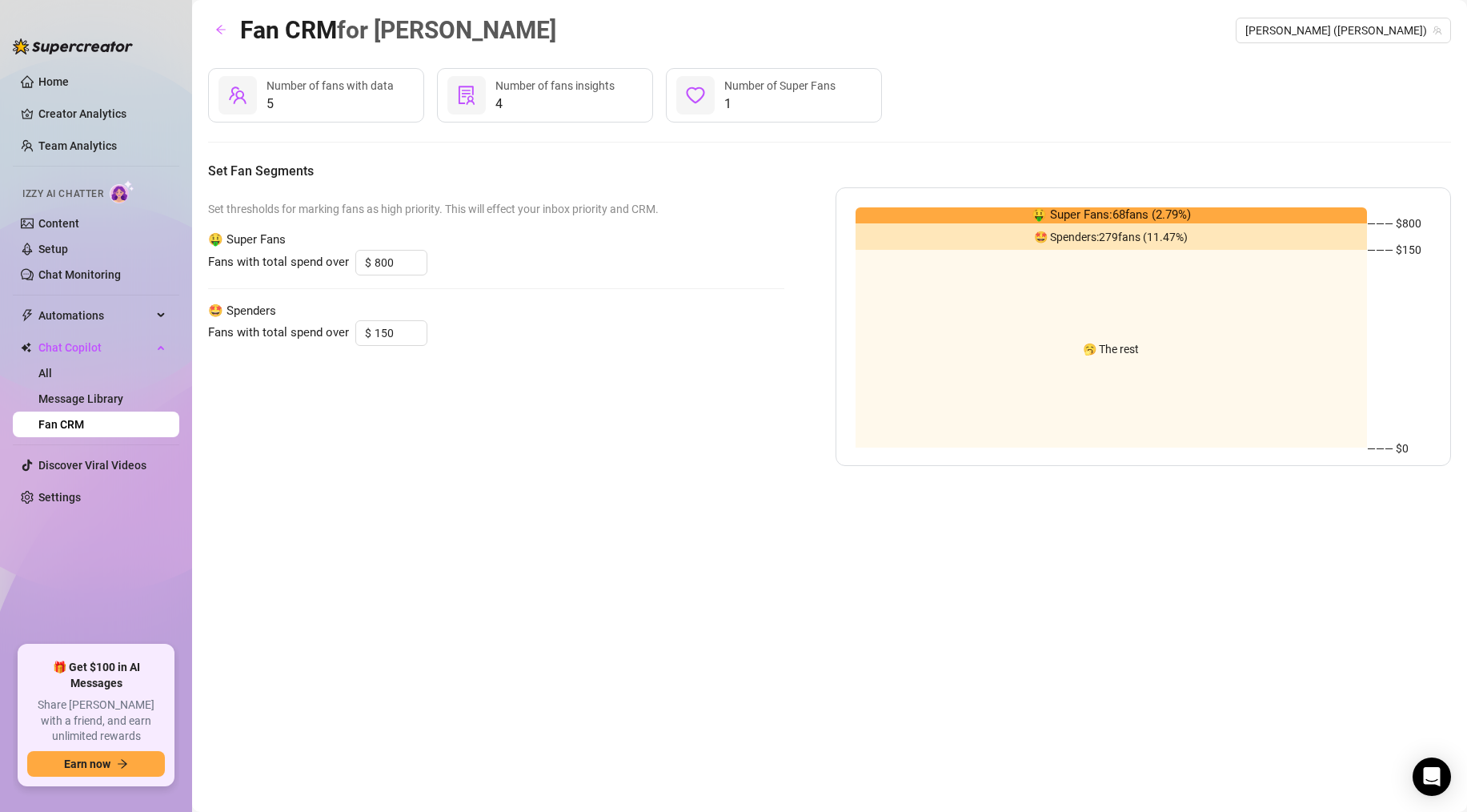
click at [481, 302] on span "🤩 Spenders" at bounding box center [496, 311] width 576 height 19
click at [769, 95] on span "1" at bounding box center [780, 104] width 111 height 19
click at [581, 107] on span "4" at bounding box center [555, 104] width 120 height 19
click at [82, 396] on link "Message Library" at bounding box center [81, 399] width 85 height 13
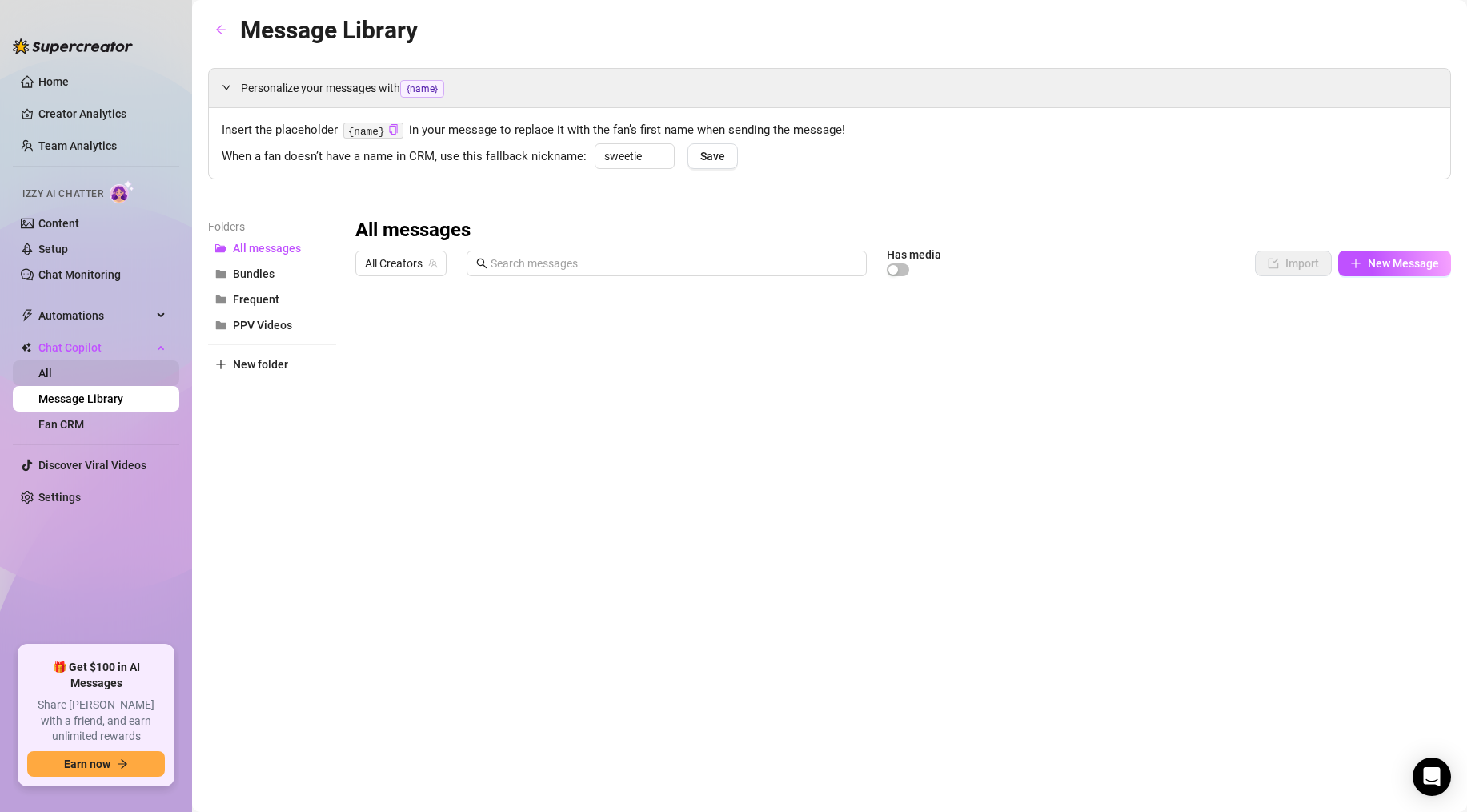
click at [52, 374] on link "All" at bounding box center [45, 373] width 14 height 13
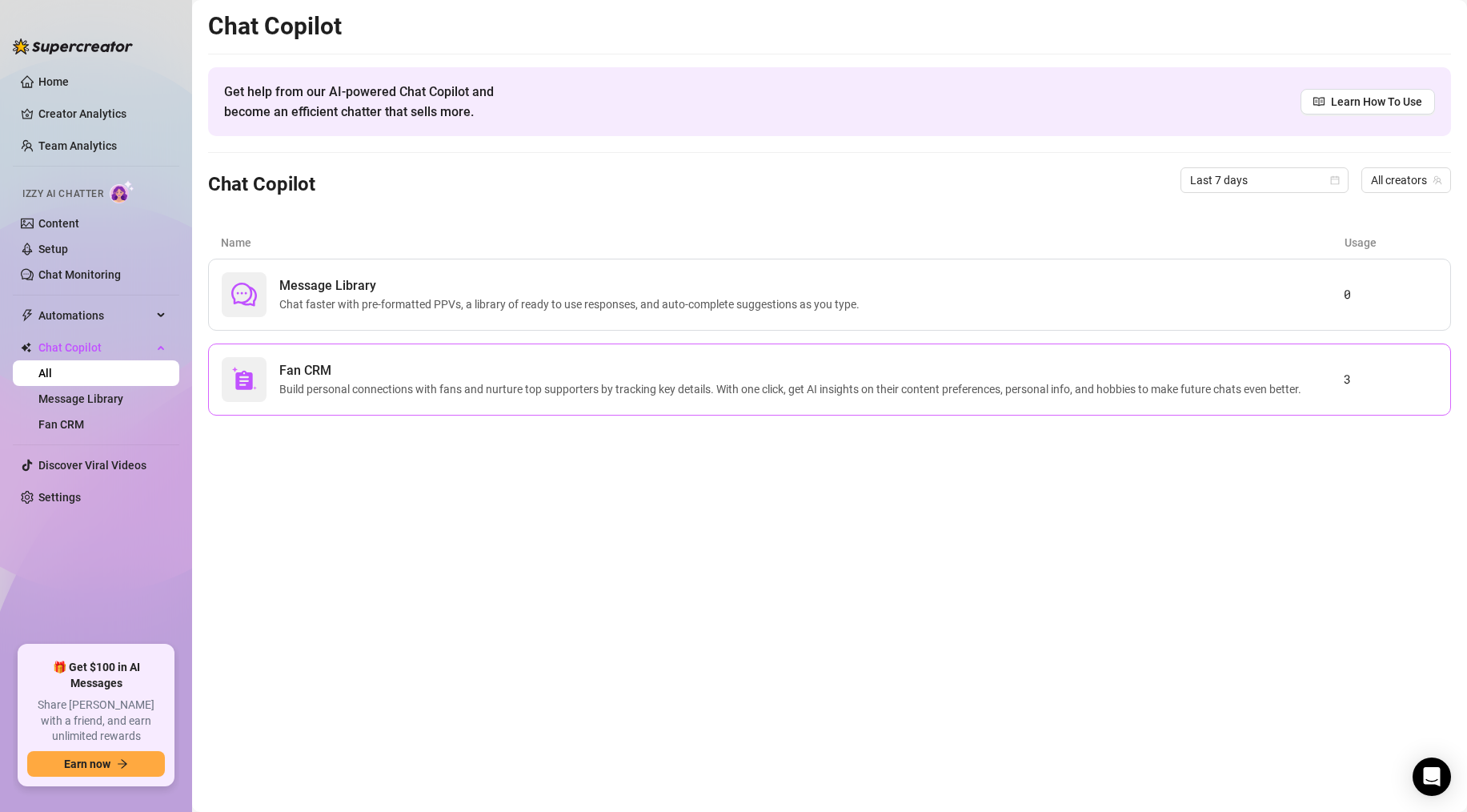
click at [254, 371] on img at bounding box center [244, 379] width 26 height 26
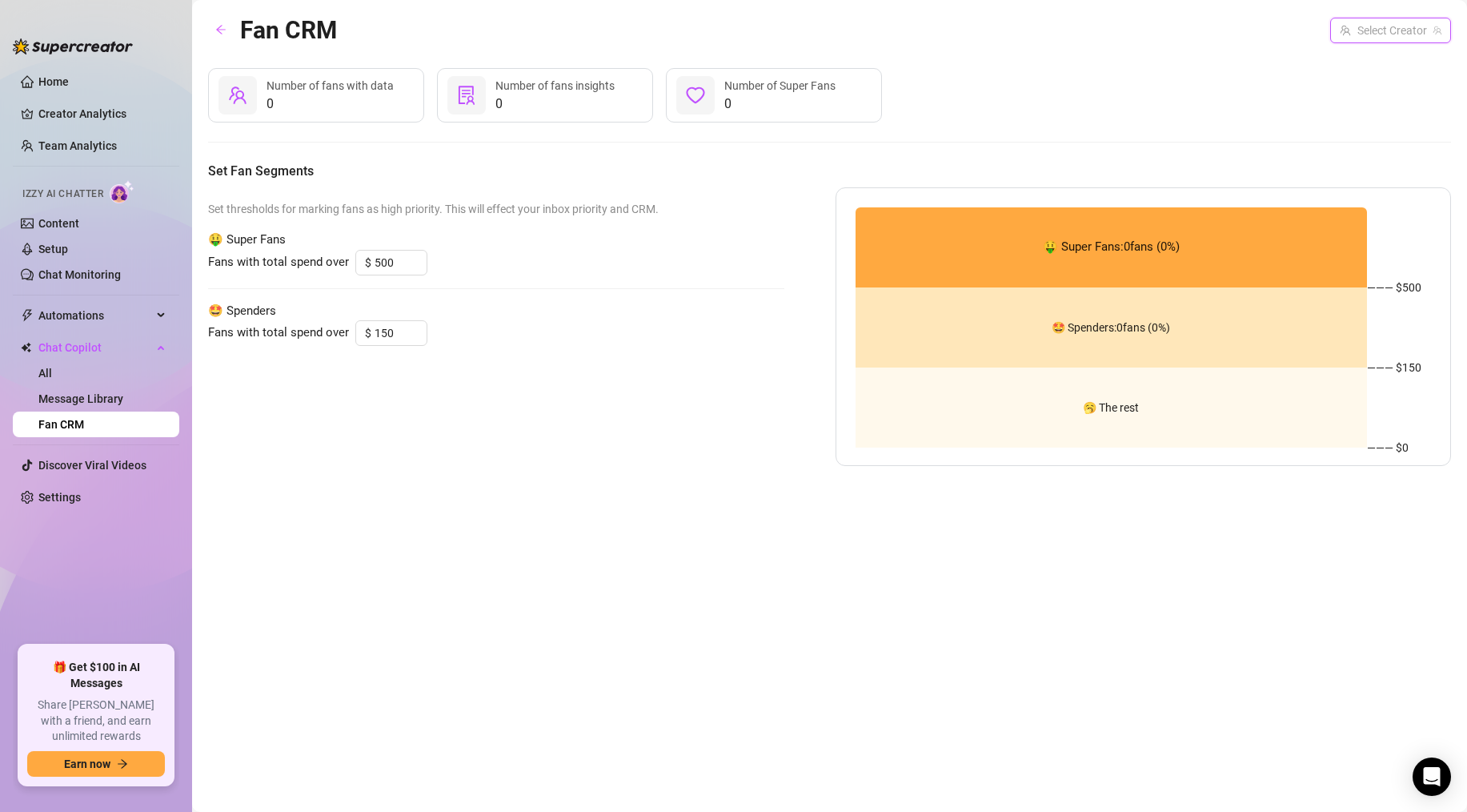
click at [1343, 28] on input "search" at bounding box center [1383, 30] width 87 height 24
click at [1315, 64] on span "Switchy" at bounding box center [1296, 63] width 40 height 17
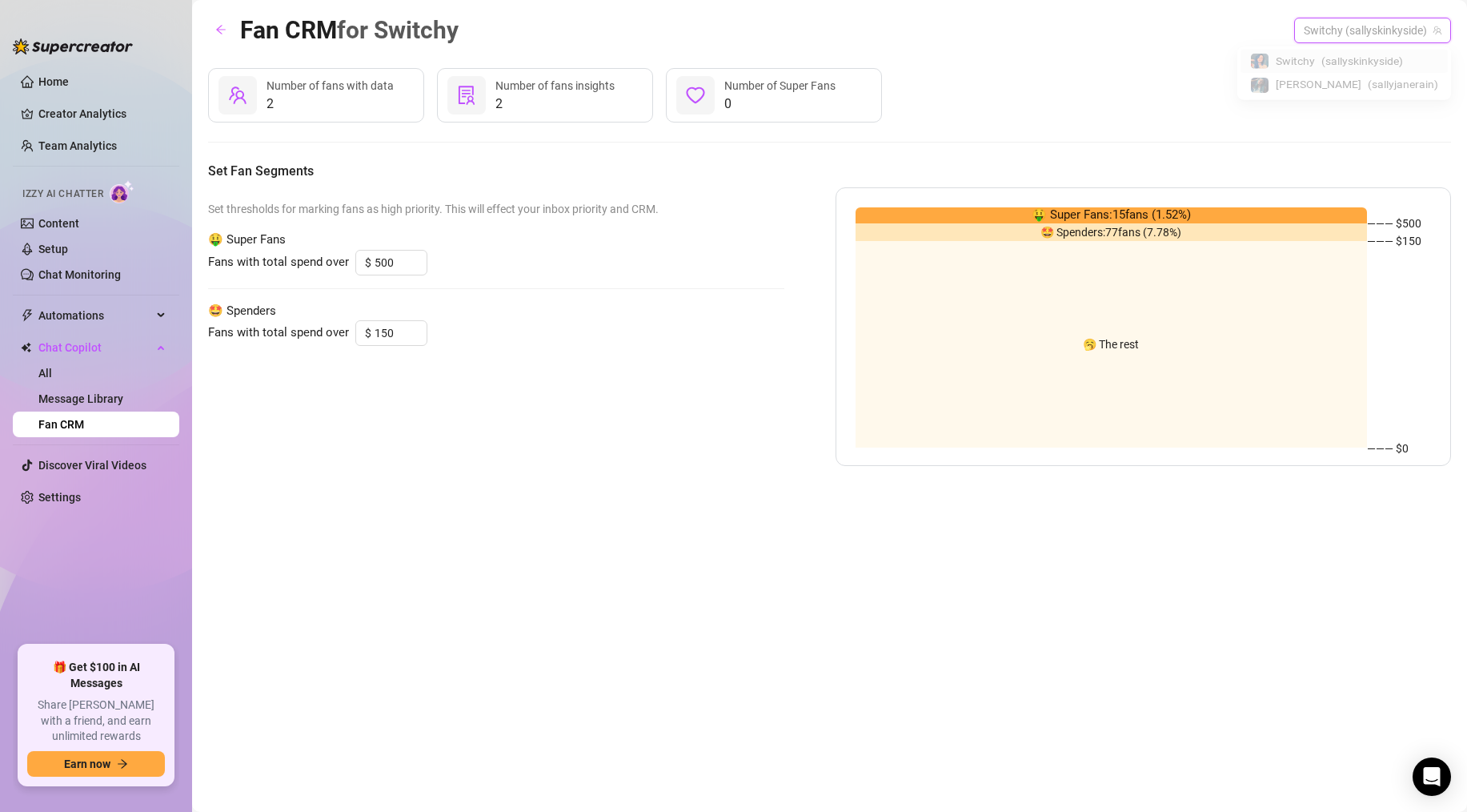
click at [1353, 30] on span "Switchy (sallyskinkyside)" at bounding box center [1373, 30] width 138 height 24
click at [1336, 90] on div "[PERSON_NAME] ( [PERSON_NAME] )" at bounding box center [1345, 90] width 188 height 19
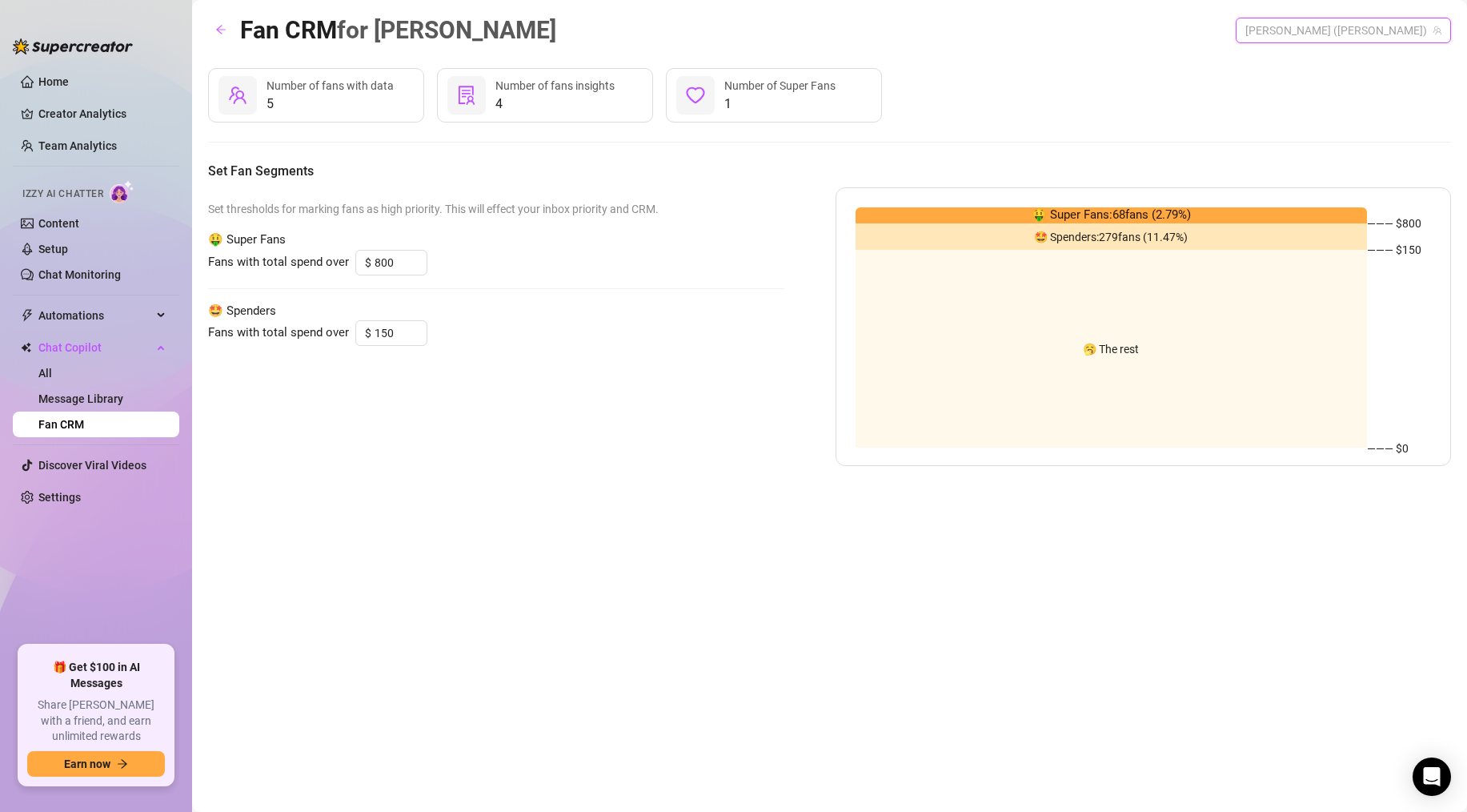
click at [1335, 36] on span "[PERSON_NAME] ([PERSON_NAME])" at bounding box center [1344, 30] width 196 height 24
click at [1315, 54] on span "Switchy" at bounding box center [1296, 63] width 40 height 17
type input "500"
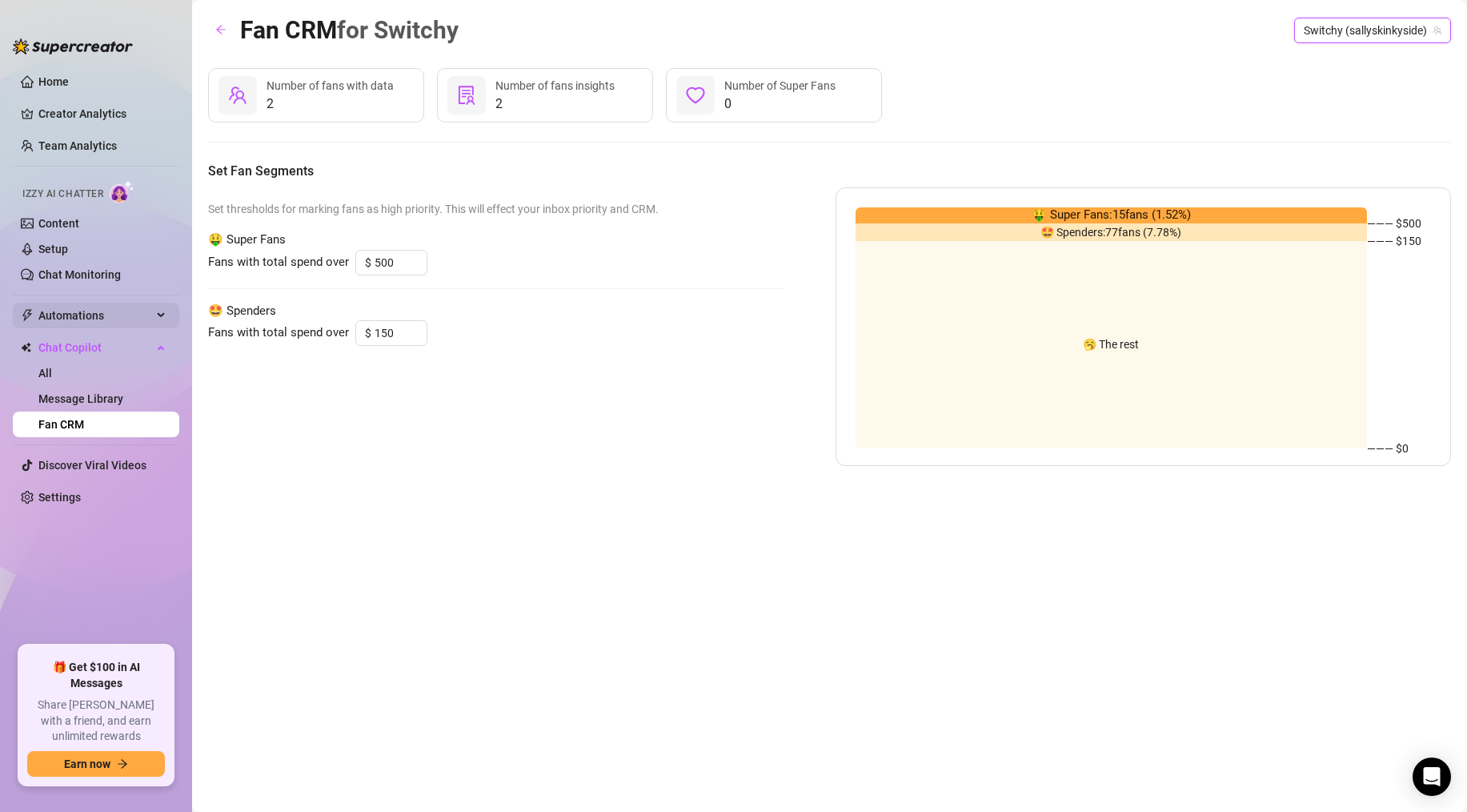
click at [63, 314] on span "Automations" at bounding box center [95, 316] width 113 height 26
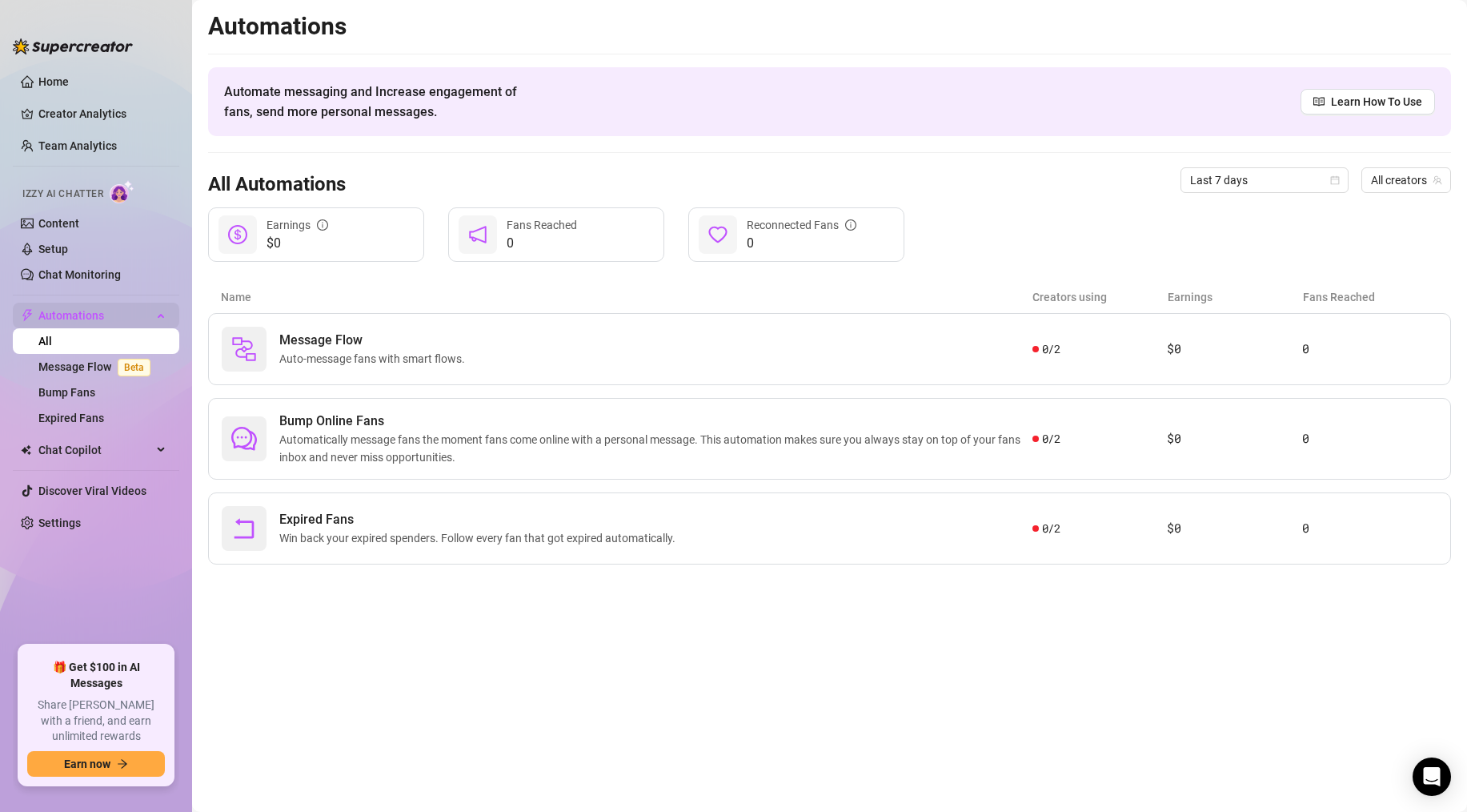
click at [62, 314] on span "Automations" at bounding box center [95, 316] width 113 height 26
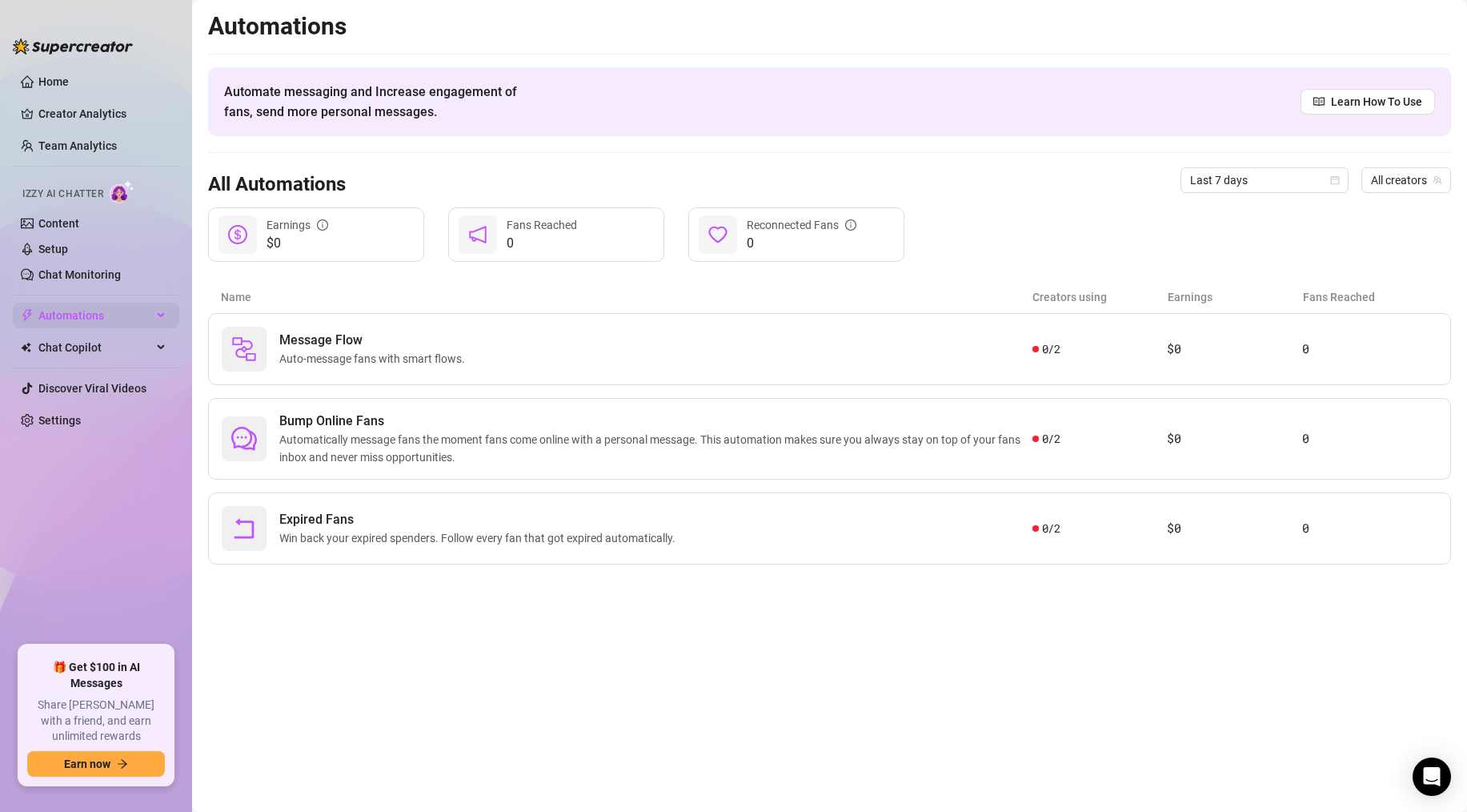
click at [62, 314] on span "Automations" at bounding box center [95, 316] width 113 height 26
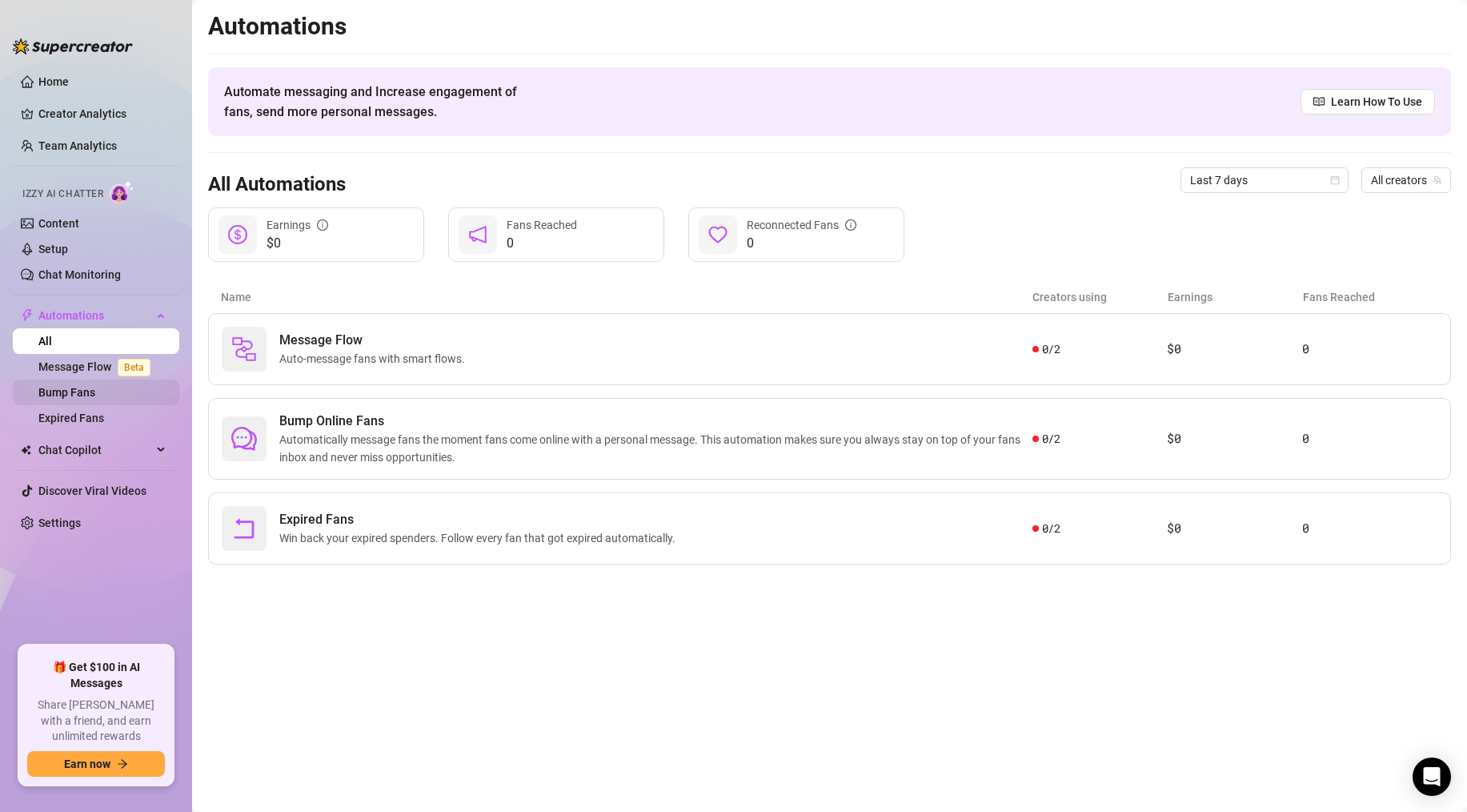
click at [73, 391] on link "Bump Fans" at bounding box center [67, 392] width 57 height 13
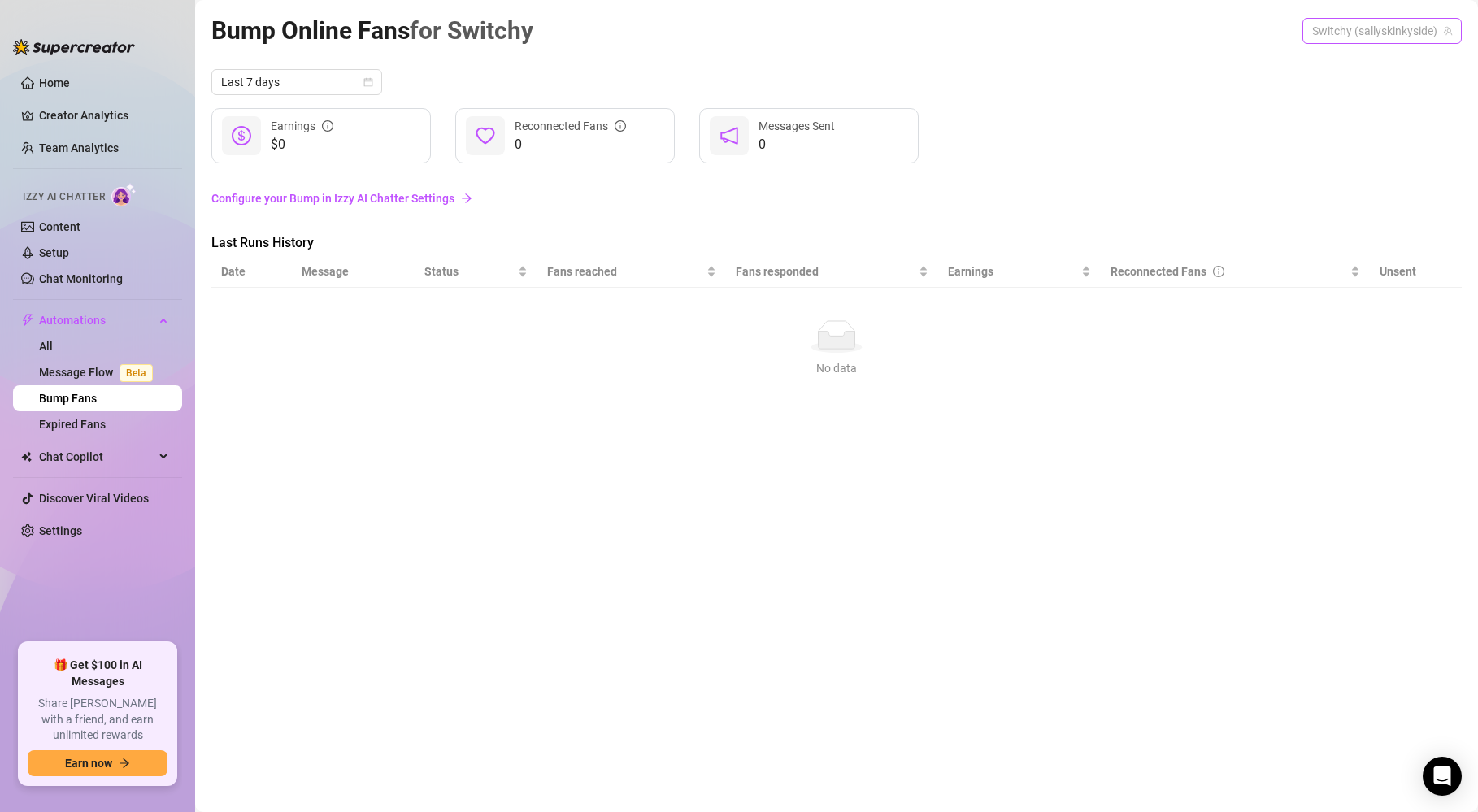
click at [1398, 32] on span "Switchy (sallyskinkyside)" at bounding box center [1383, 31] width 140 height 24
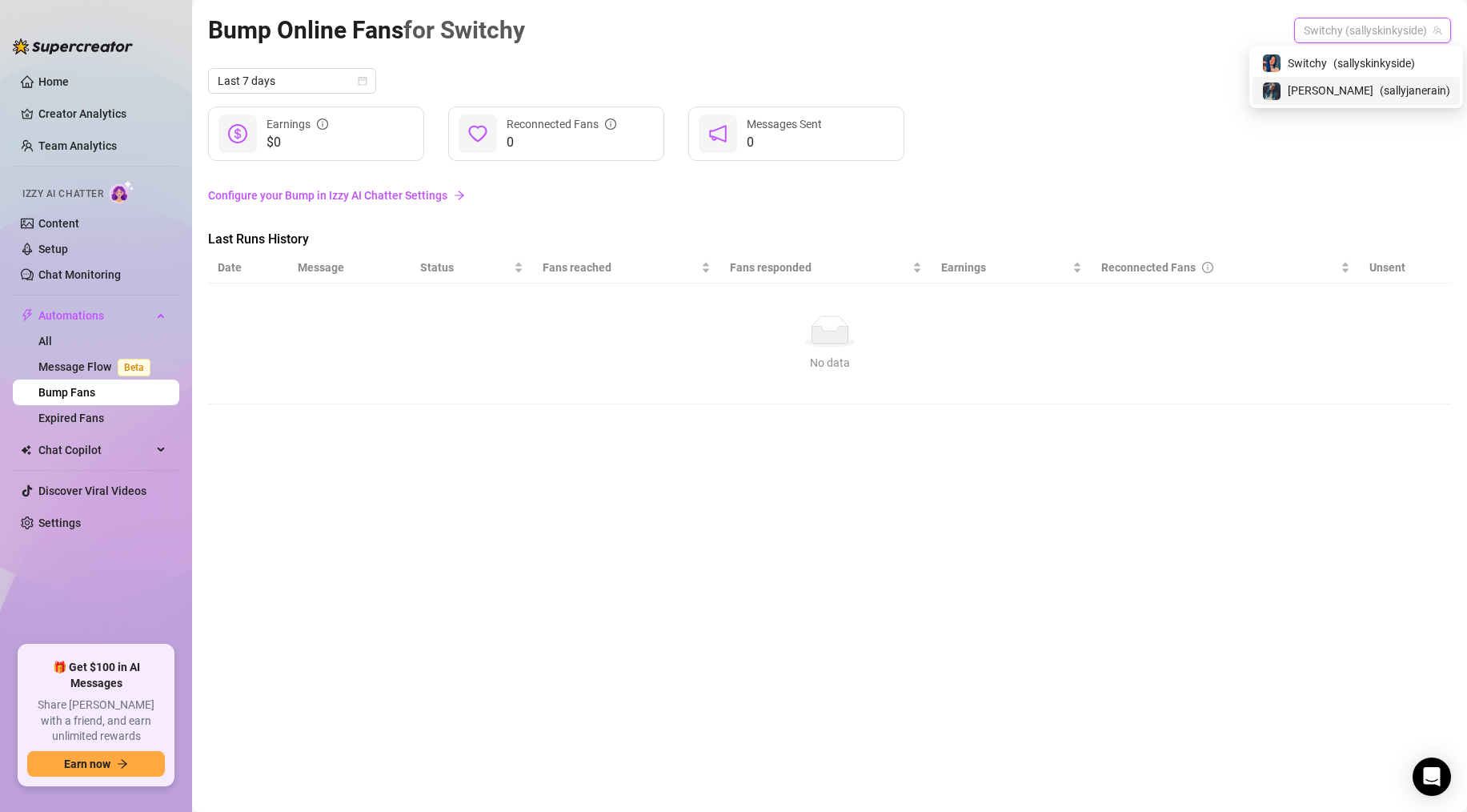
click at [1344, 87] on span "[PERSON_NAME]" at bounding box center [1331, 90] width 86 height 17
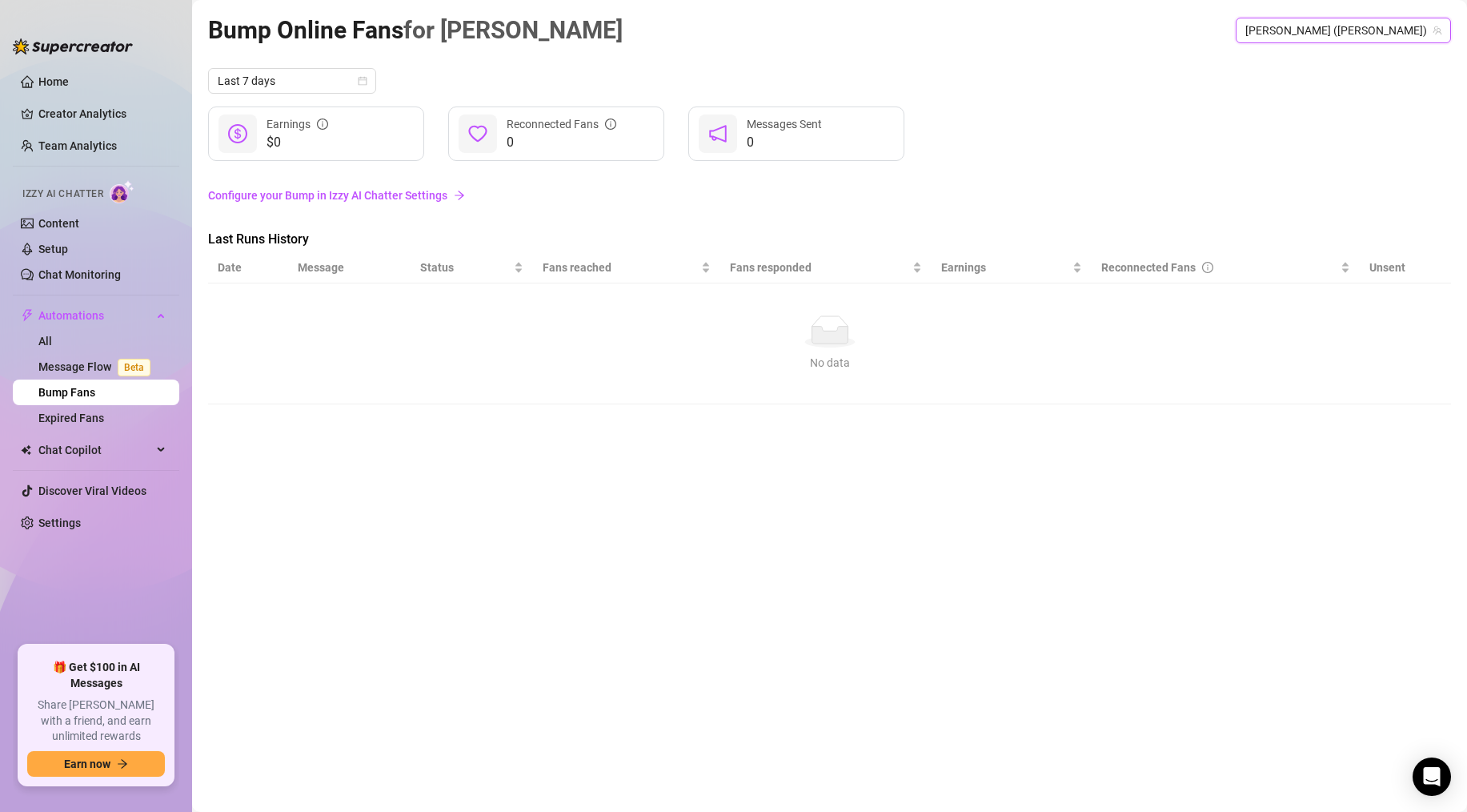
click at [1351, 31] on span "[PERSON_NAME] ([PERSON_NAME])" at bounding box center [1344, 30] width 196 height 24
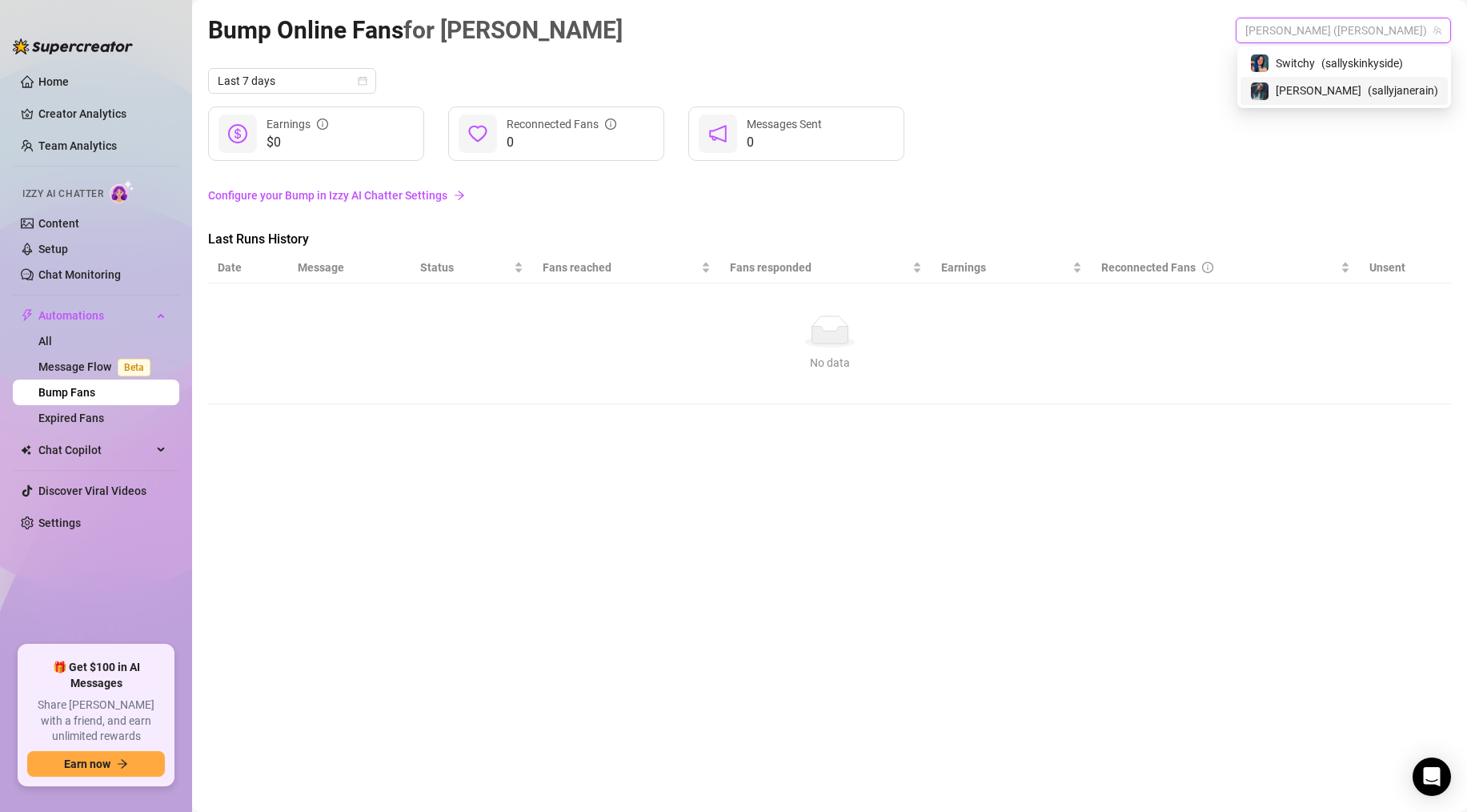
click at [1368, 92] on span "( sallyjanerain )" at bounding box center [1403, 90] width 71 height 17
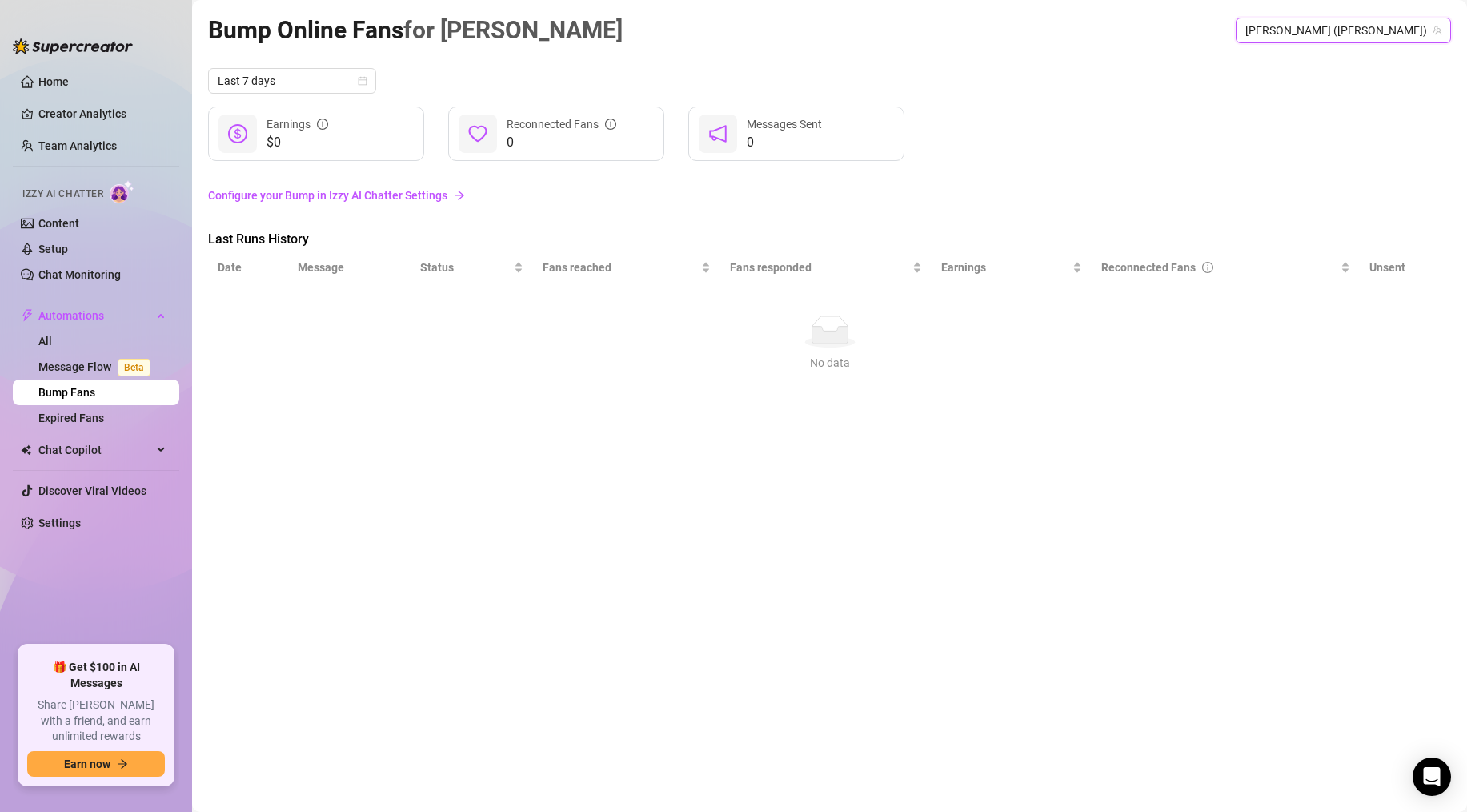
click at [458, 436] on div "Bump Online Fans for [PERSON_NAME] [PERSON_NAME] (sallyjanerain) [PERSON_NAME] …" at bounding box center [830, 387] width 1243 height 752
click at [1307, 183] on link "Configure your Bump in Izzy AI Chatter Settings" at bounding box center [830, 195] width 1243 height 30
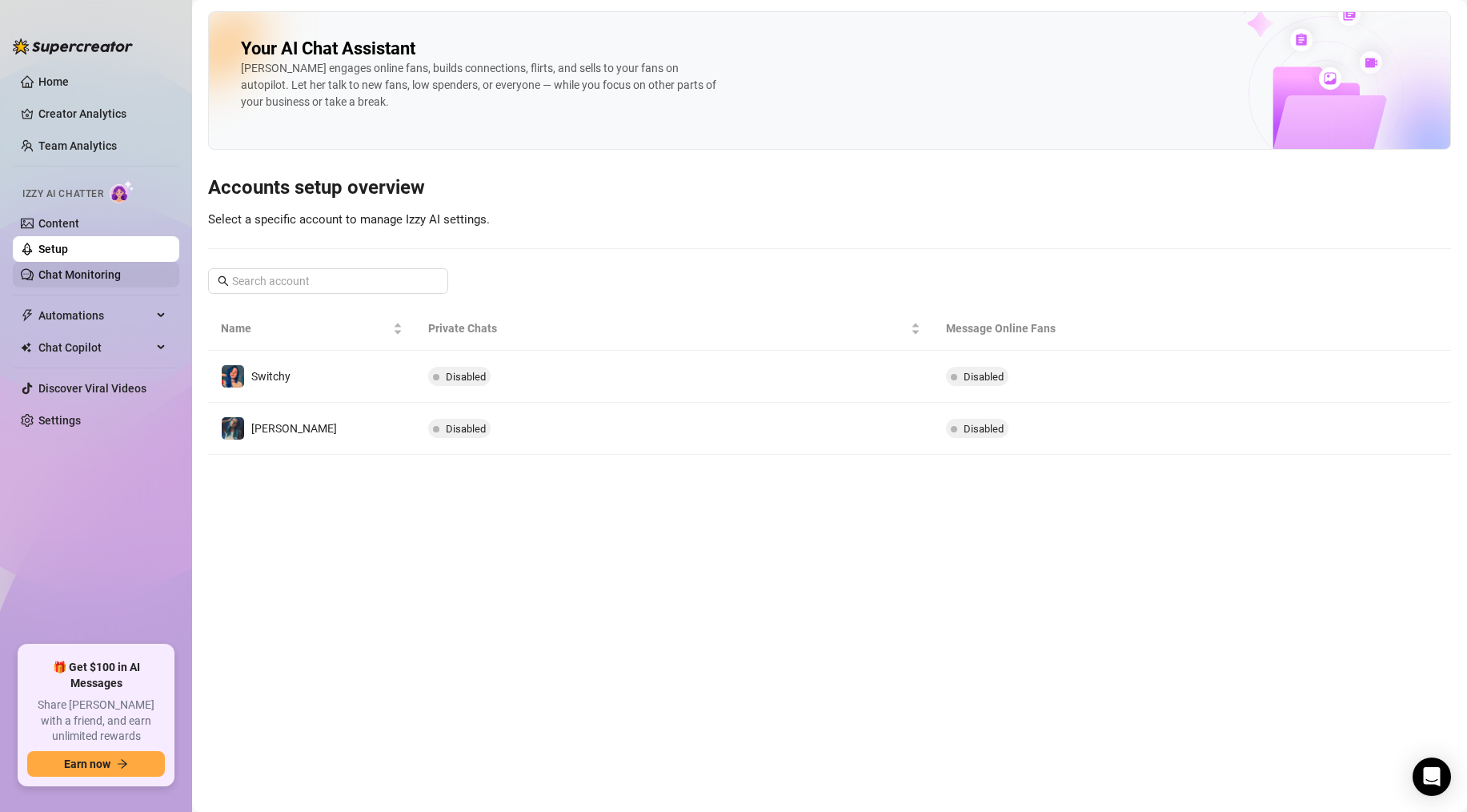
click at [74, 273] on link "Chat Monitoring" at bounding box center [80, 274] width 83 height 13
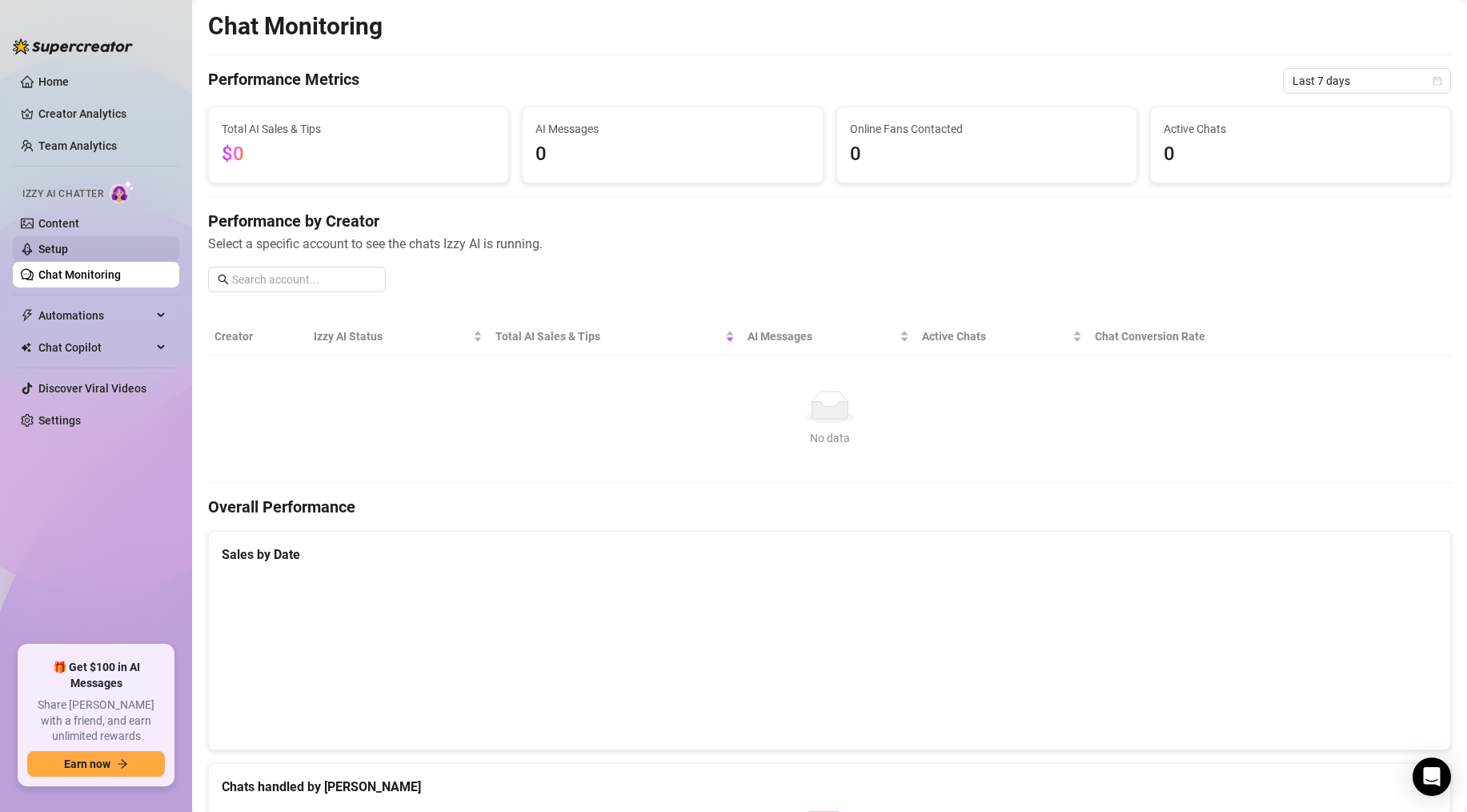
click at [68, 243] on link "Setup" at bounding box center [53, 249] width 29 height 13
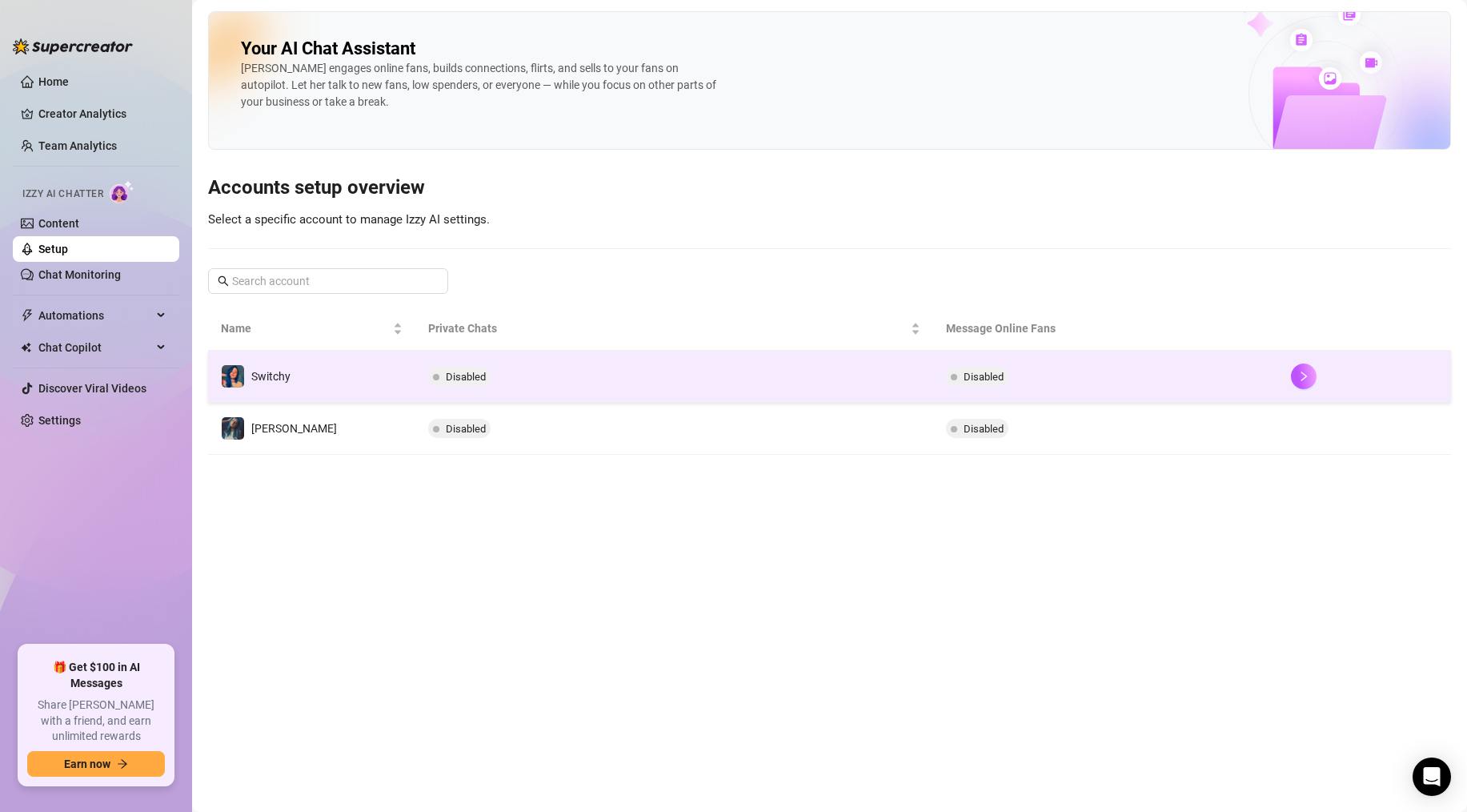
click at [1115, 381] on td "Disabled" at bounding box center [1106, 377] width 345 height 52
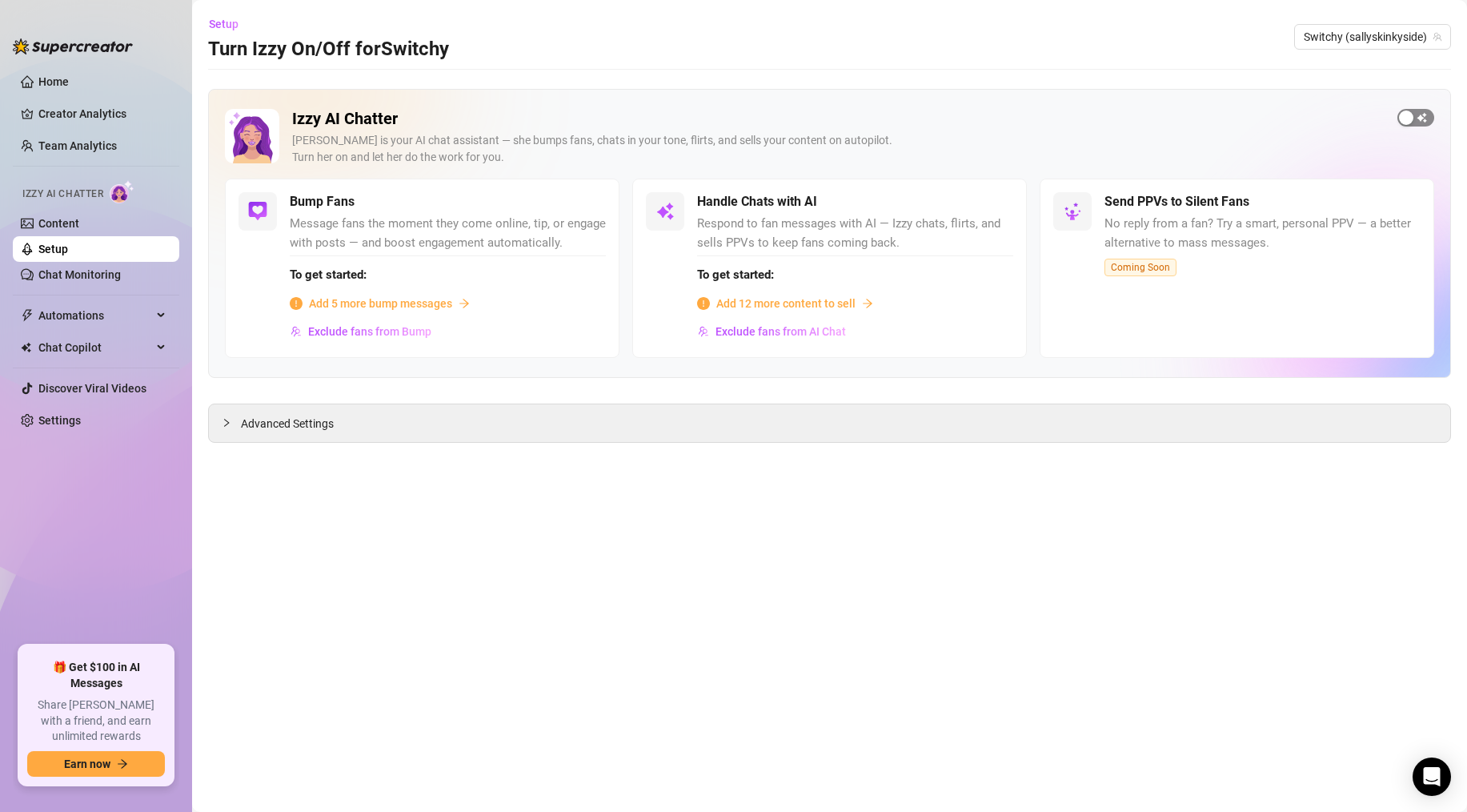
click at [1406, 113] on div "button" at bounding box center [1407, 118] width 15 height 15
click at [985, 201] on div "button" at bounding box center [987, 202] width 15 height 15
click at [780, 304] on span "Add 12 more content to sell" at bounding box center [786, 303] width 139 height 17
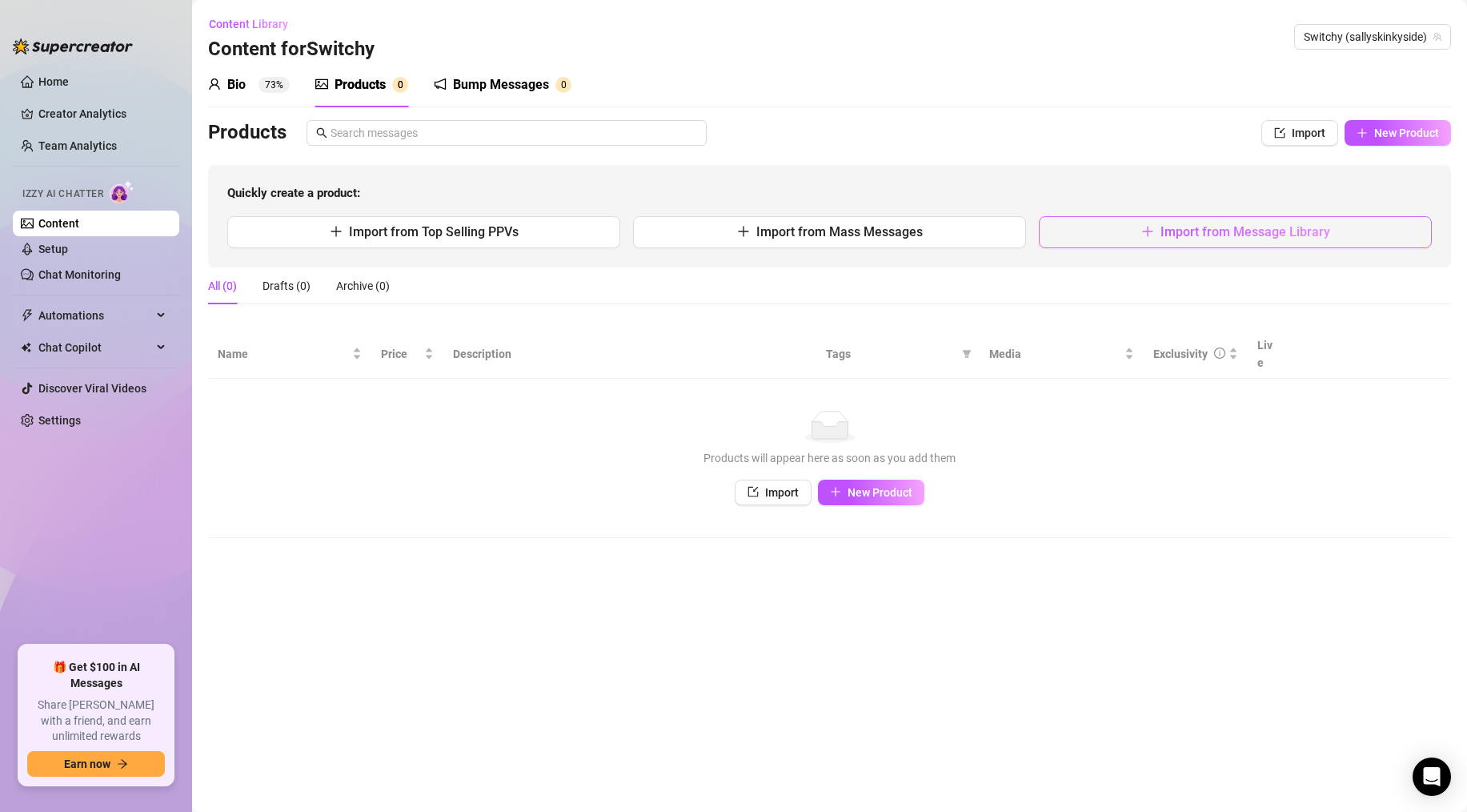
click at [1081, 236] on button "Import from Message Library" at bounding box center [1235, 232] width 393 height 32
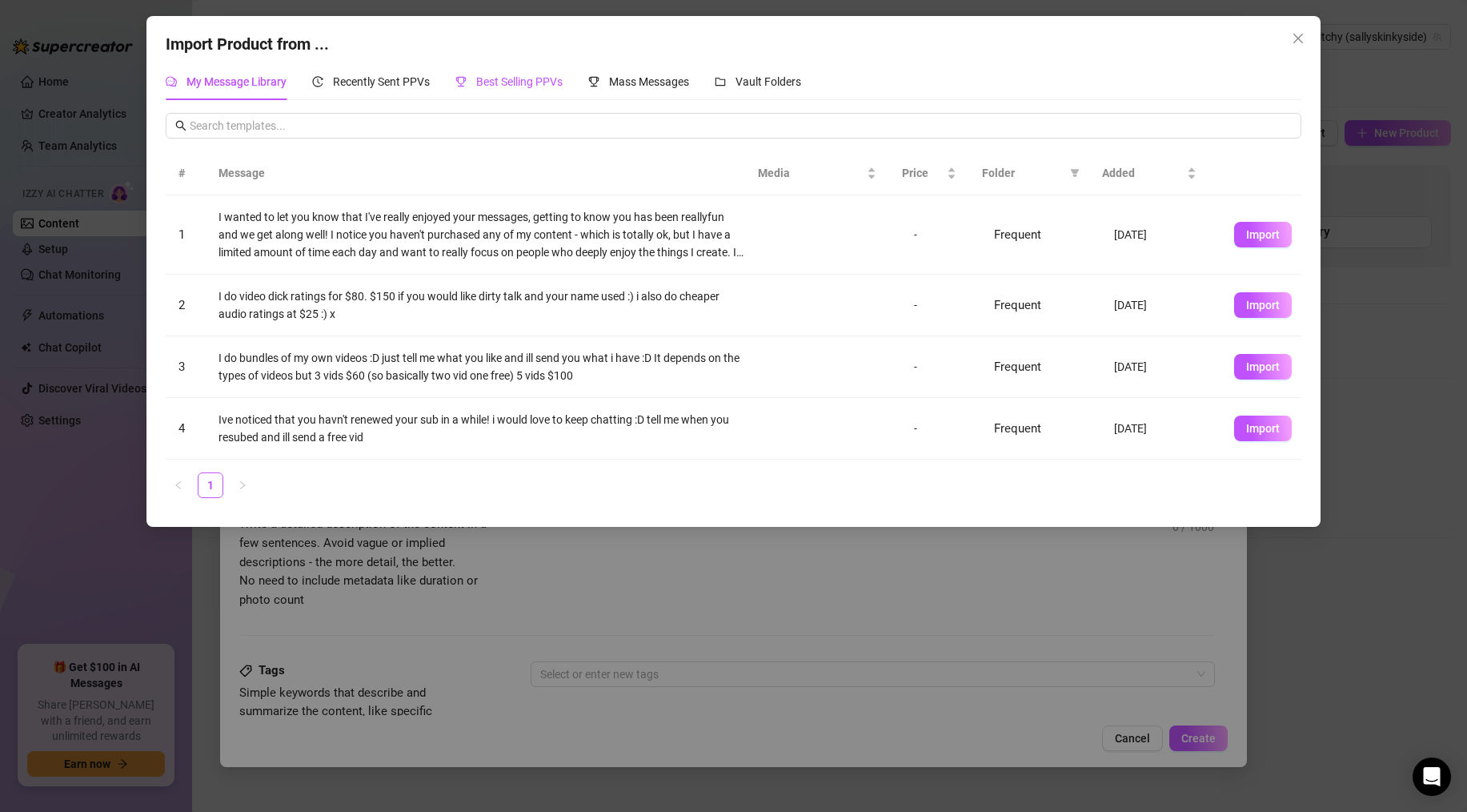
click at [525, 84] on span "Best Selling PPVs" at bounding box center [519, 82] width 87 height 13
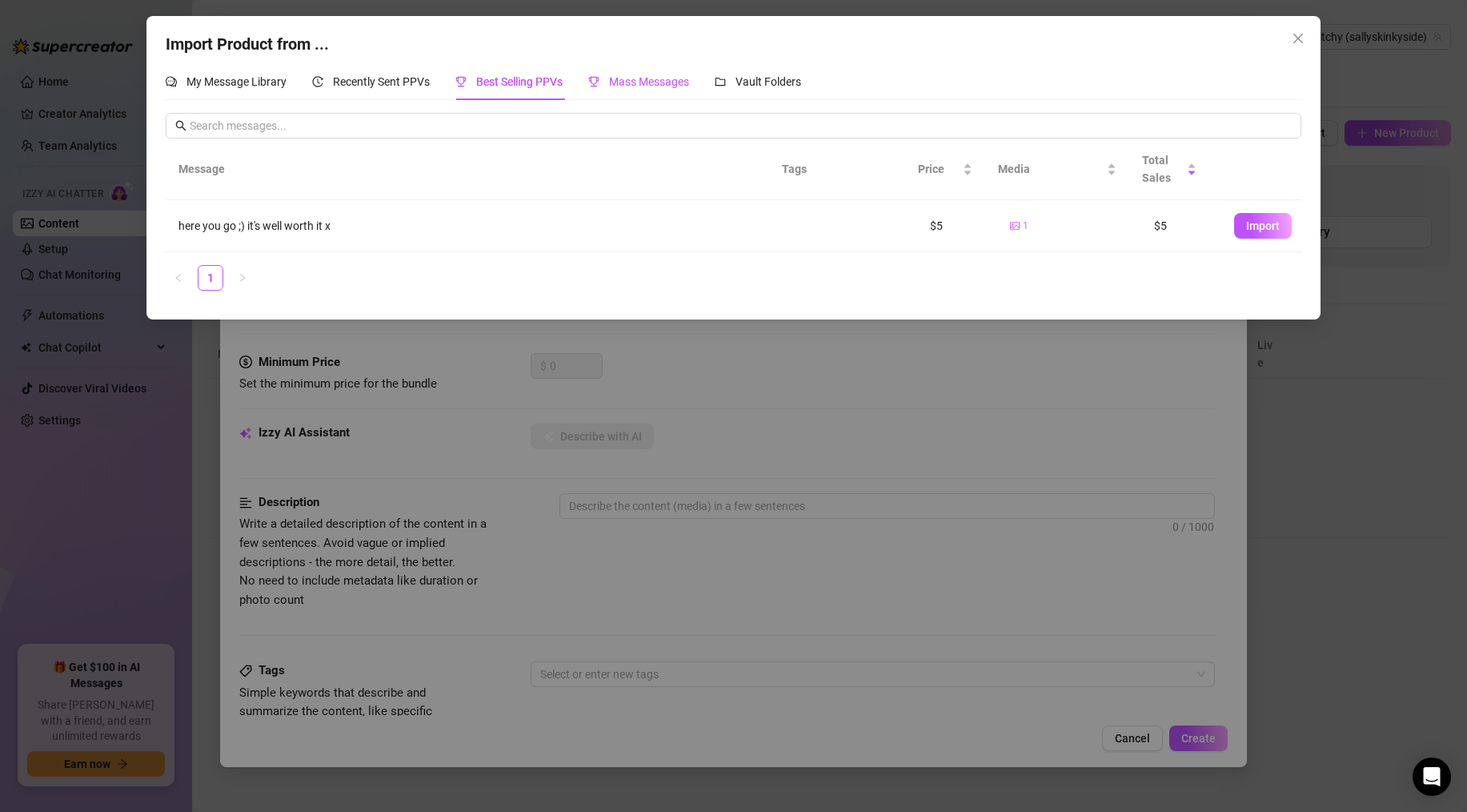
click at [646, 81] on span "Mass Messages" at bounding box center [649, 82] width 80 height 13
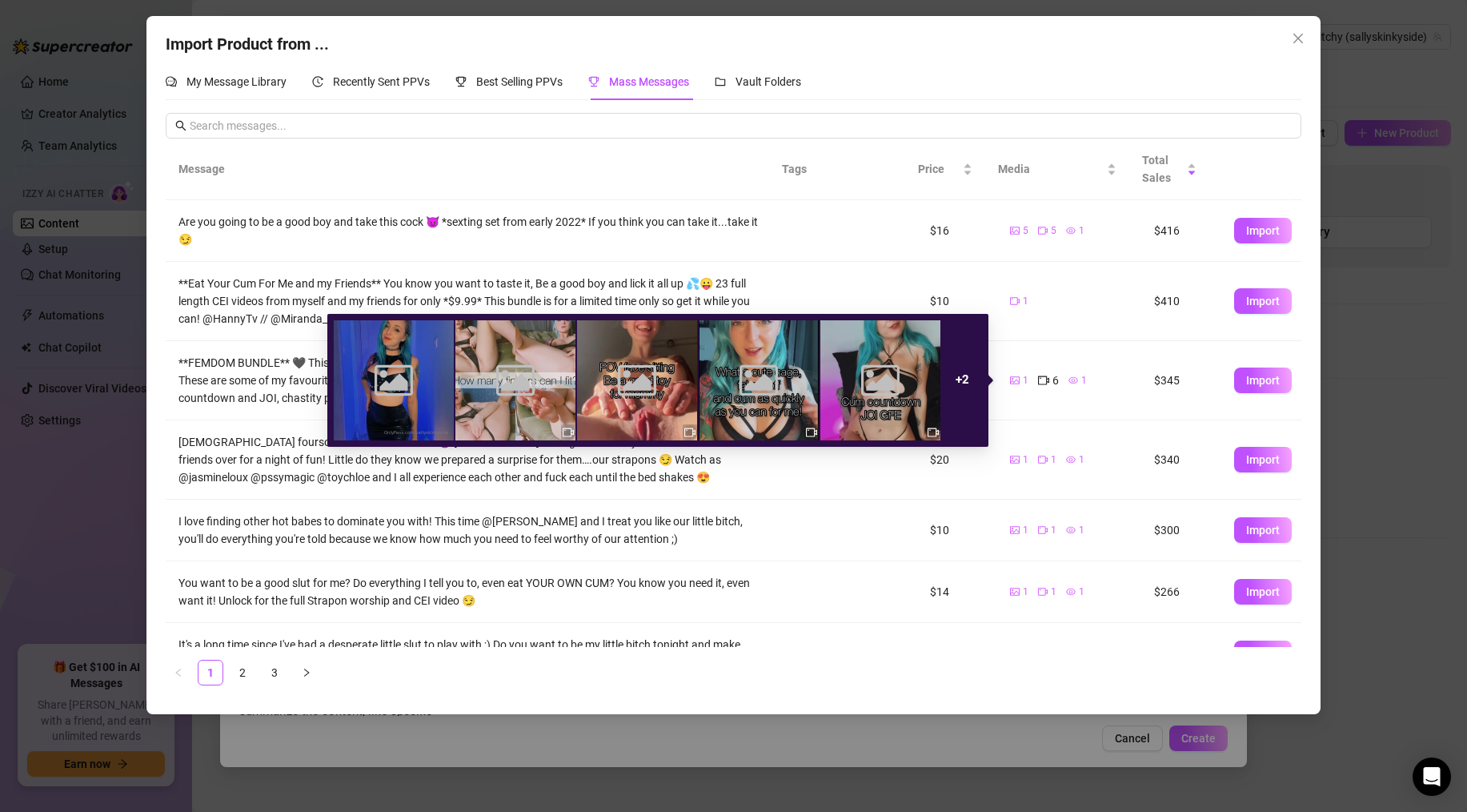
click at [1010, 379] on icon "picture" at bounding box center [1015, 380] width 9 height 9
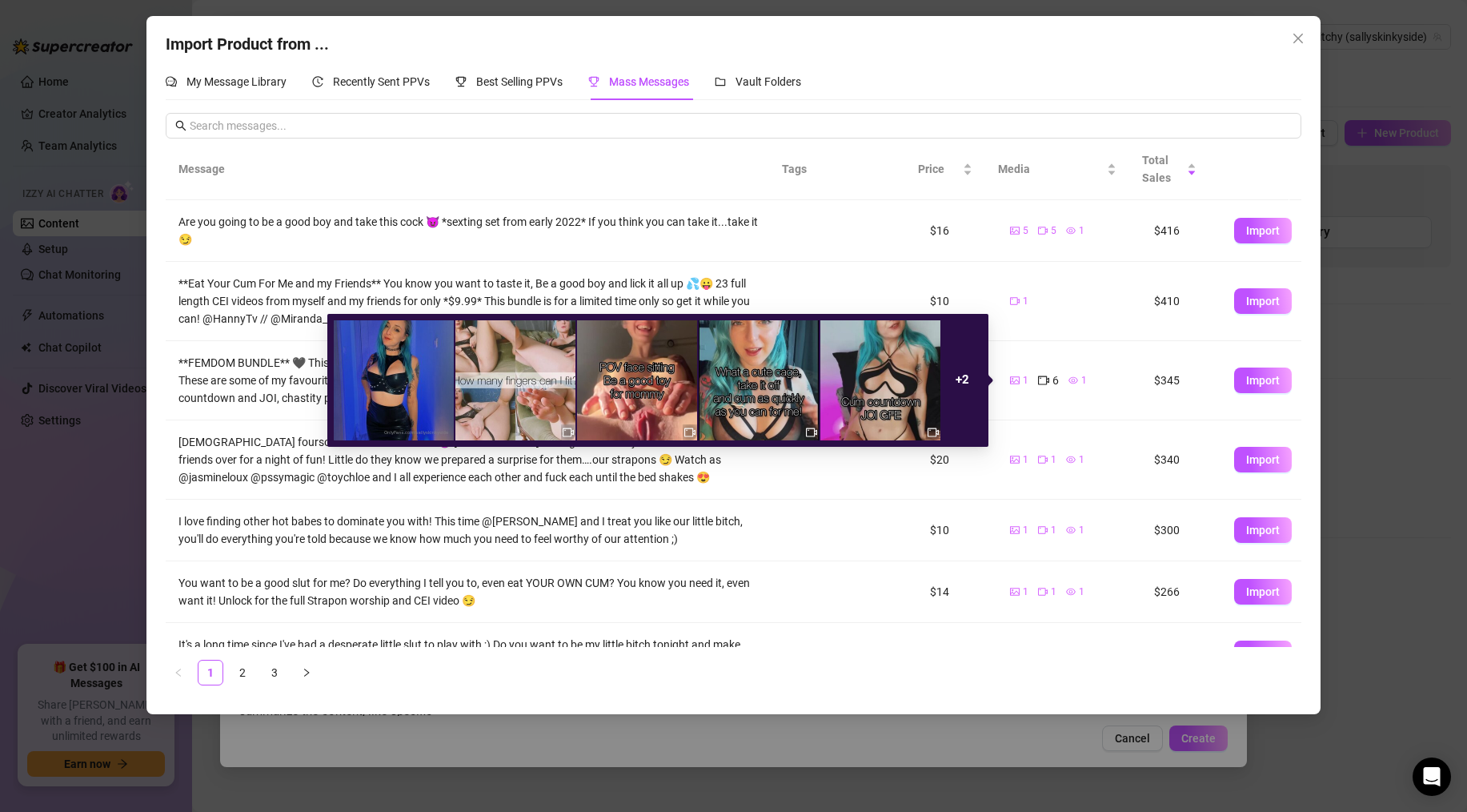
click at [1106, 373] on div "1 6 1" at bounding box center [1069, 379] width 119 height 17
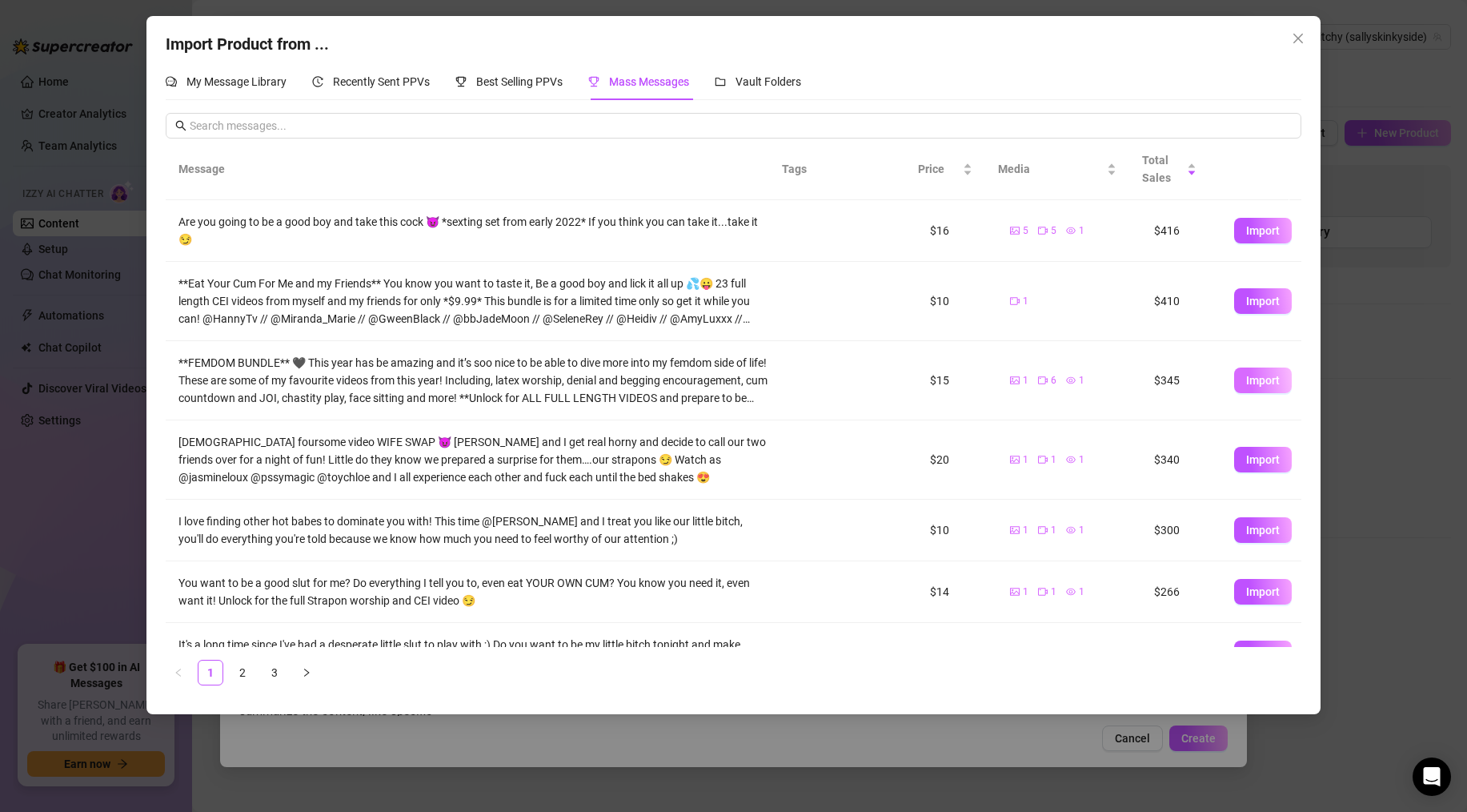
click at [1247, 381] on span "Import" at bounding box center [1263, 380] width 34 height 13
type textarea "**FEMDOM BUNDLE** 🖤 This year has be amazing and it’s soo nice to be able to di…"
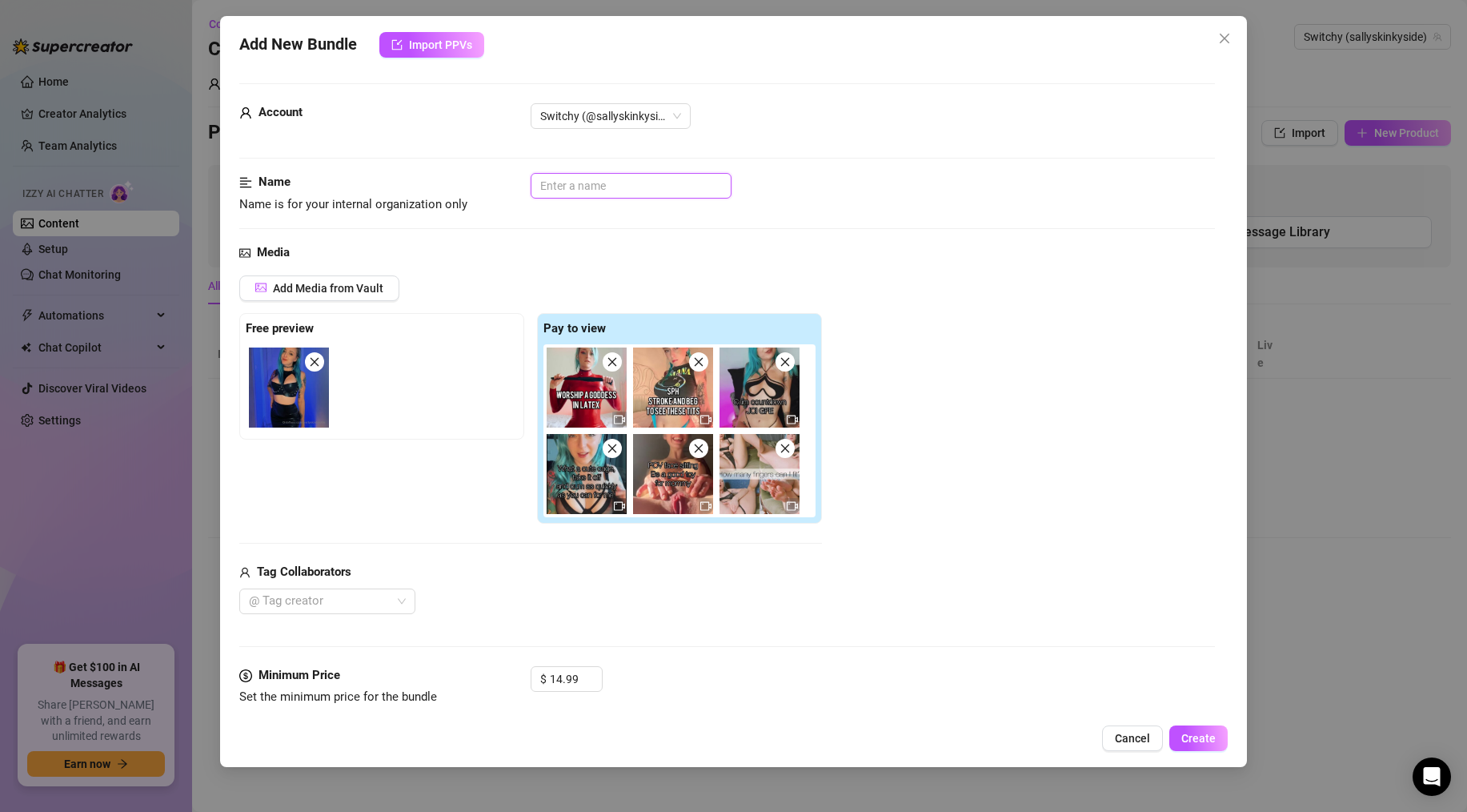
click at [566, 191] on input "text" at bounding box center [631, 186] width 201 height 26
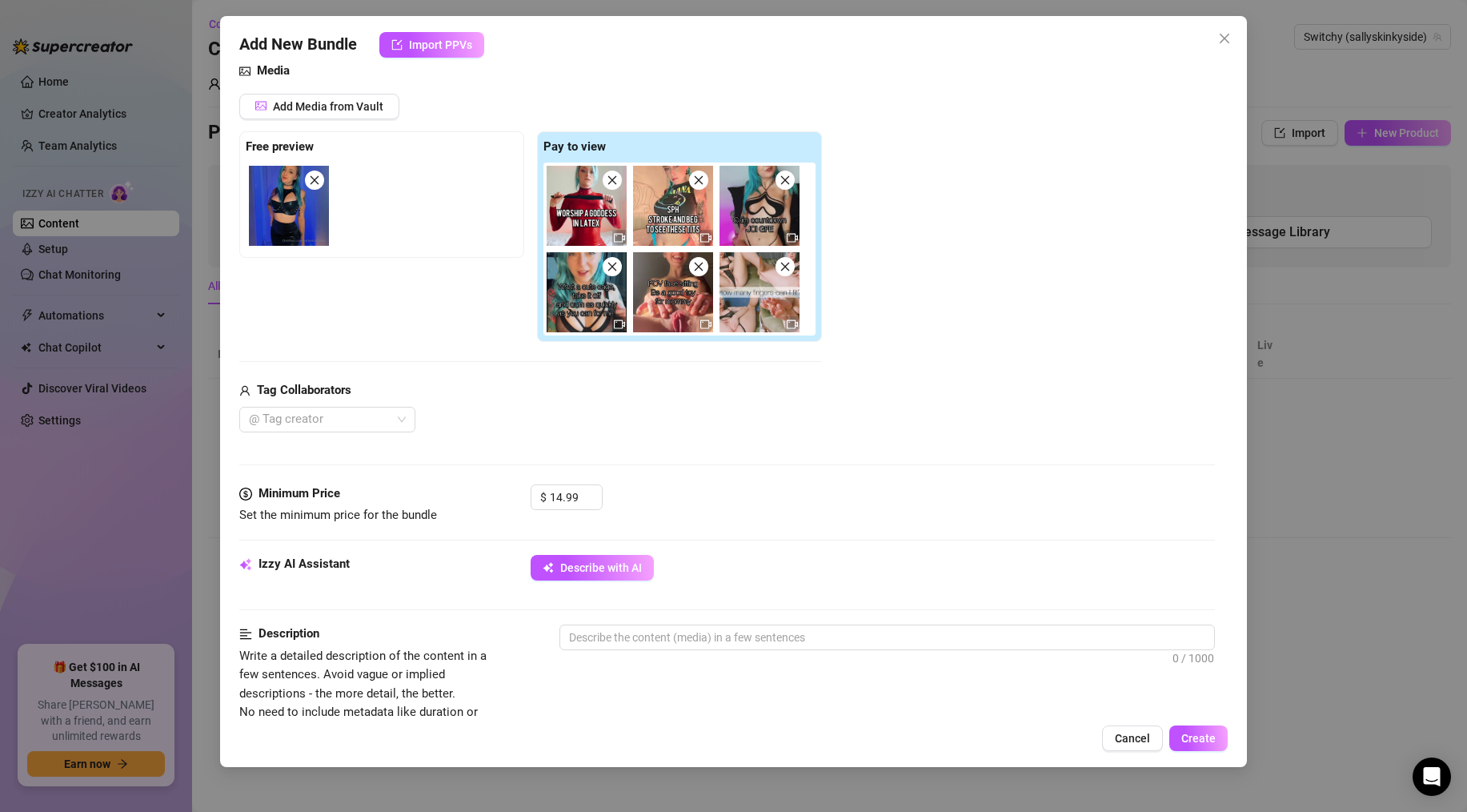
scroll to position [383, 0]
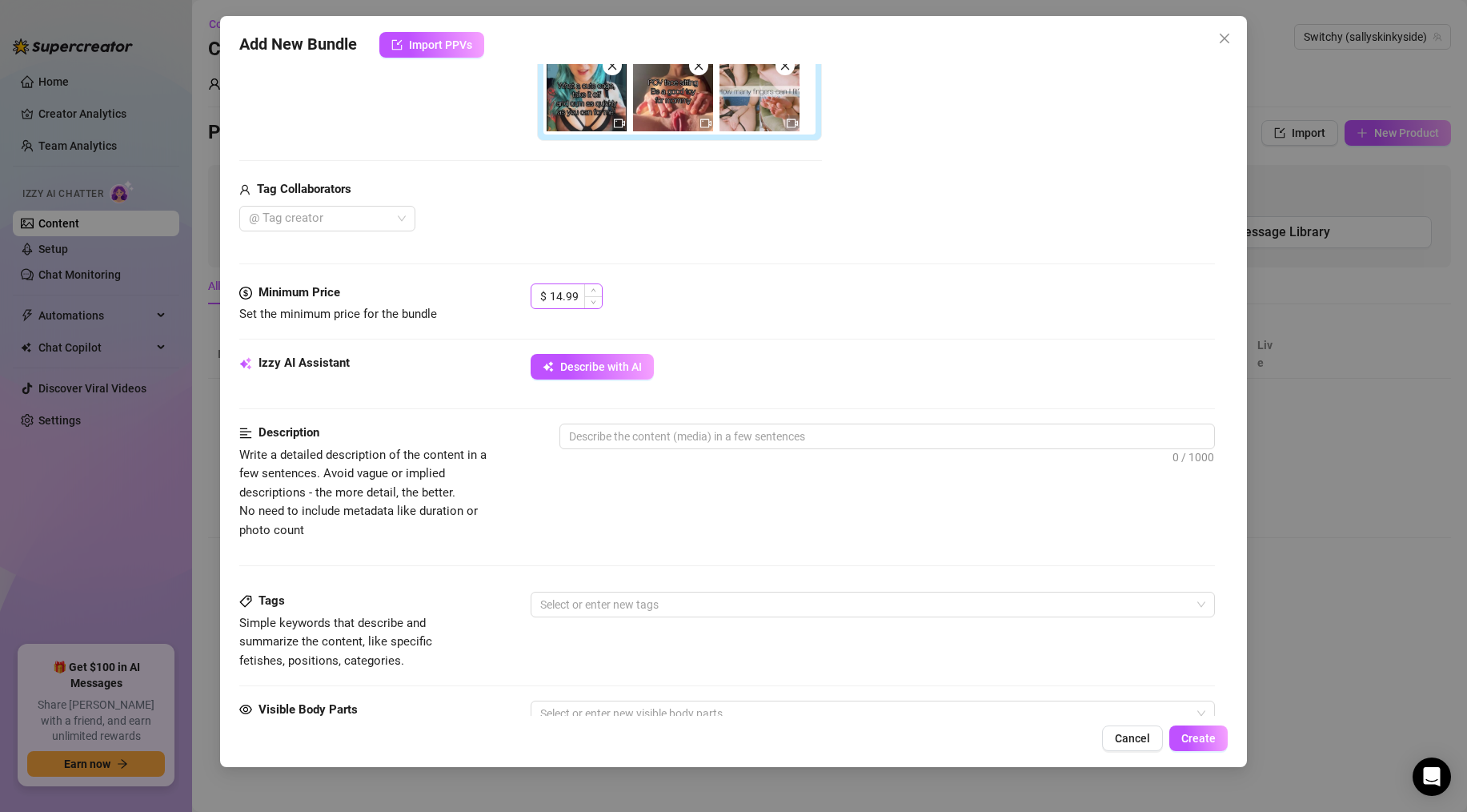
type input "Femdom Bundle"
click at [555, 296] on input "14.99" at bounding box center [576, 296] width 52 height 24
type input "24.99"
click at [510, 263] on div at bounding box center [728, 263] width 976 height 1
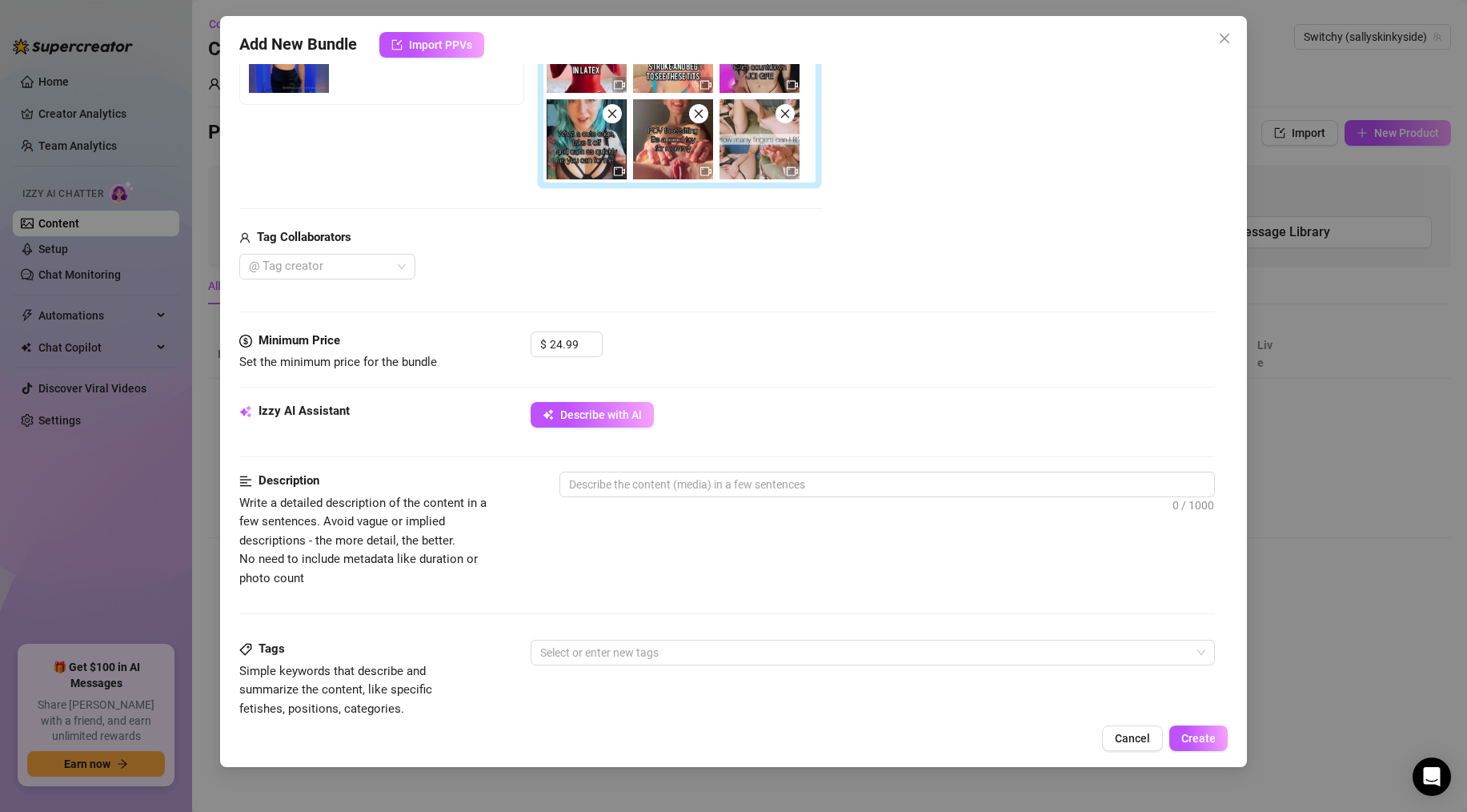
scroll to position [405, 0]
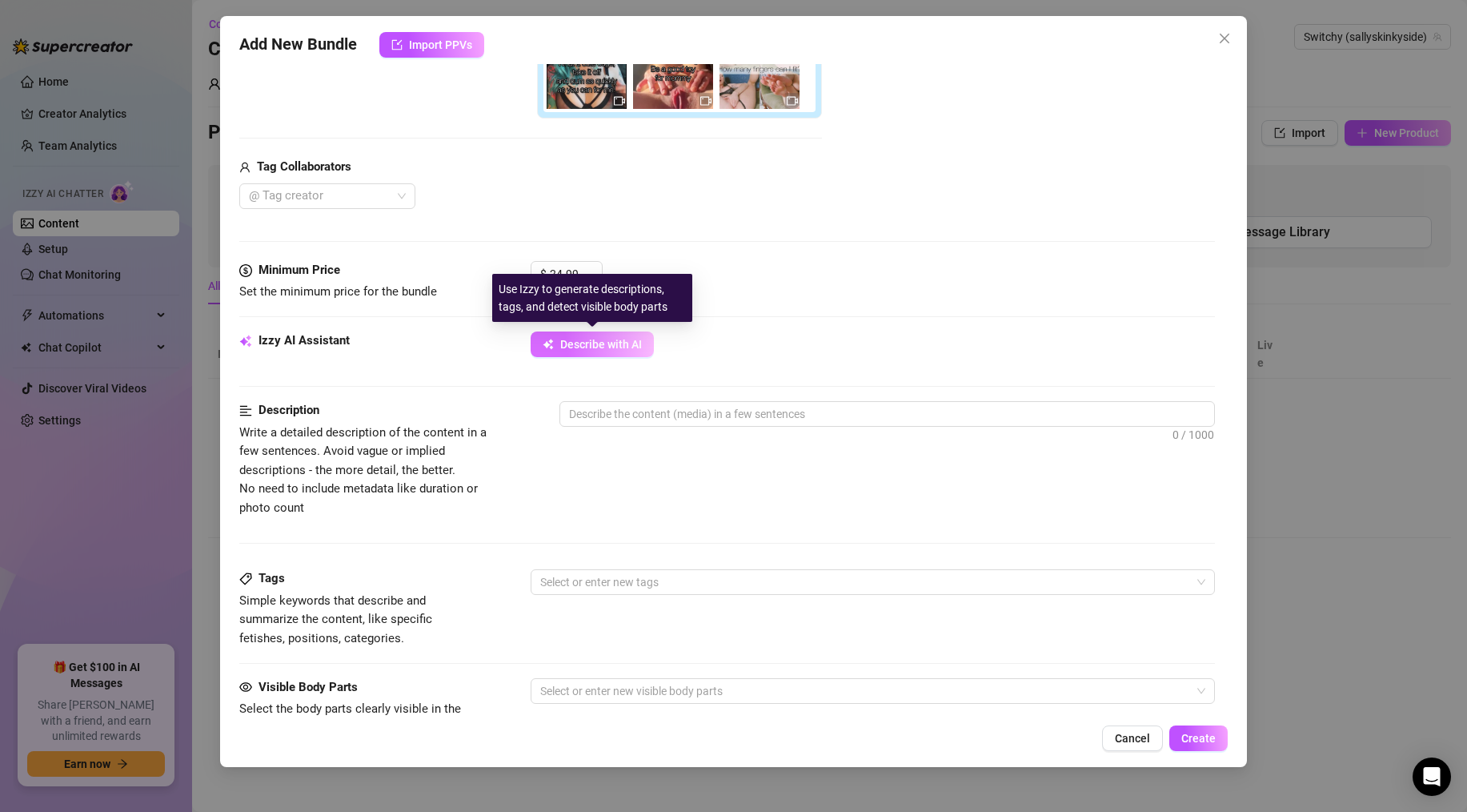
click at [579, 350] on span "Describe with AI" at bounding box center [601, 344] width 82 height 13
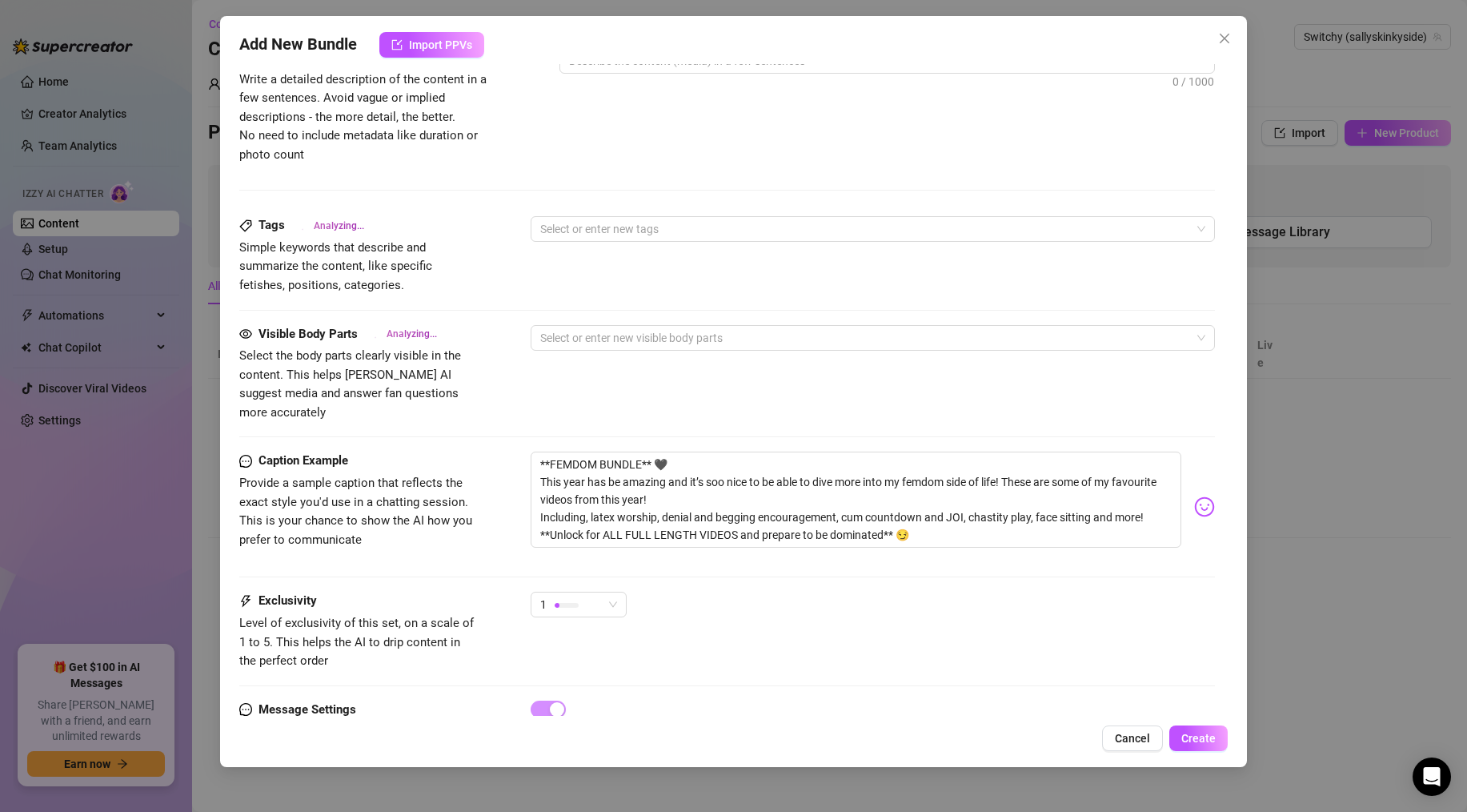
scroll to position [813, 0]
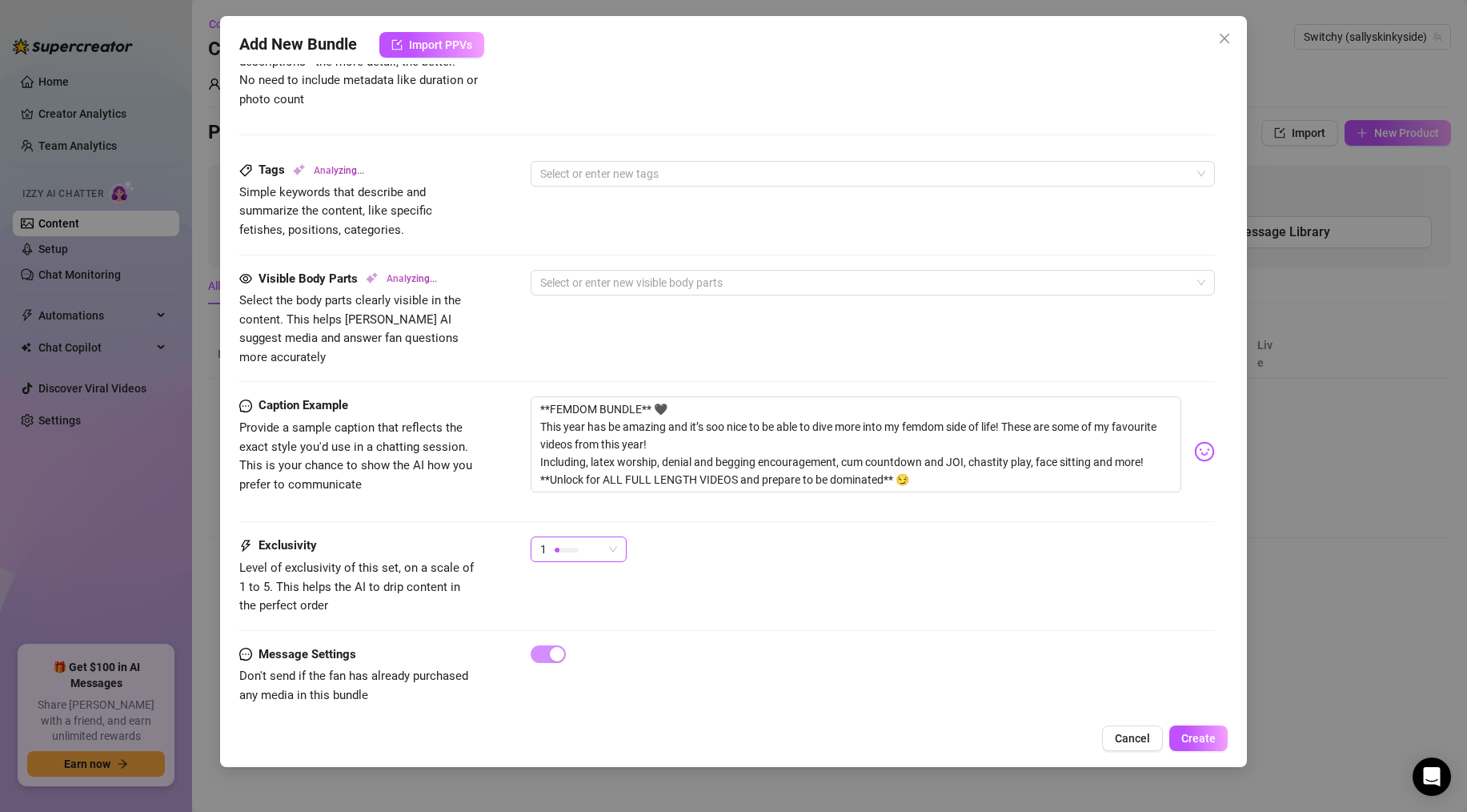
click at [593, 537] on div "1" at bounding box center [572, 549] width 63 height 24
click at [597, 537] on div "1" at bounding box center [572, 549] width 63 height 24
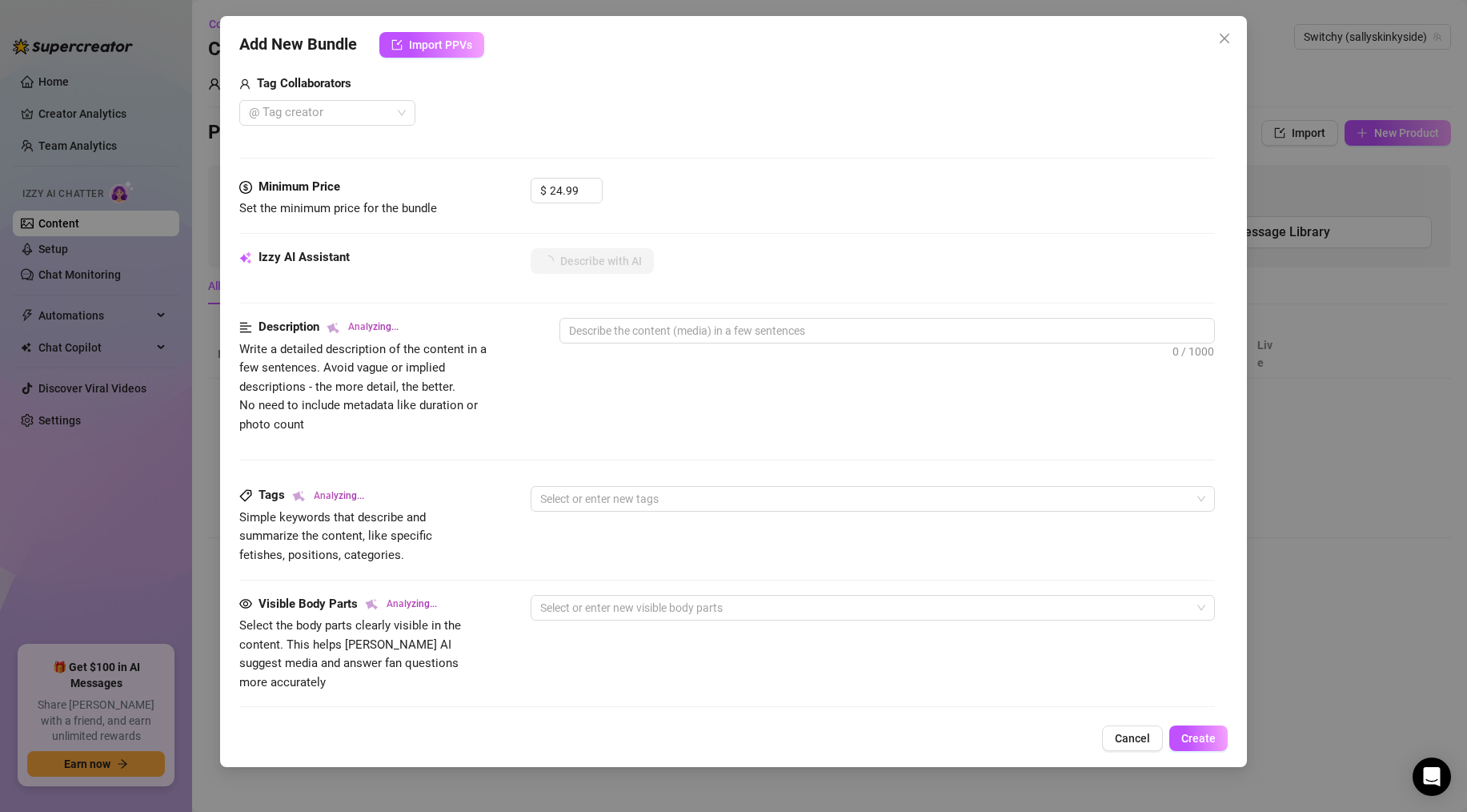
scroll to position [505, 0]
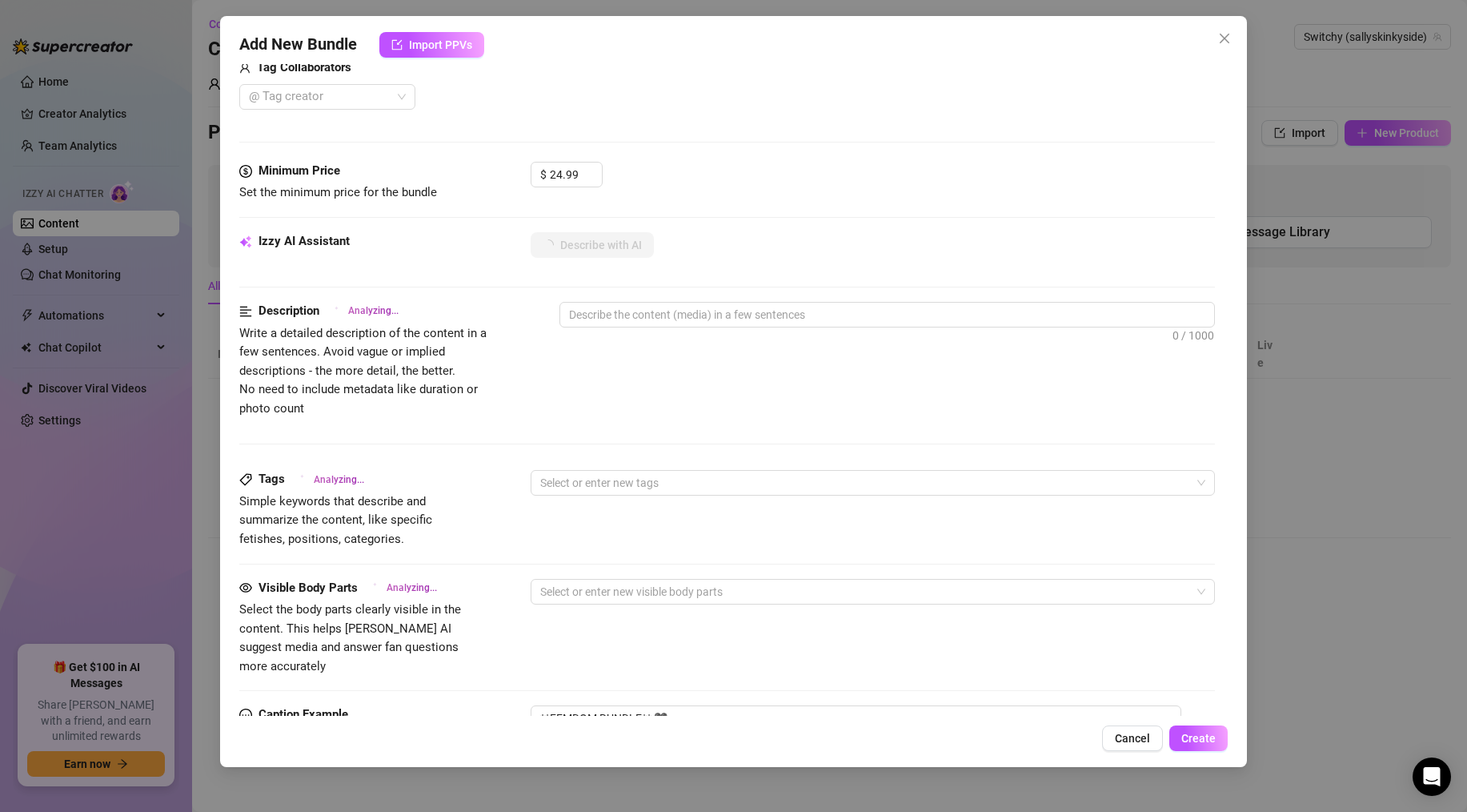
type textarea "[PERSON_NAME]"
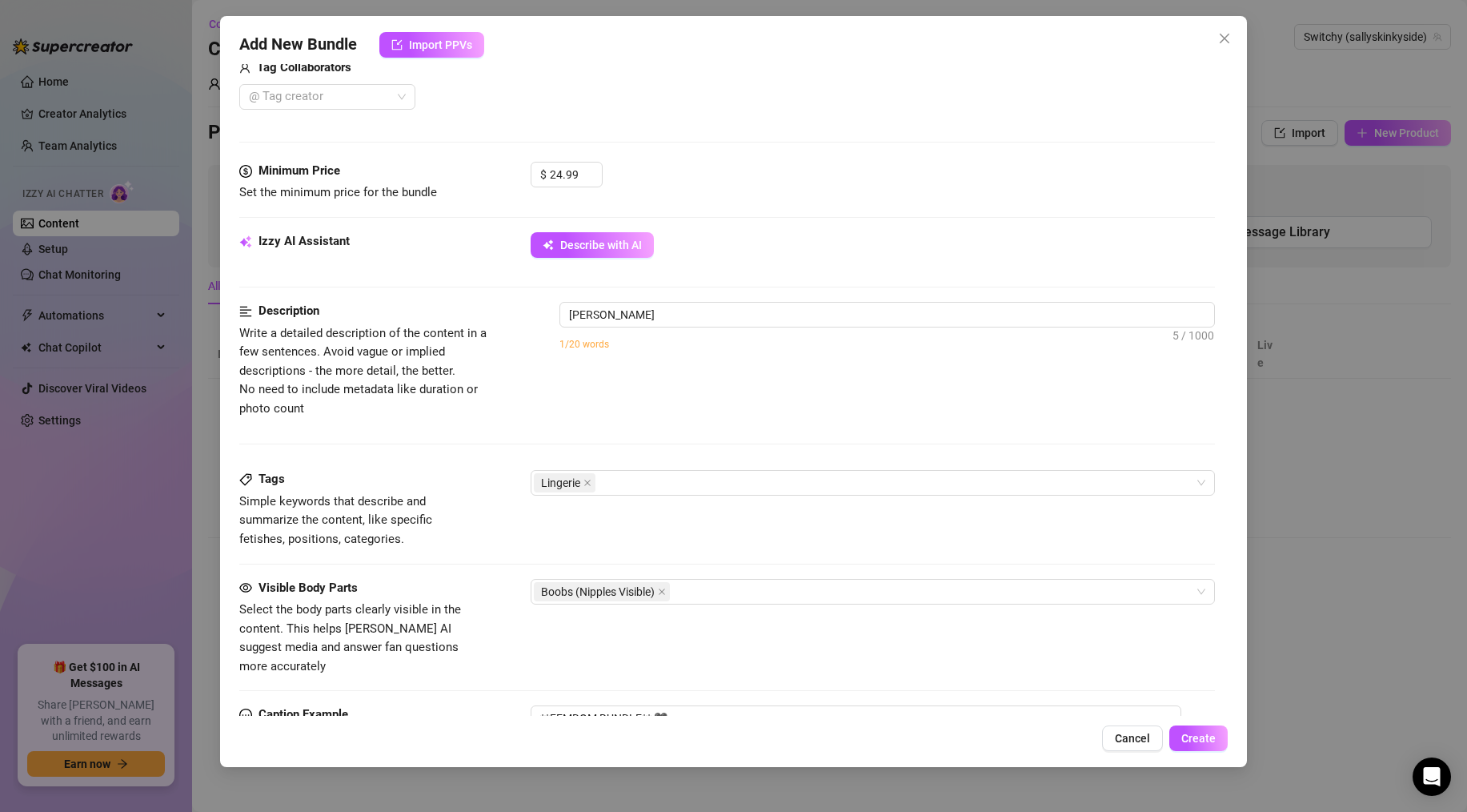
type textarea "[PERSON_NAME]"
type textarea "[PERSON_NAME] teases in"
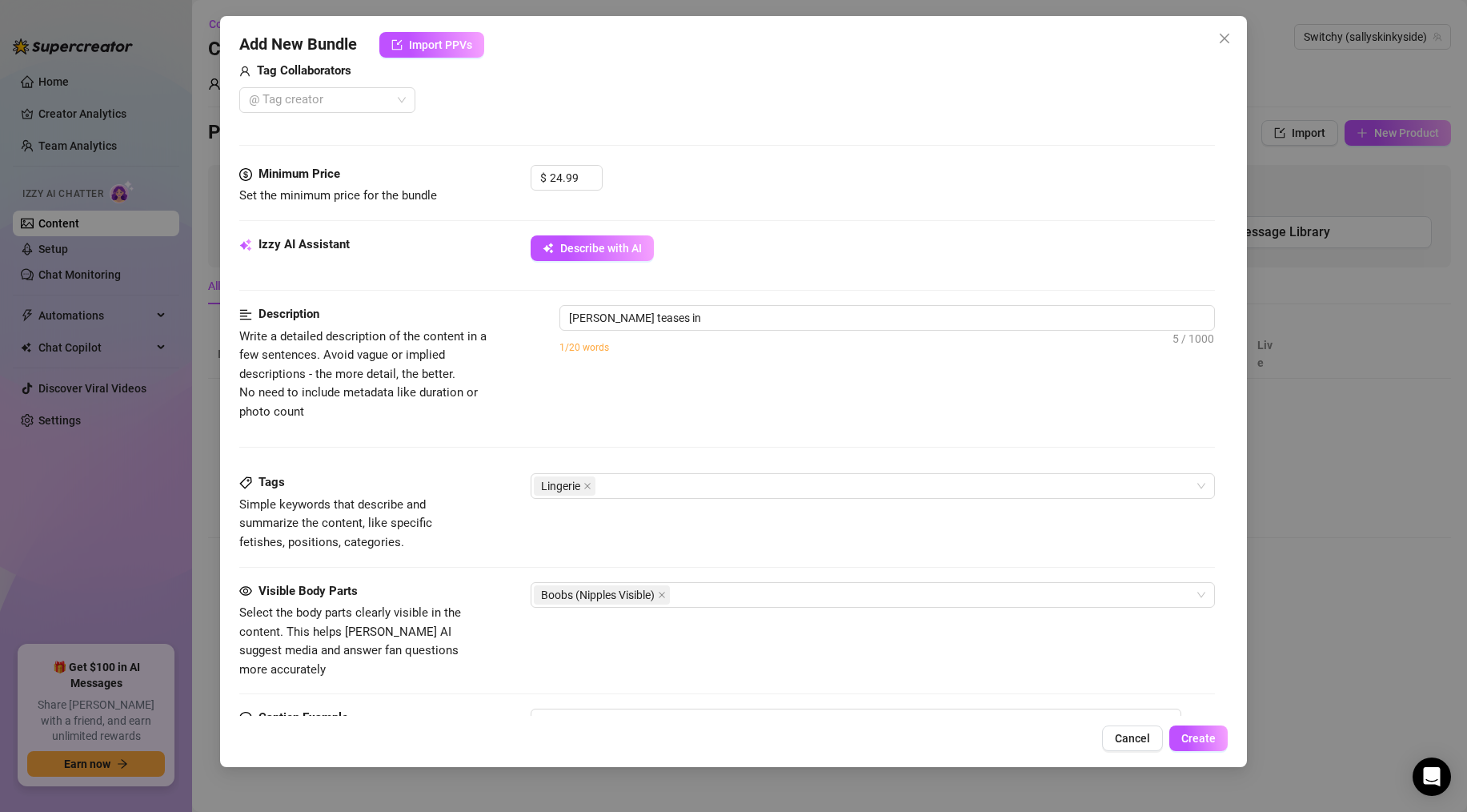
type textarea "[PERSON_NAME] teases in a"
type textarea "[PERSON_NAME] teases in a strappy"
type textarea "[PERSON_NAME] teases in a strappy black"
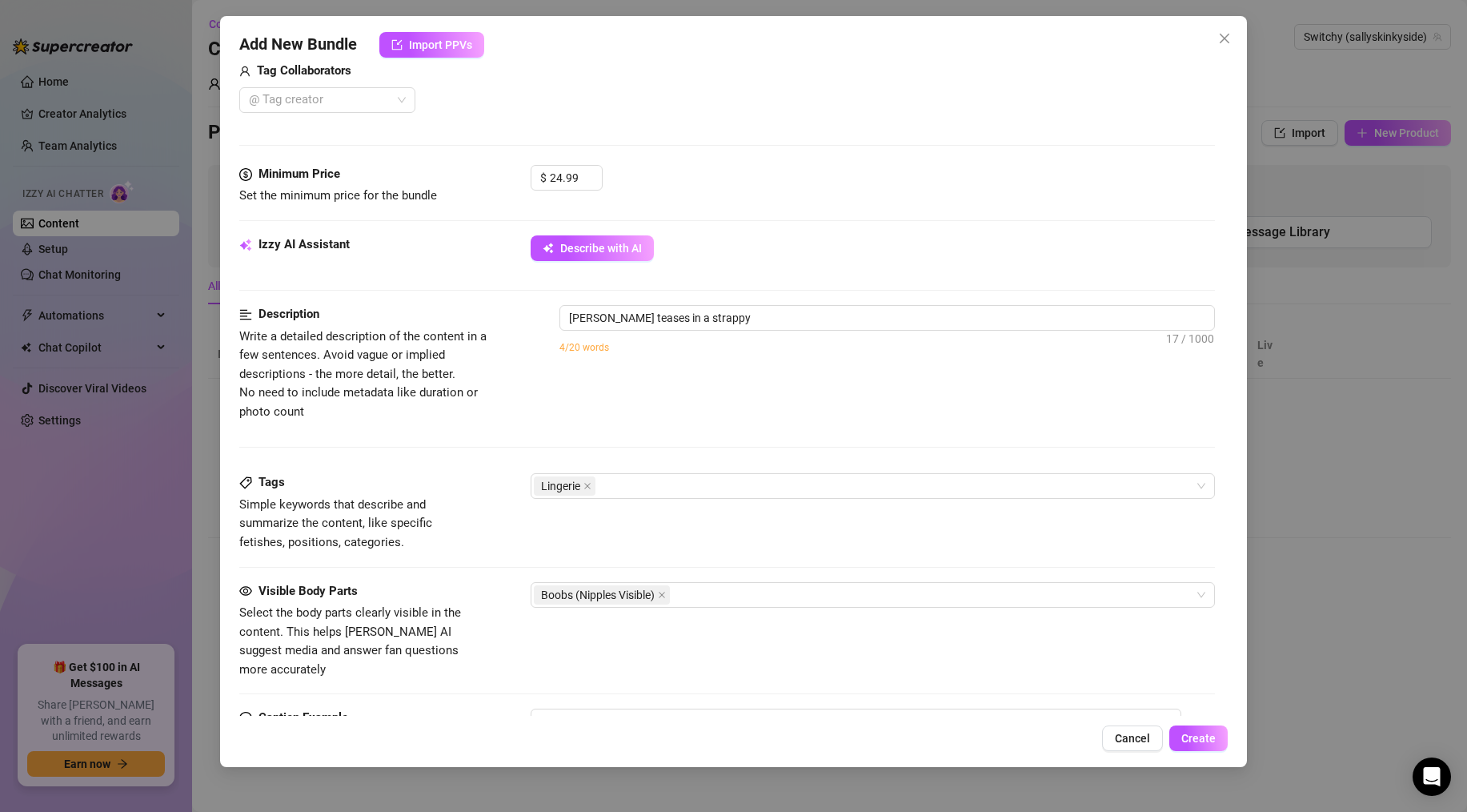
type textarea "[PERSON_NAME] teases in a strappy black"
type textarea "[PERSON_NAME] teases in a strappy black bra,"
type textarea "[PERSON_NAME] teases in a strappy black bra, mini"
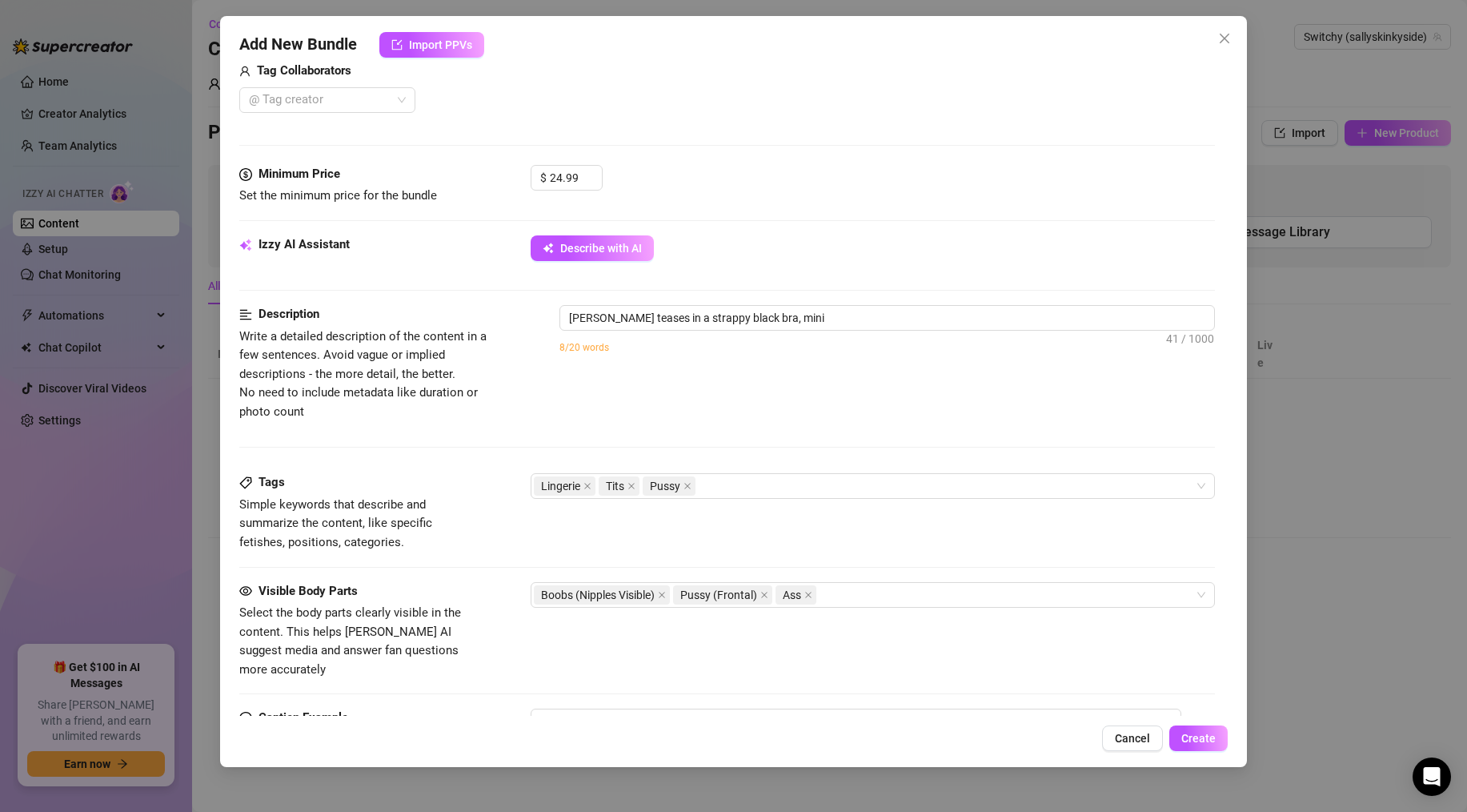
type textarea "[PERSON_NAME] teases in a strappy black bra, mini skirt,"
type textarea "[PERSON_NAME] teases in a strappy black bra, mini skirt, and"
type textarea "[PERSON_NAME] teases in a strappy black bra, mini skirt, and thigh-high"
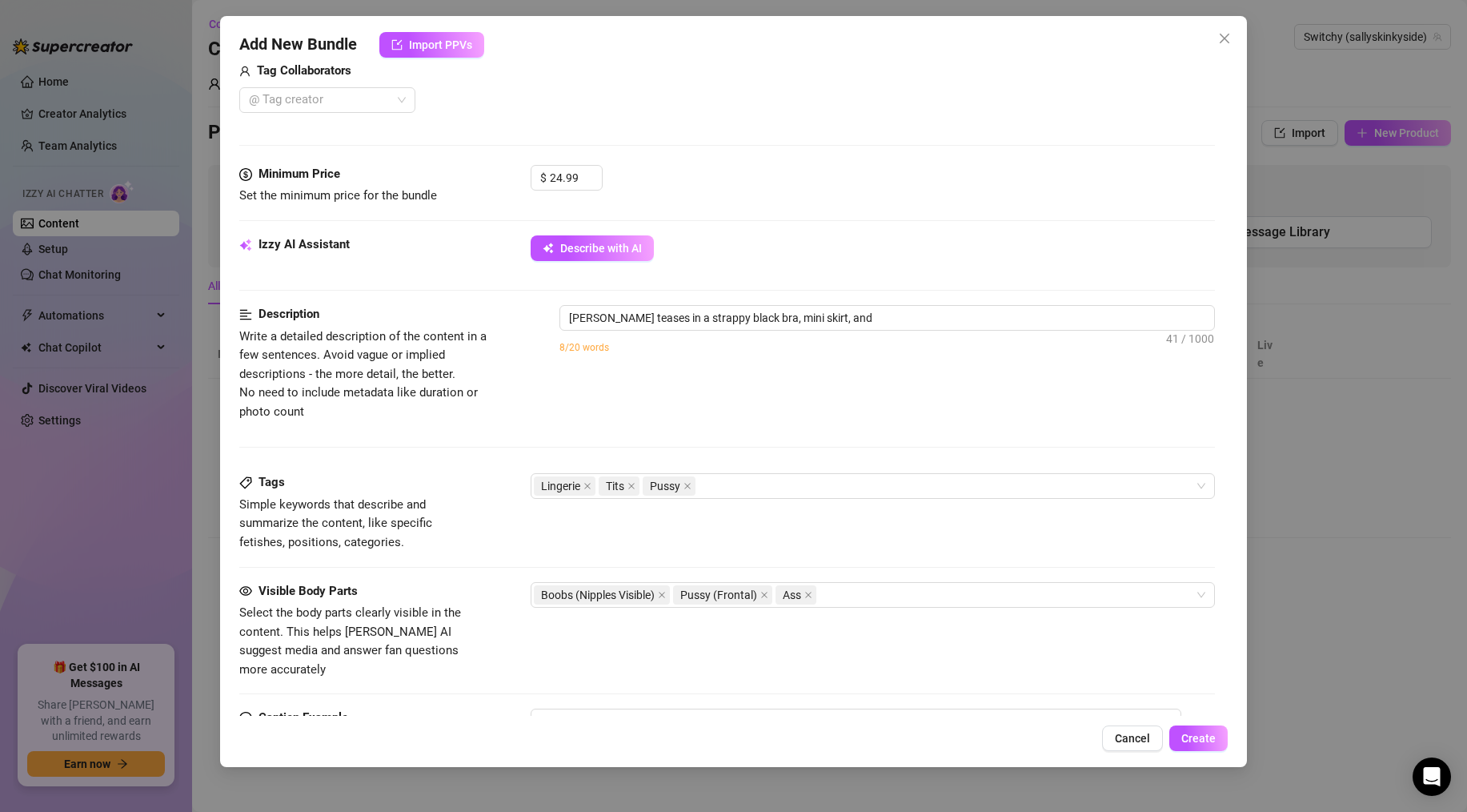
type textarea "[PERSON_NAME] teases in a strappy black bra, mini skirt, and thigh-high"
type textarea "[PERSON_NAME] teases in a strappy black bra, mini skirt, and thigh-high stockin…"
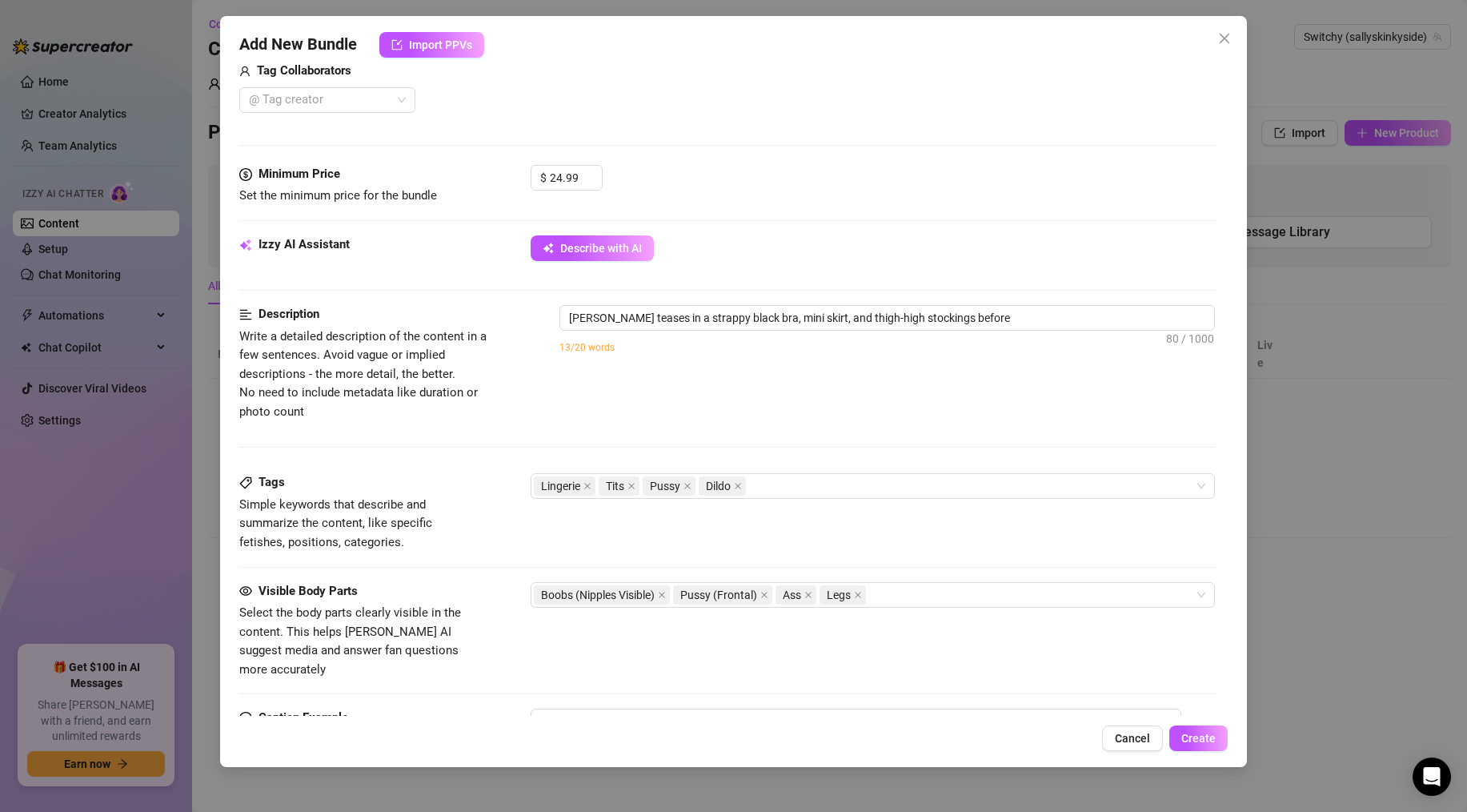
type textarea "[PERSON_NAME] teases in a strappy black bra, mini skirt, and thigh-high stockin…"
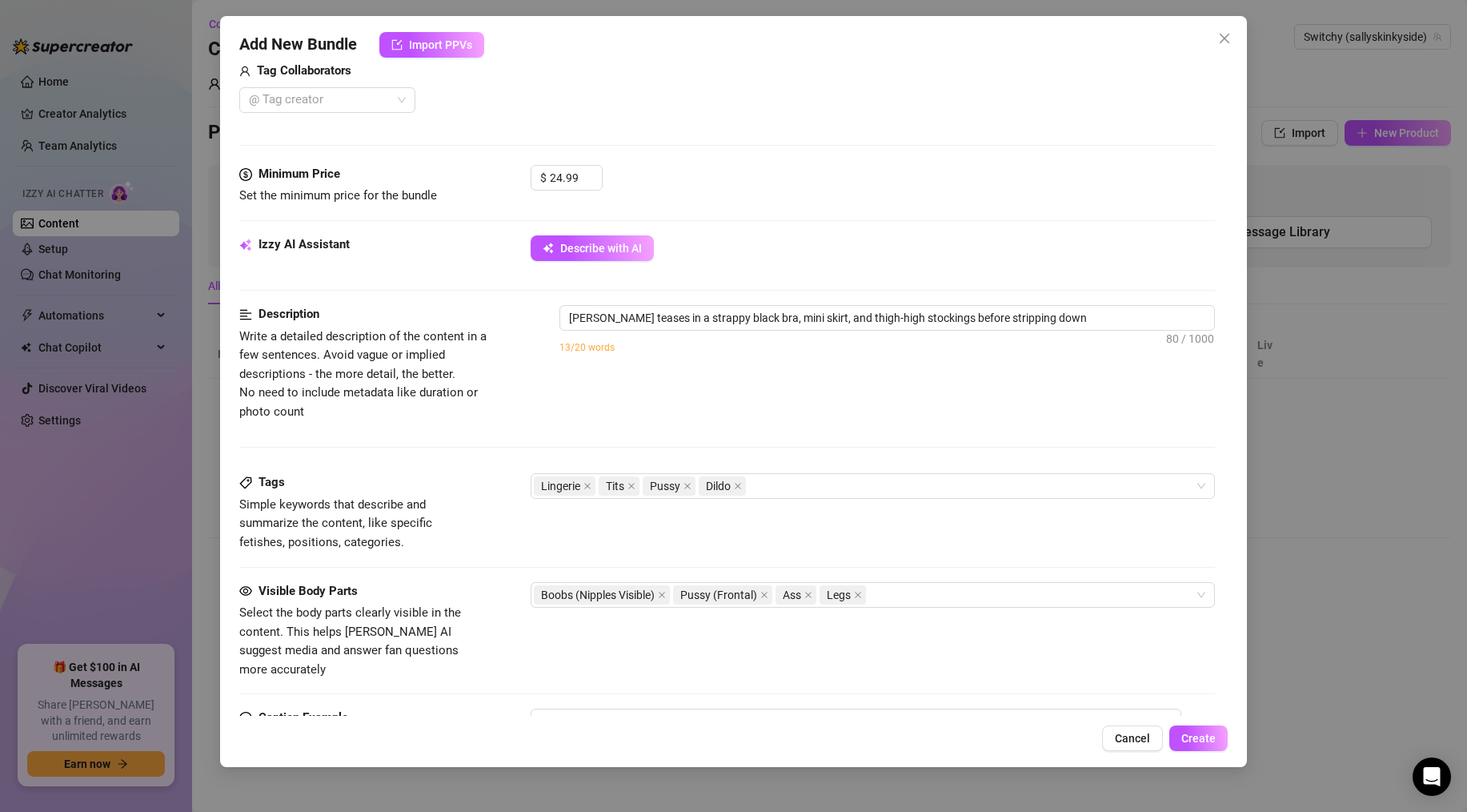
type textarea "[PERSON_NAME] teases in a strappy black bra, mini skirt, and thigh-high stockin…"
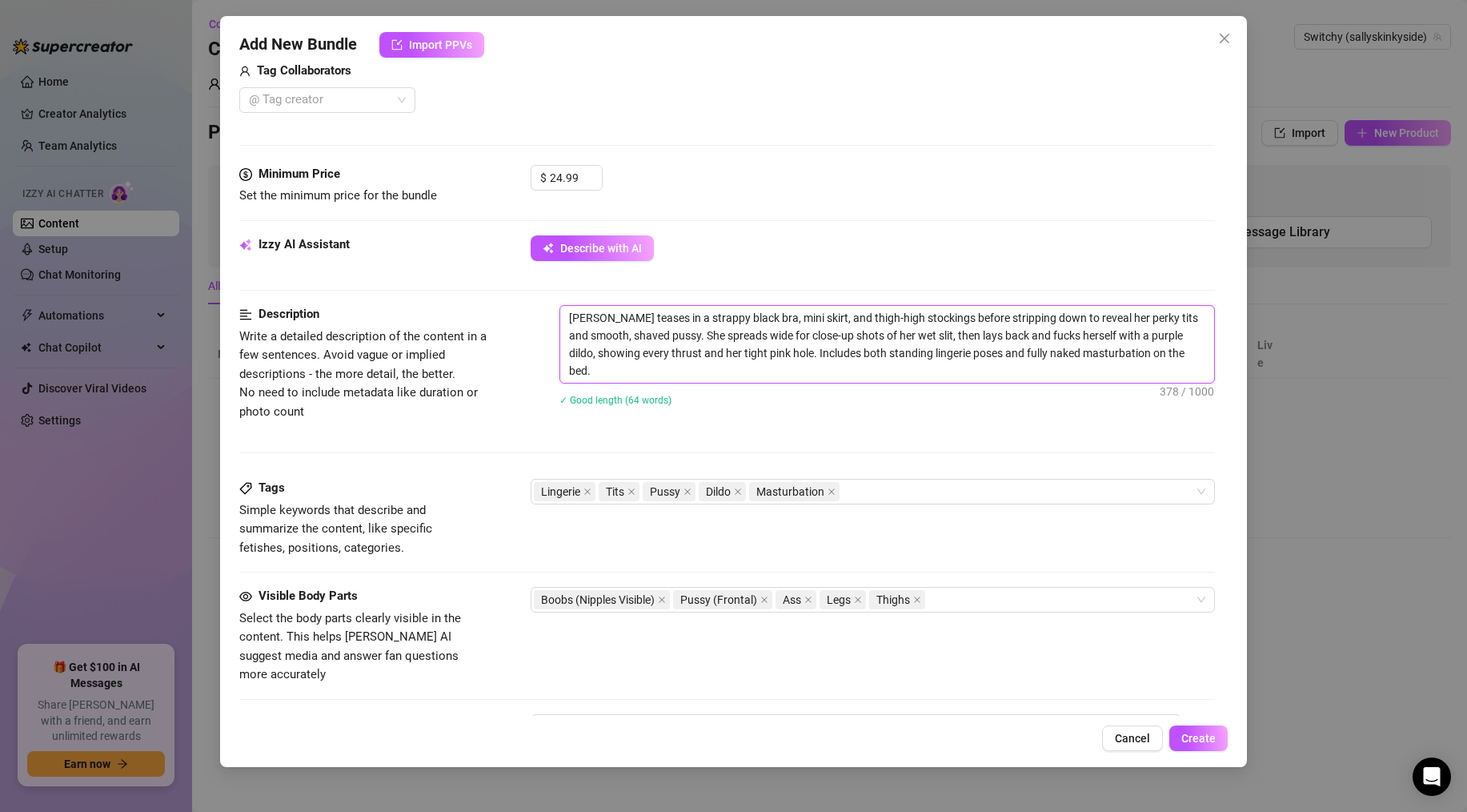
click at [761, 371] on textarea "[PERSON_NAME] teases in a strappy black bra, mini skirt, and thigh-high stockin…" at bounding box center [888, 343] width 654 height 76
drag, startPoint x: 643, startPoint y: 371, endPoint x: 593, endPoint y: 327, distance: 66.6
click at [616, 328] on textarea "[PERSON_NAME] teases in a strappy black bra, mini skirt, and thigh-high stockin…" at bounding box center [888, 343] width 654 height 76
click at [570, 319] on textarea "[PERSON_NAME] teases in a strappy black bra, mini skirt, and thigh-high stockin…" at bounding box center [888, 343] width 654 height 76
drag, startPoint x: 879, startPoint y: 317, endPoint x: 946, endPoint y: 398, distance: 105.1
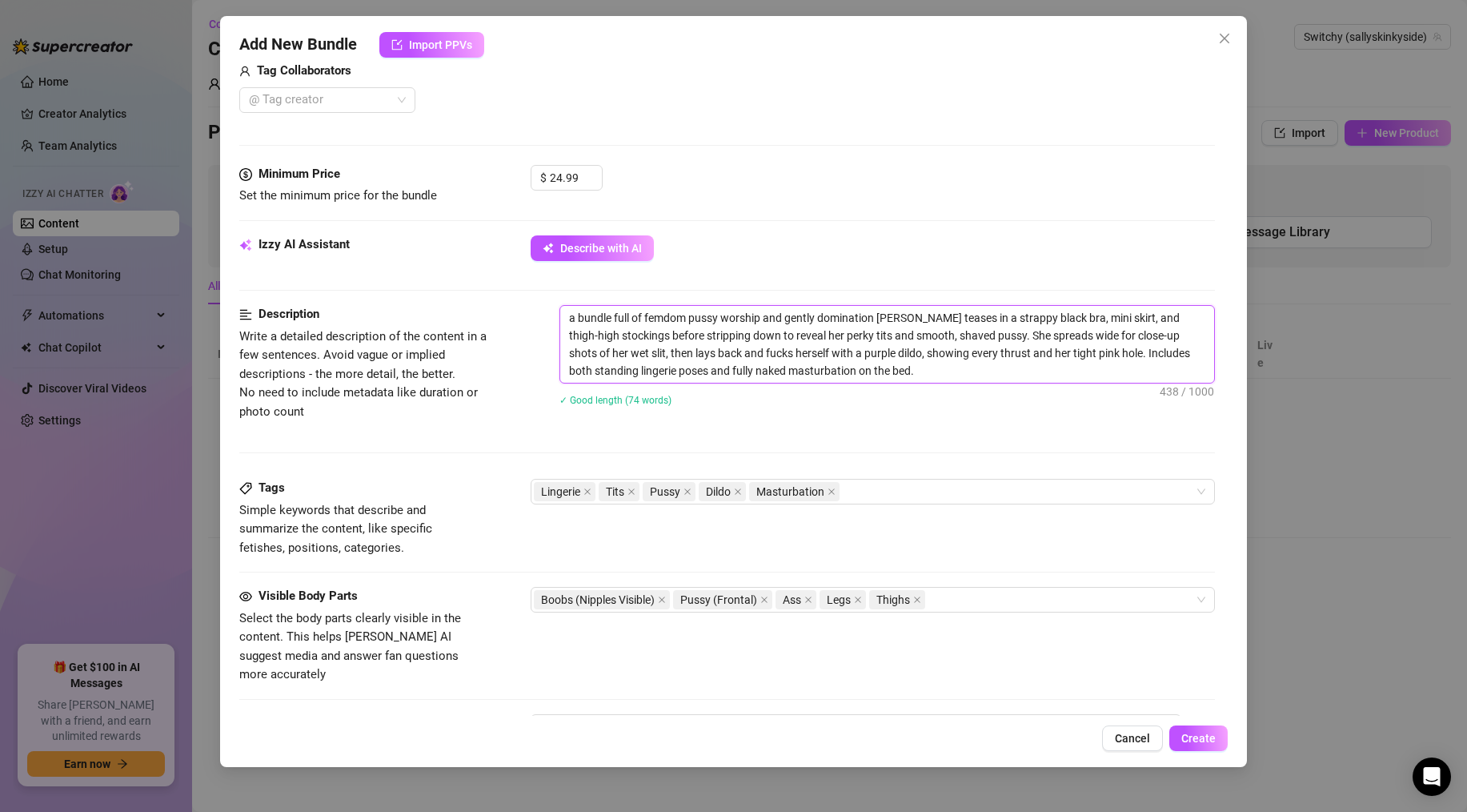
click at [946, 398] on div "a bundle full of femdom pussy worship and gently domination [PERSON_NAME] tease…" at bounding box center [888, 365] width 656 height 122
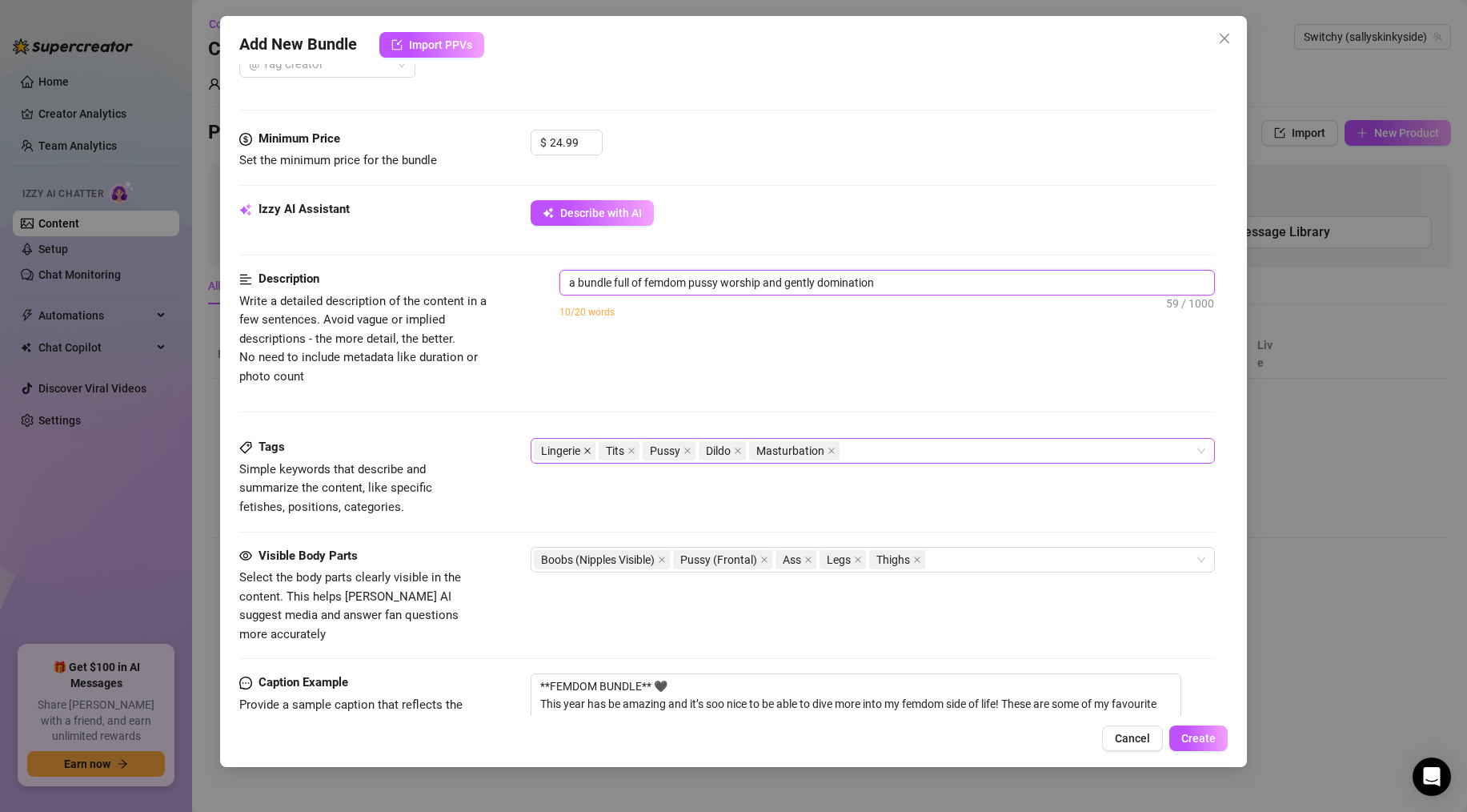
scroll to position [537, 0]
click at [852, 443] on div "Lingerie Tits Pussy Dildo Masturbation" at bounding box center [865, 449] width 661 height 22
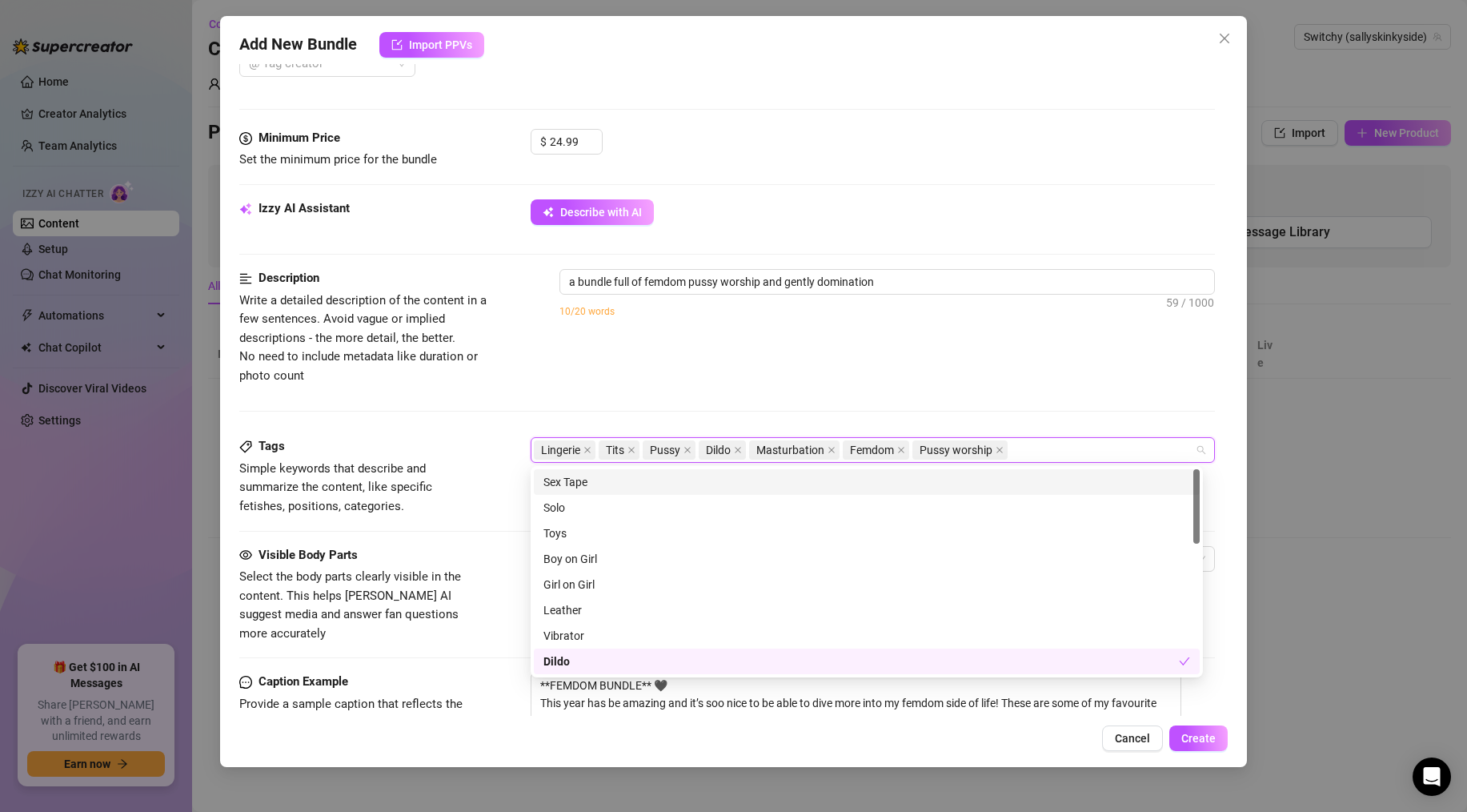
click at [528, 373] on div "Description Write a detailed description of the content in a few sentences. Avo…" at bounding box center [728, 327] width 976 height 116
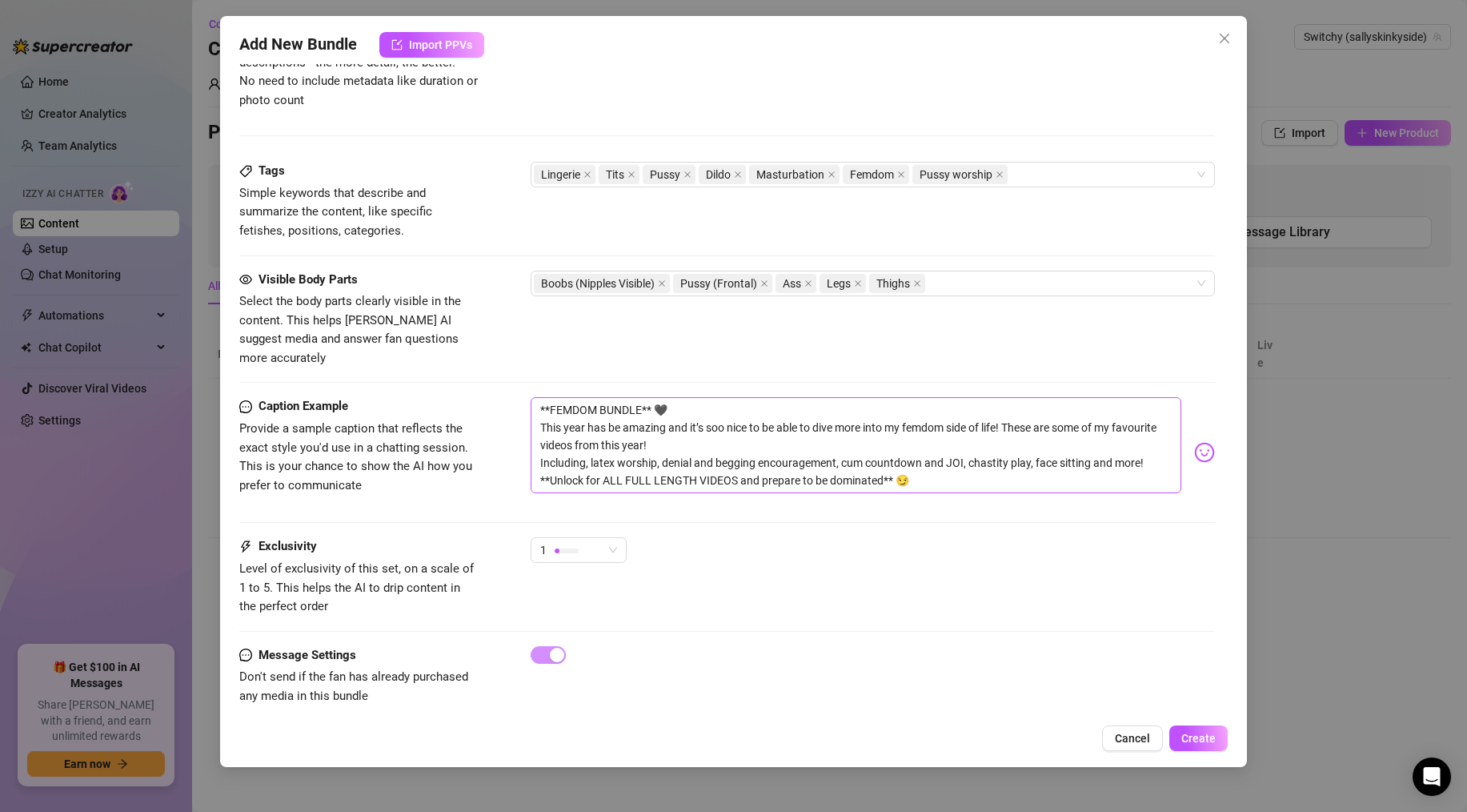
scroll to position [813, 0]
click at [1200, 738] on span "Create" at bounding box center [1198, 738] width 34 height 13
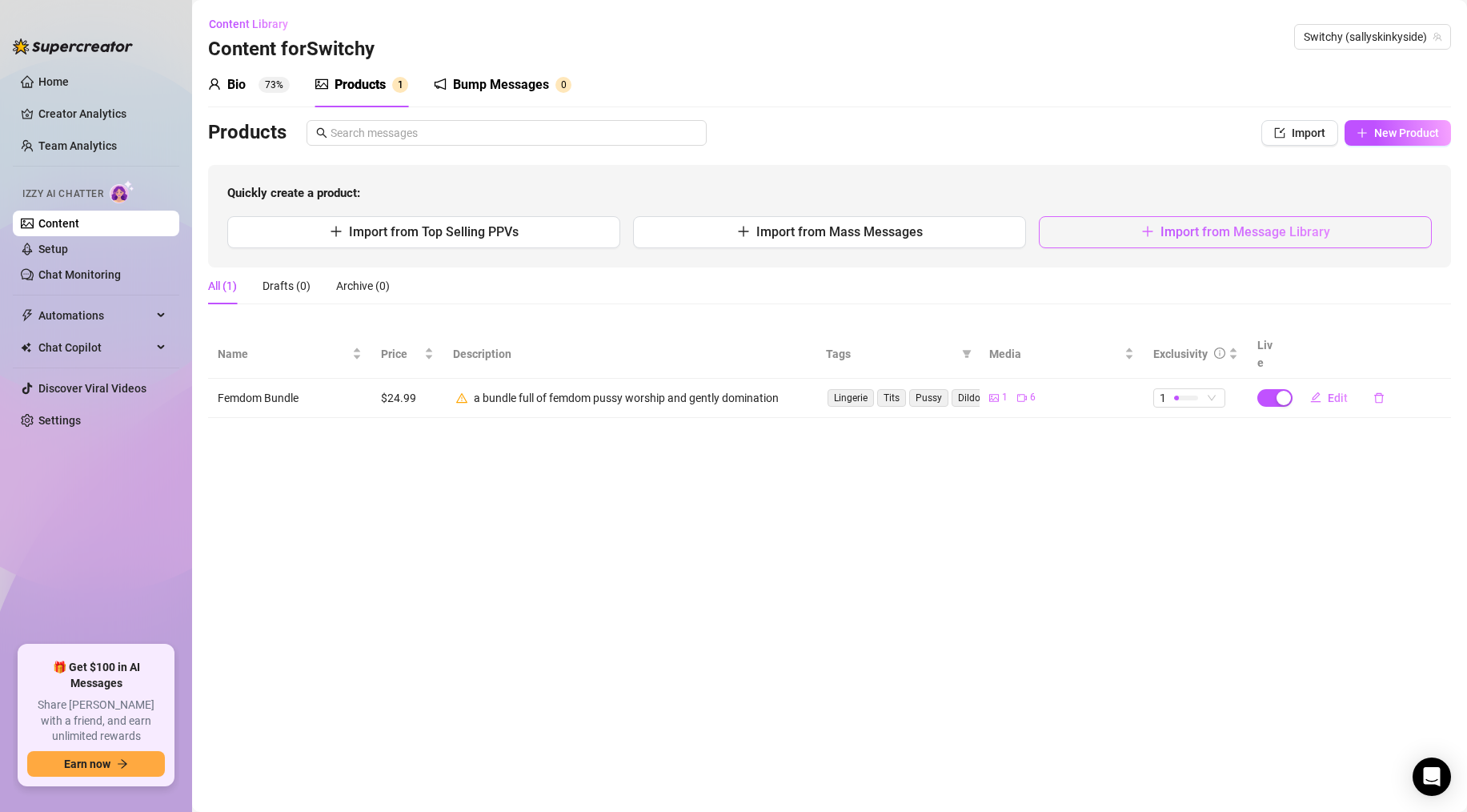
click at [1113, 235] on button "Import from Message Library" at bounding box center [1235, 232] width 393 height 32
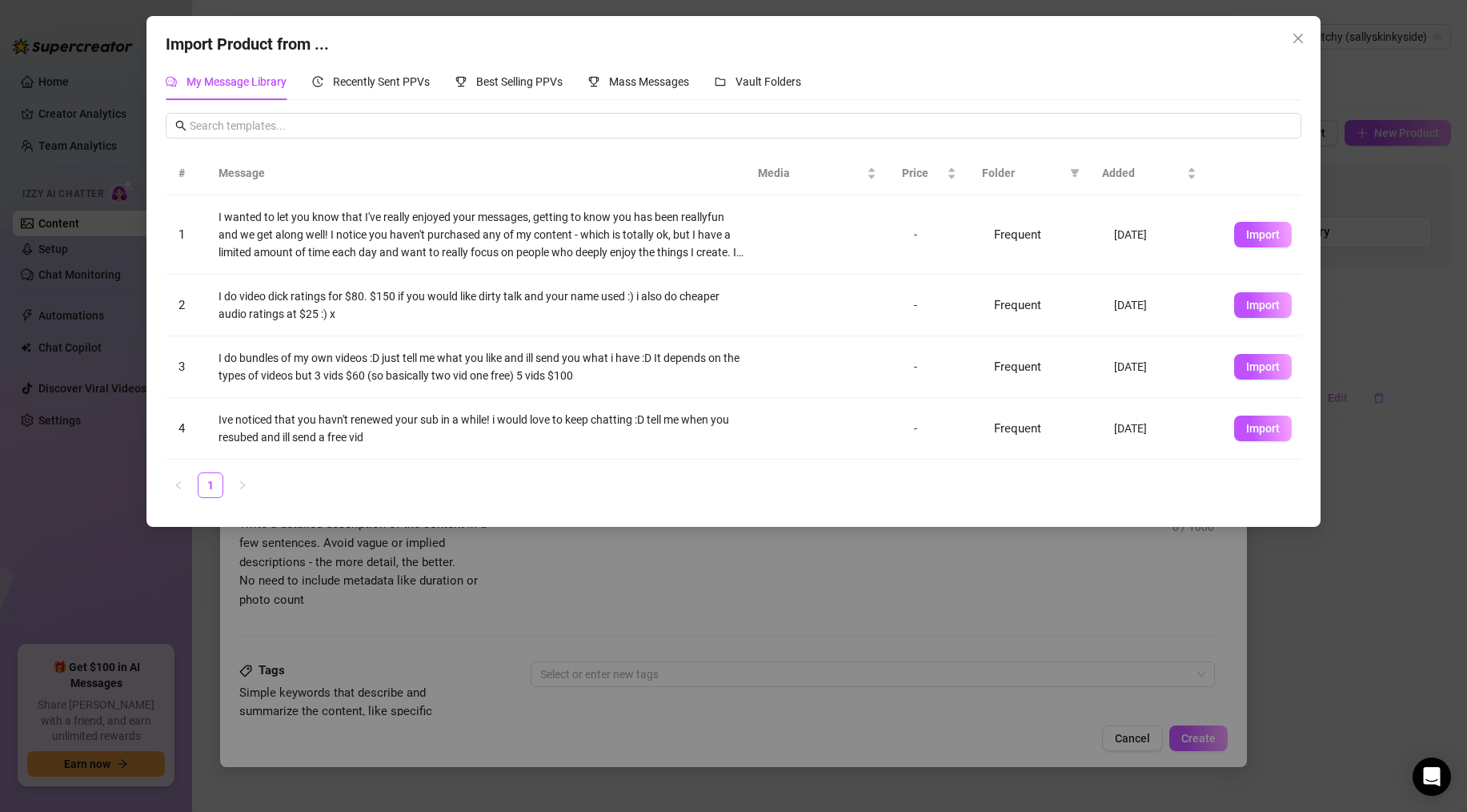
click at [992, 174] on span "Folder" at bounding box center [1023, 172] width 82 height 17
click at [350, 91] on div "Recently Sent PPVs" at bounding box center [371, 82] width 118 height 37
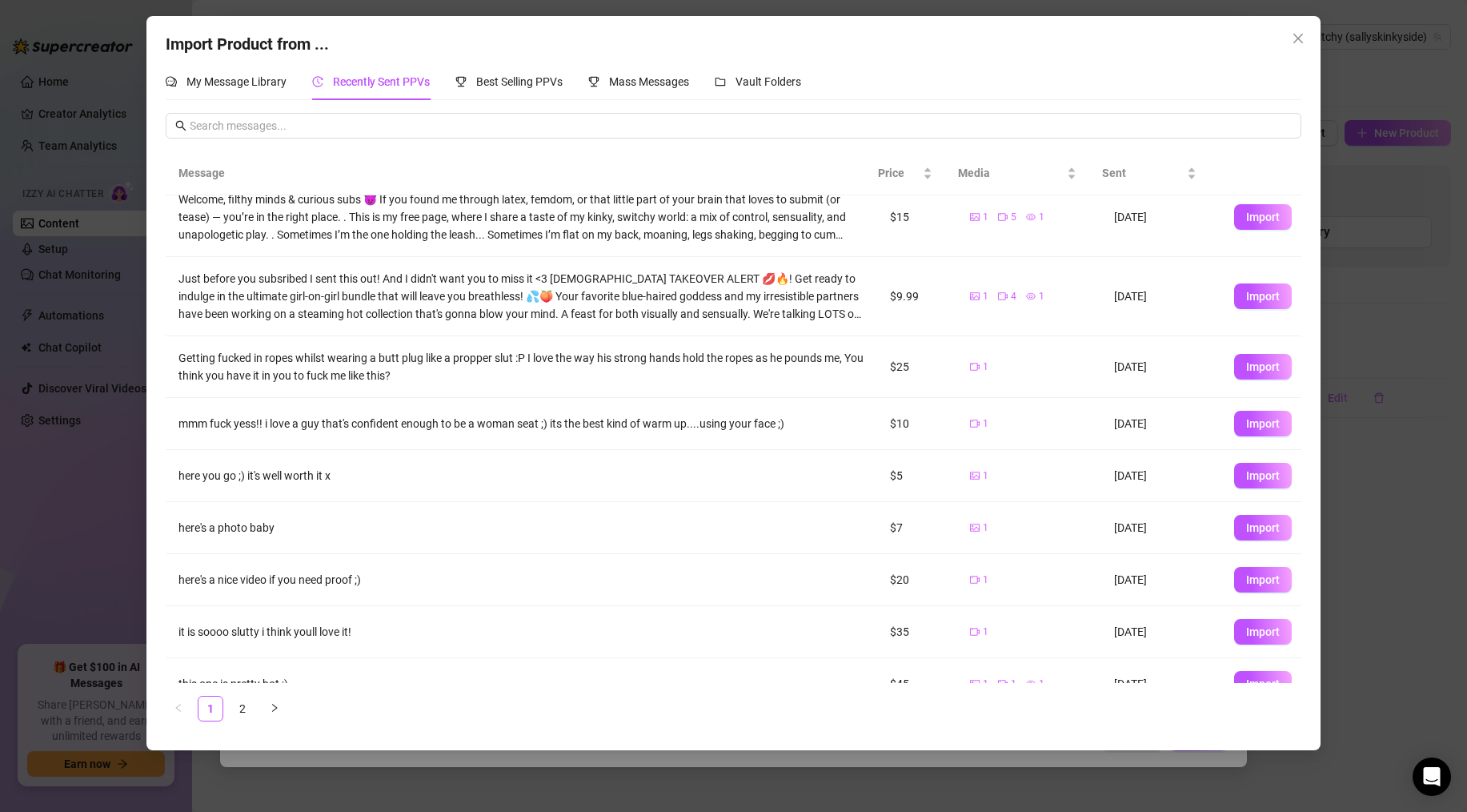
scroll to position [0, 0]
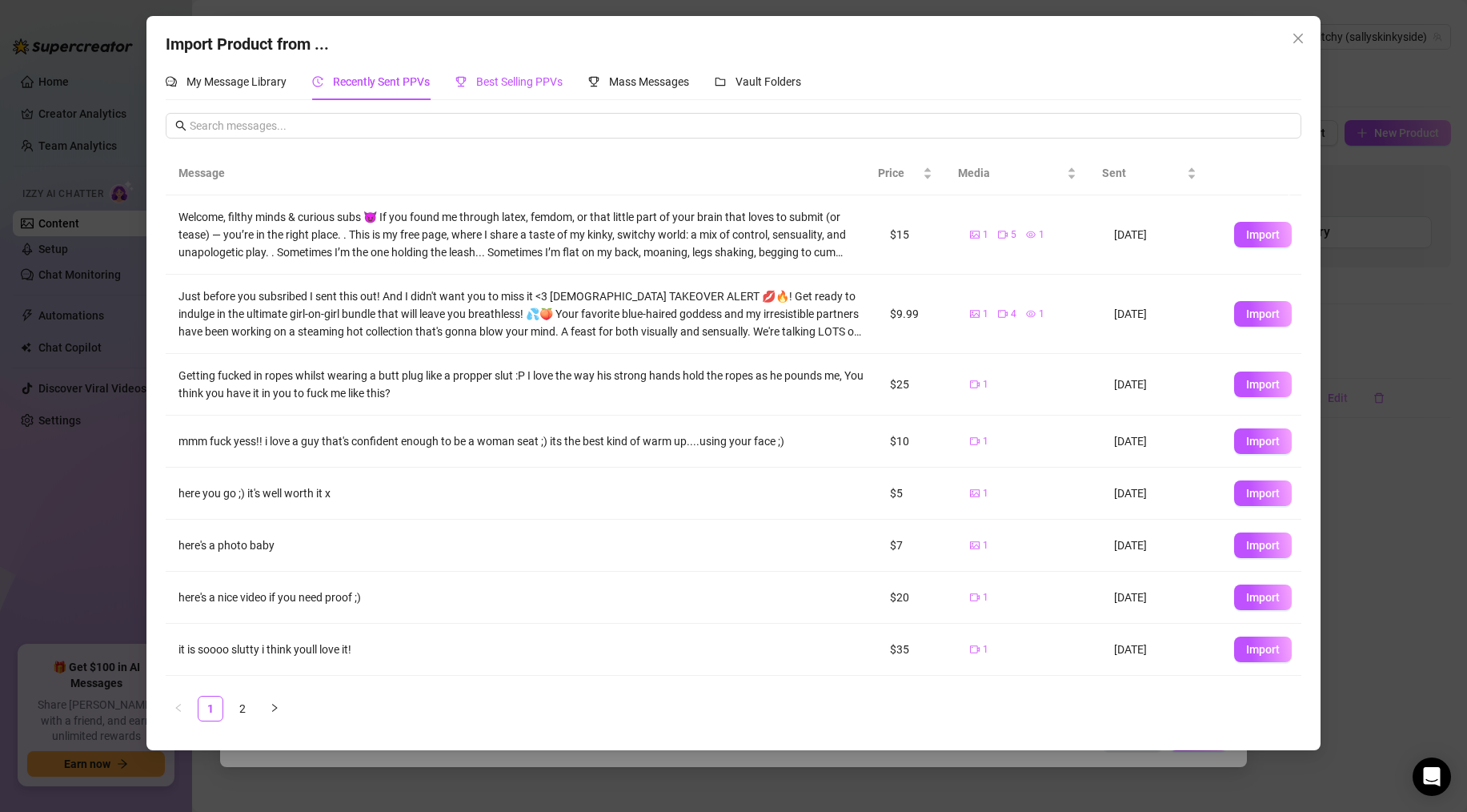
click at [504, 83] on span "Best Selling PPVs" at bounding box center [519, 82] width 87 height 13
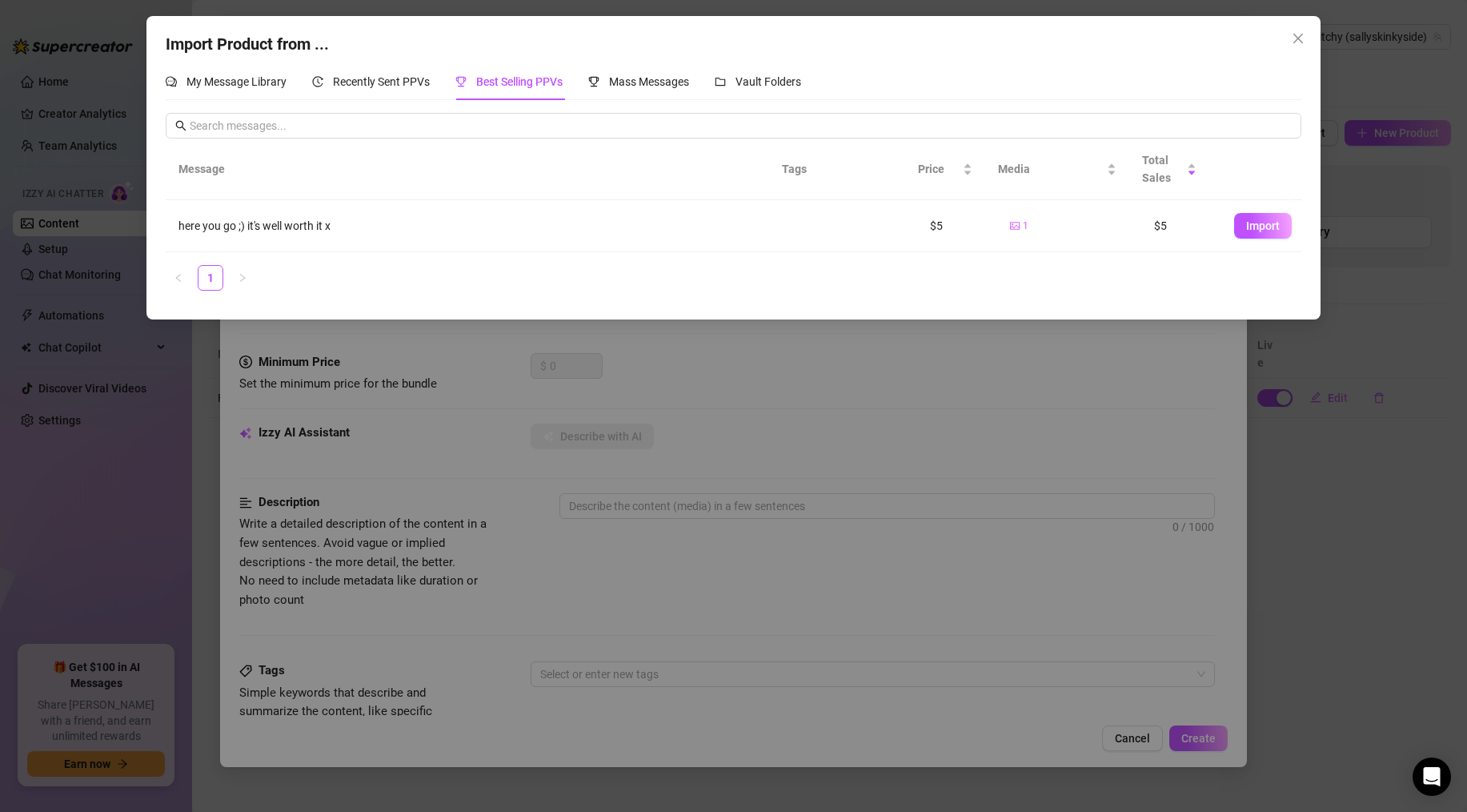
click at [504, 83] on span "Best Selling PPVs" at bounding box center [519, 82] width 87 height 13
click at [626, 78] on span "Mass Messages" at bounding box center [649, 82] width 80 height 13
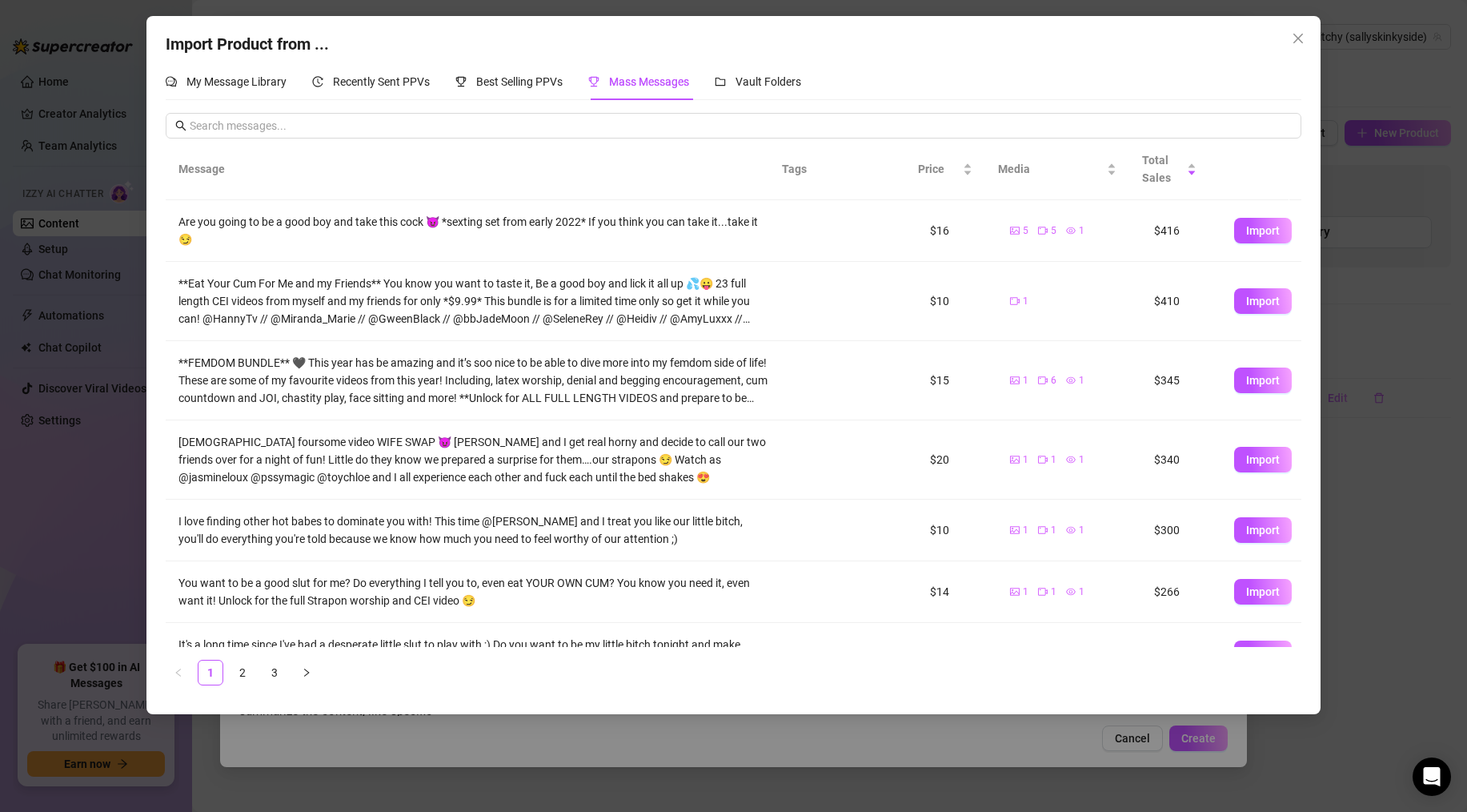
click at [646, 82] on span "Mass Messages" at bounding box center [649, 82] width 80 height 13
click at [1240, 224] on button "Import" at bounding box center [1263, 230] width 58 height 26
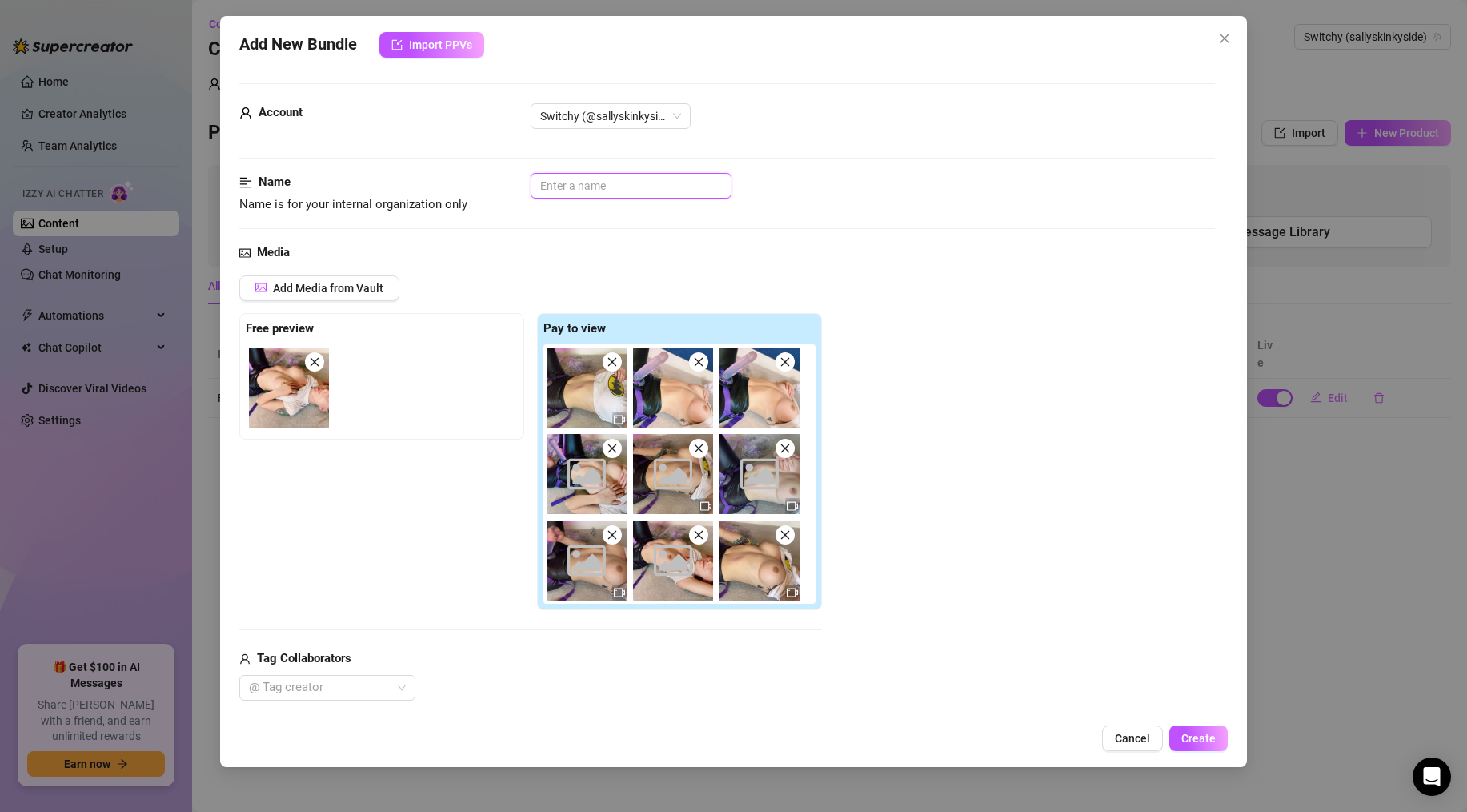
click at [571, 179] on input "text" at bounding box center [631, 186] width 201 height 26
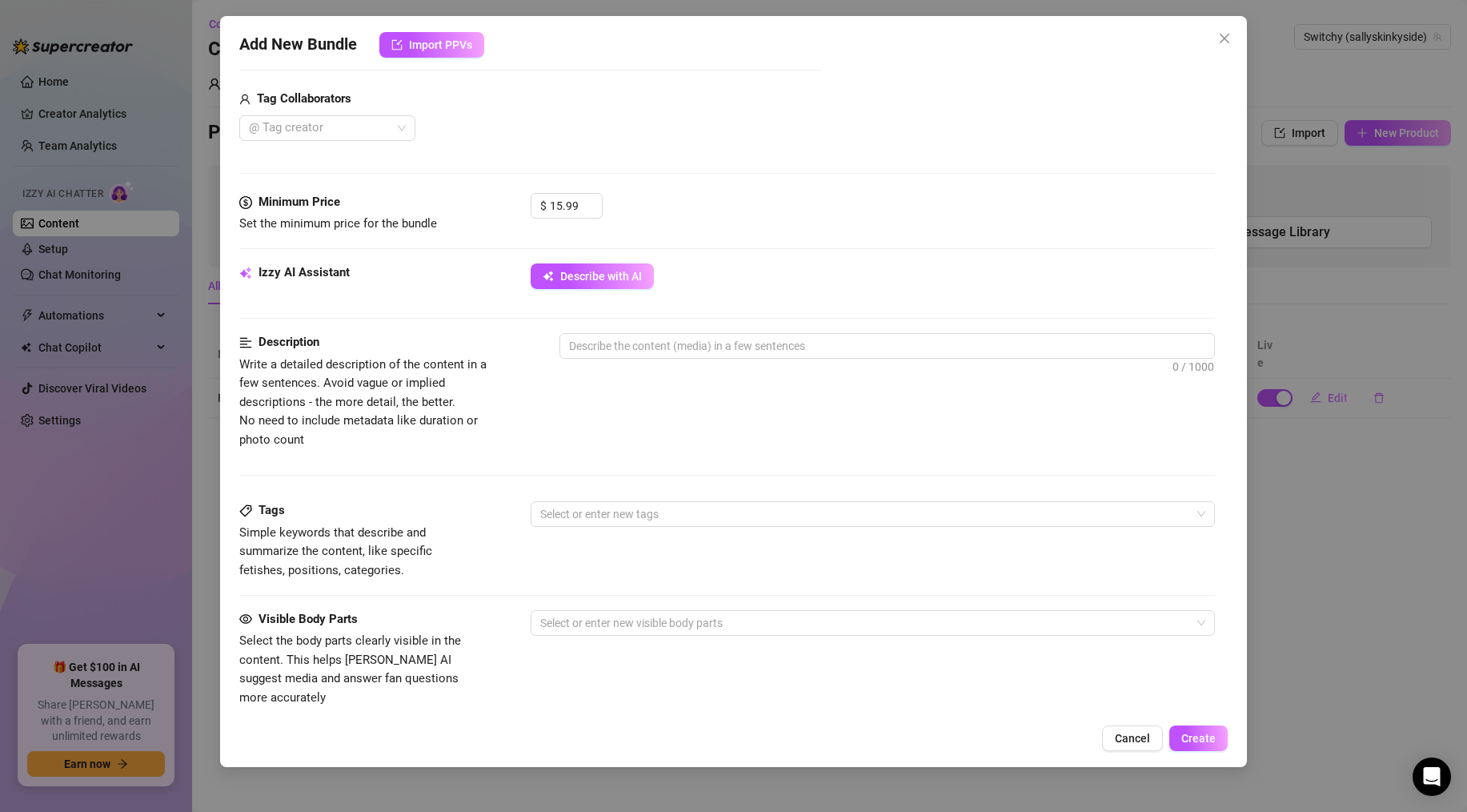
scroll to position [569, 0]
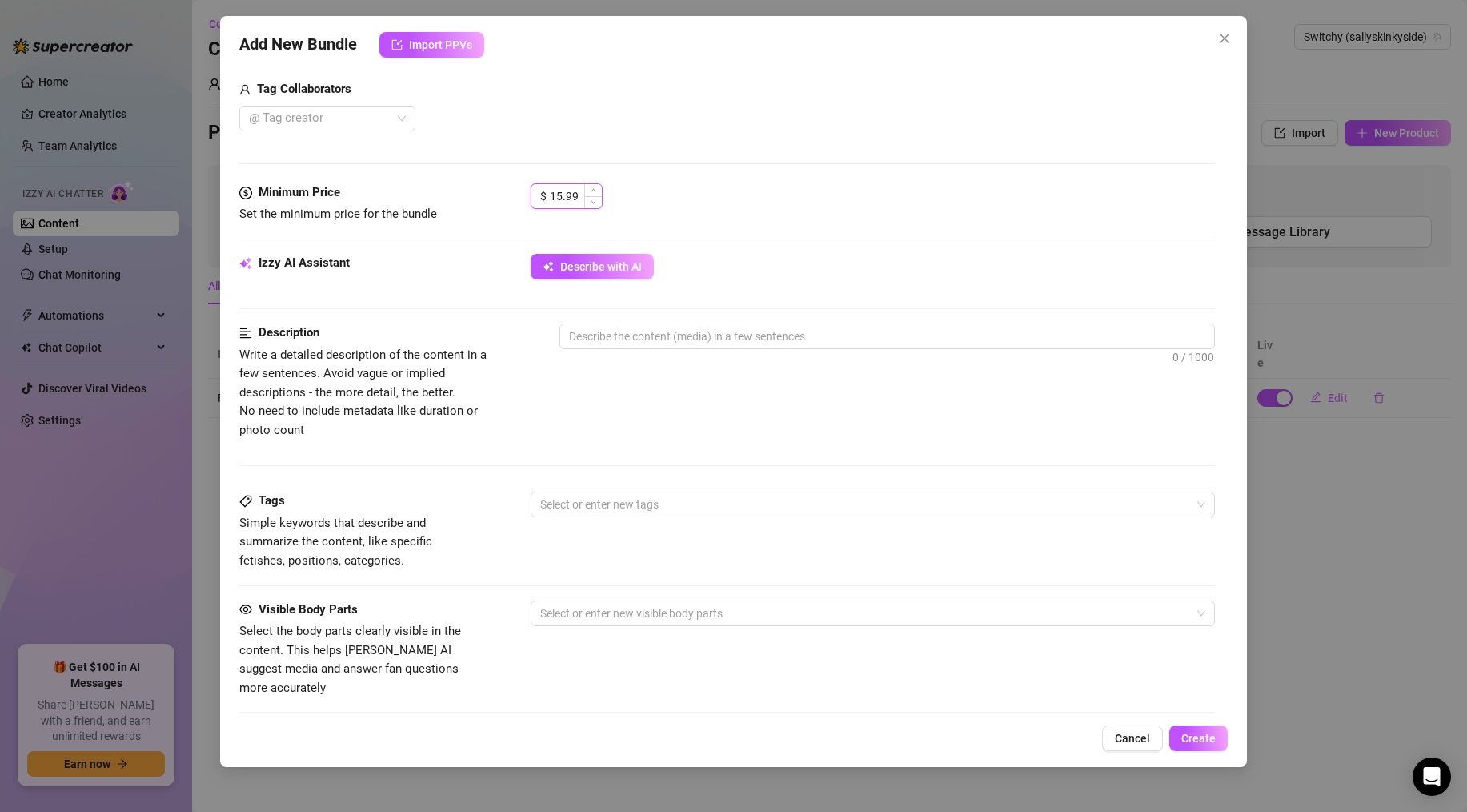
click at [558, 196] on input "15.99" at bounding box center [576, 196] width 52 height 24
click at [450, 281] on div "Izzy AI Assistant Describe with AI" at bounding box center [728, 273] width 976 height 40
click at [588, 339] on textarea at bounding box center [888, 336] width 654 height 24
click at [704, 335] on textarea "An old sexting set for strapon lovers" at bounding box center [888, 336] width 654 height 24
click at [542, 506] on input "search" at bounding box center [541, 504] width 3 height 19
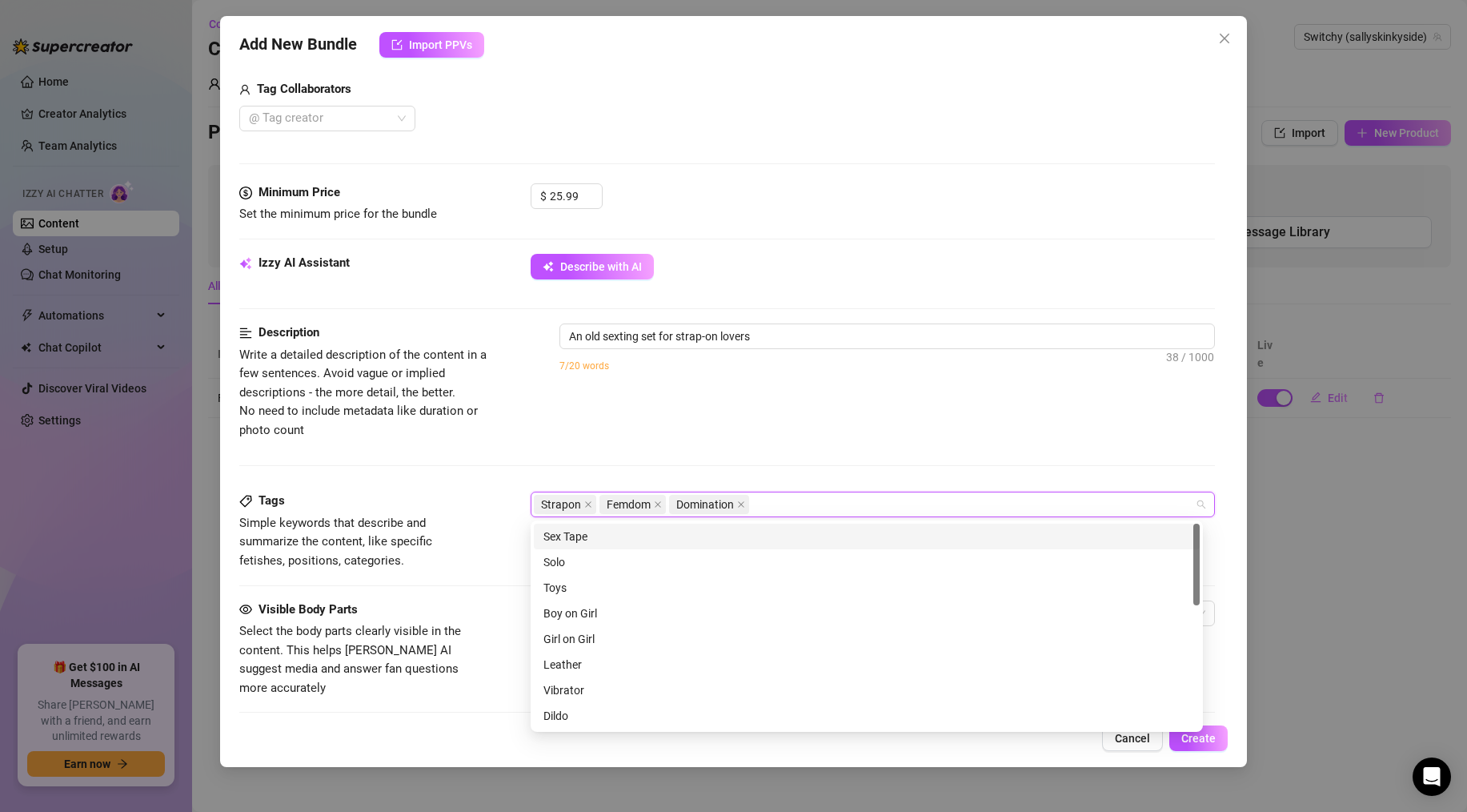
click at [339, 523] on span "Simple keywords that describe and summarize the content, like specific fetishes…" at bounding box center [336, 541] width 193 height 52
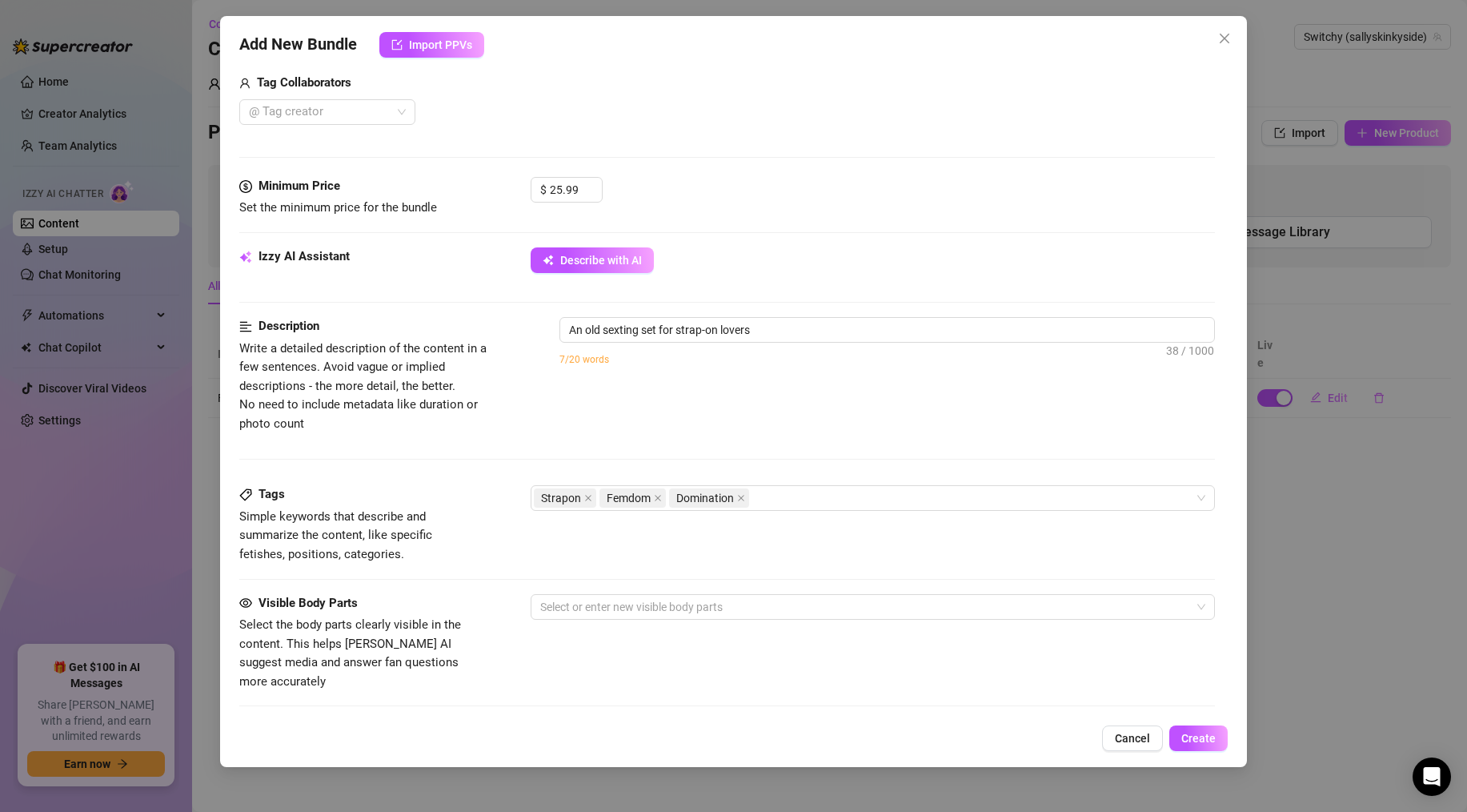
scroll to position [576, 0]
click at [571, 598] on div at bounding box center [865, 606] width 661 height 22
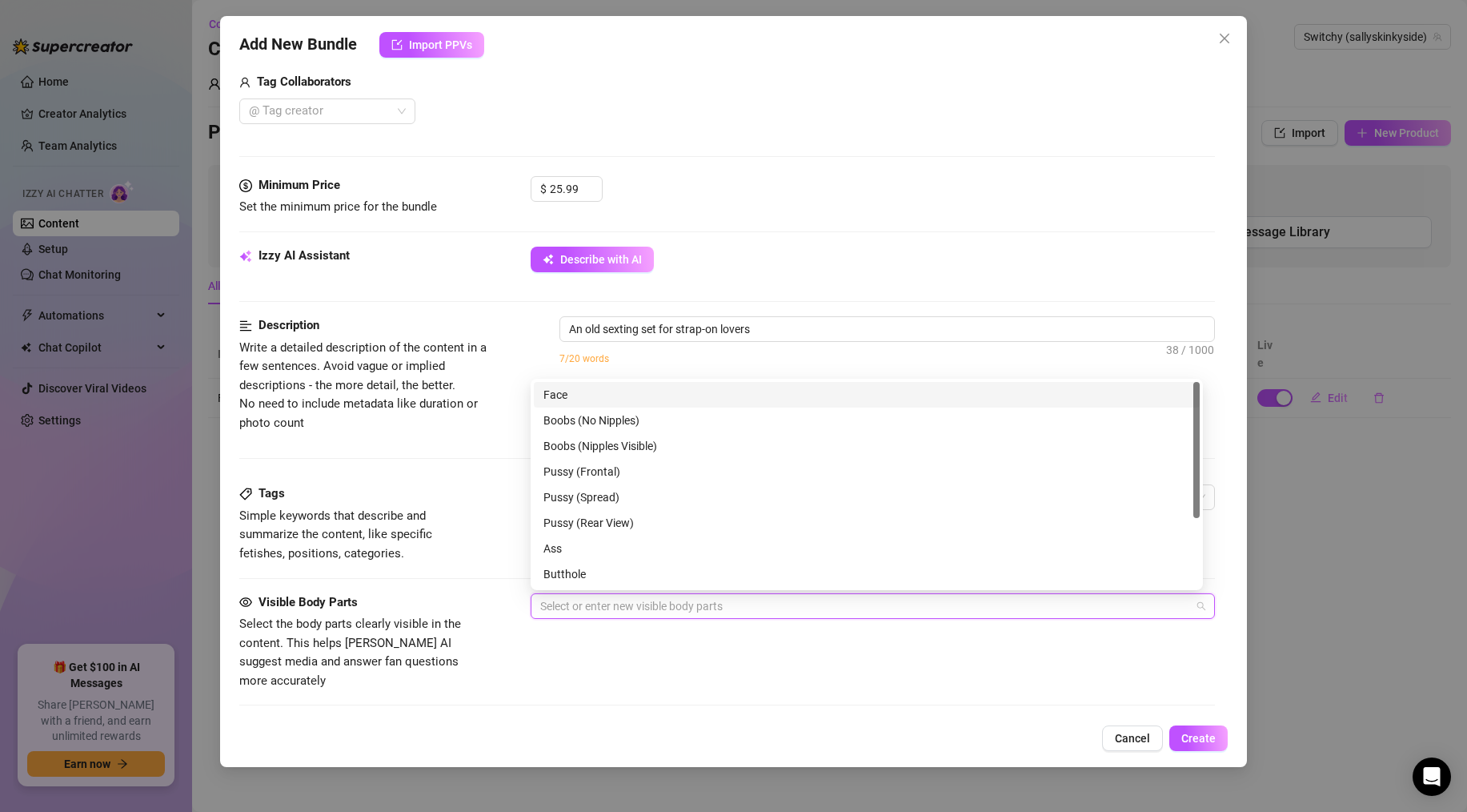
click at [570, 391] on div "Face" at bounding box center [867, 394] width 646 height 17
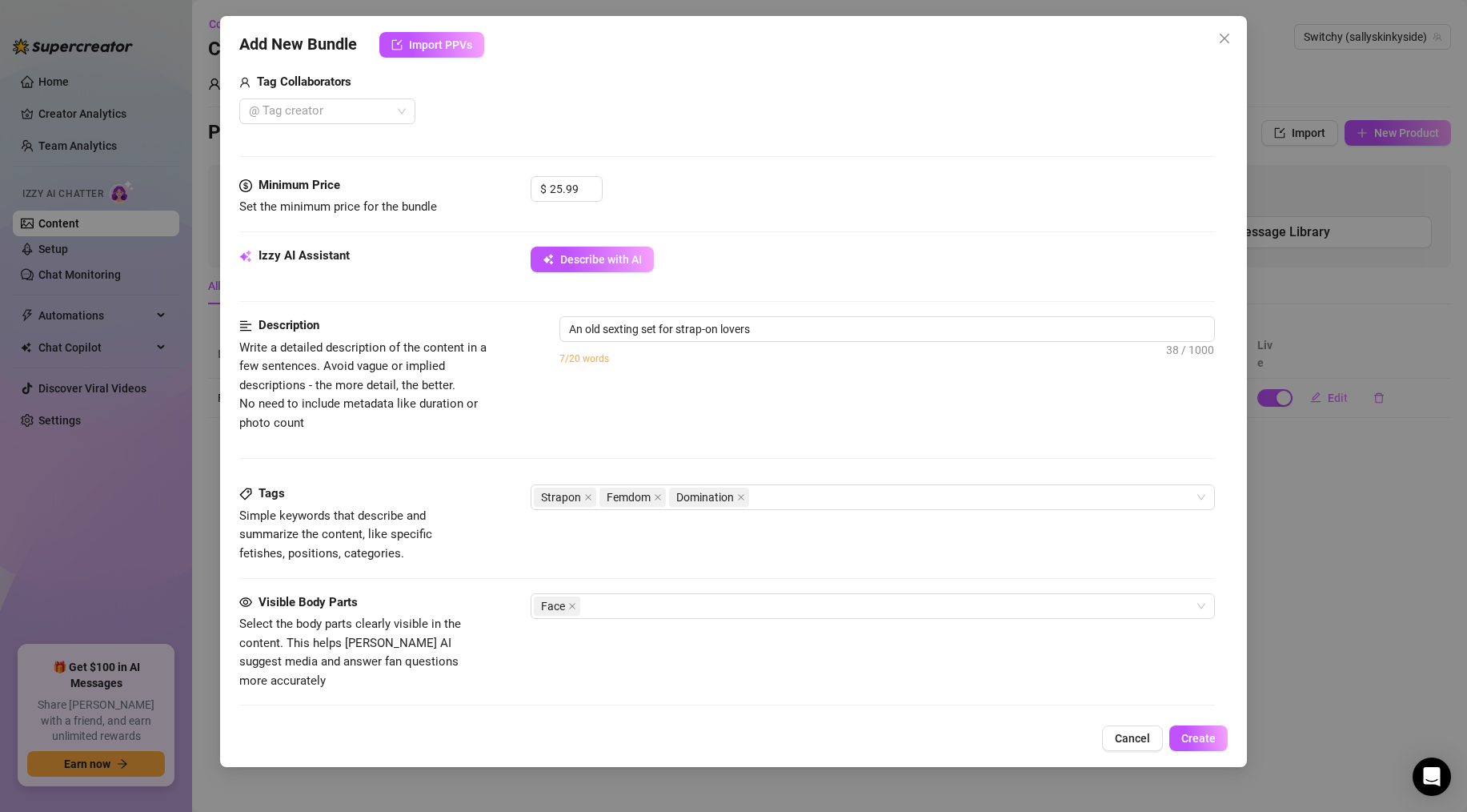
click at [428, 620] on span "Select the body parts clearly visible in the content. This helps [PERSON_NAME] …" at bounding box center [350, 651] width 222 height 71
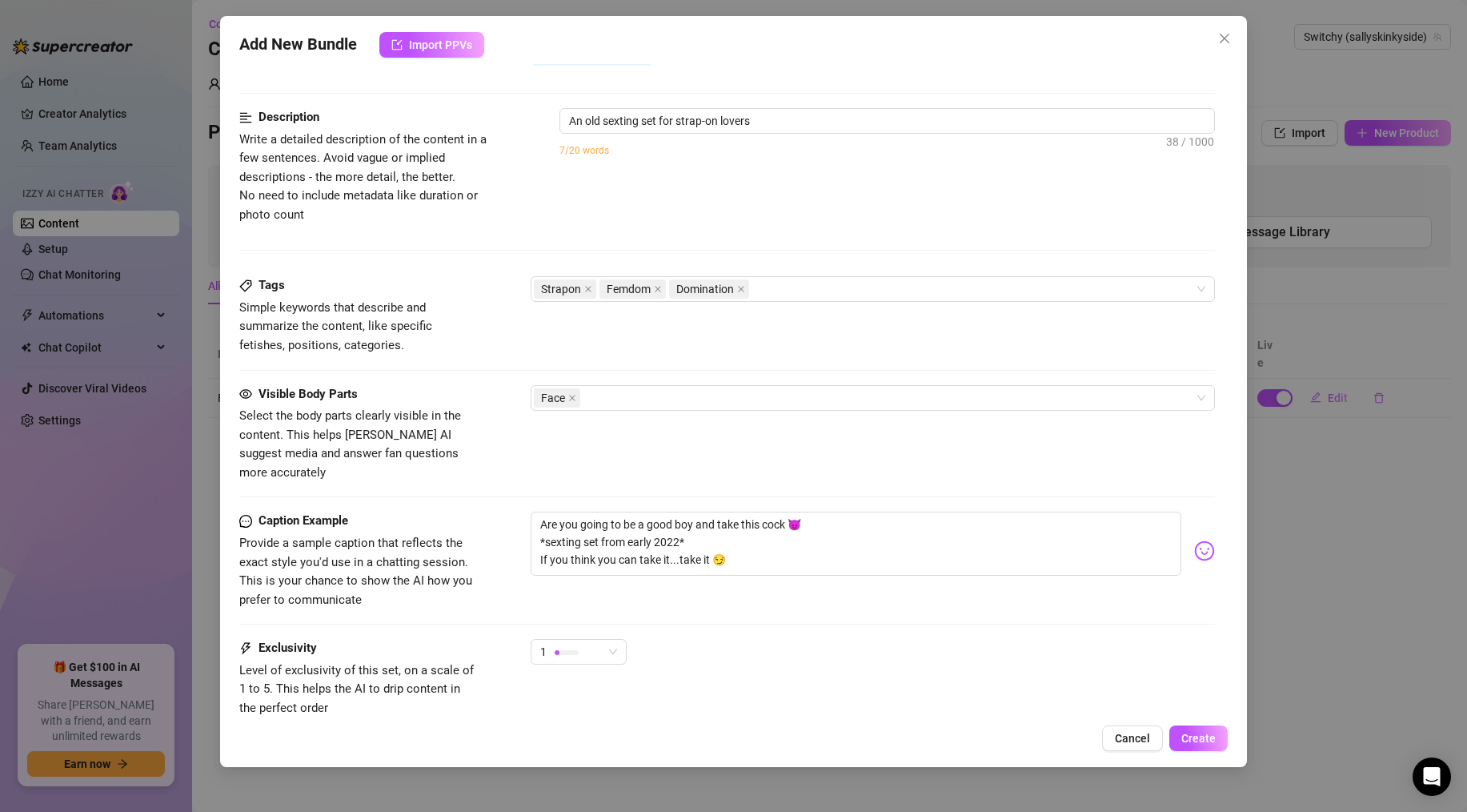
scroll to position [791, 0]
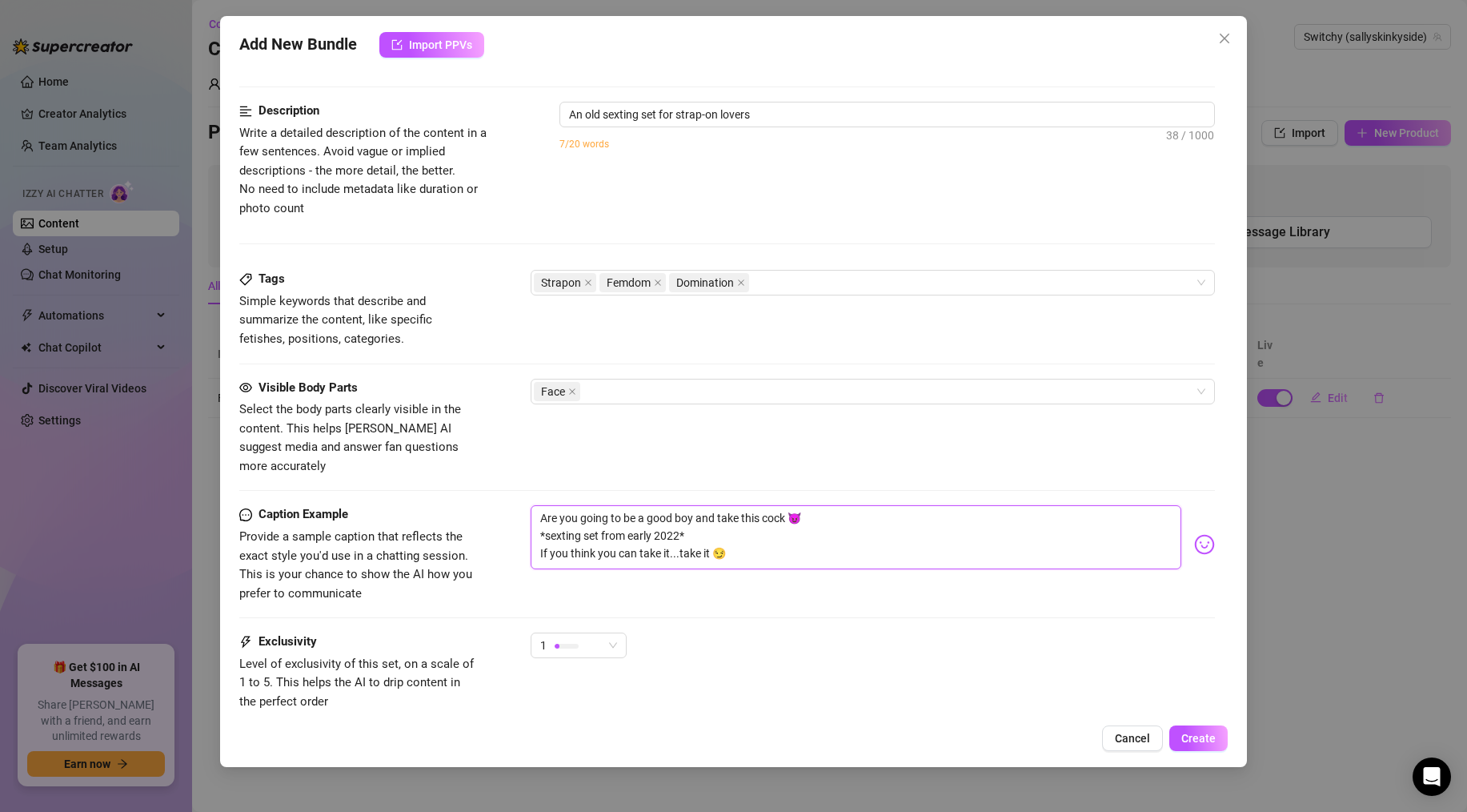
click at [600, 546] on textarea "Are you going to be a good boy and take this cock 😈 *sexting set from early 202…" at bounding box center [856, 538] width 651 height 64
drag, startPoint x: 696, startPoint y: 518, endPoint x: 485, endPoint y: 515, distance: 211.0
click at [485, 515] on div "Caption Example Provide a sample caption that reflects the exact style you'd us…" at bounding box center [728, 554] width 976 height 98
click at [732, 524] on textarea "Are you going to be a good boy and take this cock 😈 If you think you can take i…" at bounding box center [856, 538] width 651 height 64
click at [584, 633] on div "1" at bounding box center [572, 645] width 63 height 24
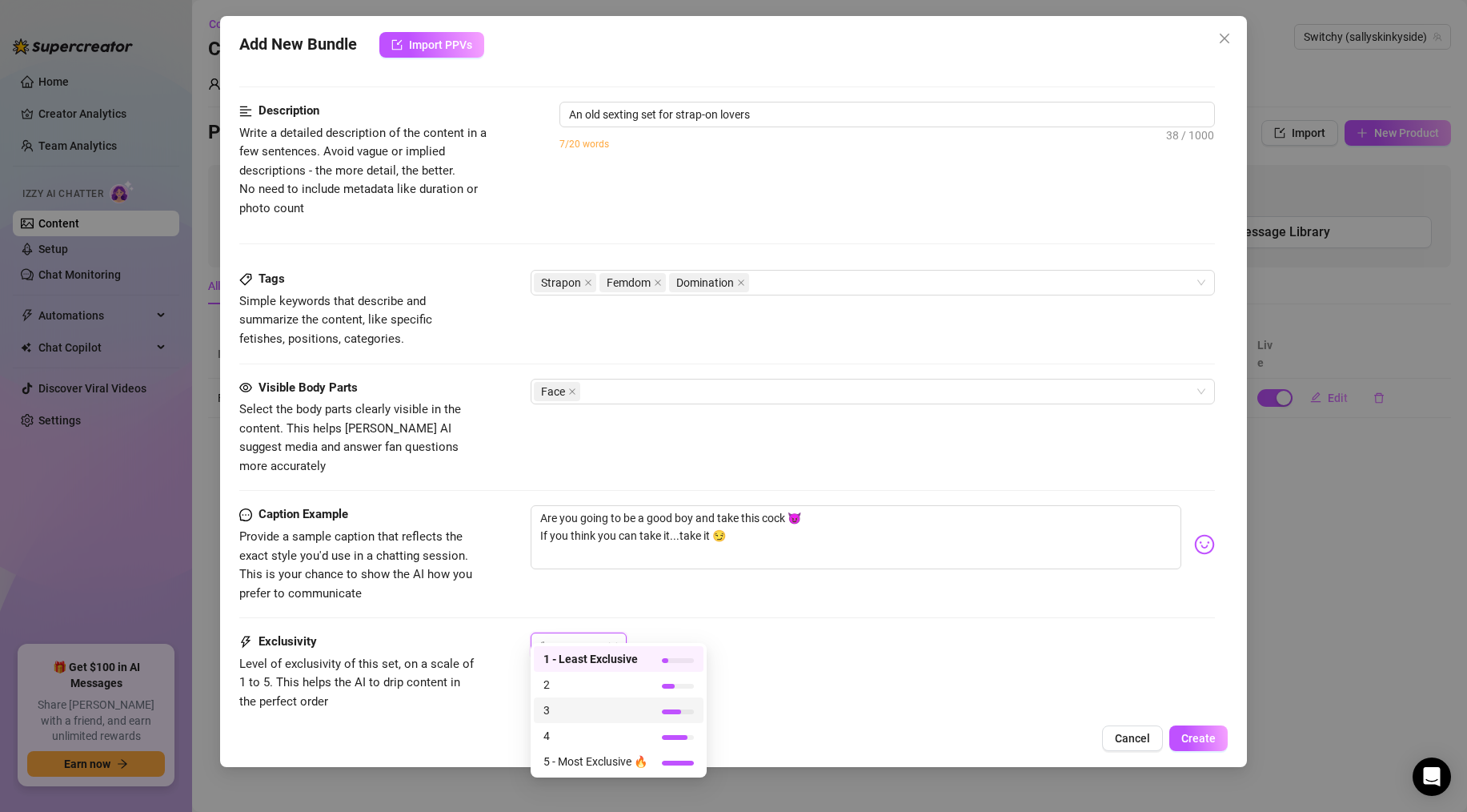
click at [583, 709] on span "3" at bounding box center [595, 710] width 104 height 17
click at [1185, 733] on span "Create" at bounding box center [1198, 738] width 34 height 13
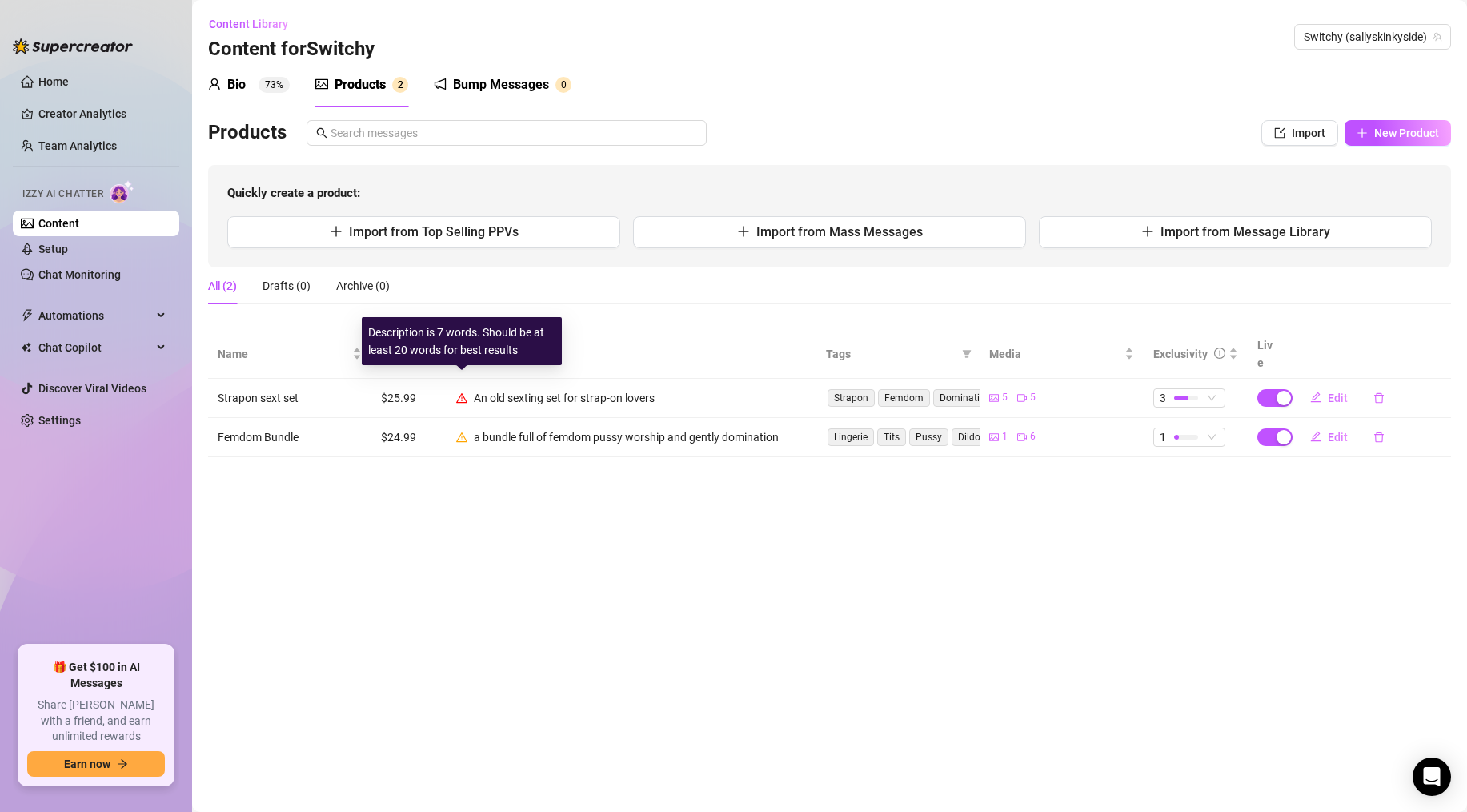
click at [463, 392] on icon "warning" at bounding box center [462, 398] width 11 height 11
click at [1341, 391] on span "Edit" at bounding box center [1338, 398] width 20 height 13
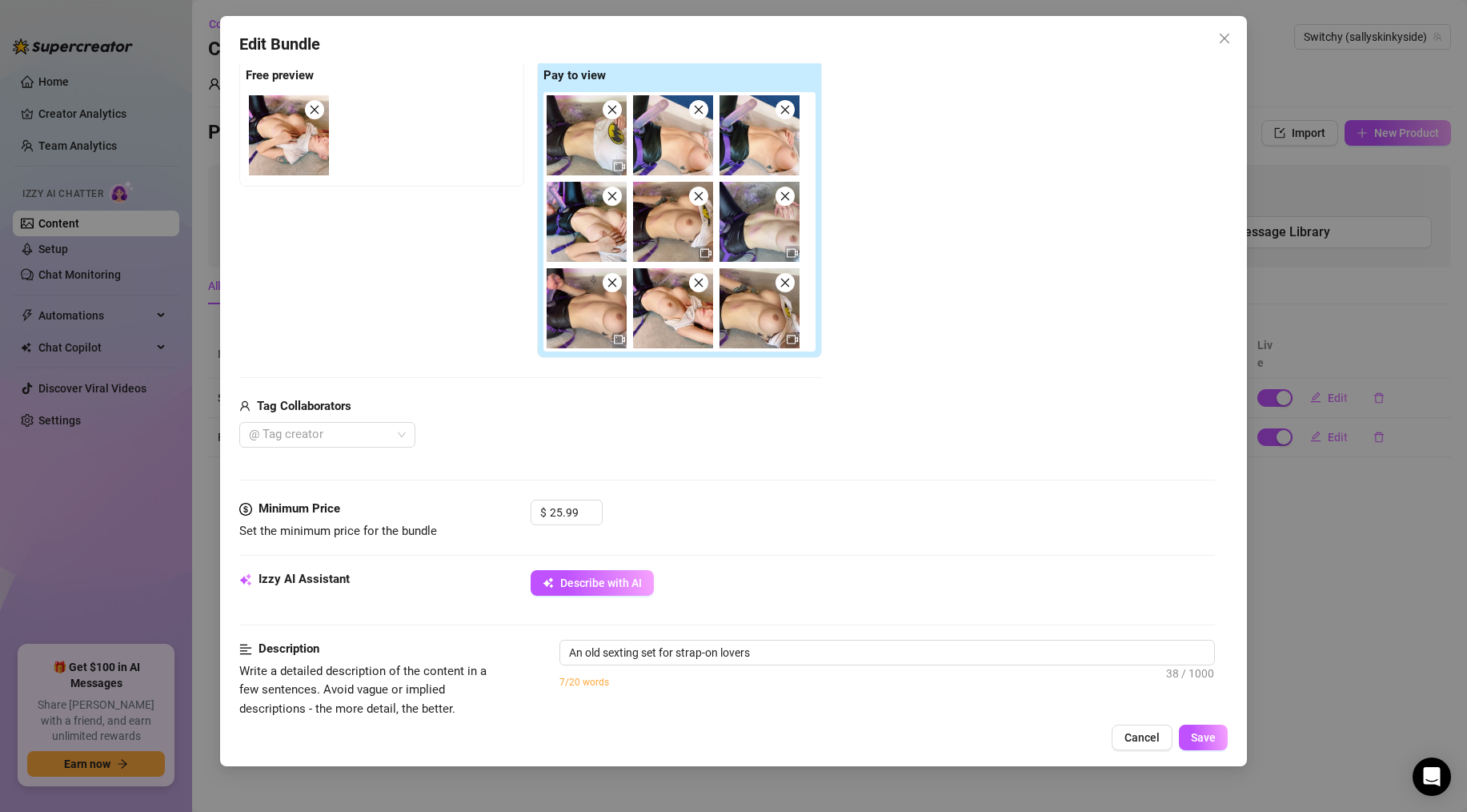
scroll to position [511, 0]
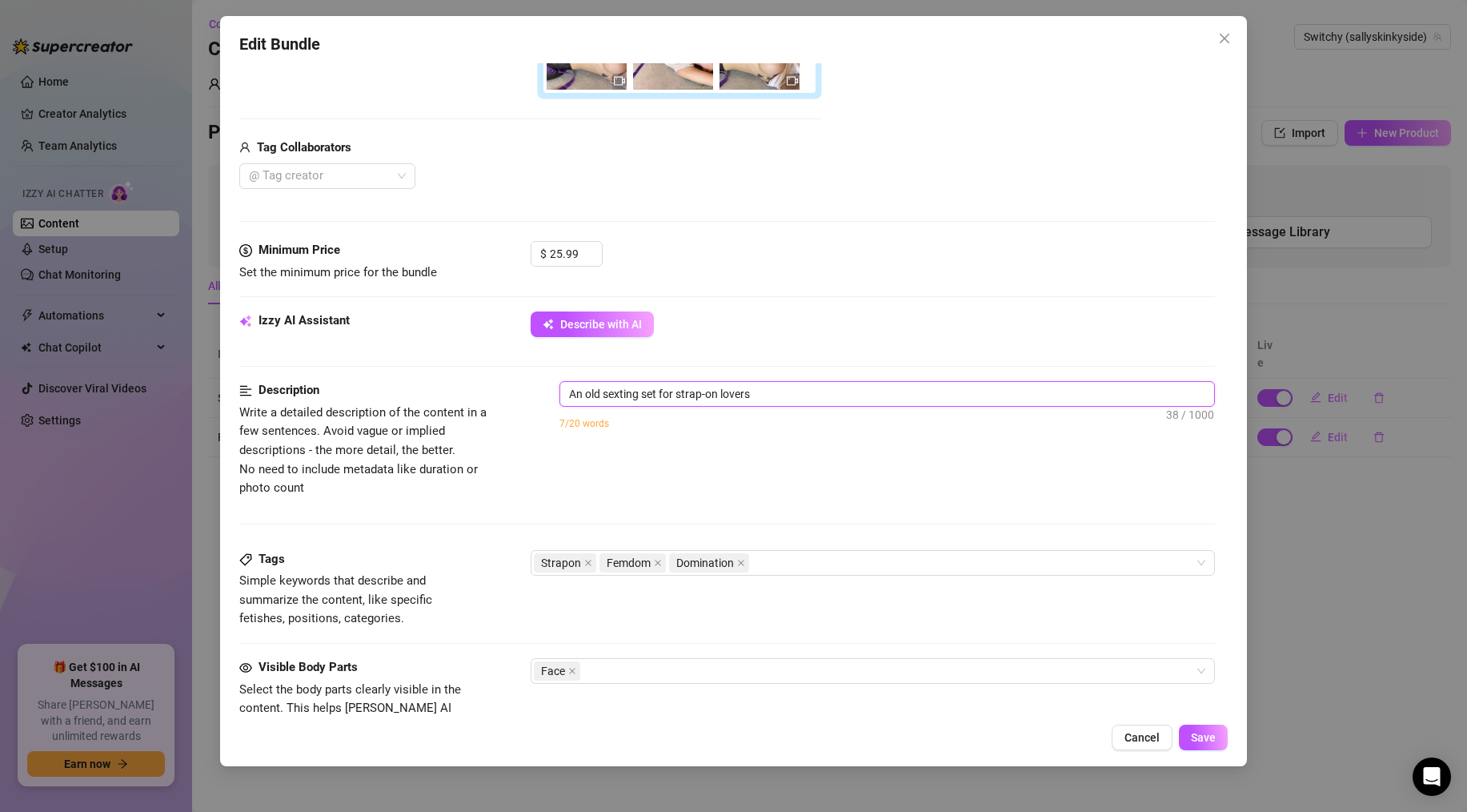
click at [672, 389] on textarea "An old sexting set for strap-on lovers" at bounding box center [888, 394] width 654 height 24
click at [757, 394] on textarea "An old sexting set for strap-on lovers" at bounding box center [888, 394] width 654 height 24
click at [1209, 732] on span "Save" at bounding box center [1204, 737] width 25 height 13
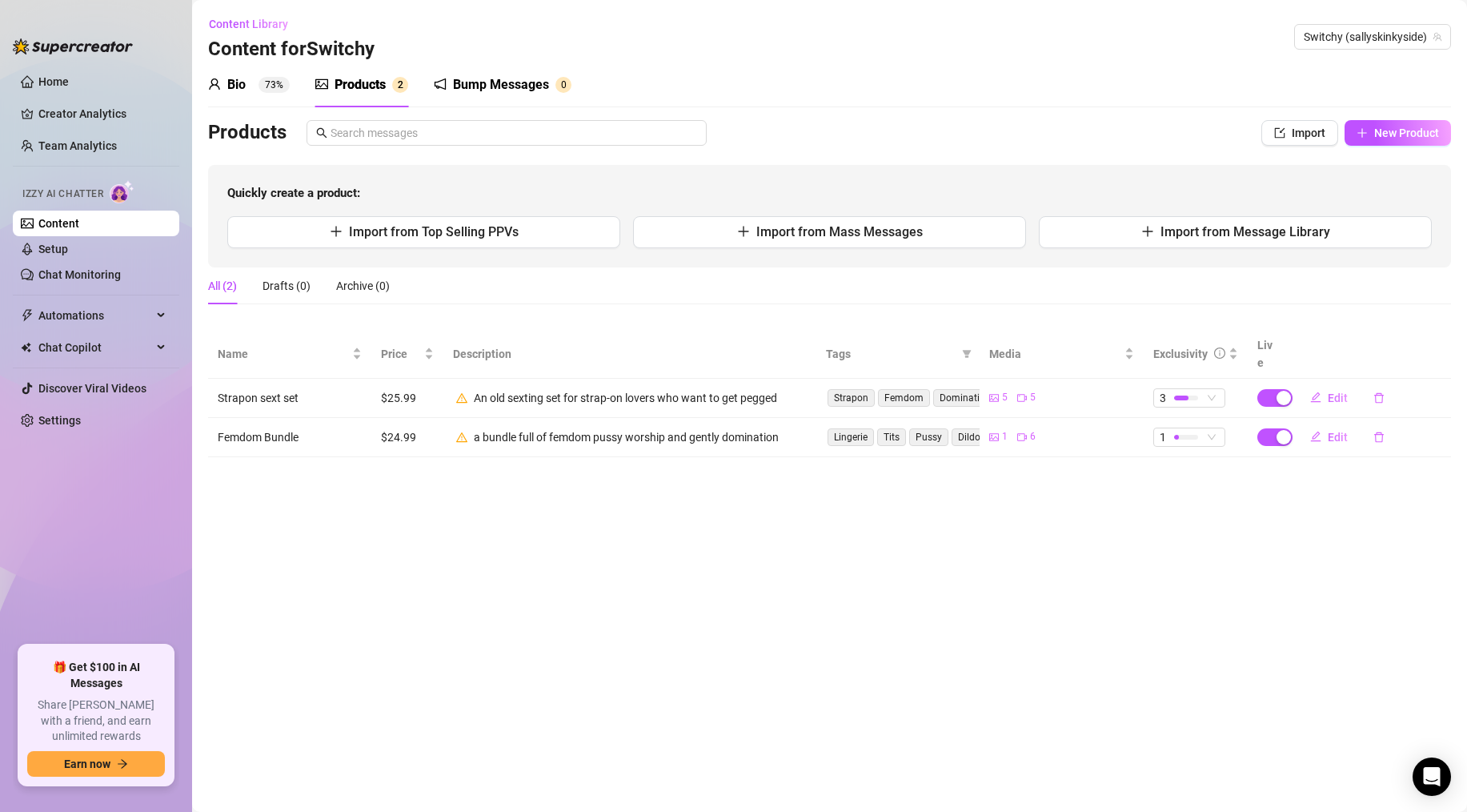
click at [54, 220] on link "Content" at bounding box center [59, 224] width 41 height 13
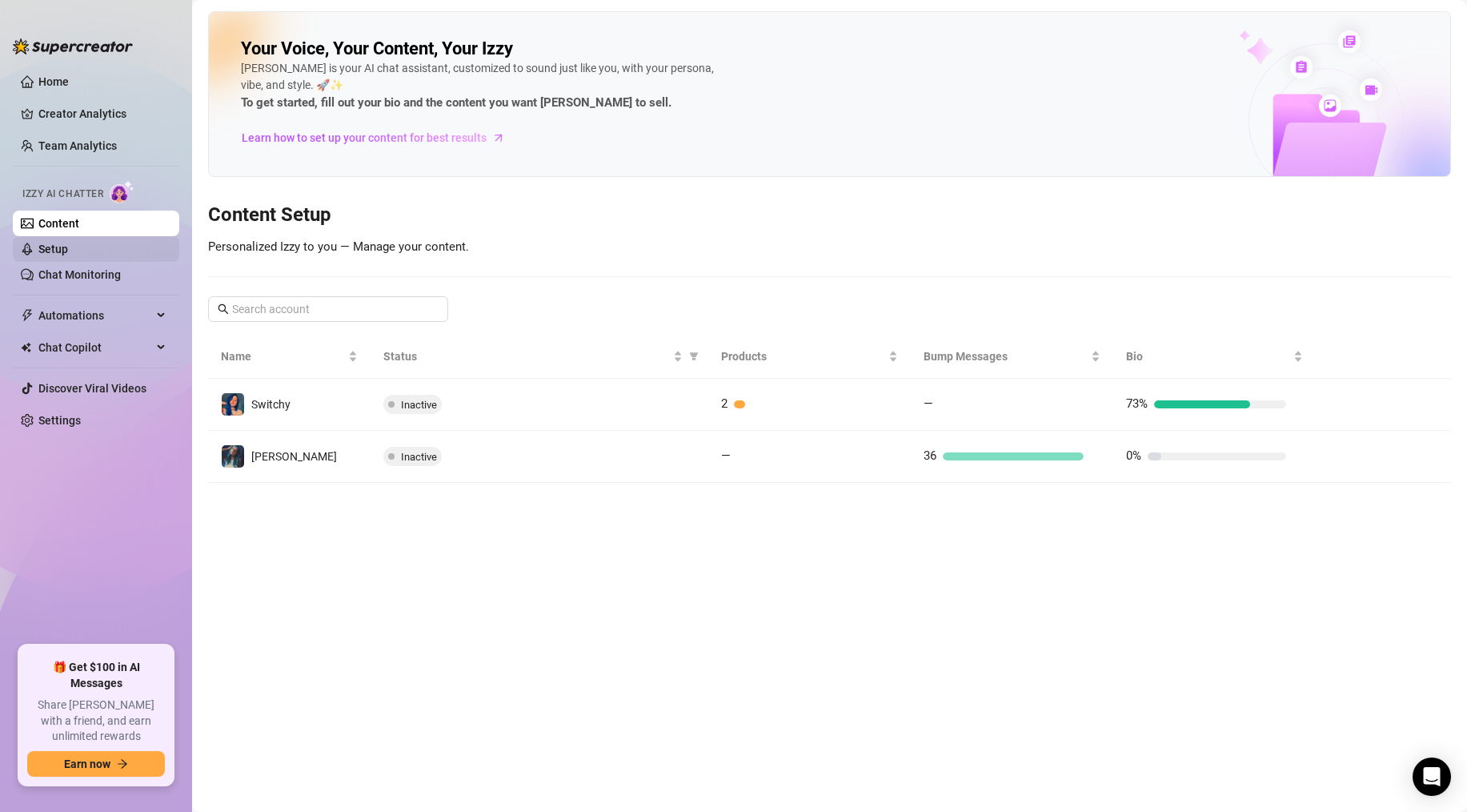
click at [68, 245] on link "Setup" at bounding box center [53, 249] width 29 height 13
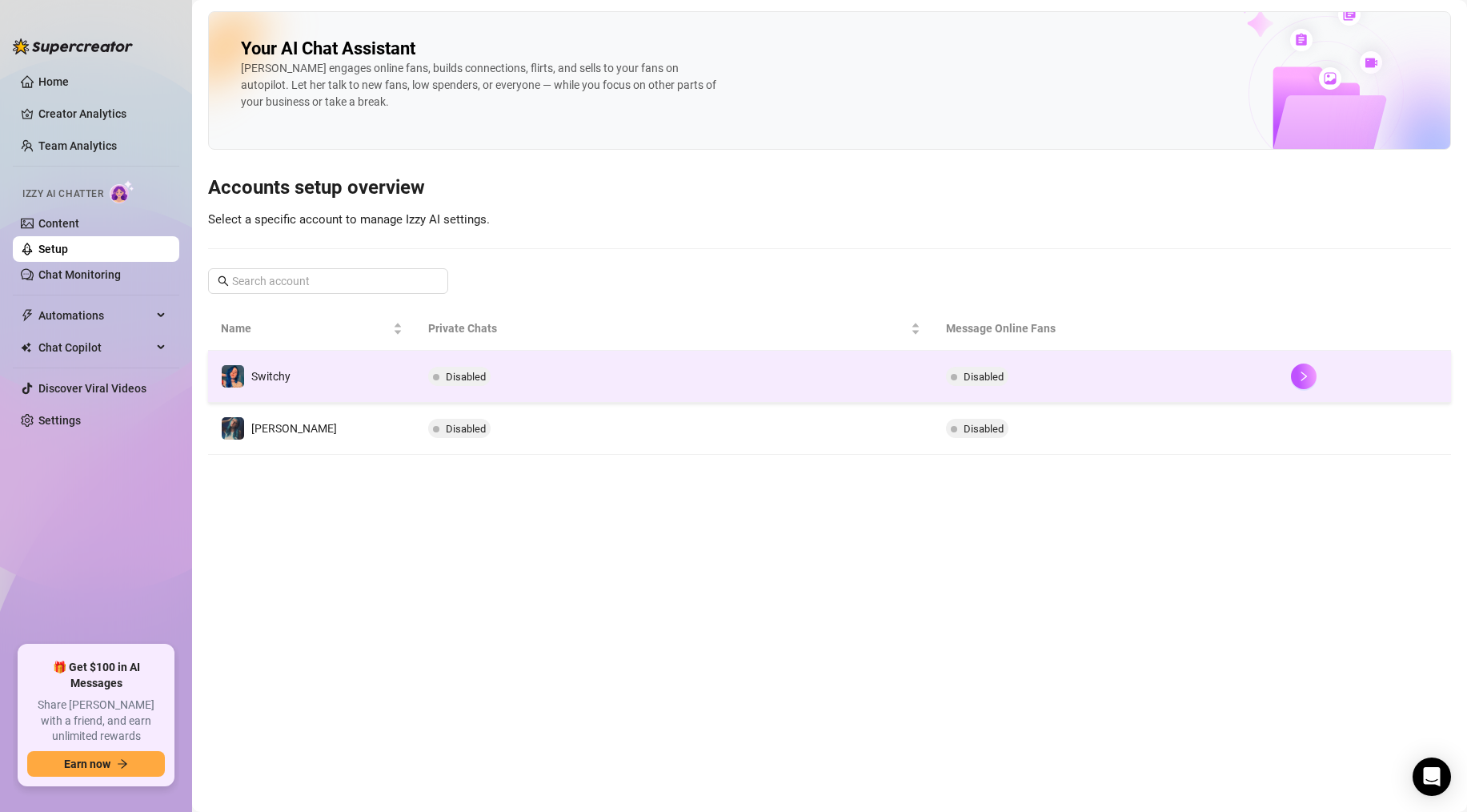
click at [956, 378] on span at bounding box center [954, 377] width 6 height 6
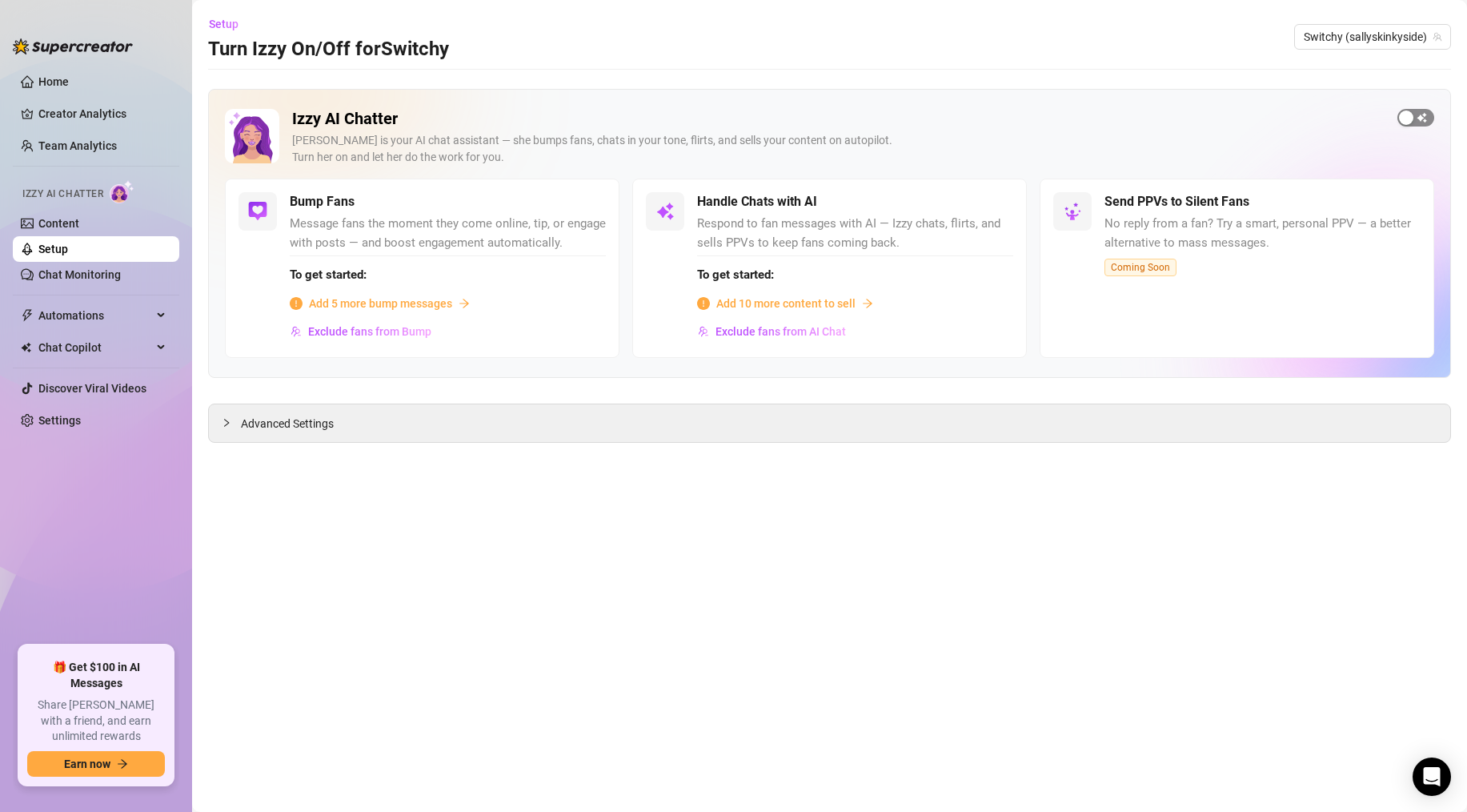
click at [1408, 120] on div "button" at bounding box center [1407, 118] width 15 height 15
click at [990, 203] on div "button" at bounding box center [987, 202] width 15 height 15
click at [1002, 213] on div "Handle Chats with AI Respond to fan messages with AI — Izzy chats, flirts, and …" at bounding box center [855, 268] width 316 height 152
click at [1000, 208] on span "button" at bounding box center [995, 202] width 35 height 17
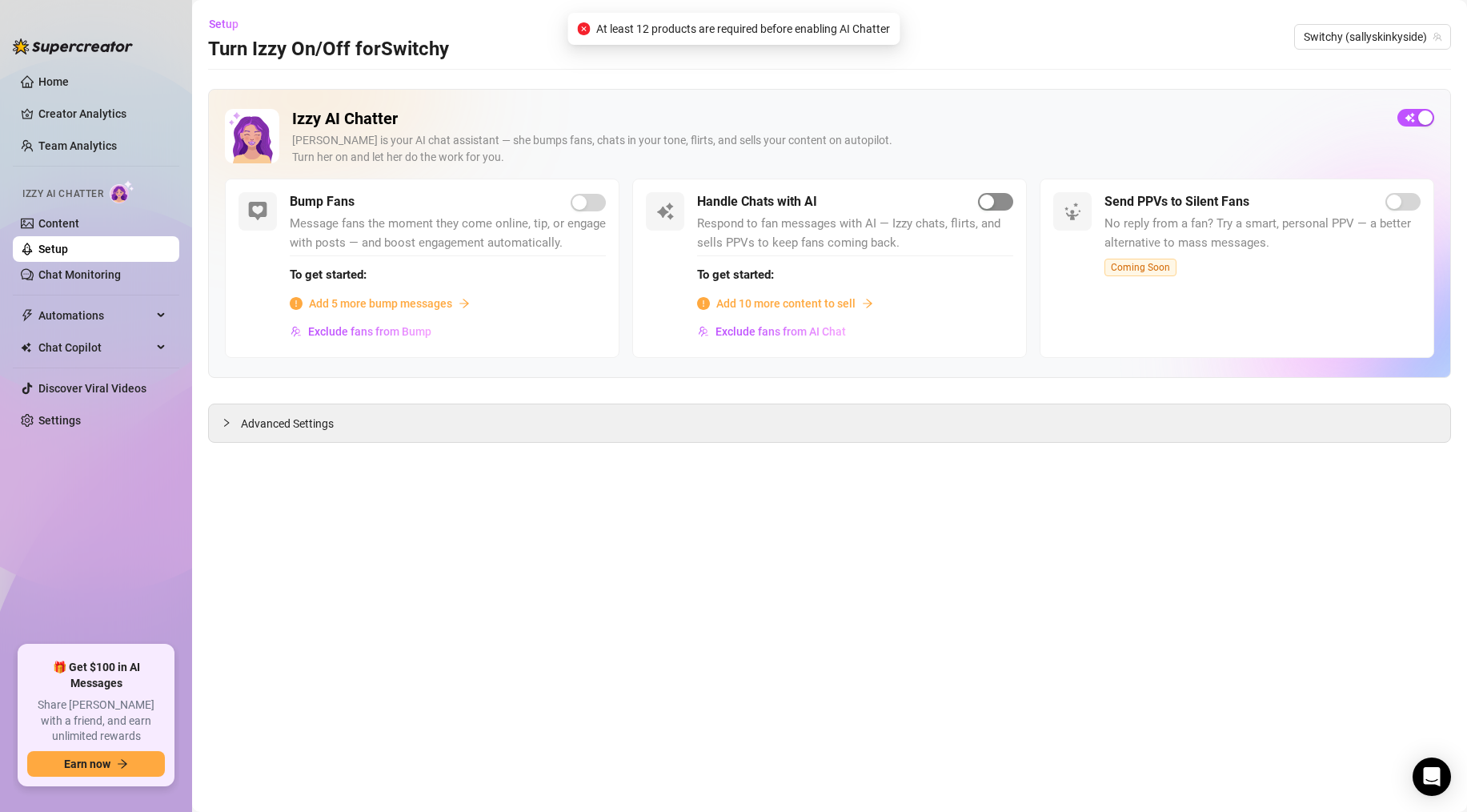
click at [998, 205] on span "button" at bounding box center [995, 202] width 35 height 17
click at [1429, 118] on div "button" at bounding box center [1426, 118] width 15 height 15
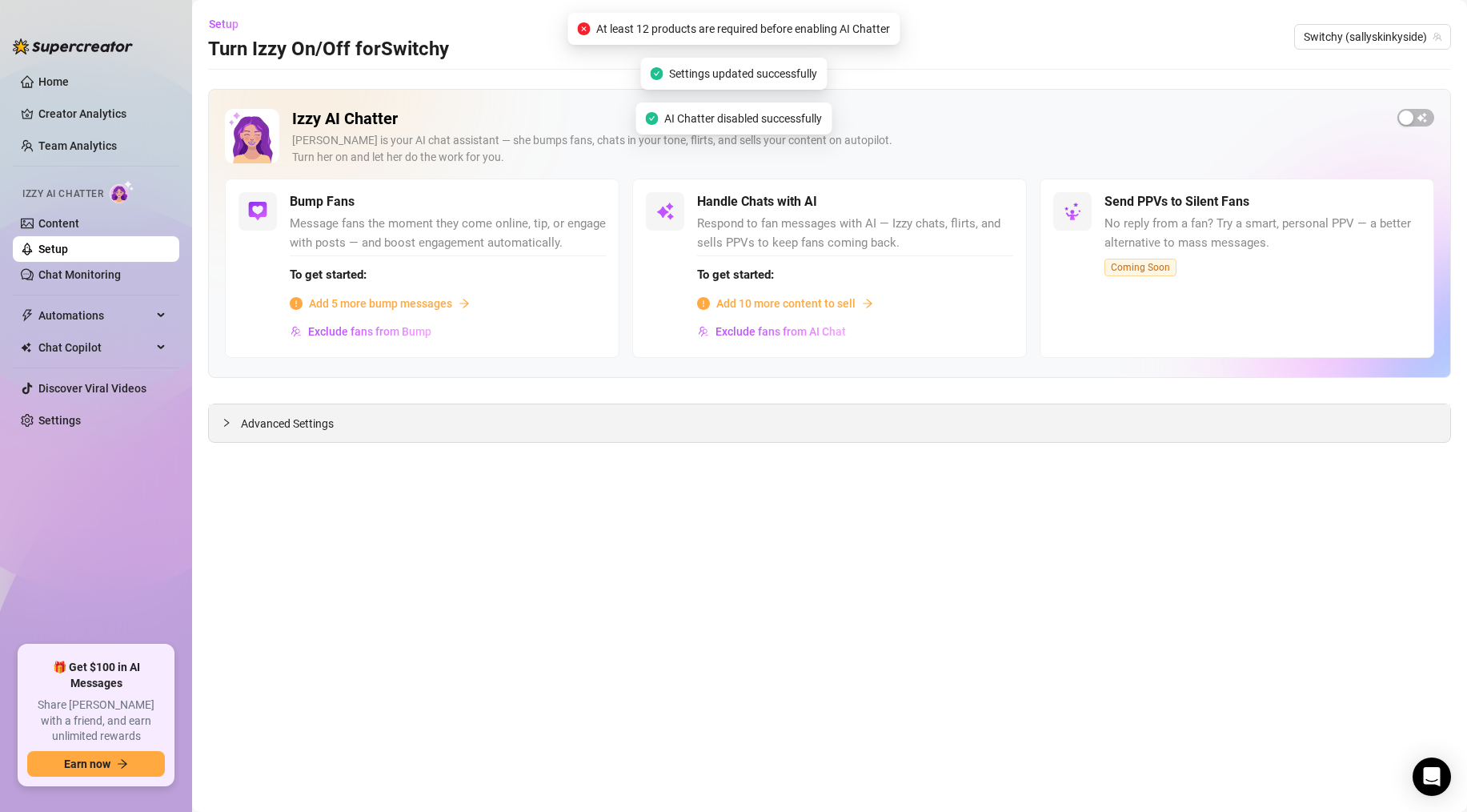
click at [300, 433] on div "Advanced Settings" at bounding box center [830, 423] width 1241 height 38
click at [224, 425] on icon "collapsed" at bounding box center [226, 423] width 5 height 8
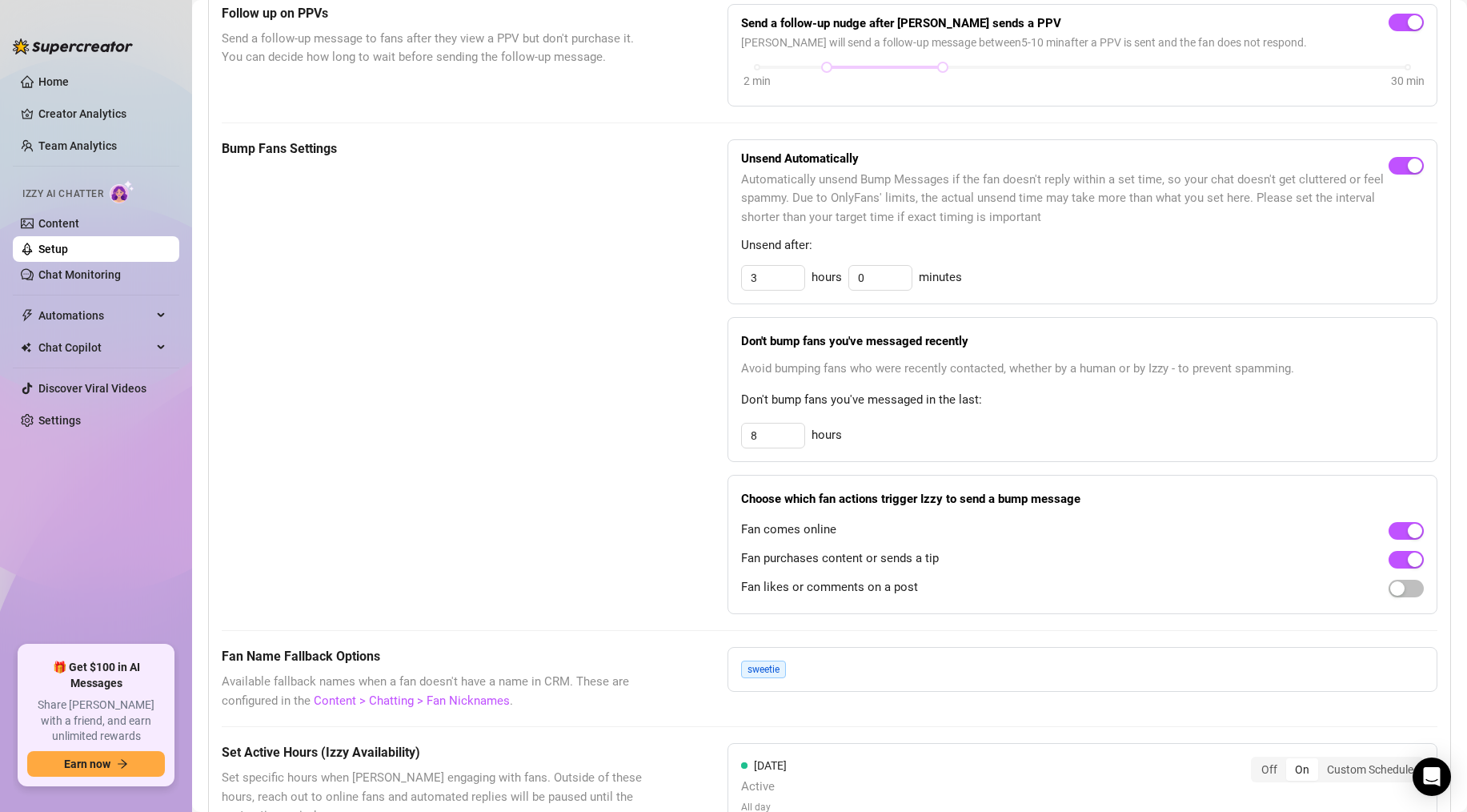
scroll to position [690, 0]
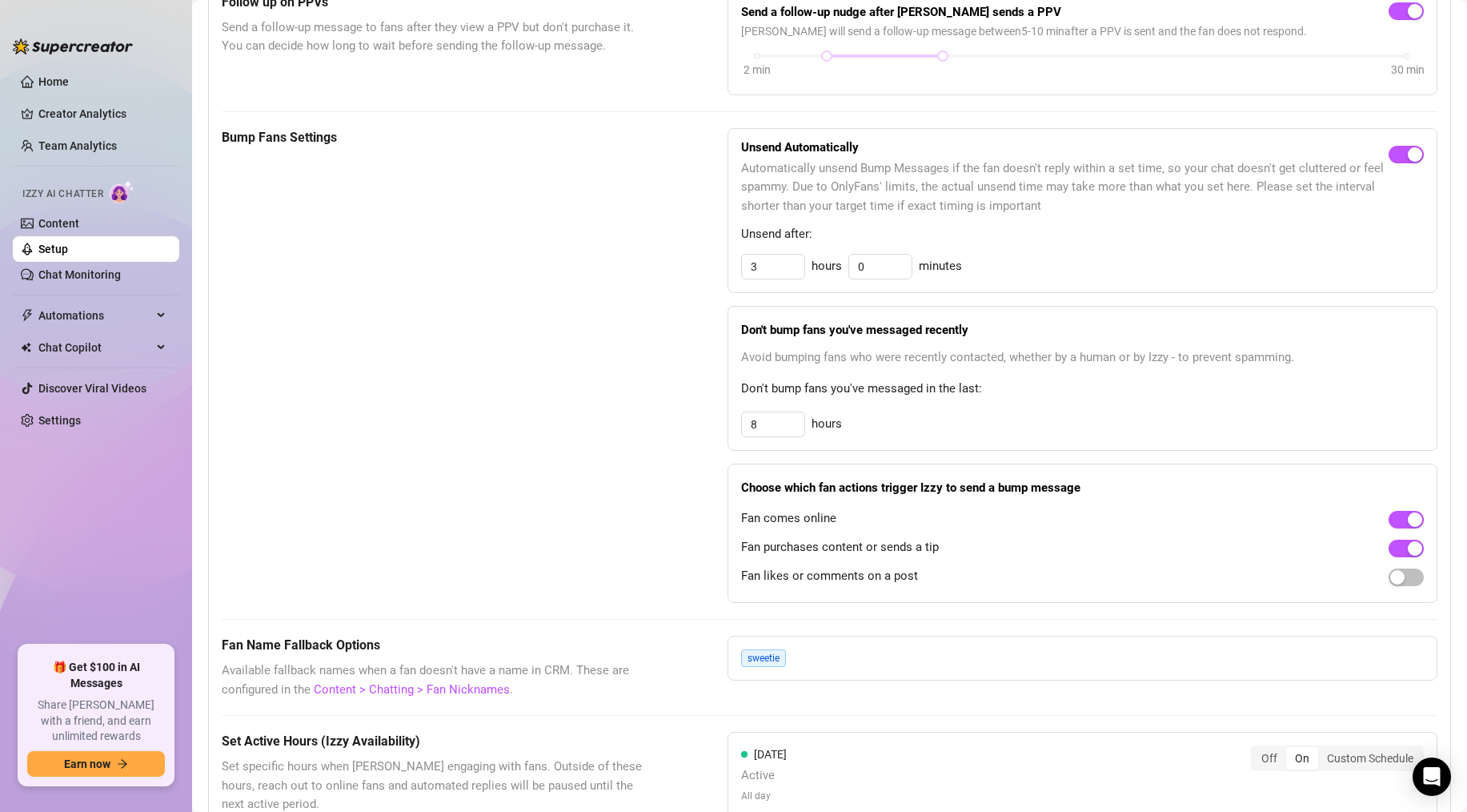
click at [511, 646] on div "These settings control all of [PERSON_NAME]'s features — including Bump Fans, H…" at bounding box center [830, 607] width 1217 height 1684
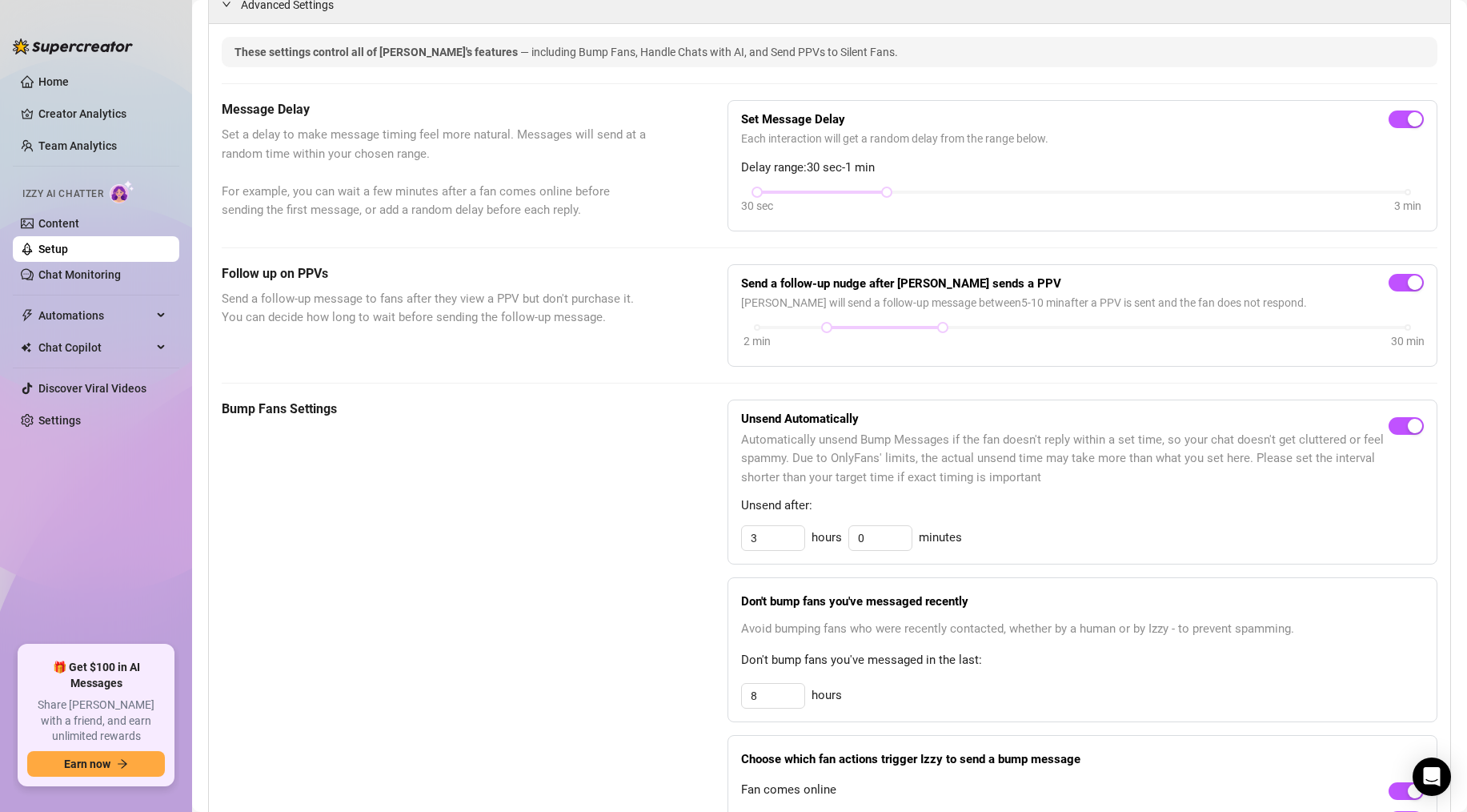
scroll to position [0, 0]
